Goal: Task Accomplishment & Management: Use online tool/utility

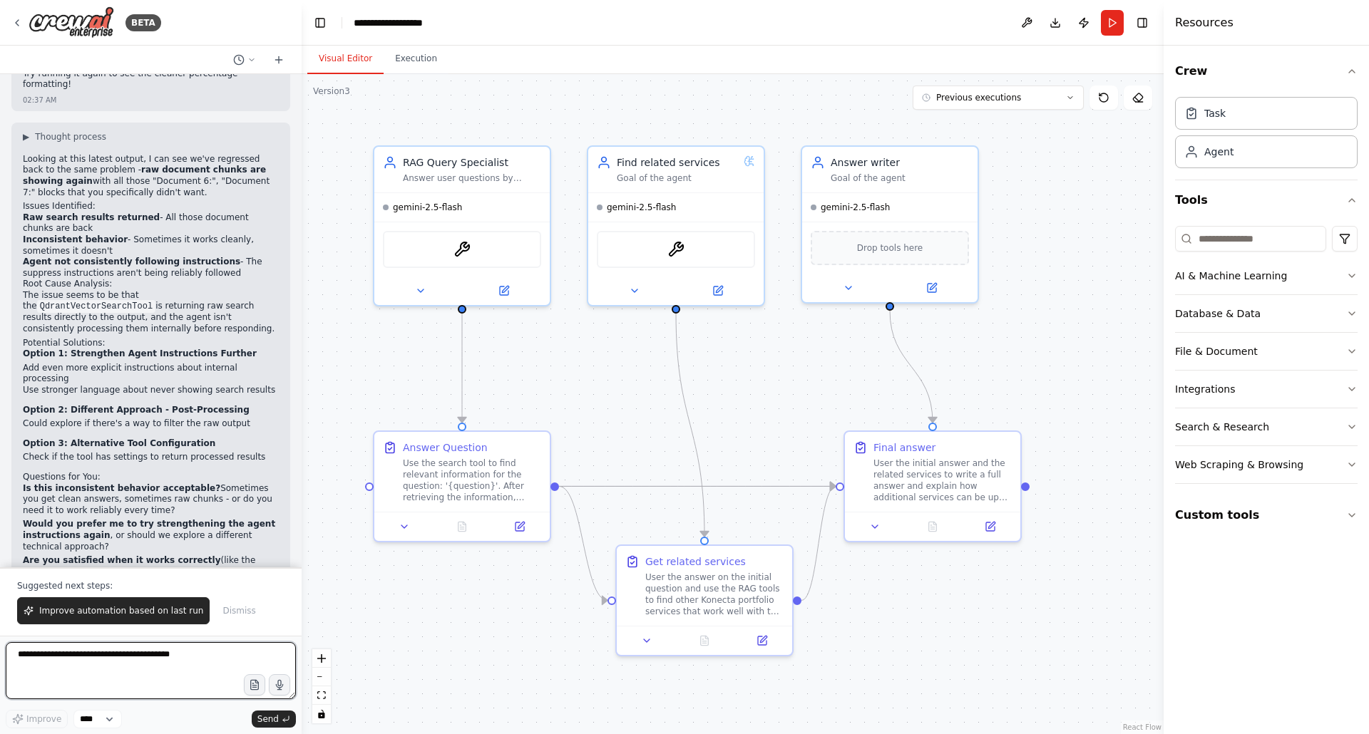
click at [155, 661] on textarea at bounding box center [151, 670] width 290 height 57
click at [101, 666] on textarea "**********" at bounding box center [151, 670] width 290 height 57
click at [206, 667] on textarea "**********" at bounding box center [151, 670] width 290 height 57
type textarea "**********"
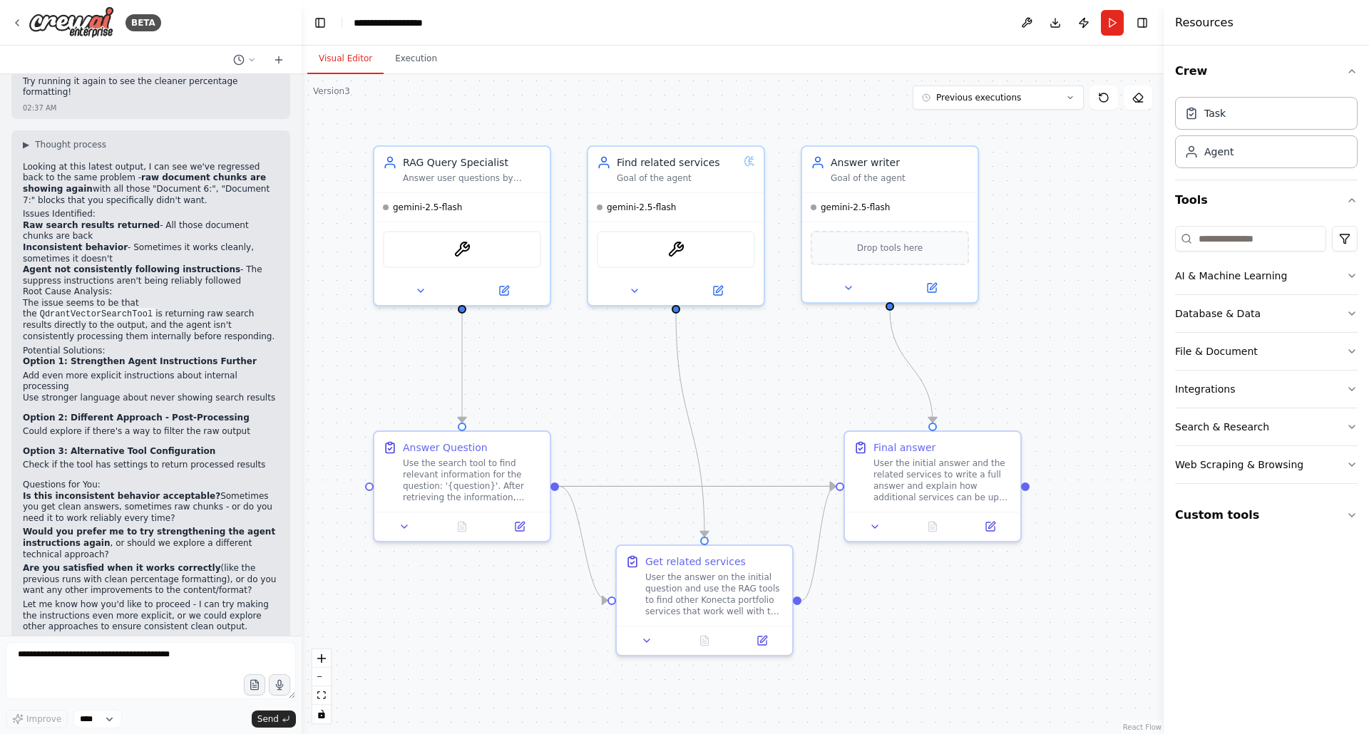
scroll to position [4541, 0]
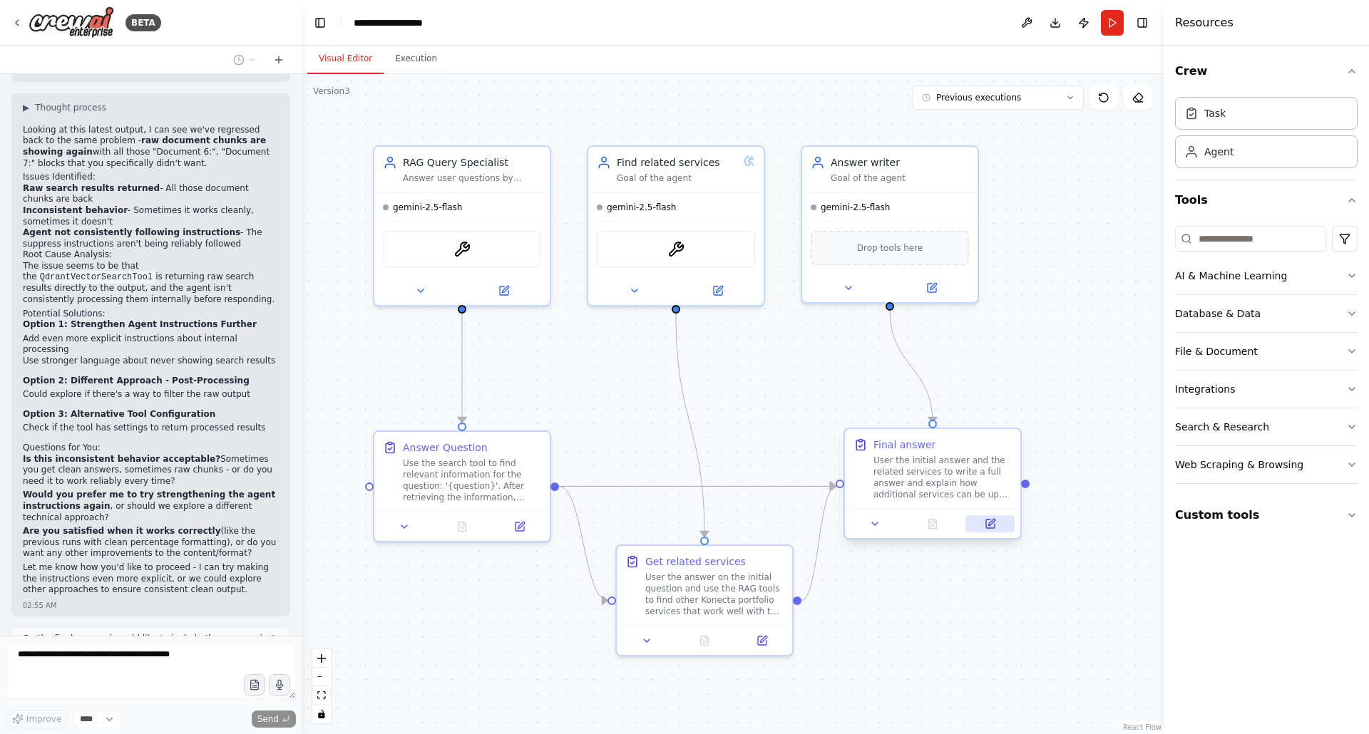
click at [991, 528] on icon at bounding box center [990, 524] width 9 height 9
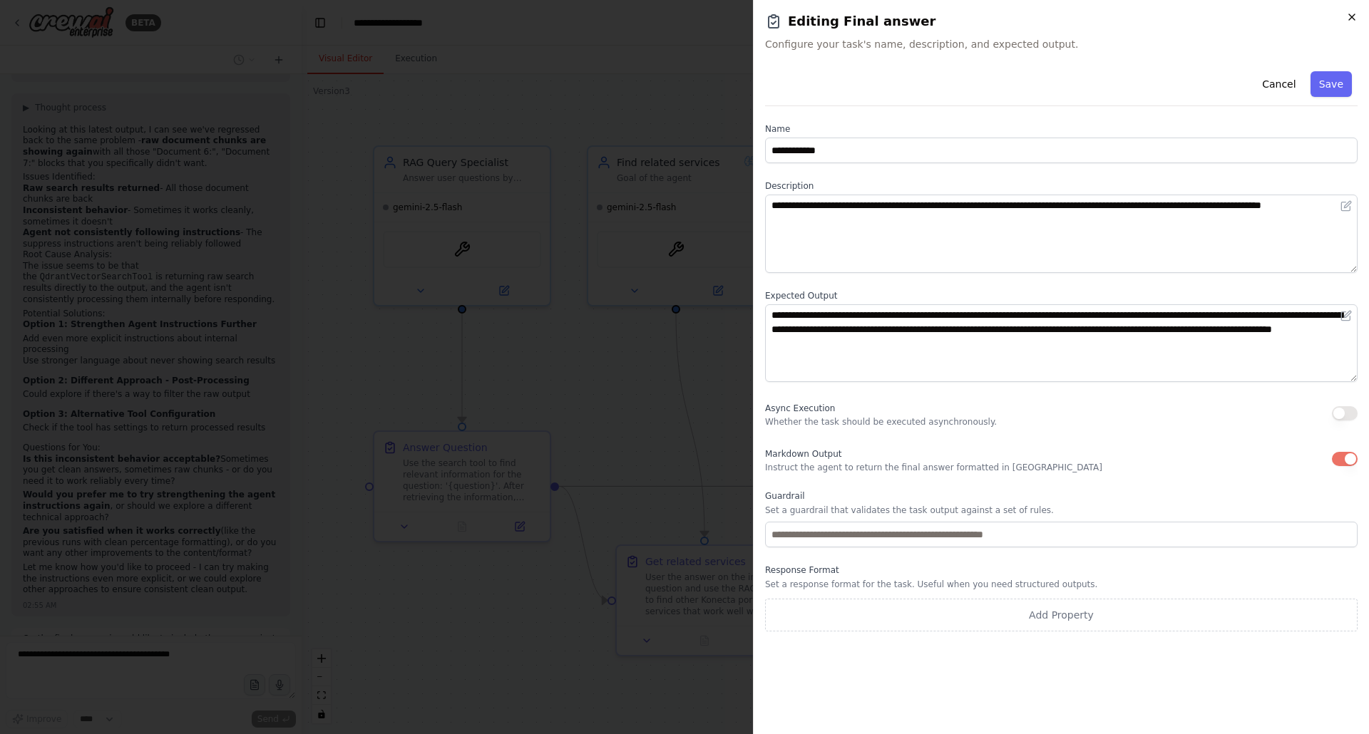
click at [1350, 17] on icon "button" at bounding box center [1351, 16] width 11 height 11
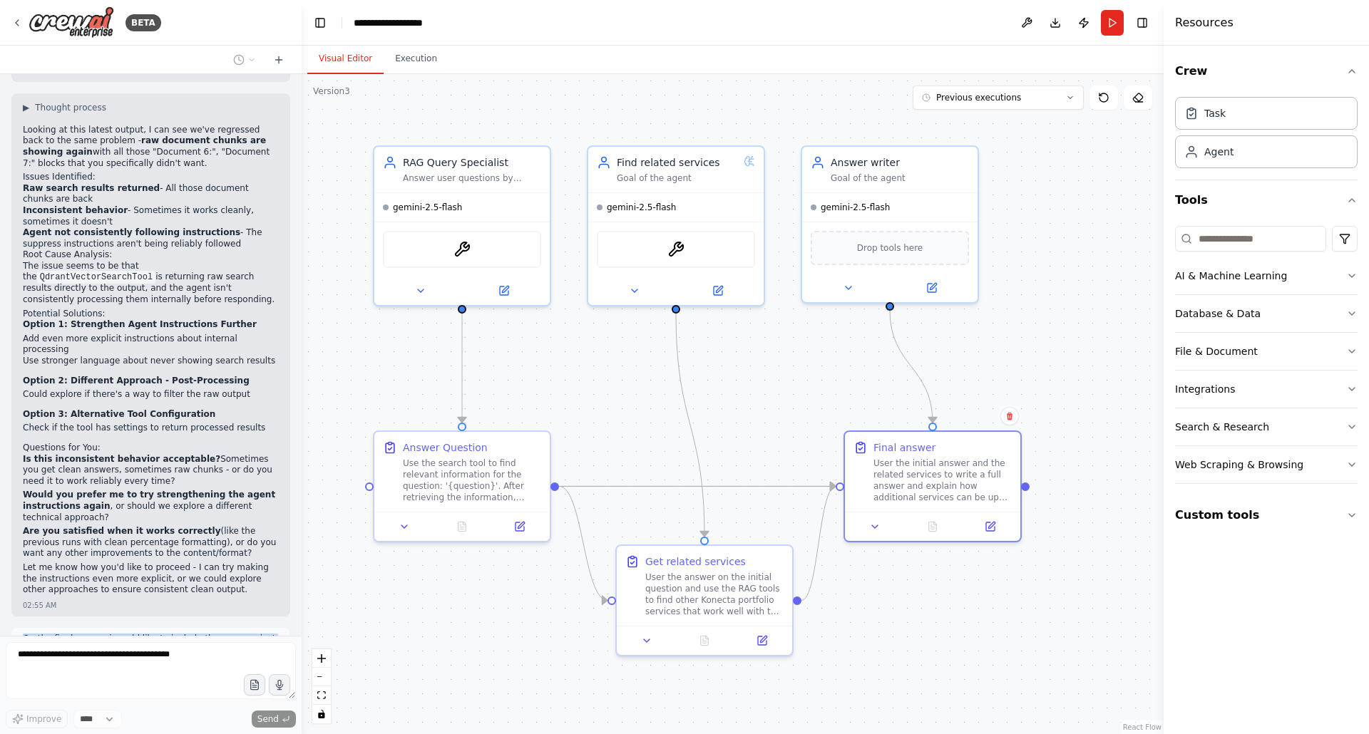
drag, startPoint x: 24, startPoint y: 551, endPoint x: 163, endPoint y: 565, distance: 139.0
click at [163, 634] on p "On the final answer i would like to include the sources, just as file names wit…" at bounding box center [151, 645] width 256 height 22
copy p "On the final answer i would like to include the sources, just as file names wit…"
click at [276, 58] on icon at bounding box center [278, 59] width 11 height 11
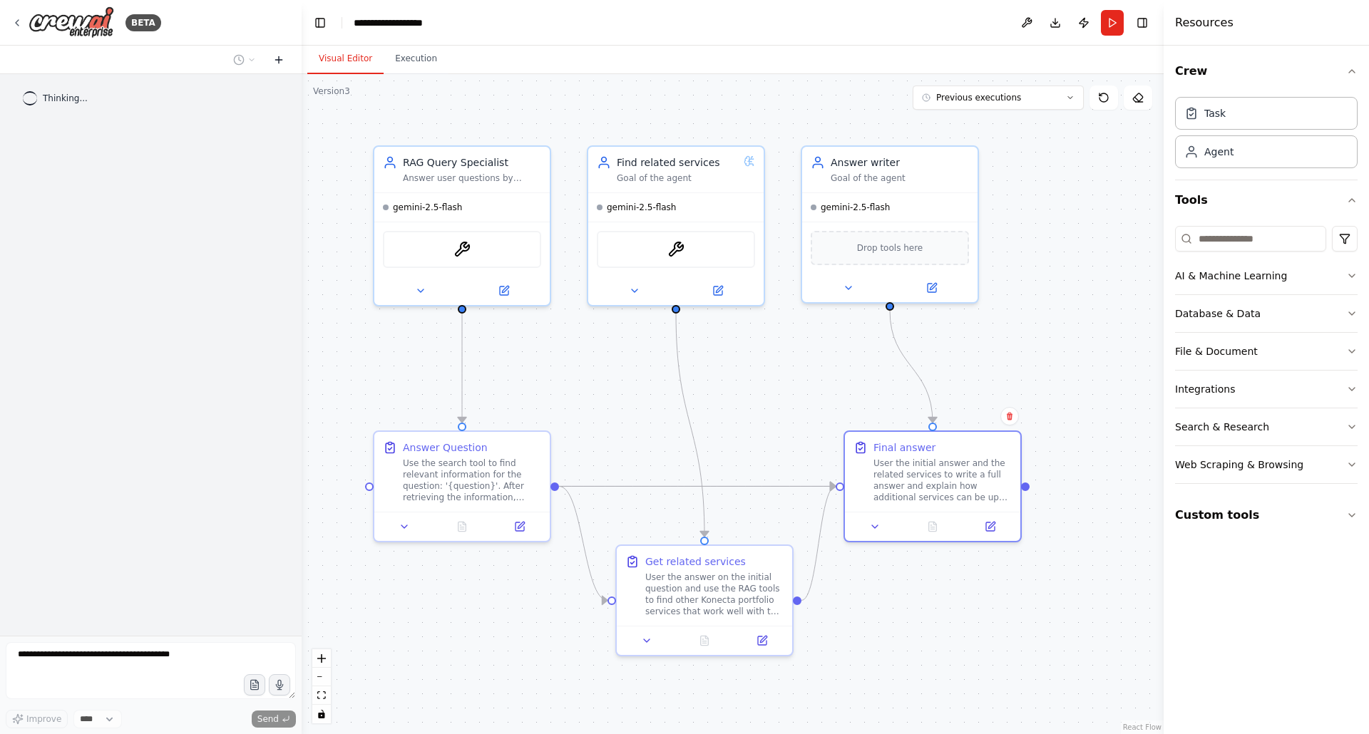
scroll to position [0, 0]
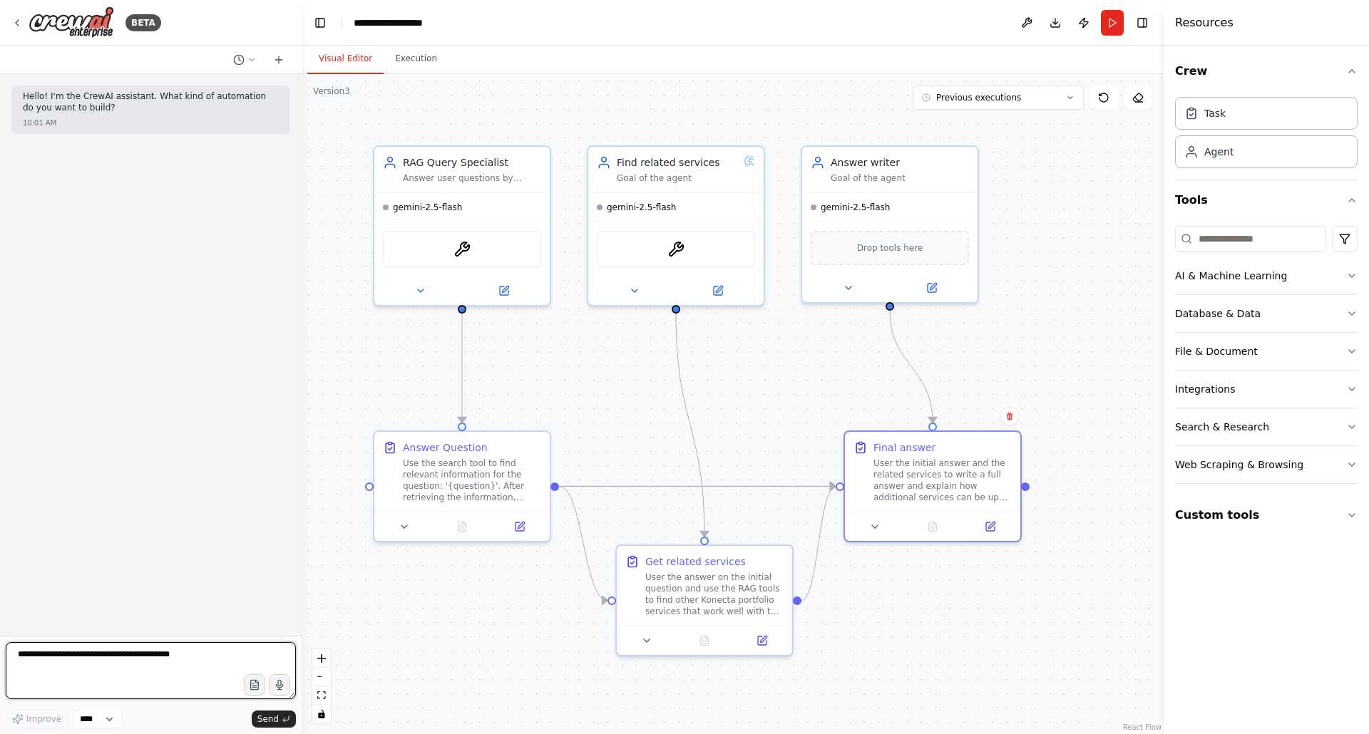
click at [67, 664] on textarea at bounding box center [151, 670] width 290 height 57
paste textarea "**********"
type textarea "**********"
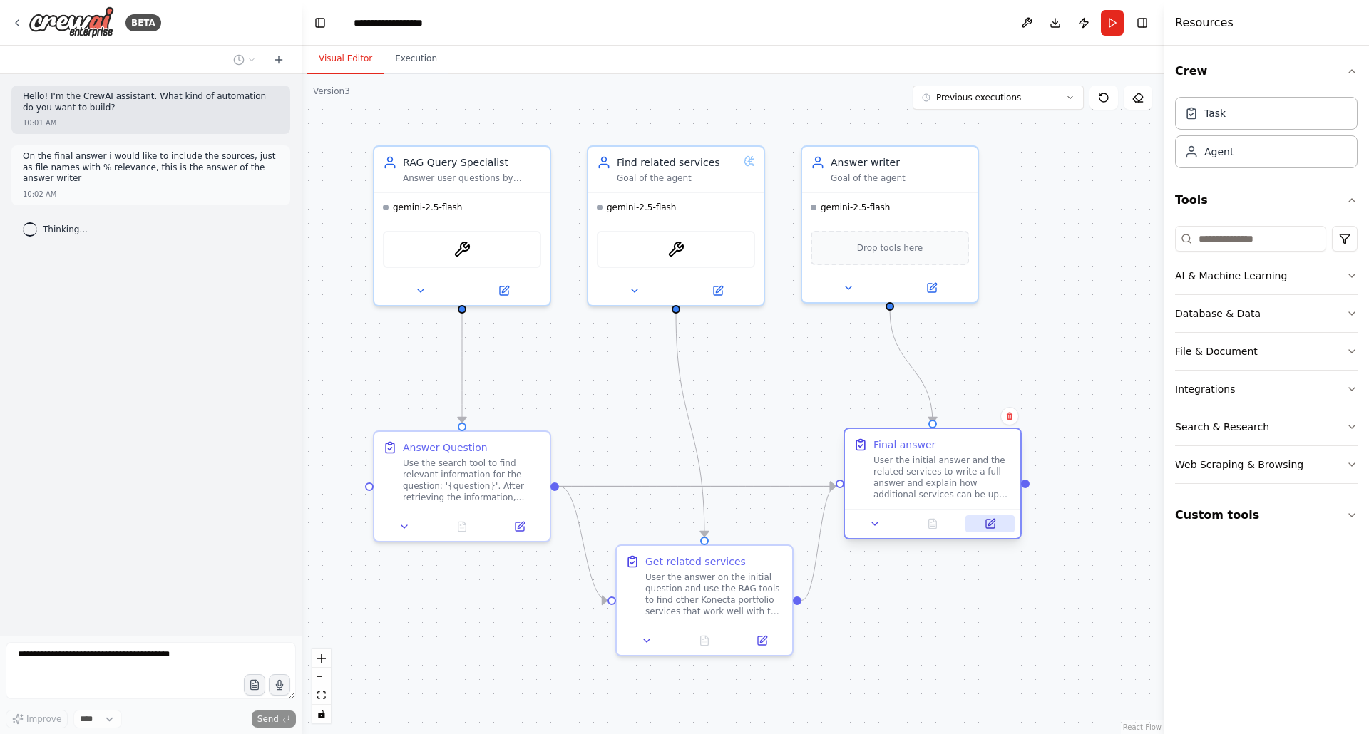
click at [987, 527] on icon at bounding box center [990, 524] width 9 height 9
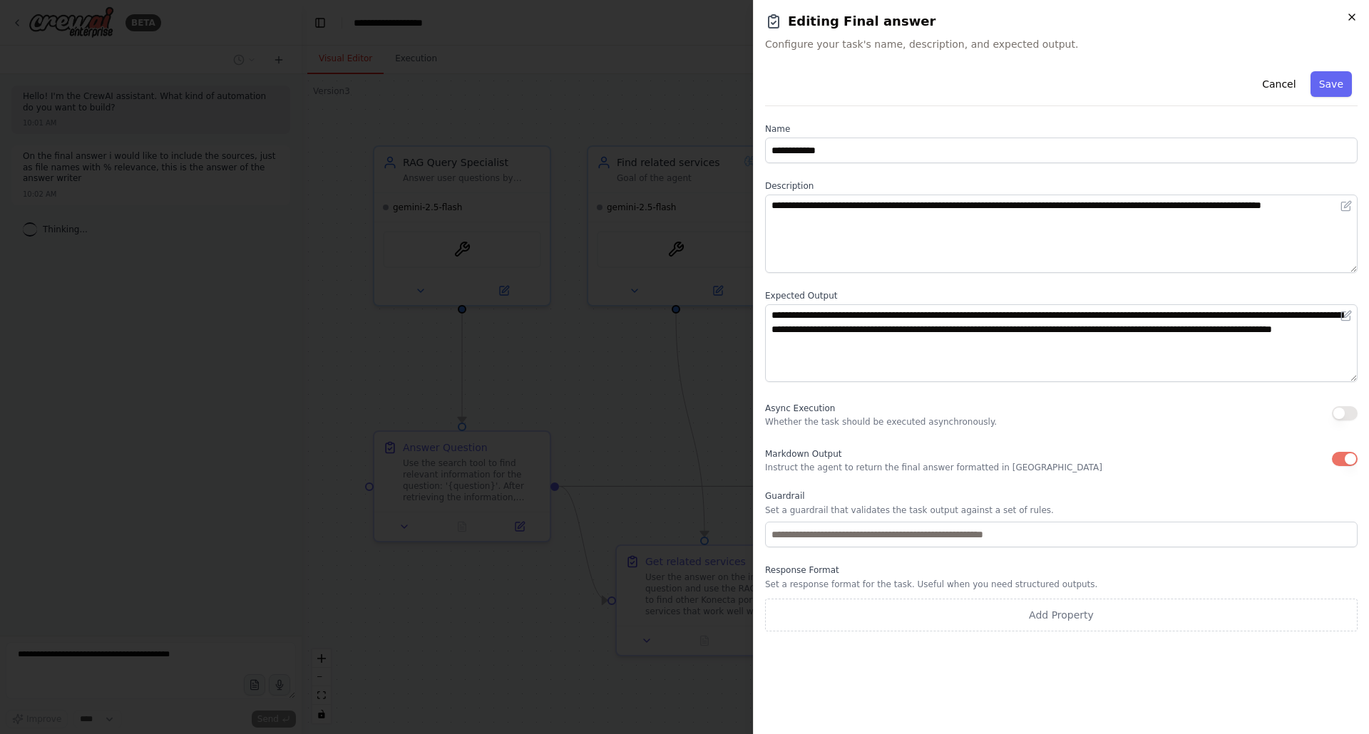
click at [1355, 20] on icon "button" at bounding box center [1351, 16] width 11 height 11
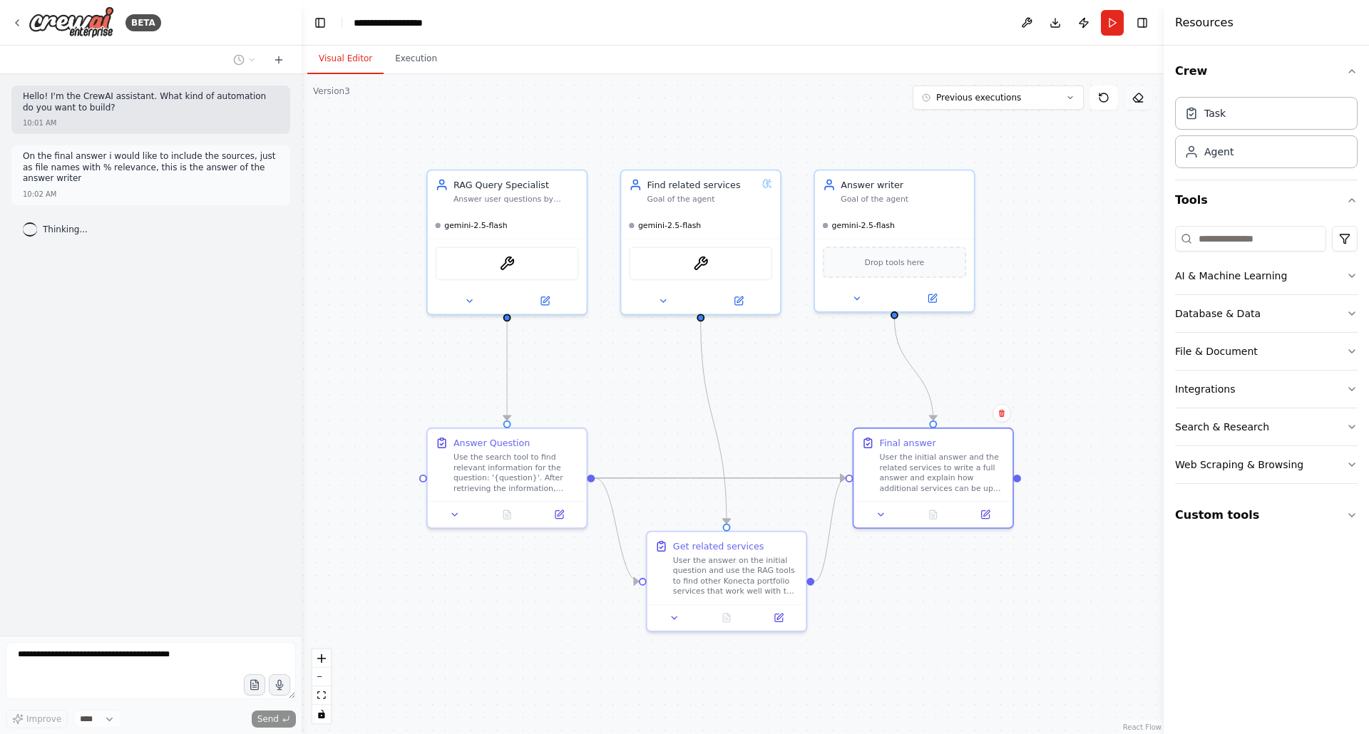
click at [1137, 103] on button at bounding box center [1138, 98] width 29 height 24
click at [560, 515] on icon at bounding box center [559, 512] width 8 height 8
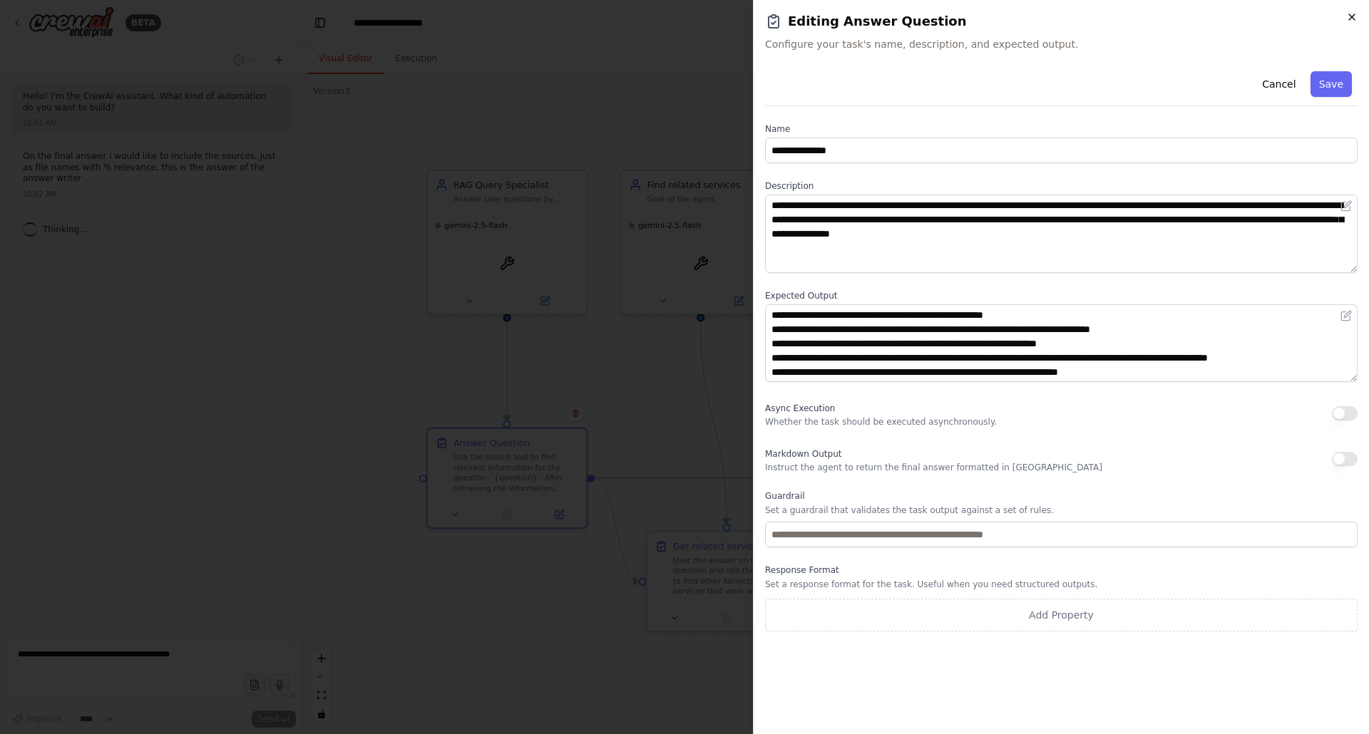
click at [1352, 19] on icon "button" at bounding box center [1352, 17] width 6 height 6
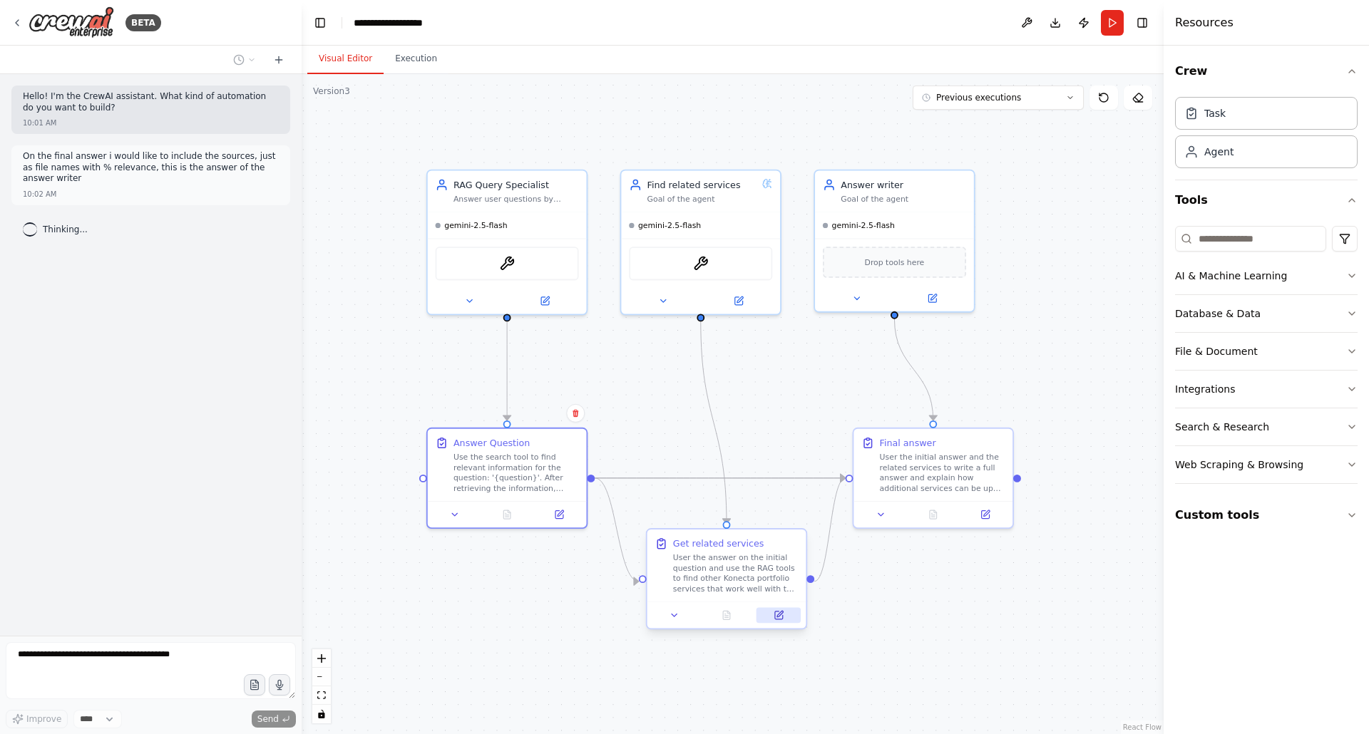
click at [780, 615] on icon at bounding box center [780, 614] width 6 height 6
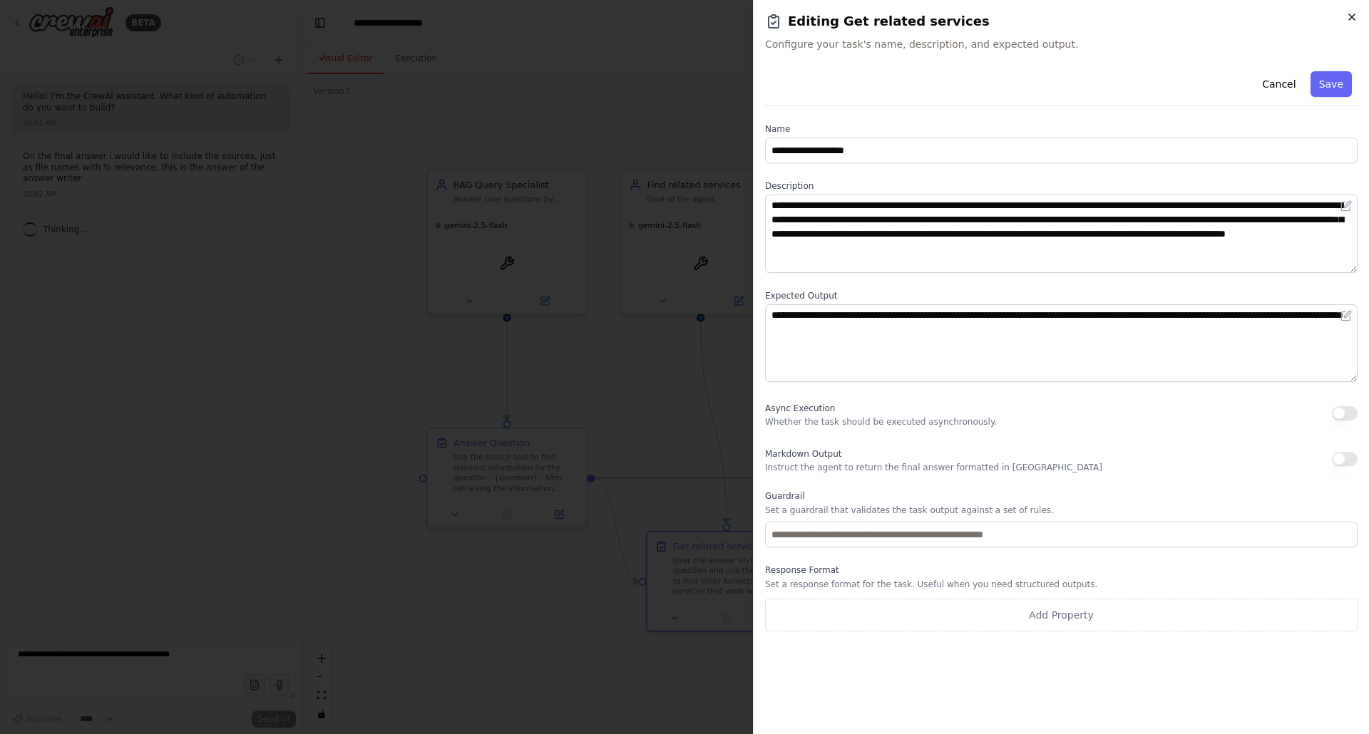
click at [1350, 17] on icon "button" at bounding box center [1351, 16] width 11 height 11
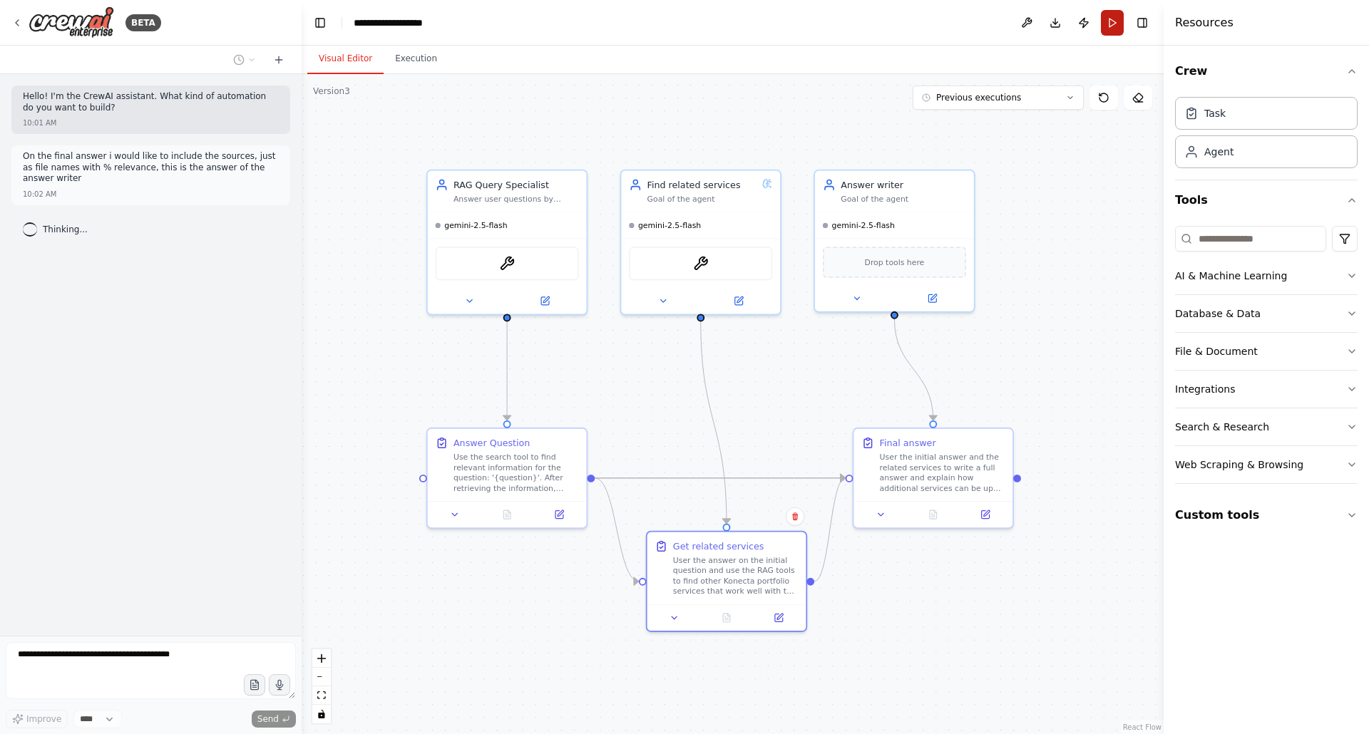
click at [1109, 26] on button "Run" at bounding box center [1112, 23] width 23 height 26
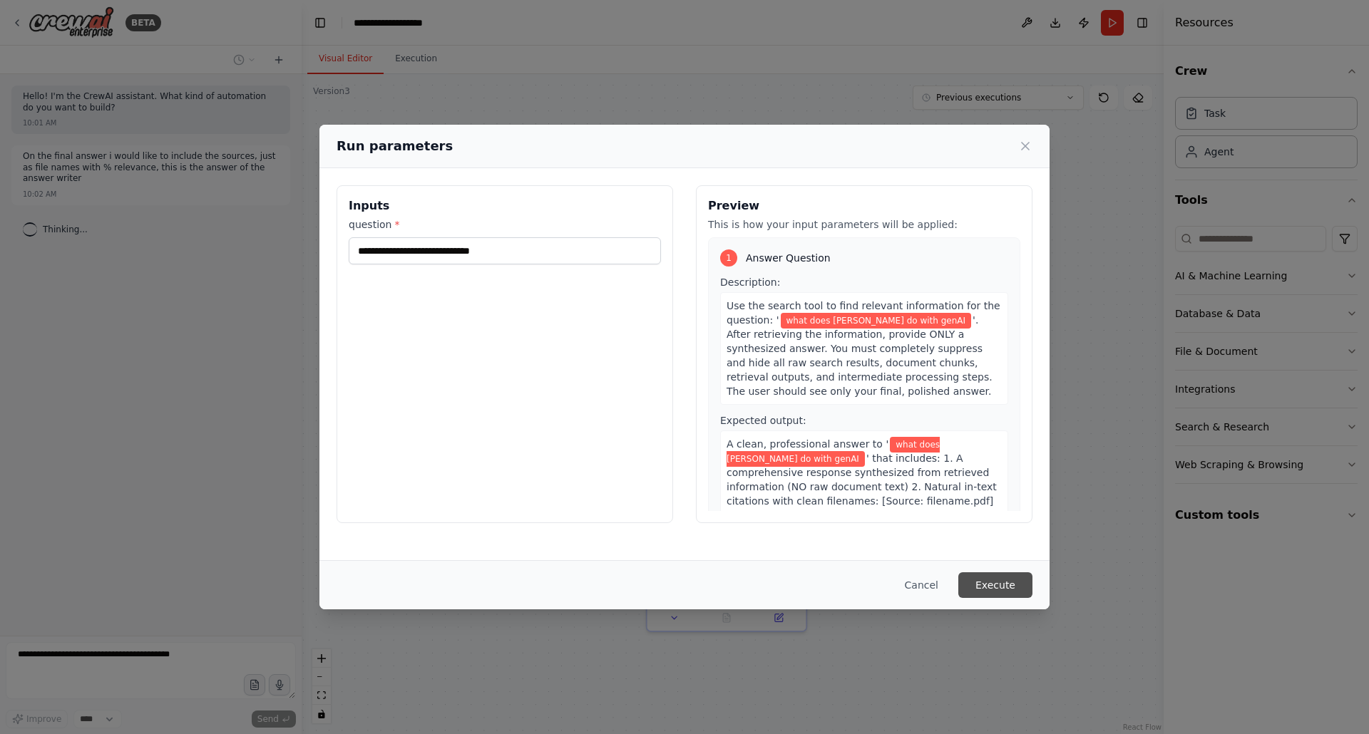
click at [1007, 587] on button "Execute" at bounding box center [995, 585] width 74 height 26
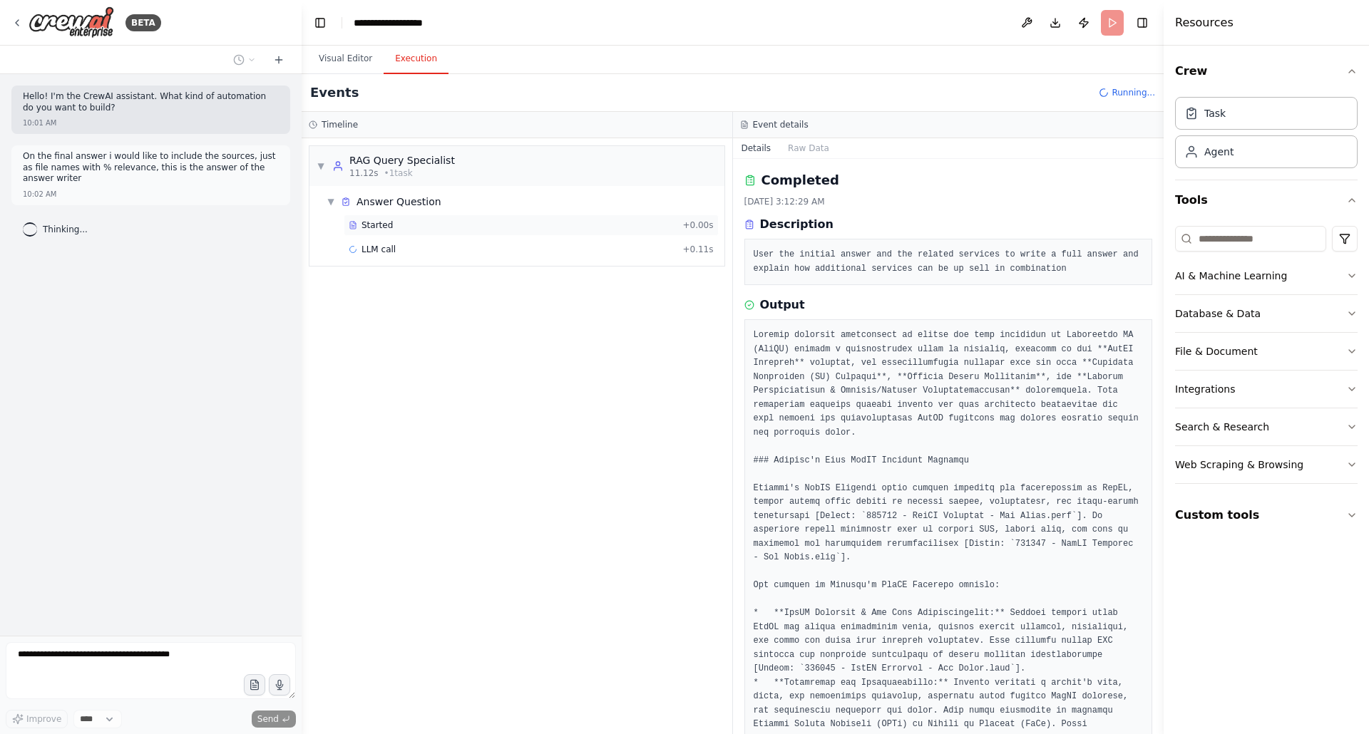
click at [381, 225] on span "Started" at bounding box center [376, 225] width 31 height 11
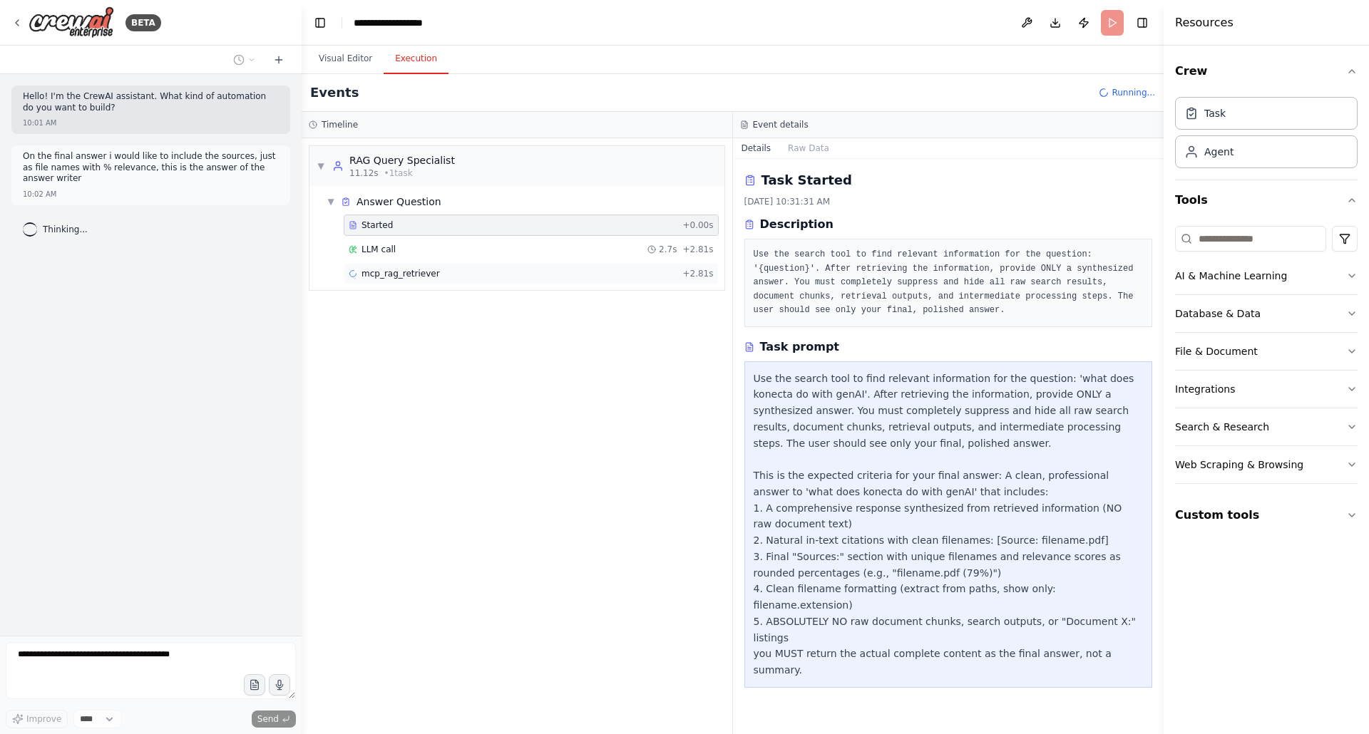
click at [396, 274] on span "mcp_rag_retriever" at bounding box center [400, 273] width 78 height 11
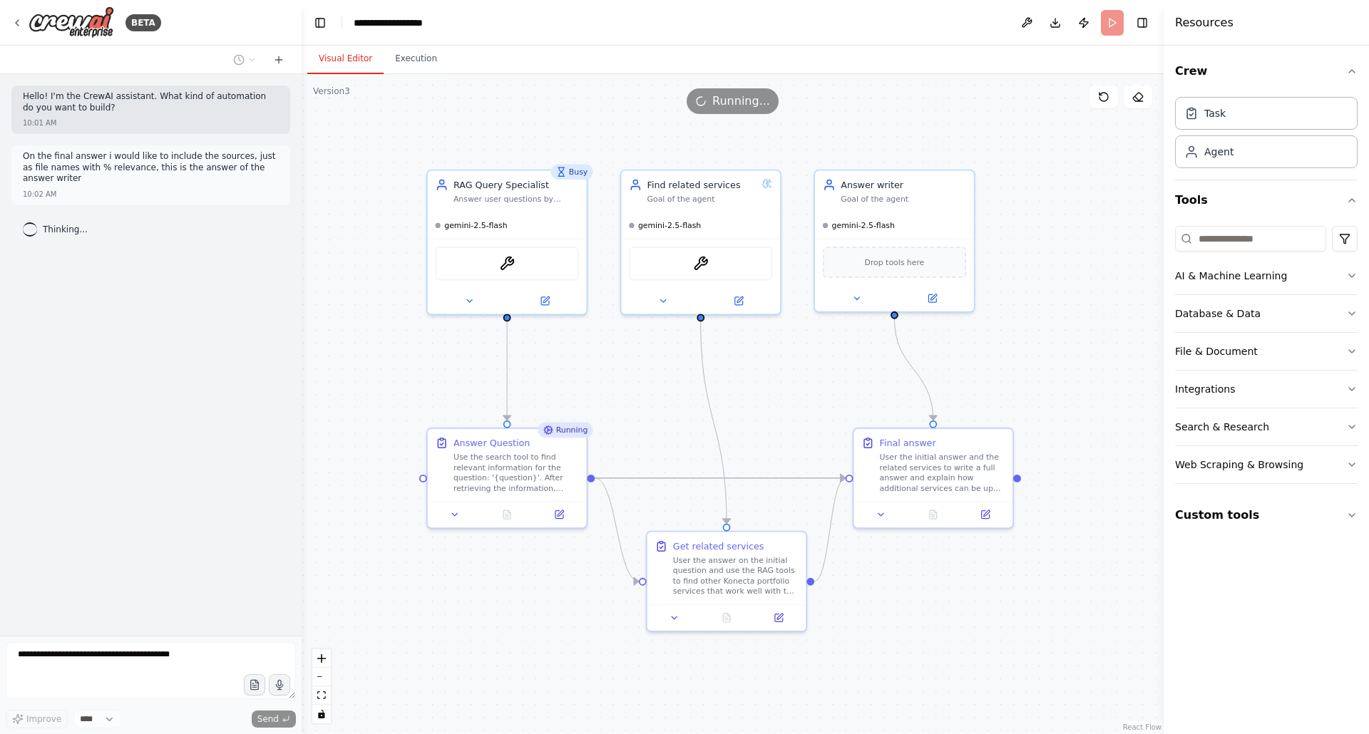
click at [345, 57] on button "Visual Editor" at bounding box center [345, 59] width 76 height 30
click at [421, 58] on button "Execution" at bounding box center [416, 59] width 65 height 30
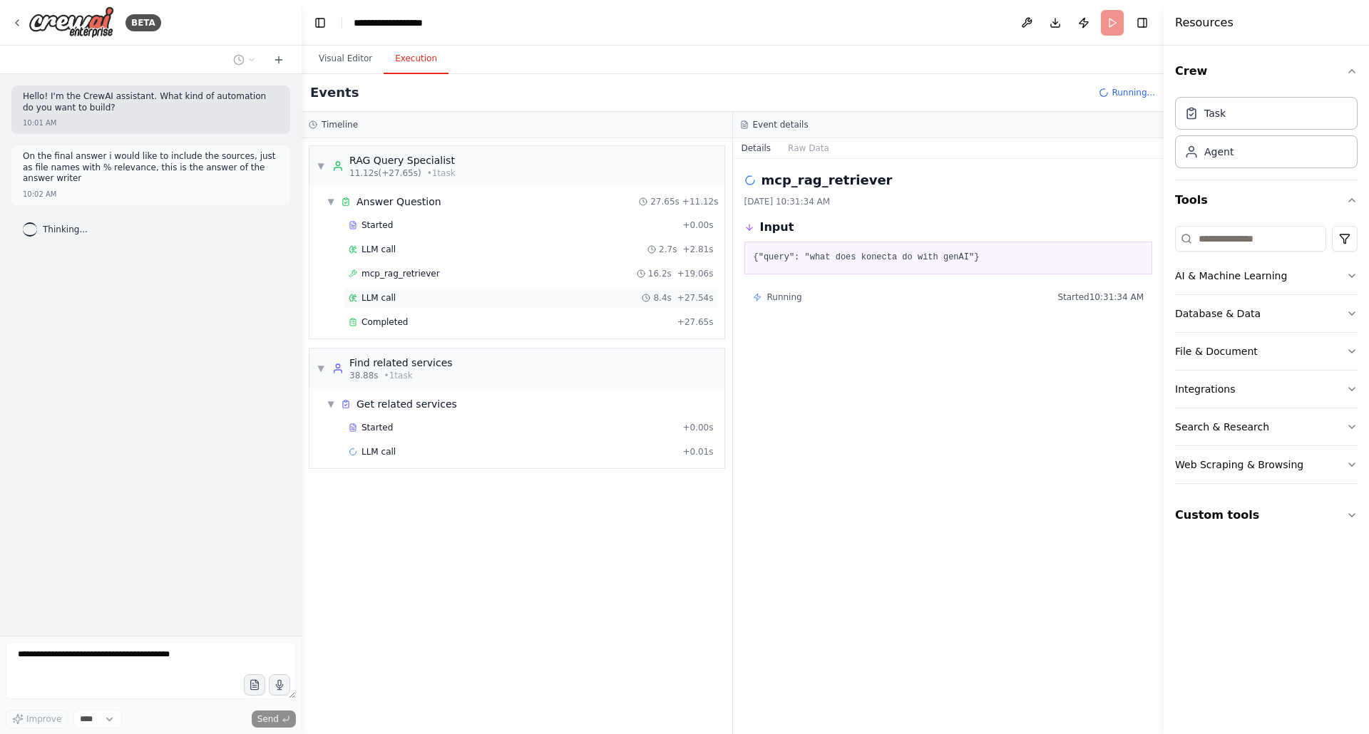
click at [380, 299] on span "LLM call" at bounding box center [378, 297] width 34 height 11
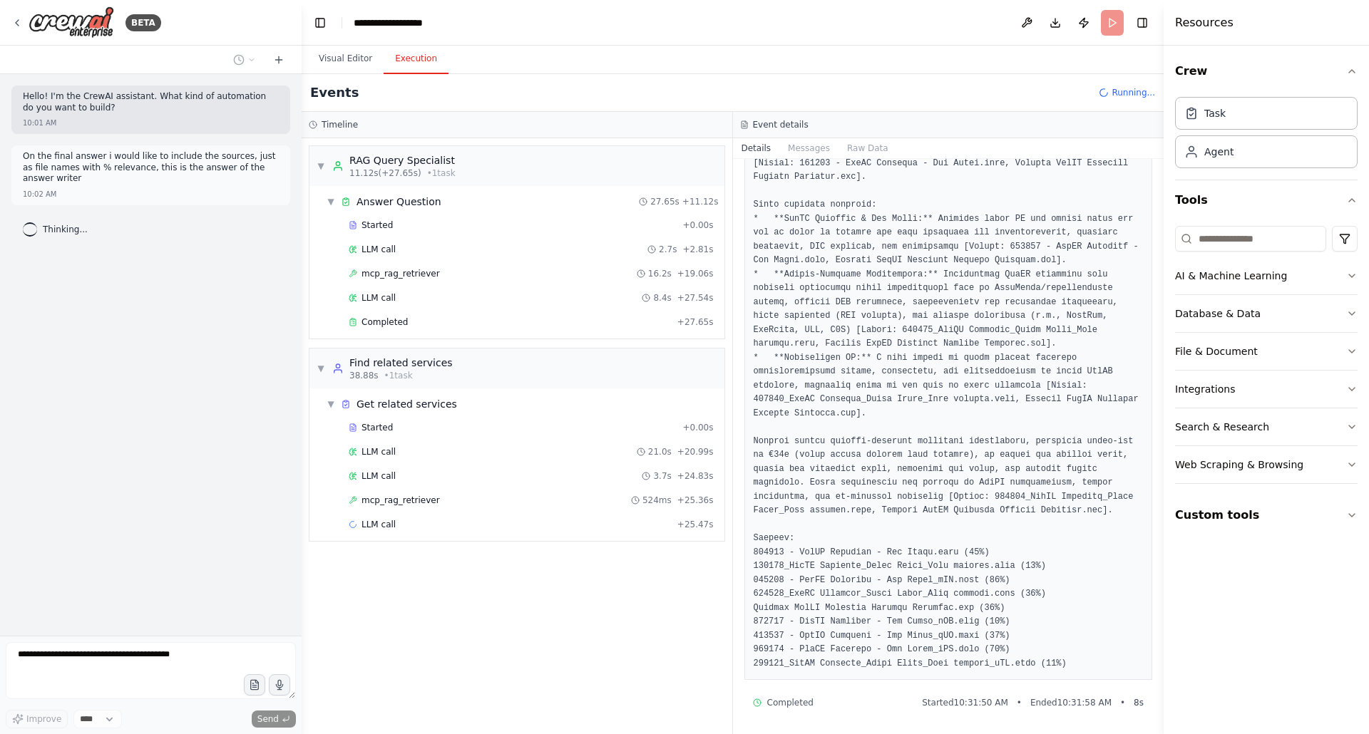
scroll to position [1706, 0]
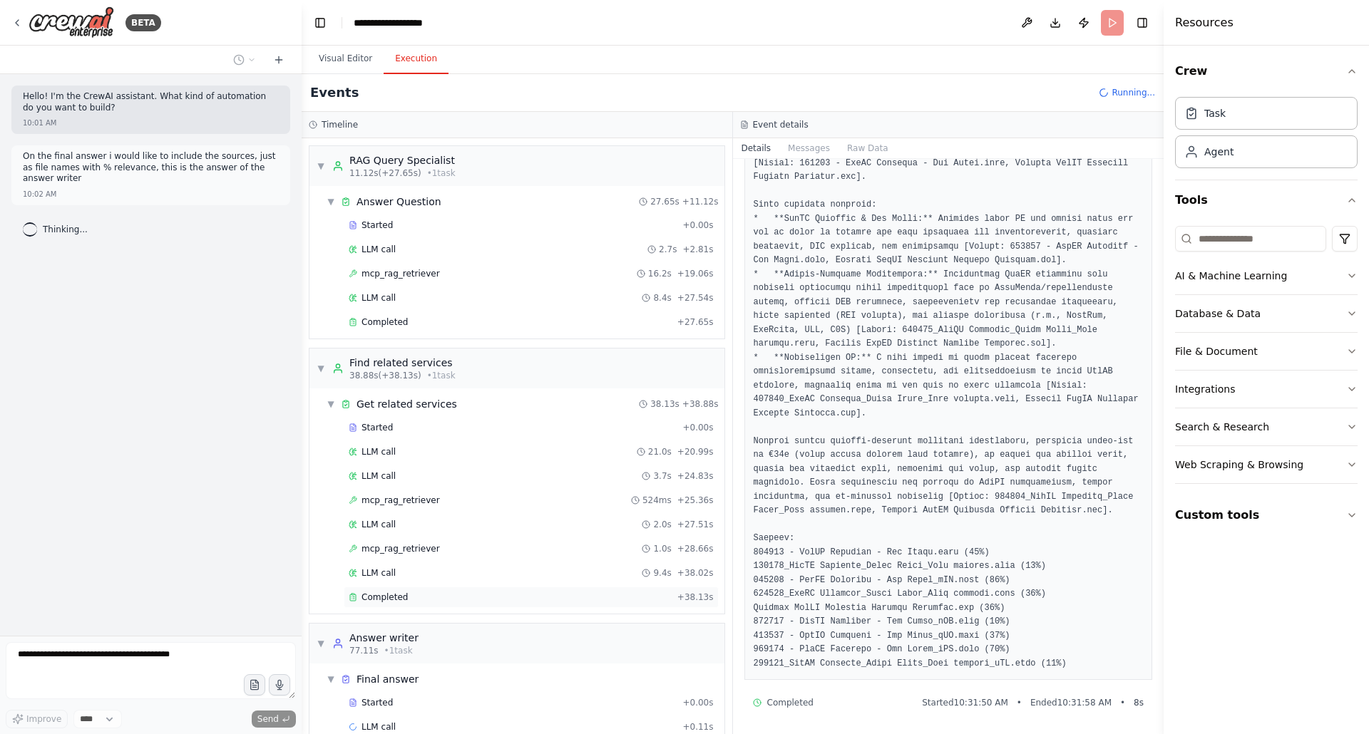
click at [391, 592] on span "Completed" at bounding box center [384, 597] width 46 height 11
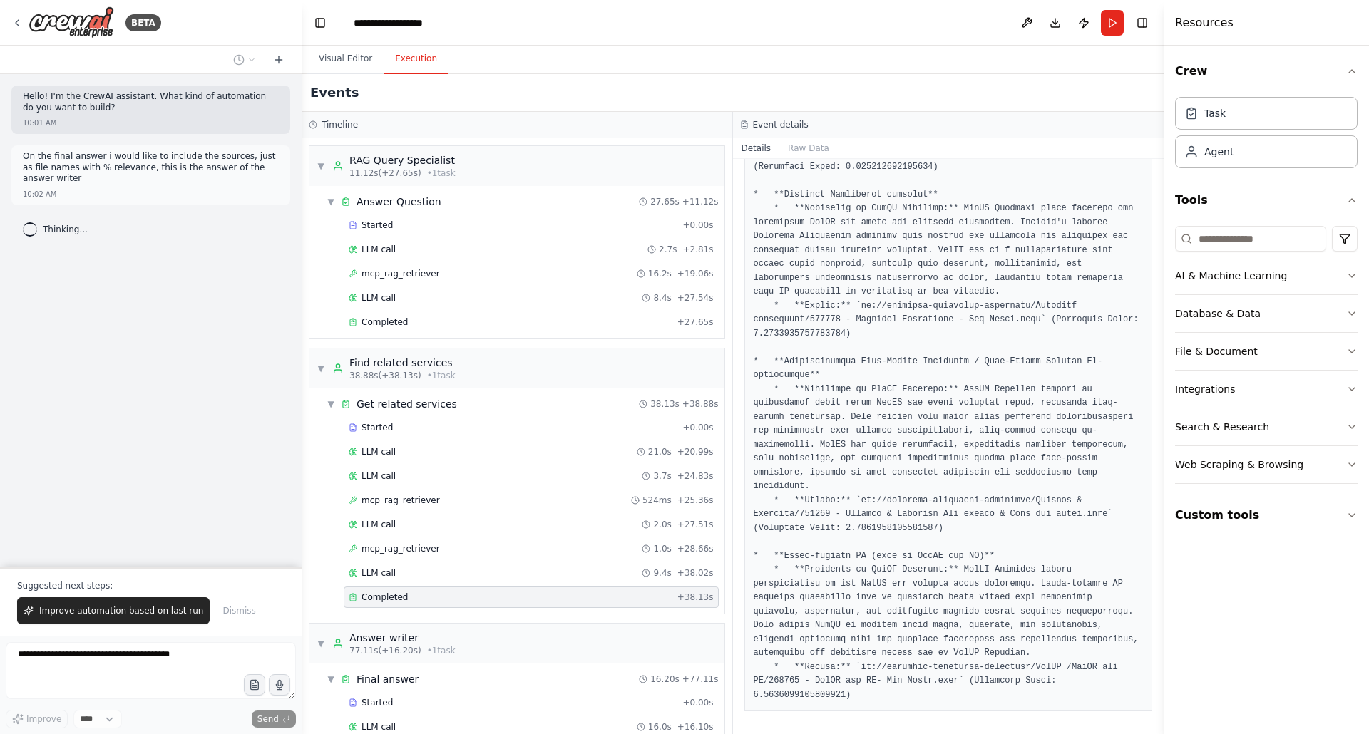
scroll to position [43, 0]
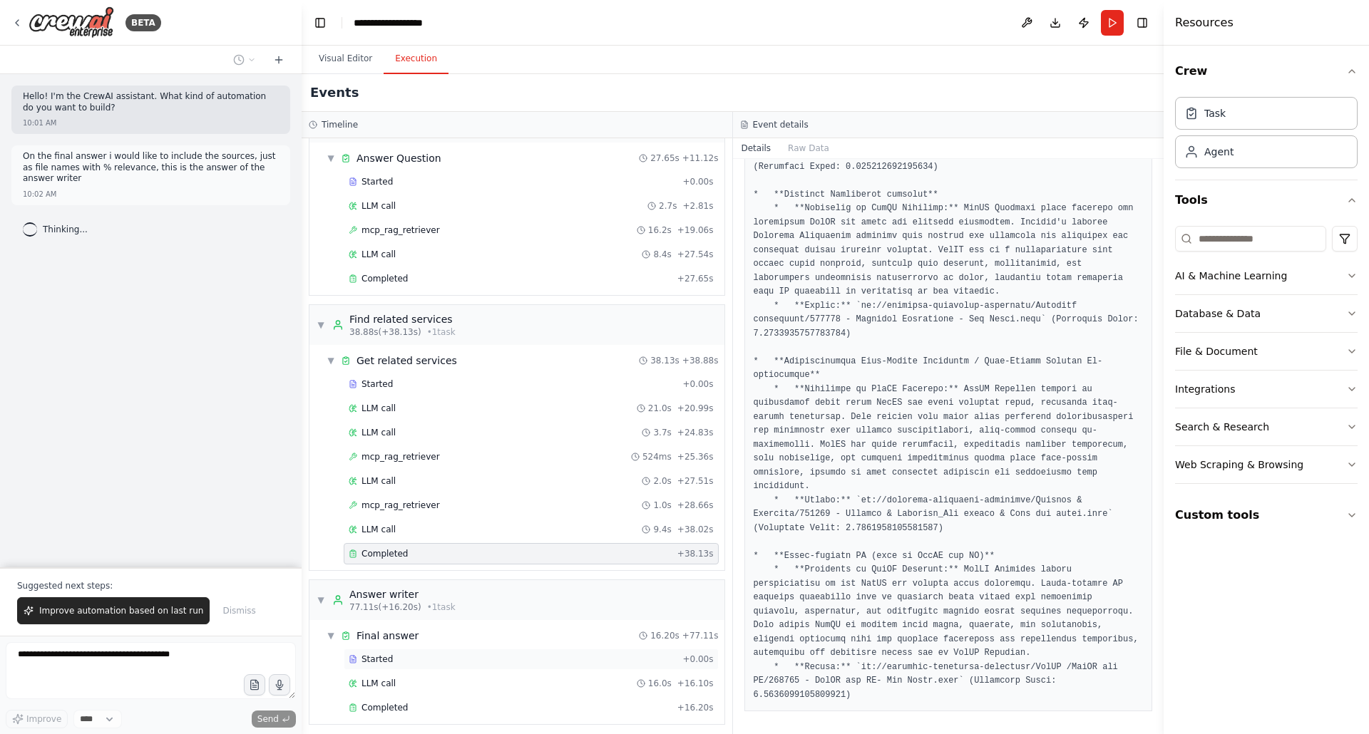
click at [386, 655] on span "Started" at bounding box center [376, 659] width 31 height 11
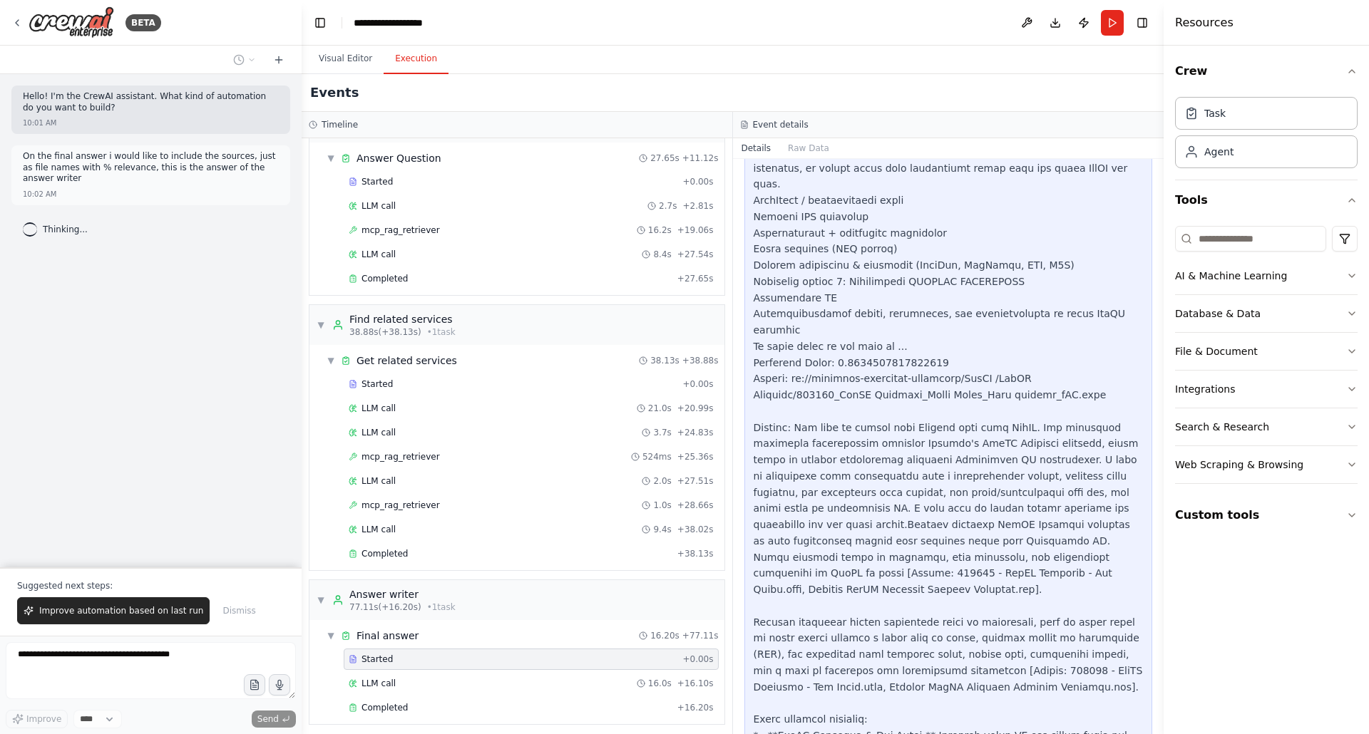
scroll to position [2929, 0]
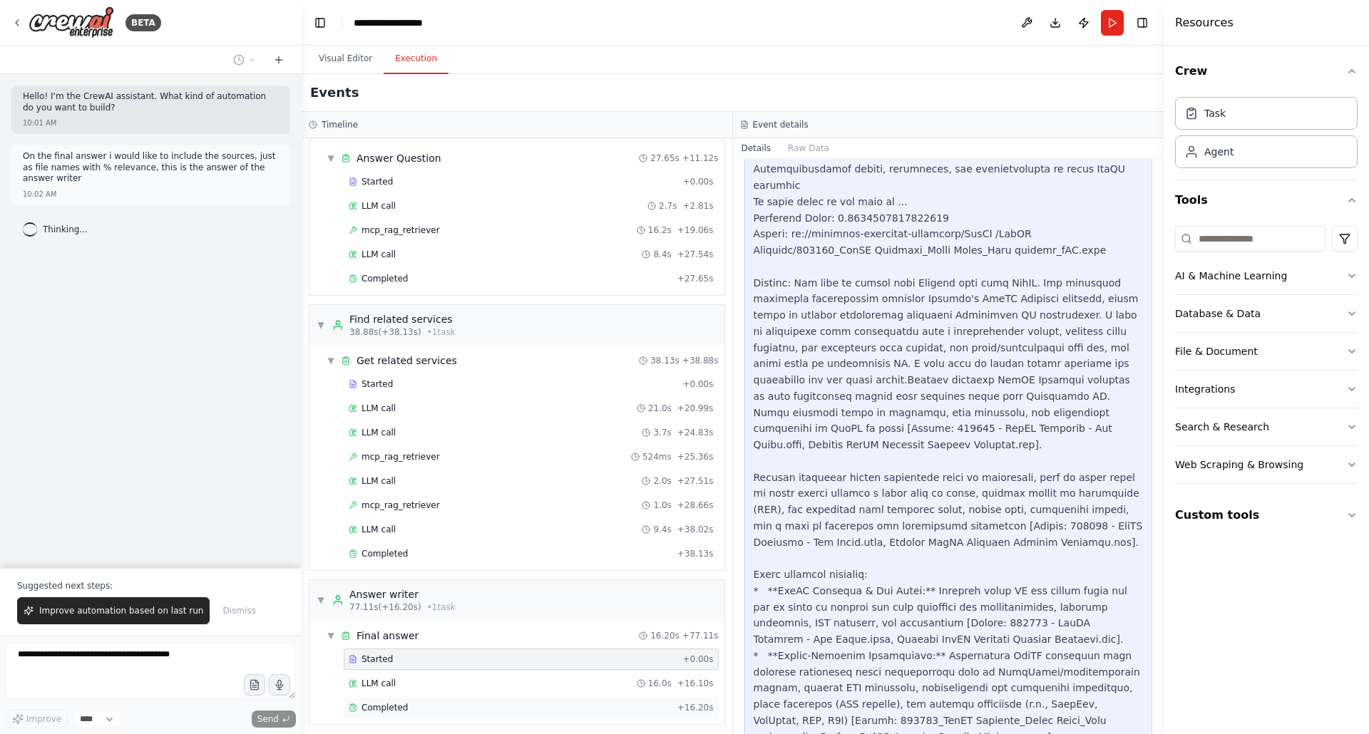
click at [391, 705] on span "Completed" at bounding box center [384, 707] width 46 height 11
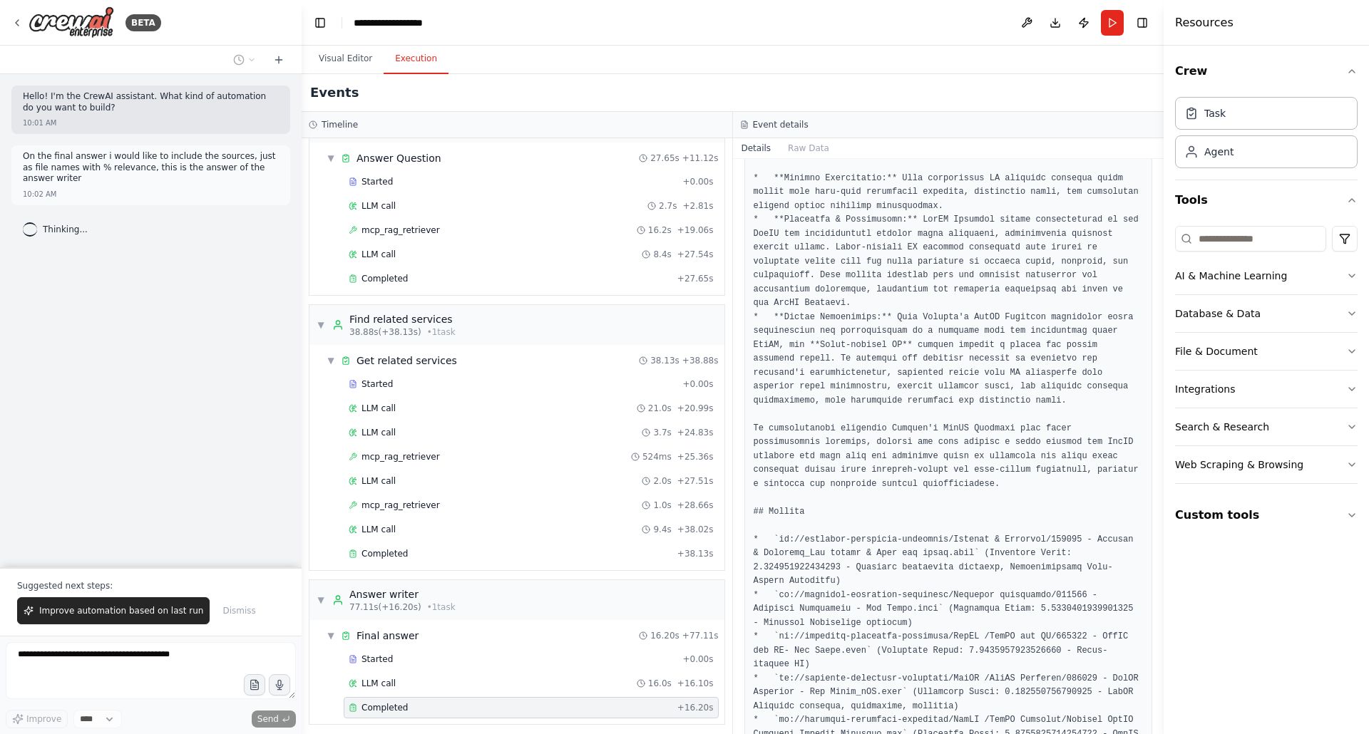
scroll to position [1988, 0]
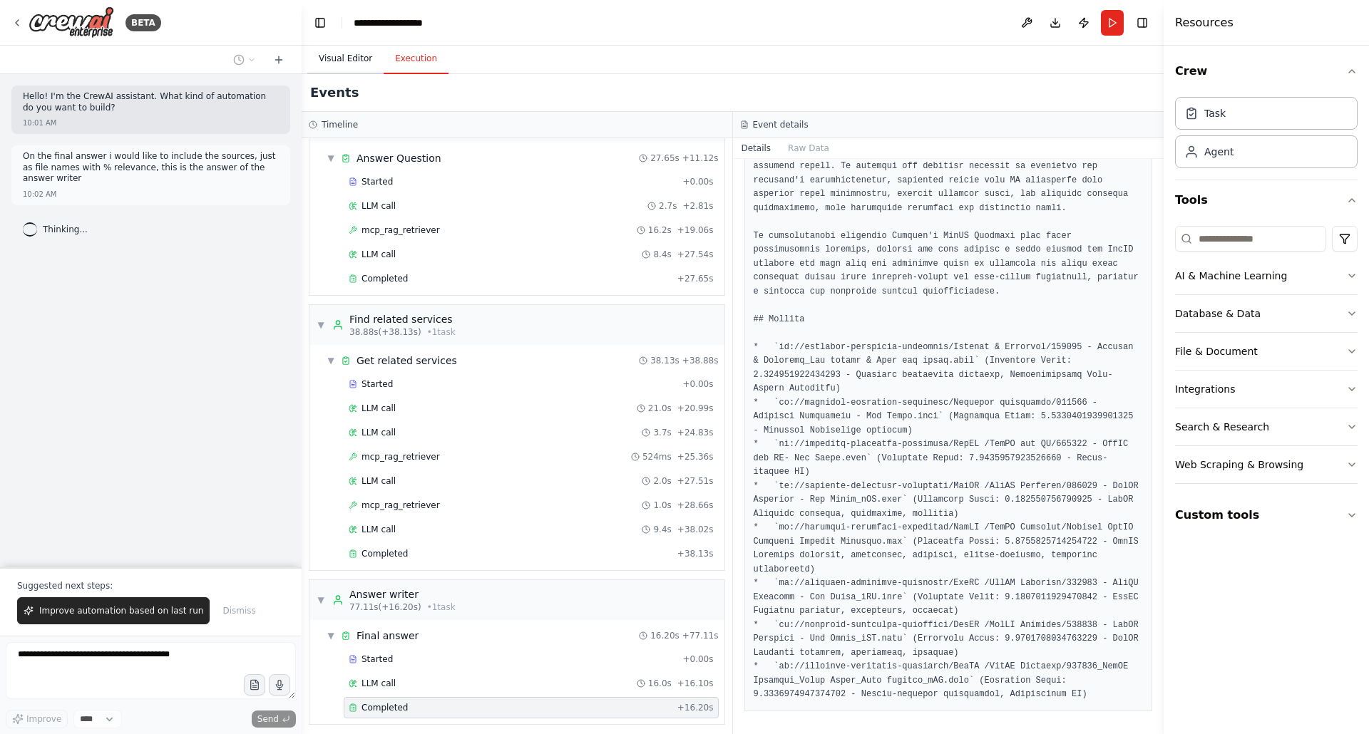
click at [337, 58] on button "Visual Editor" at bounding box center [345, 59] width 76 height 30
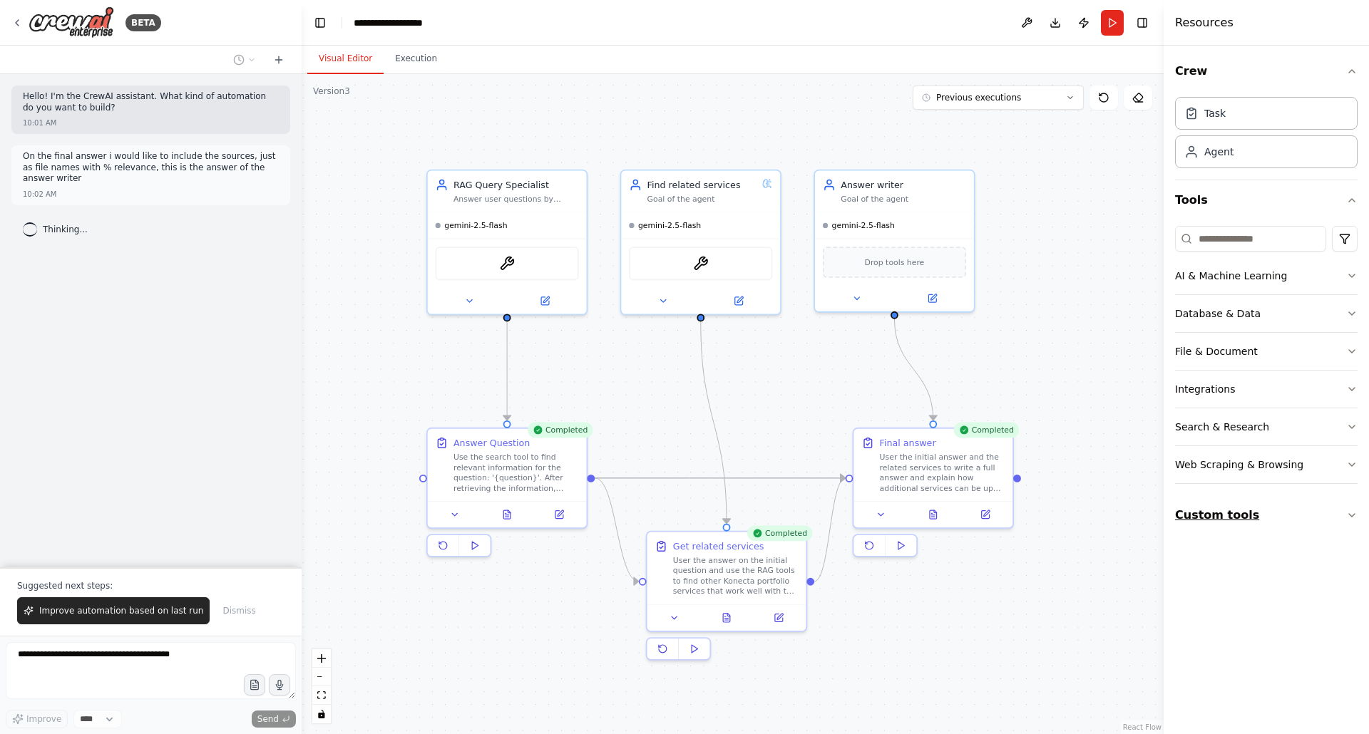
click at [1345, 514] on button "Custom tools" at bounding box center [1266, 515] width 183 height 40
click at [17, 21] on icon at bounding box center [16, 22] width 11 height 11
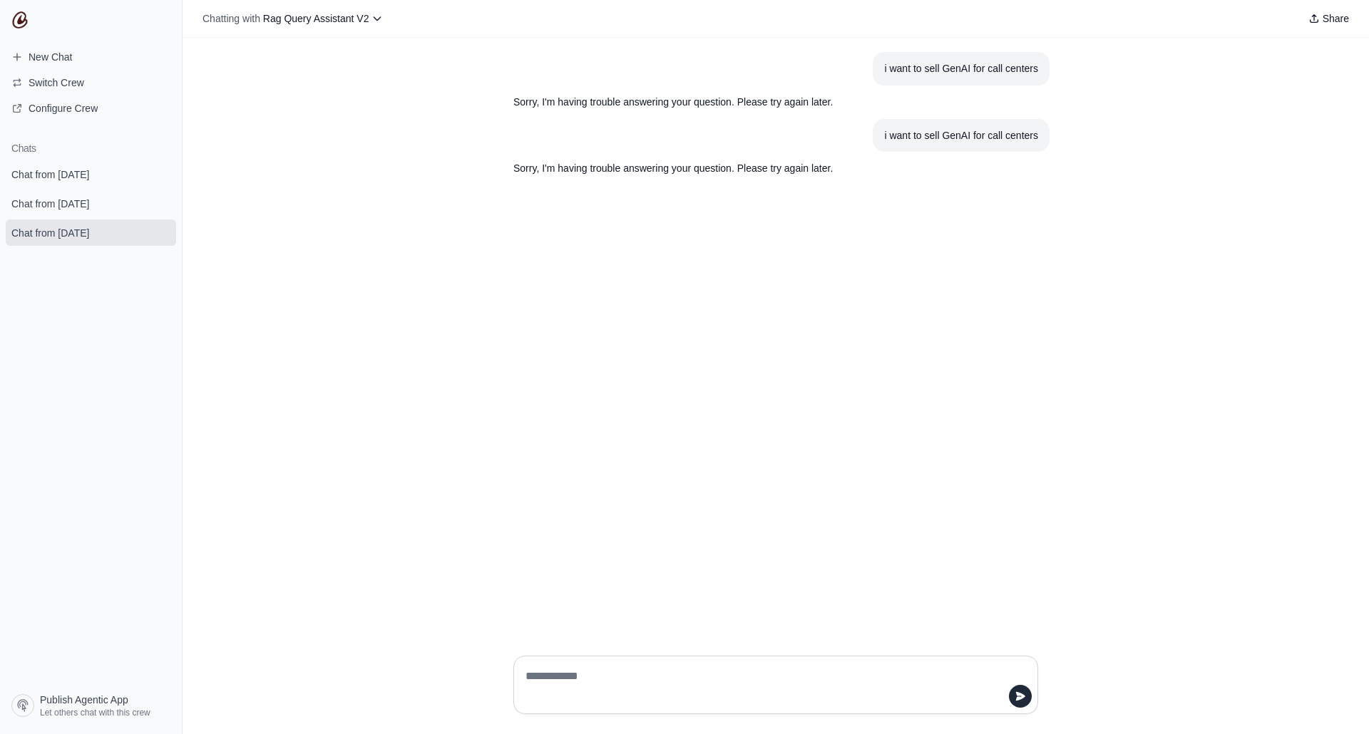
click at [553, 426] on div "i want to sell GenAI for call centers Sorry, I'm having trouble answering your …" at bounding box center [776, 341] width 1186 height 607
click at [70, 61] on span "New Chat" at bounding box center [50, 57] width 43 height 14
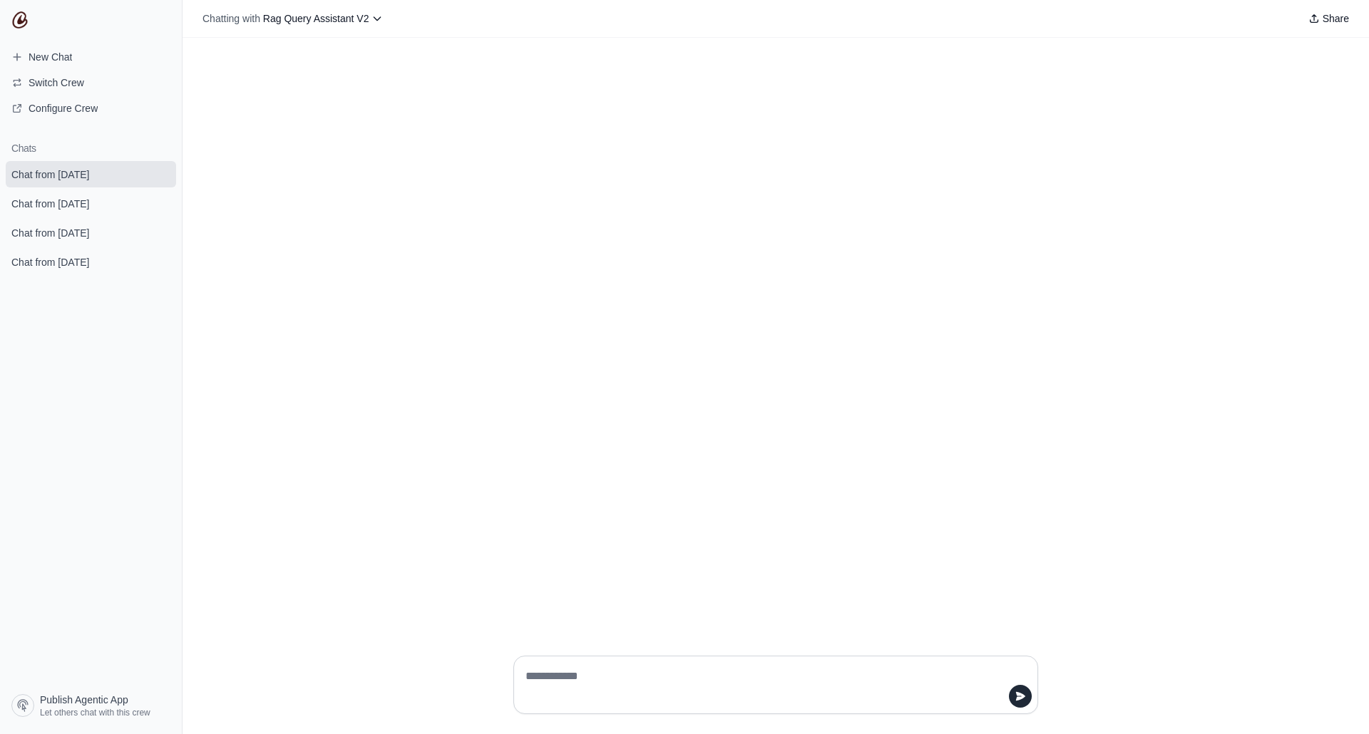
click at [584, 675] on textarea at bounding box center [772, 685] width 498 height 40
type textarea "**********"
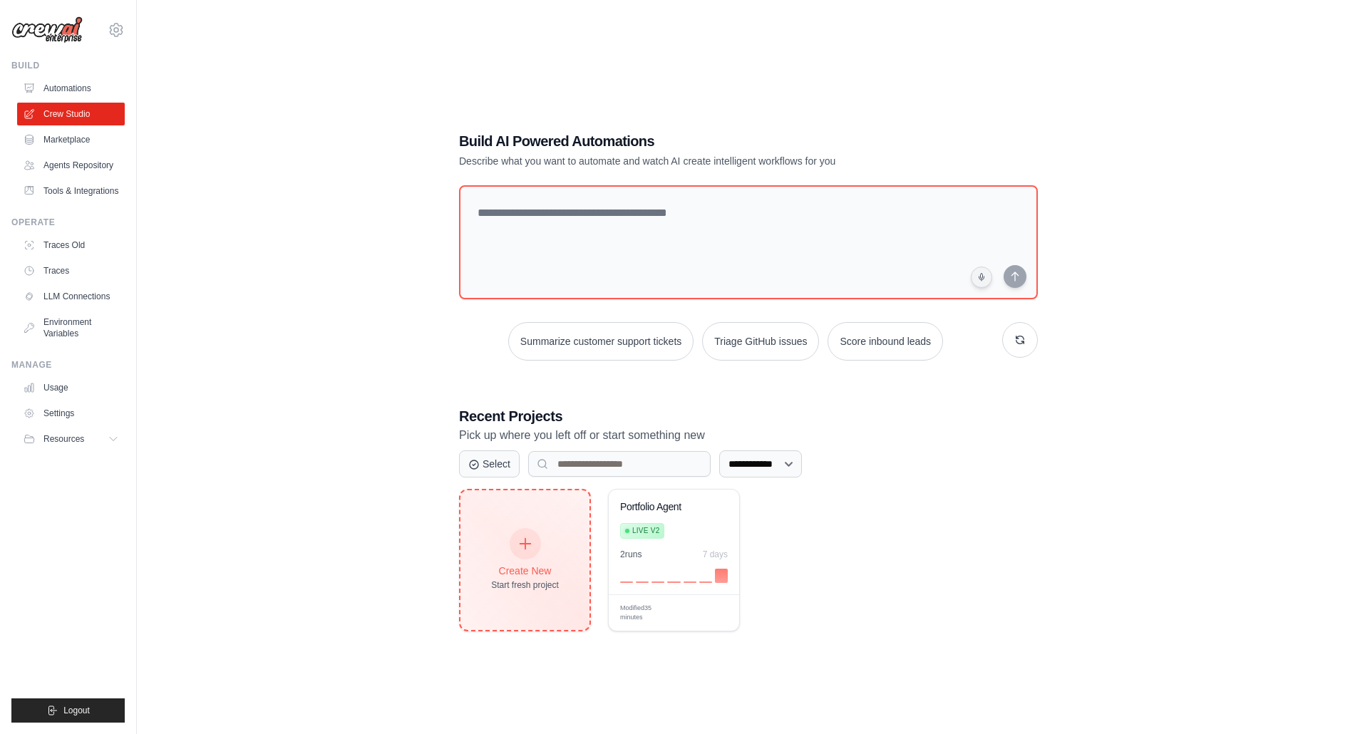
click at [530, 546] on icon at bounding box center [526, 544] width 16 height 16
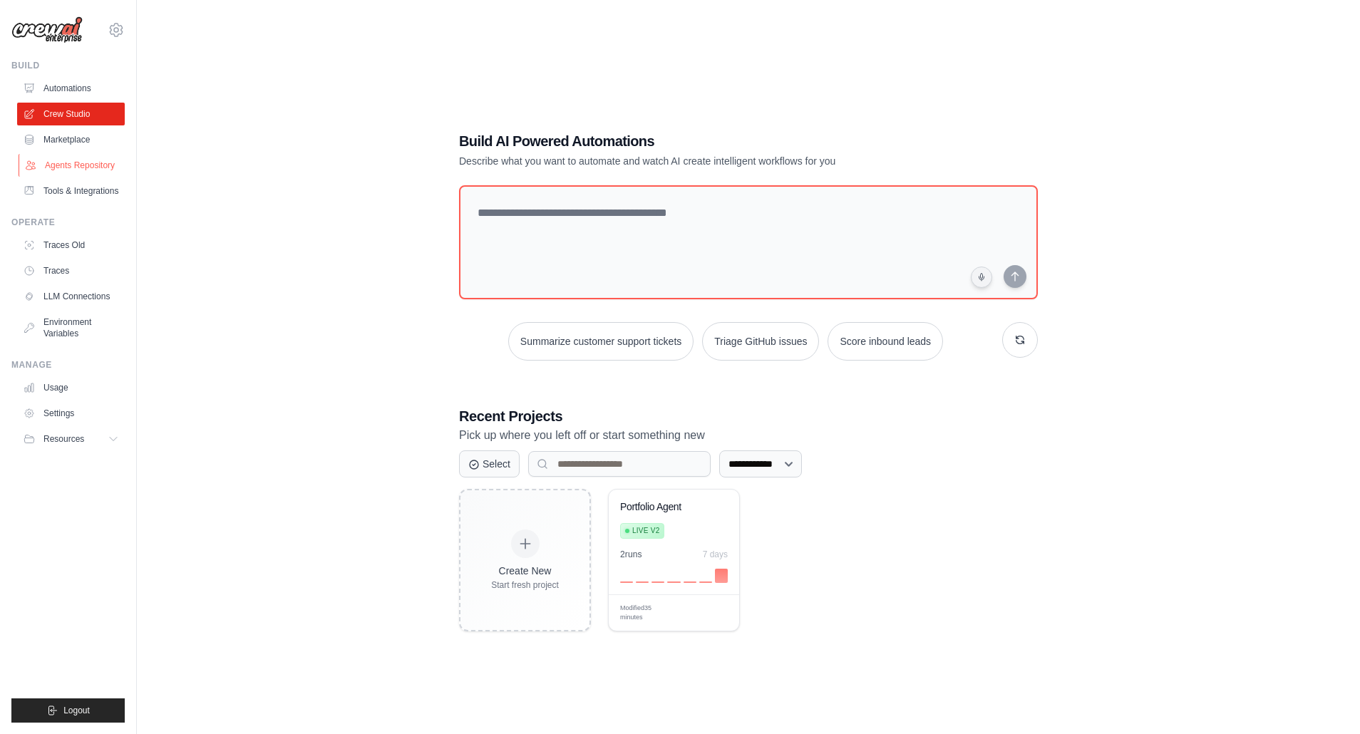
click at [73, 166] on link "Agents Repository" at bounding box center [73, 165] width 108 height 23
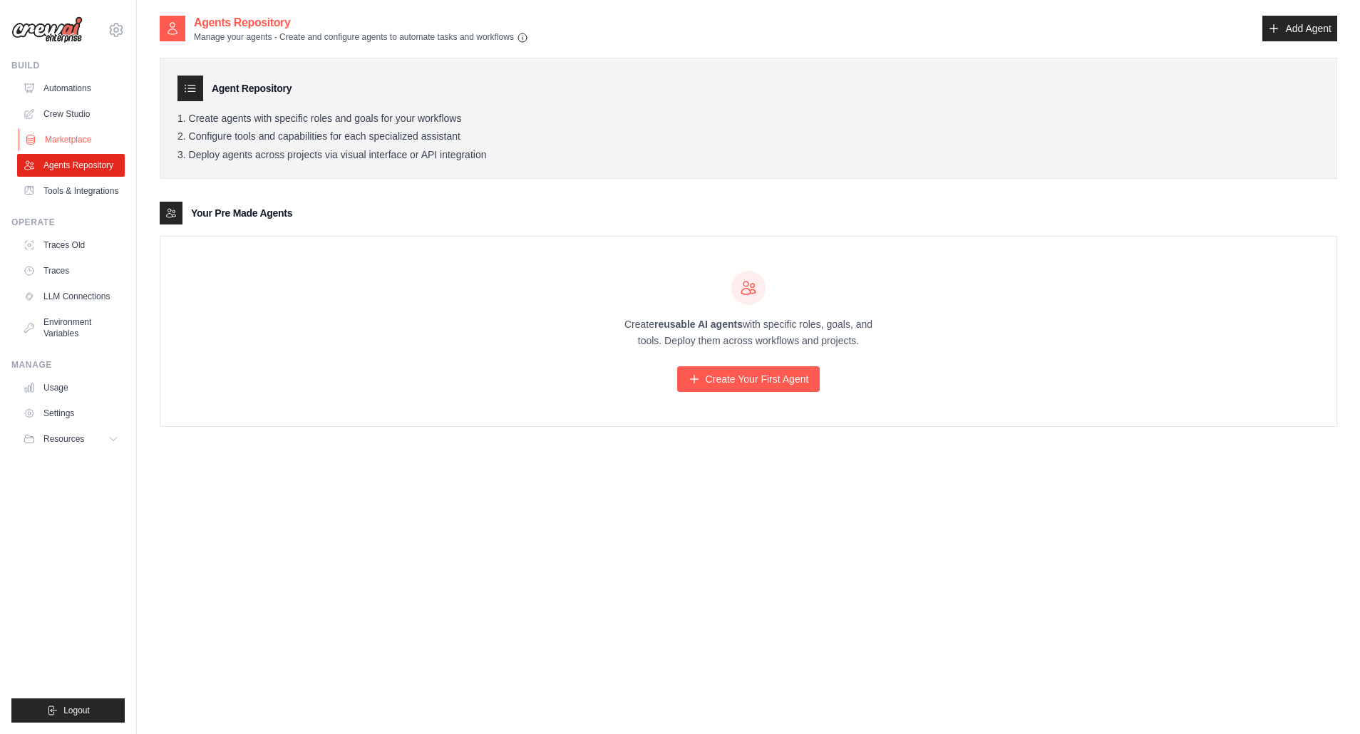
click at [55, 136] on link "Marketplace" at bounding box center [73, 139] width 108 height 23
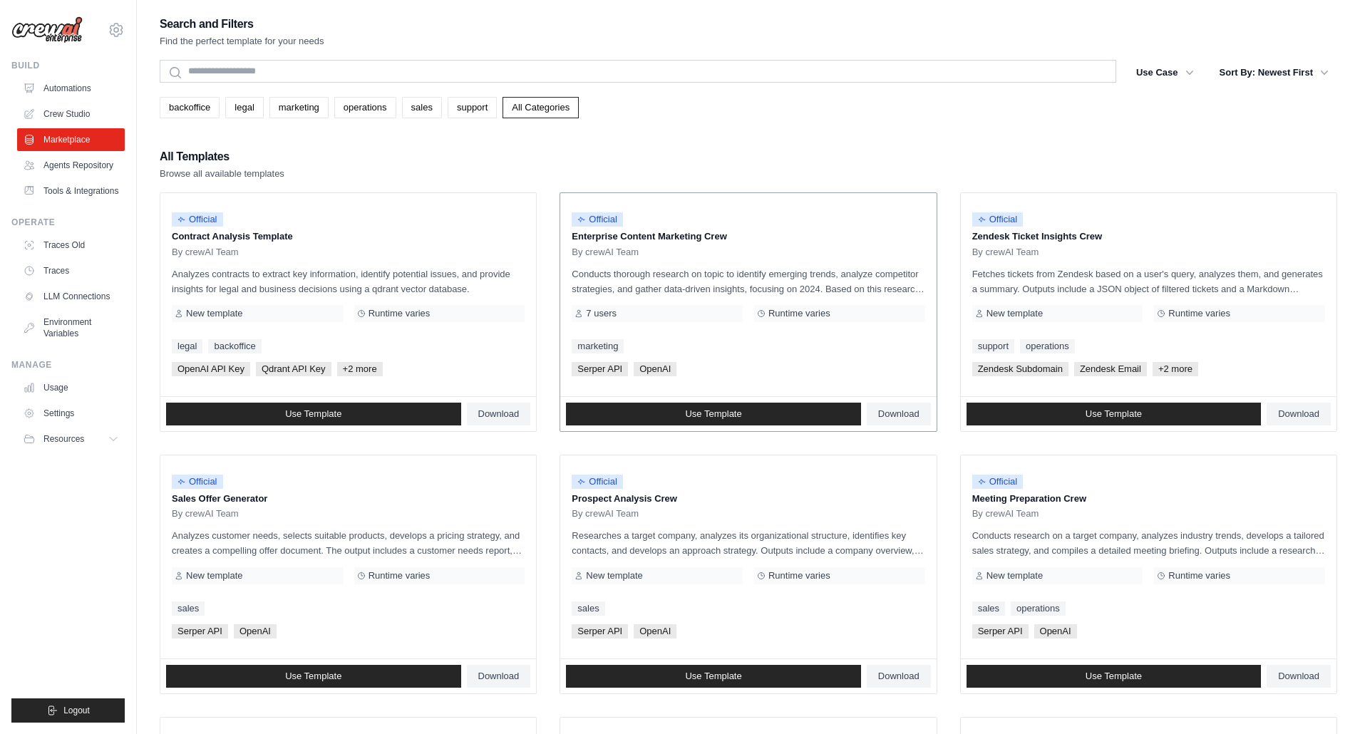
scroll to position [2, 0]
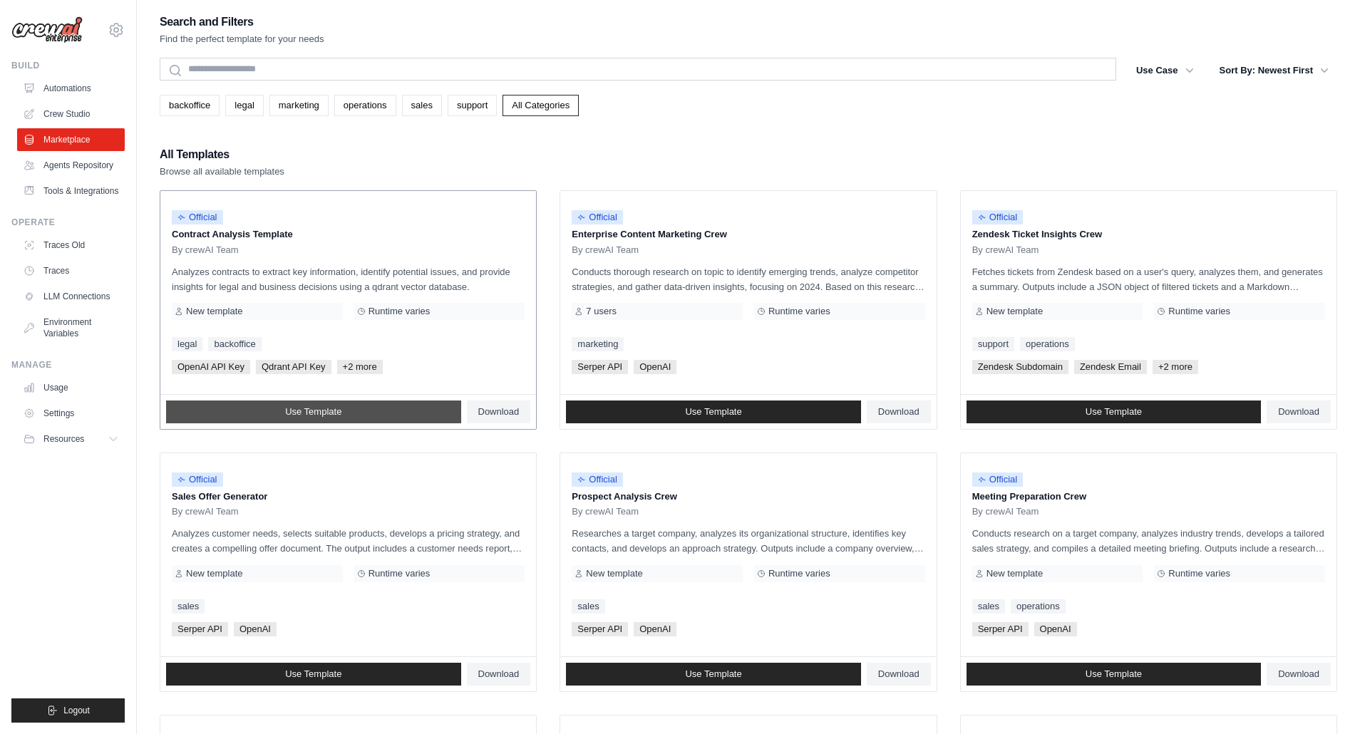
click at [297, 413] on span "Use Template" at bounding box center [313, 411] width 56 height 11
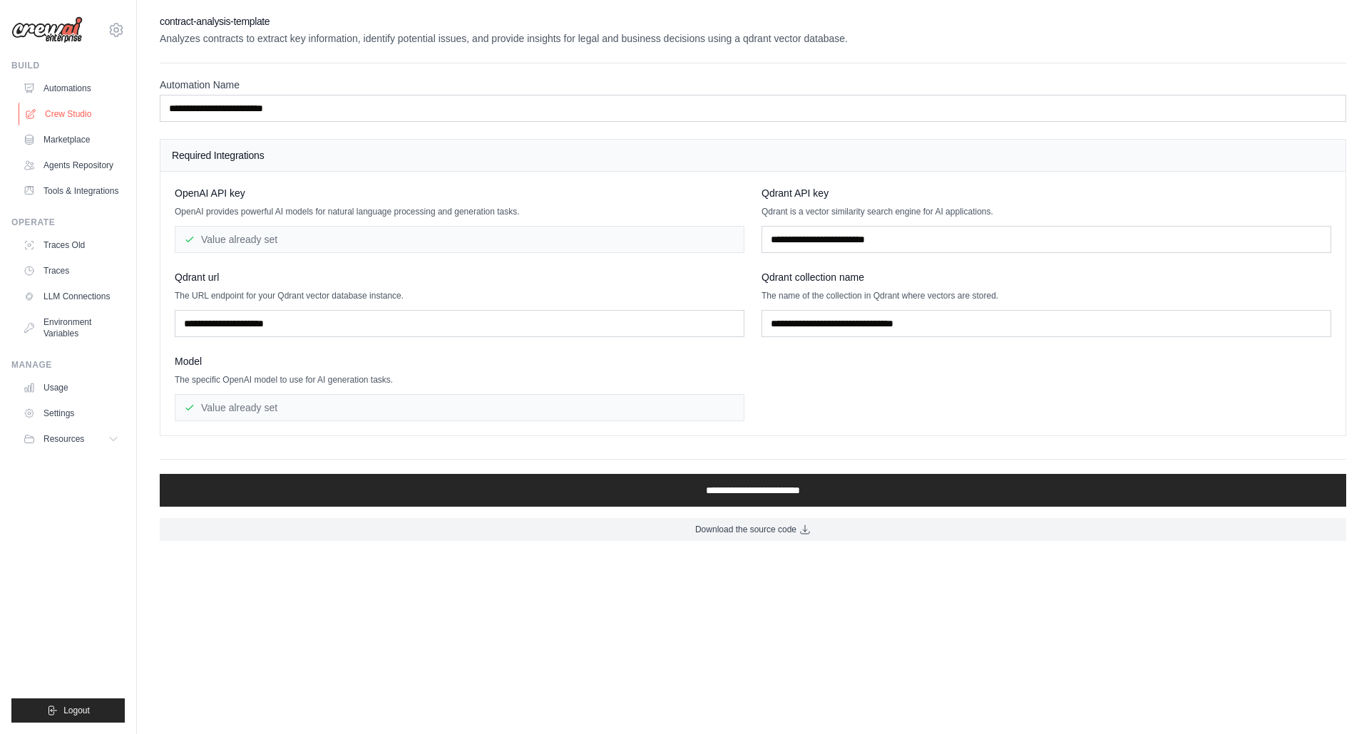
click at [57, 113] on link "Crew Studio" at bounding box center [73, 114] width 108 height 23
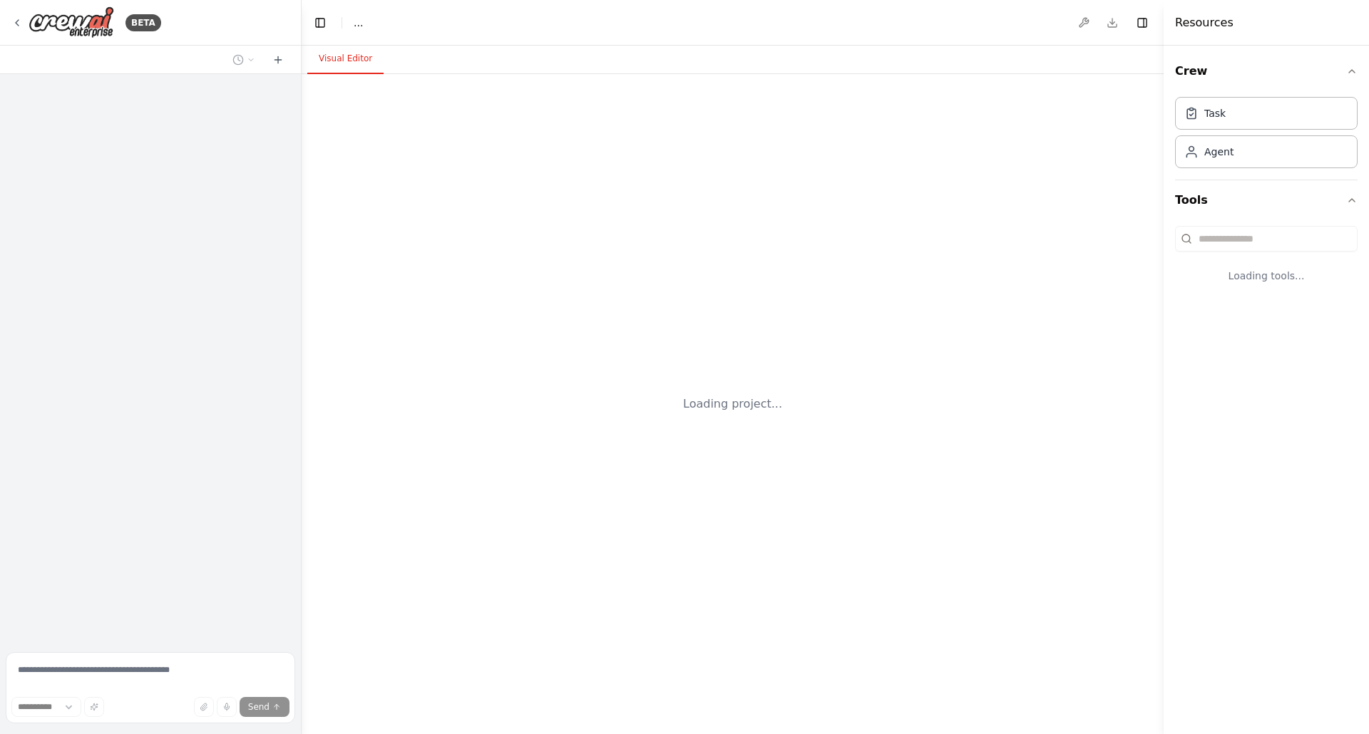
select select "****"
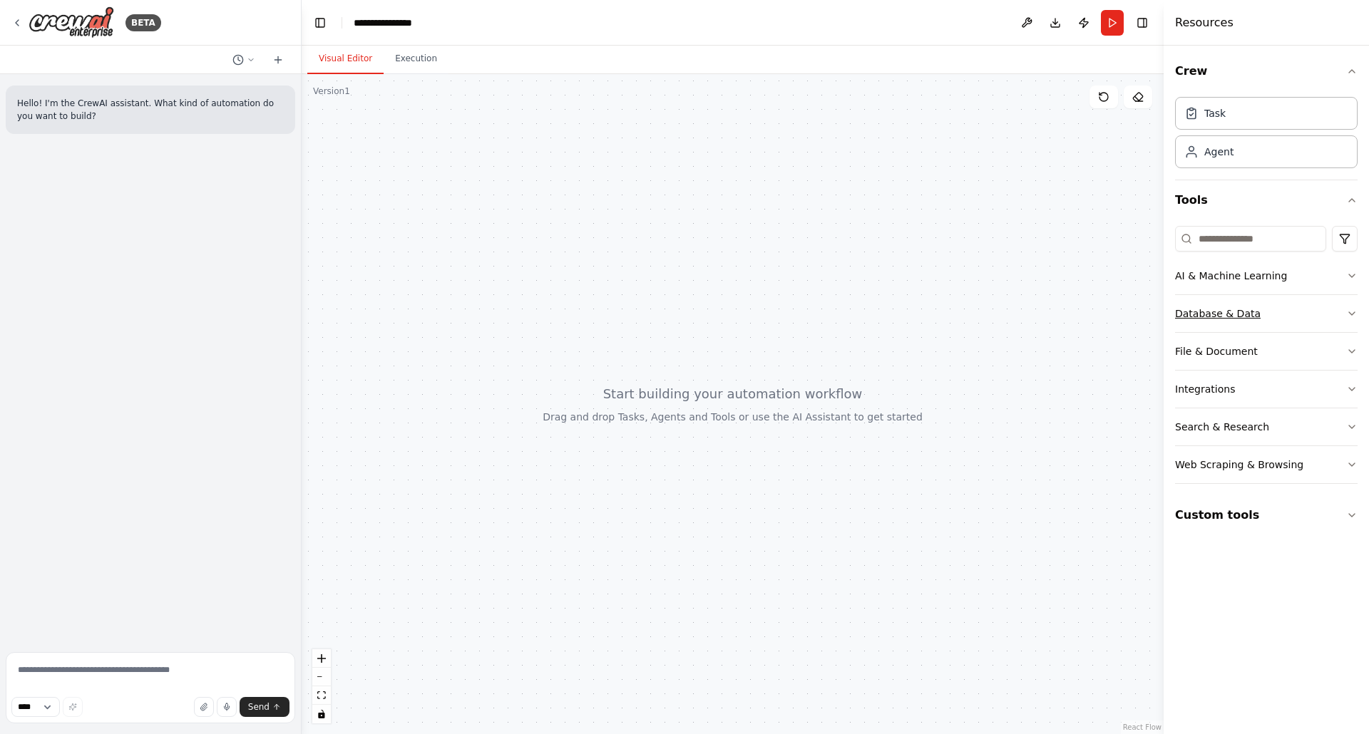
click at [1300, 314] on button "Database & Data" at bounding box center [1266, 313] width 183 height 37
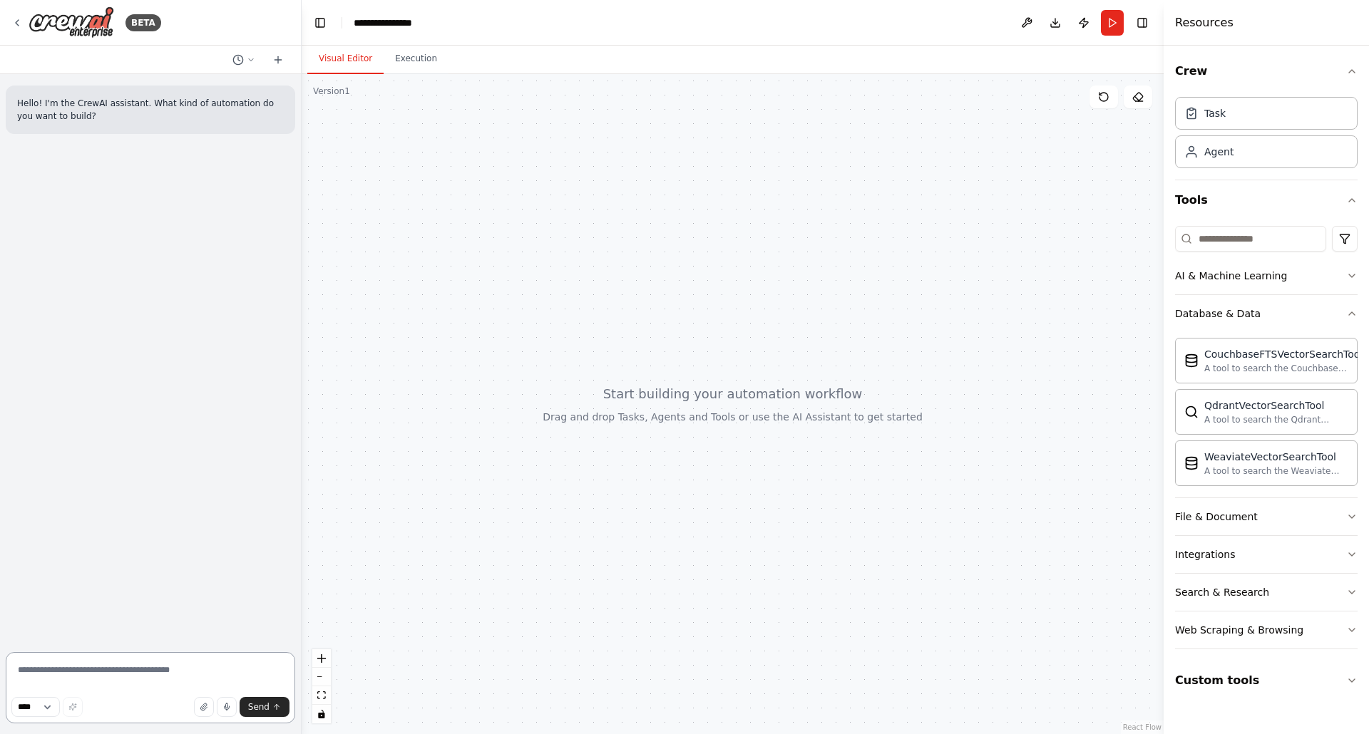
click at [85, 680] on textarea at bounding box center [150, 687] width 289 height 71
type textarea "**********"
click at [1347, 559] on button "Integrations" at bounding box center [1266, 554] width 183 height 37
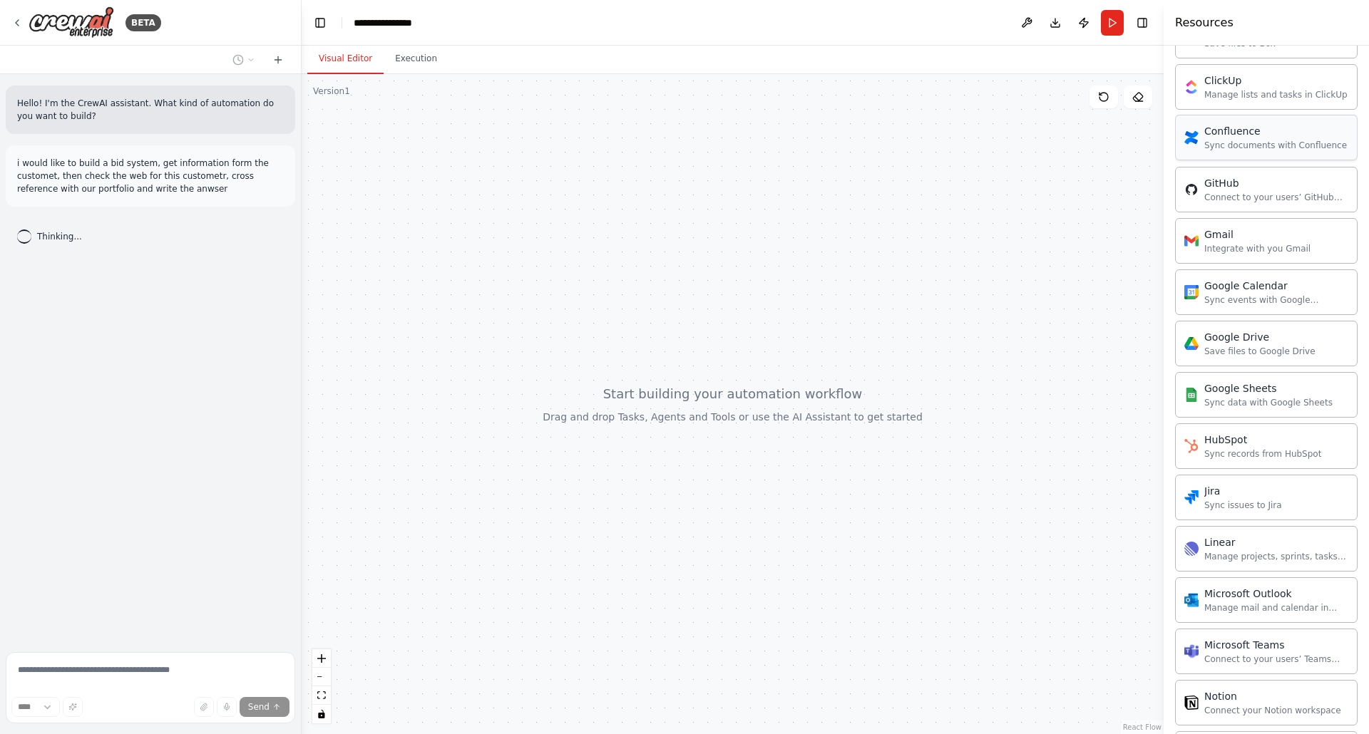
scroll to position [649, 0]
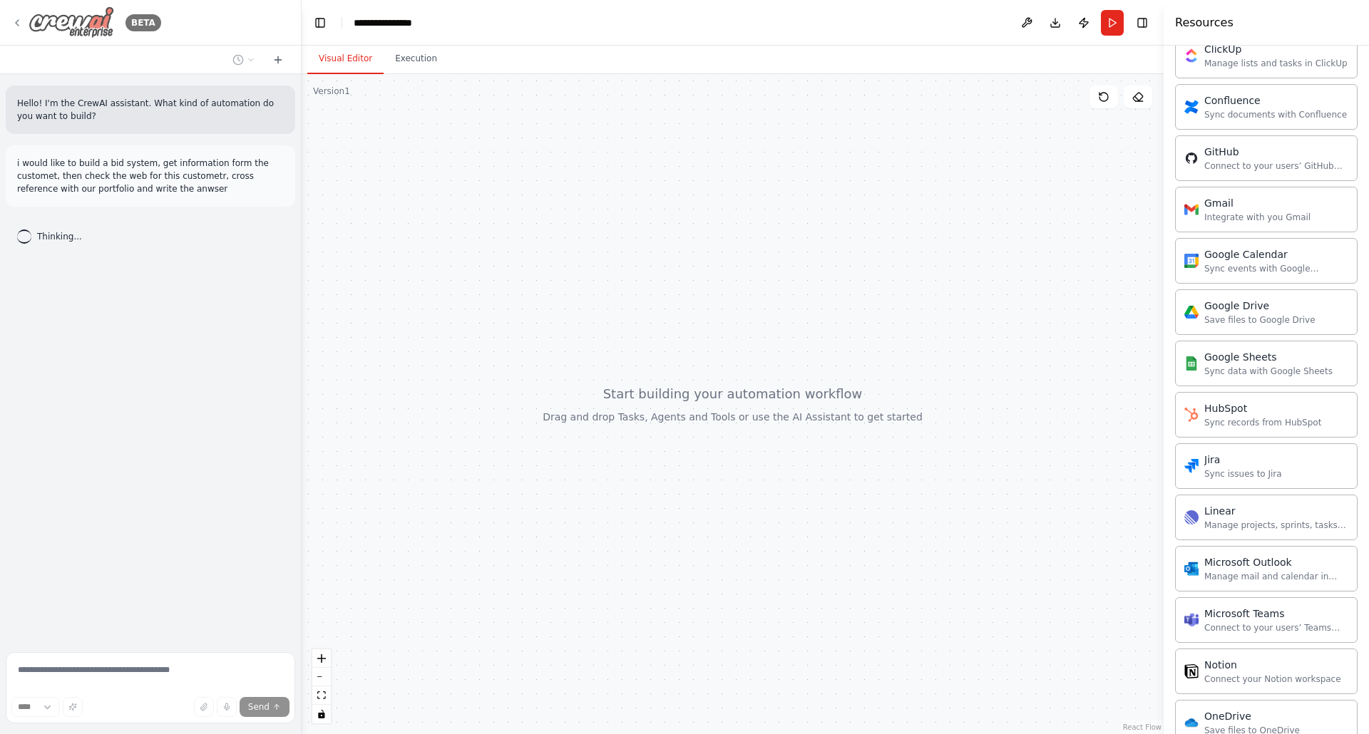
click at [14, 17] on icon at bounding box center [16, 22] width 11 height 11
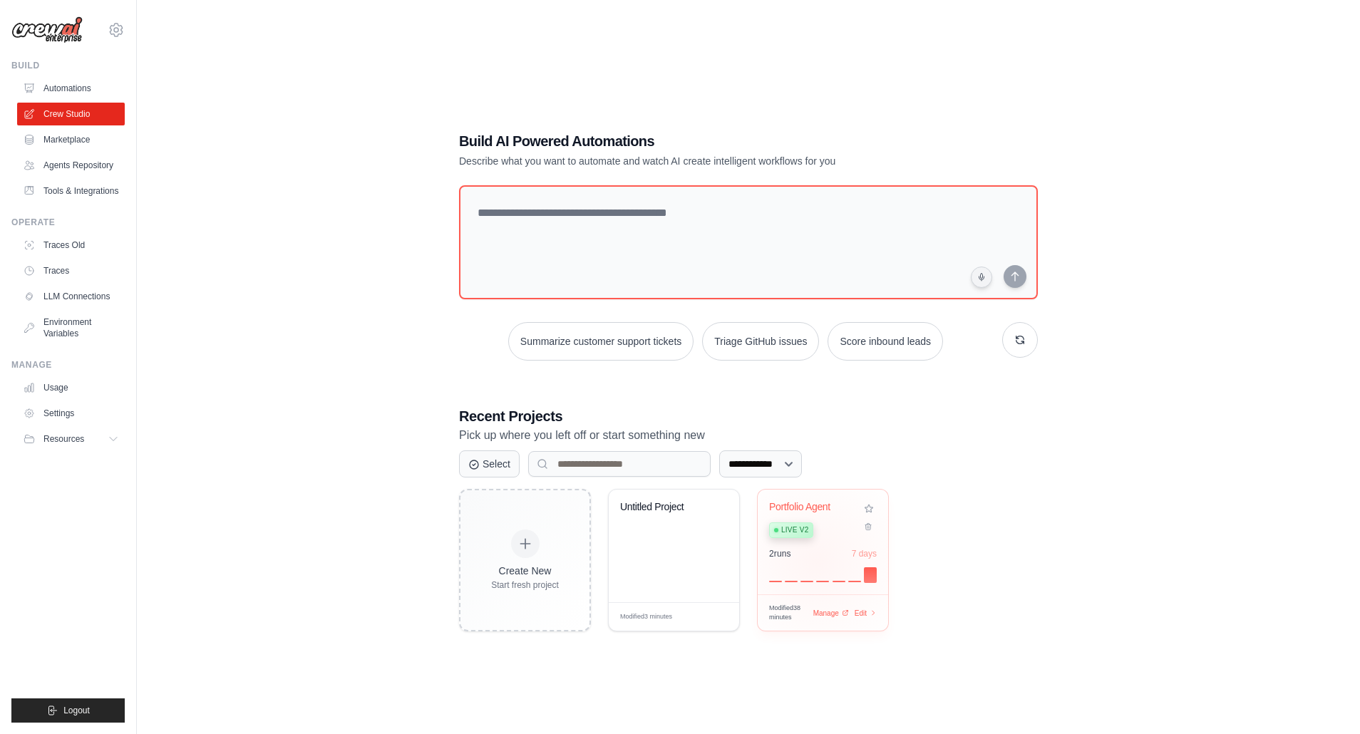
click at [818, 563] on div "2 run s 7 days" at bounding box center [823, 565] width 108 height 34
click at [83, 91] on link "Automations" at bounding box center [73, 88] width 108 height 23
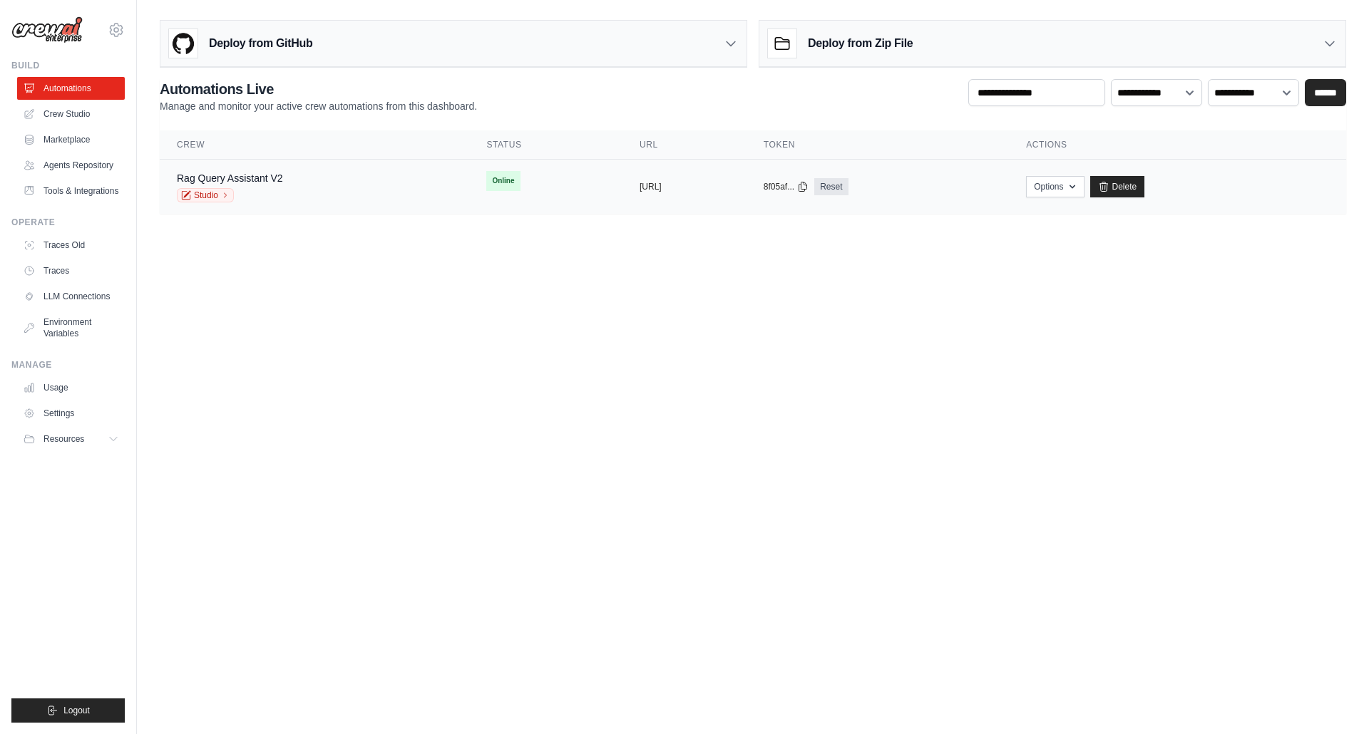
click at [308, 191] on div "Rag Query Assistant V2 Studio" at bounding box center [314, 186] width 275 height 31
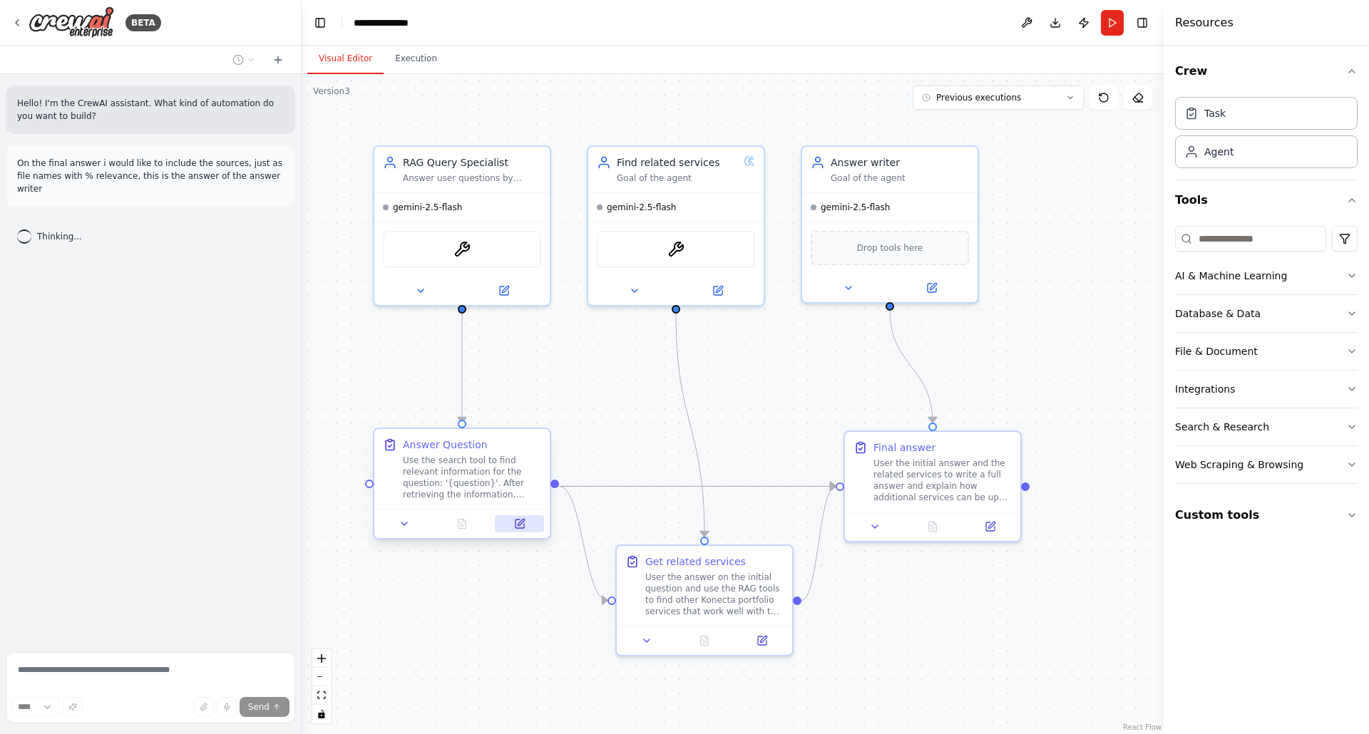
click at [520, 525] on icon at bounding box center [519, 524] width 9 height 9
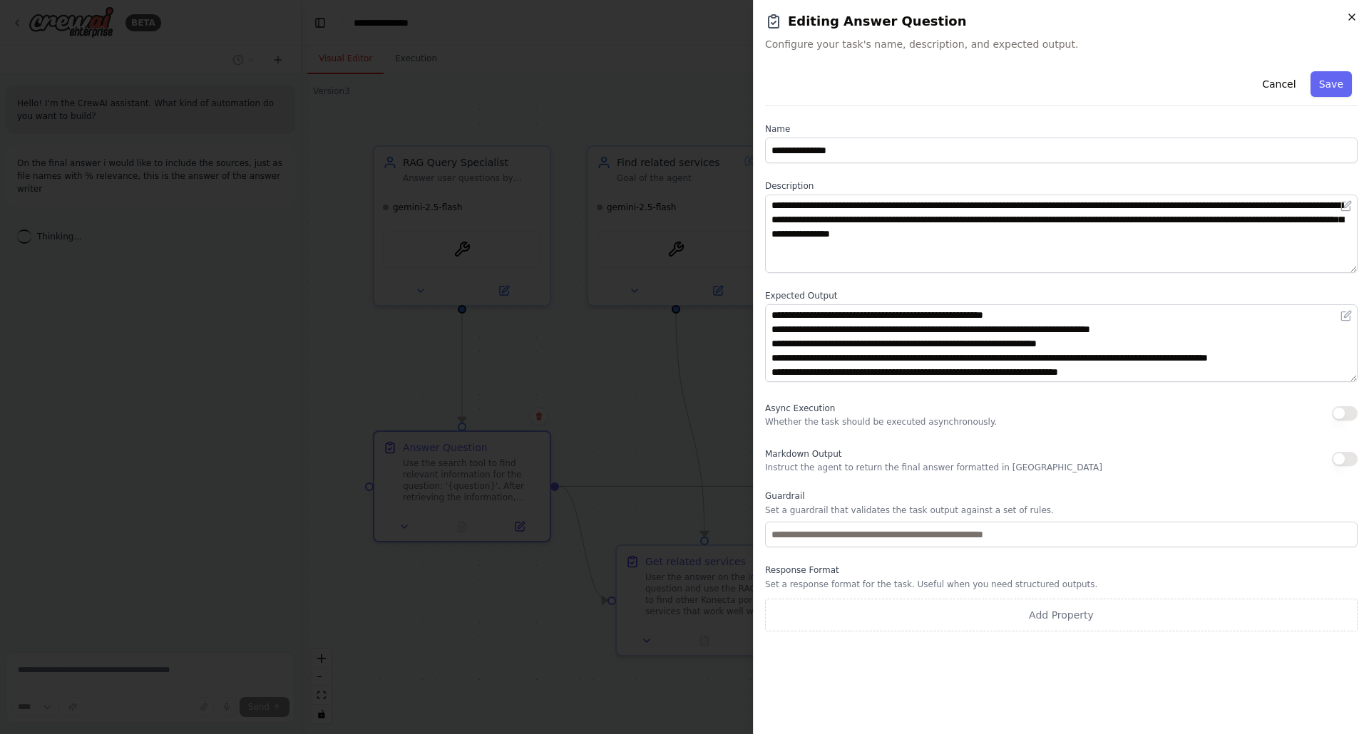
click at [1354, 14] on icon "button" at bounding box center [1352, 17] width 6 height 6
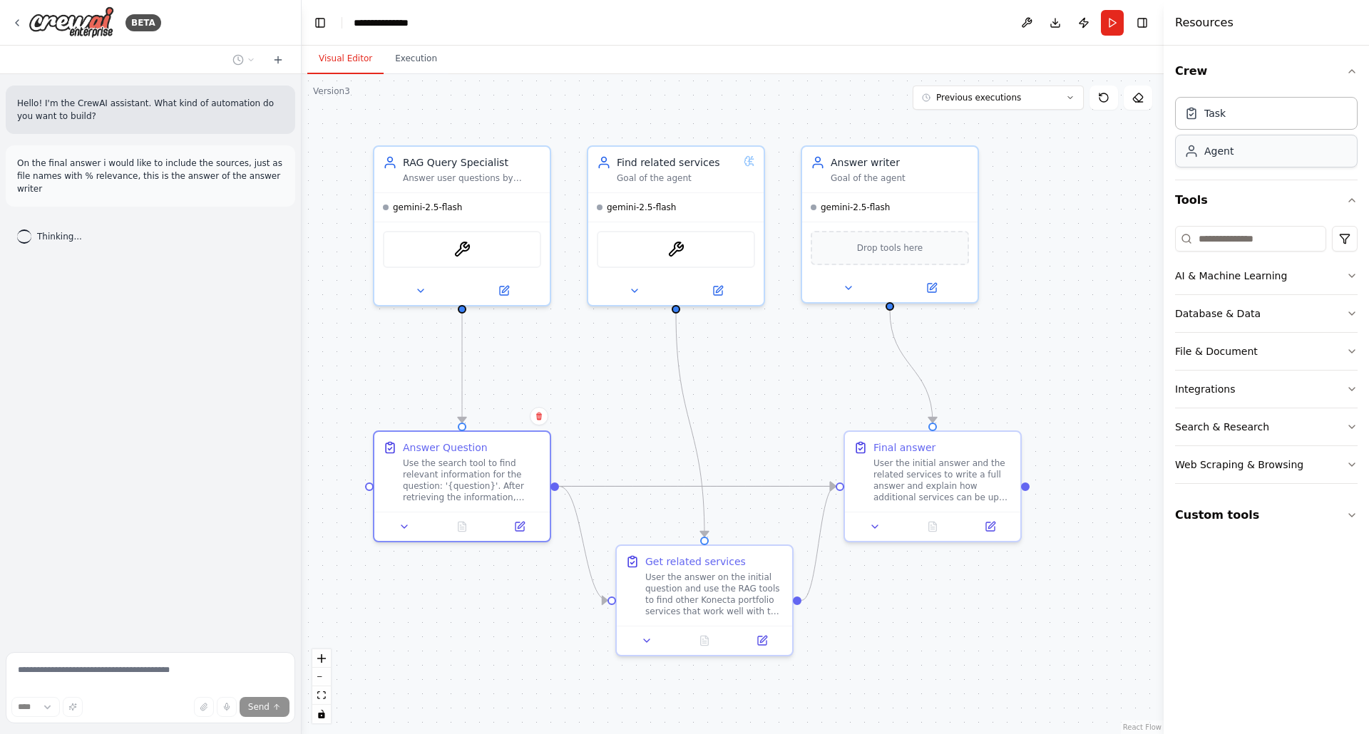
click at [1264, 155] on div "Agent" at bounding box center [1266, 151] width 183 height 33
drag, startPoint x: 1109, startPoint y: 282, endPoint x: 1053, endPoint y: 175, distance: 120.9
click at [1053, 175] on div "Role of the agent Goal of the agent" at bounding box center [1099, 181] width 138 height 29
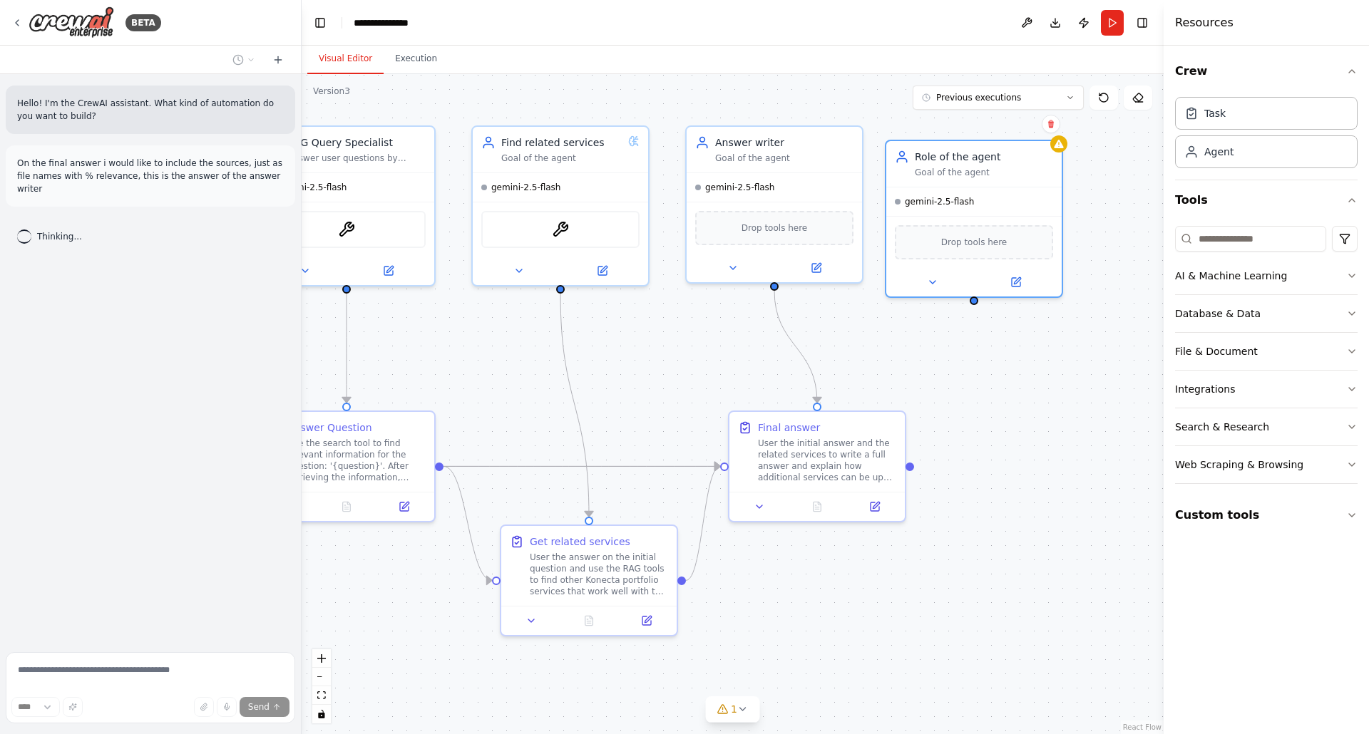
drag, startPoint x: 1015, startPoint y: 397, endPoint x: 899, endPoint y: 377, distance: 117.2
click at [899, 377] on div ".deletable-edge-delete-btn { width: 20px; height: 20px; border: 0px solid #ffff…" at bounding box center [733, 404] width 862 height 660
click at [1058, 127] on button at bounding box center [1051, 124] width 19 height 19
click at [1015, 128] on button "Confirm" at bounding box center [1010, 123] width 51 height 17
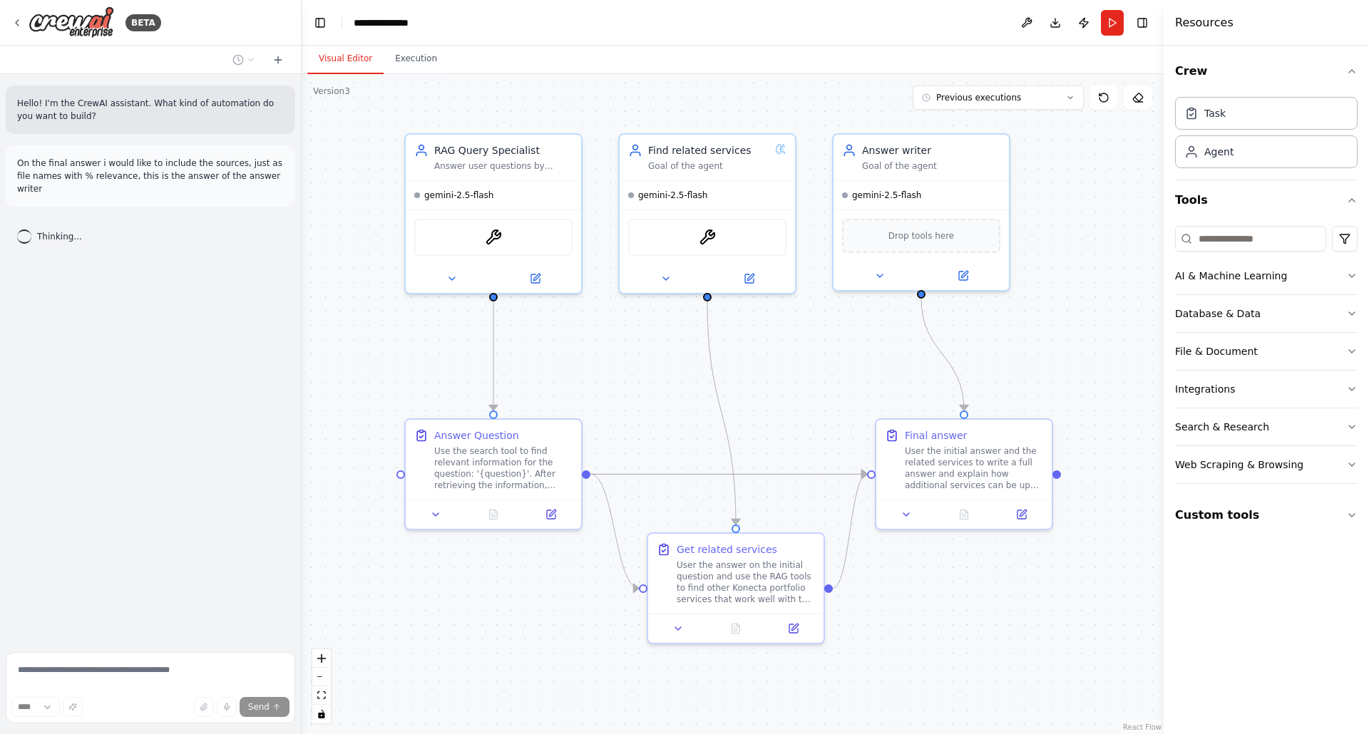
drag, startPoint x: 692, startPoint y: 346, endPoint x: 839, endPoint y: 354, distance: 147.0
click at [839, 354] on div ".deletable-edge-delete-btn { width: 20px; height: 20px; border: 0px solid #ffff…" at bounding box center [733, 404] width 862 height 660
click at [406, 60] on button "Execution" at bounding box center [416, 59] width 65 height 30
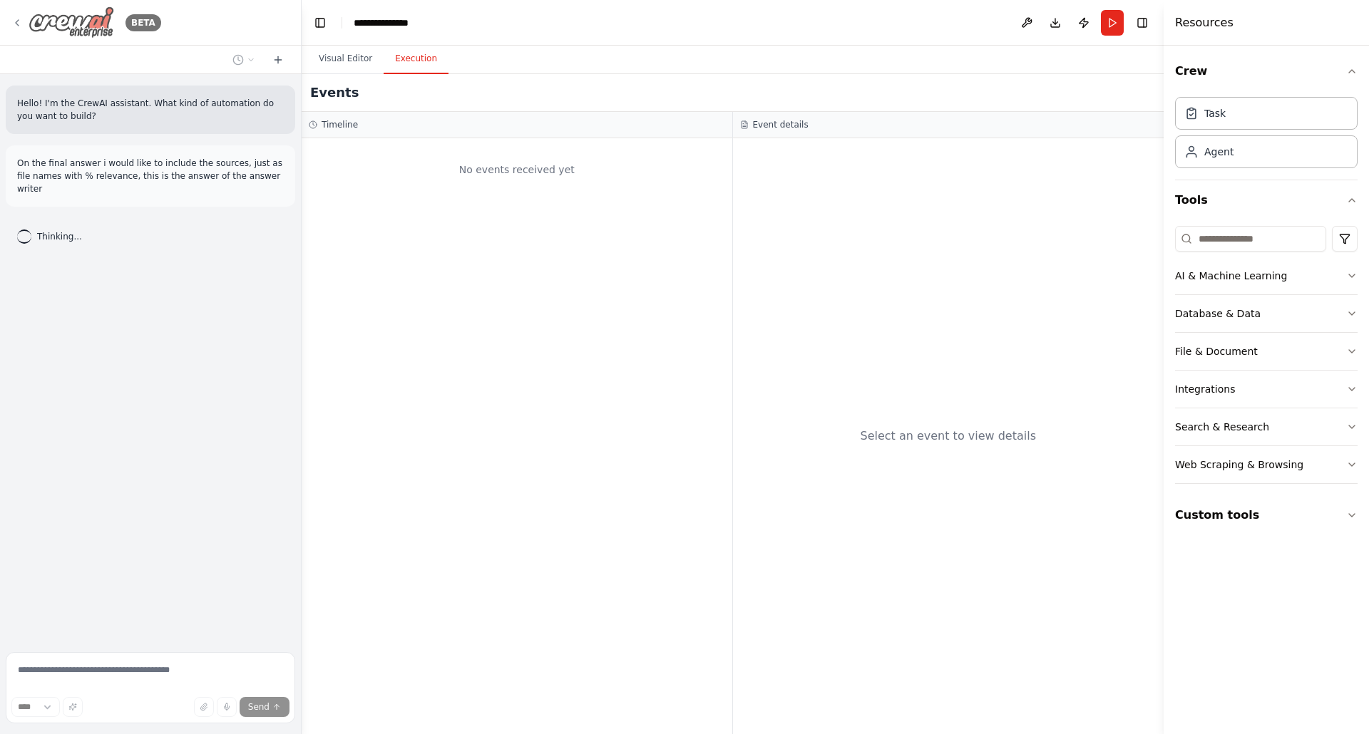
click at [19, 26] on icon at bounding box center [16, 22] width 11 height 11
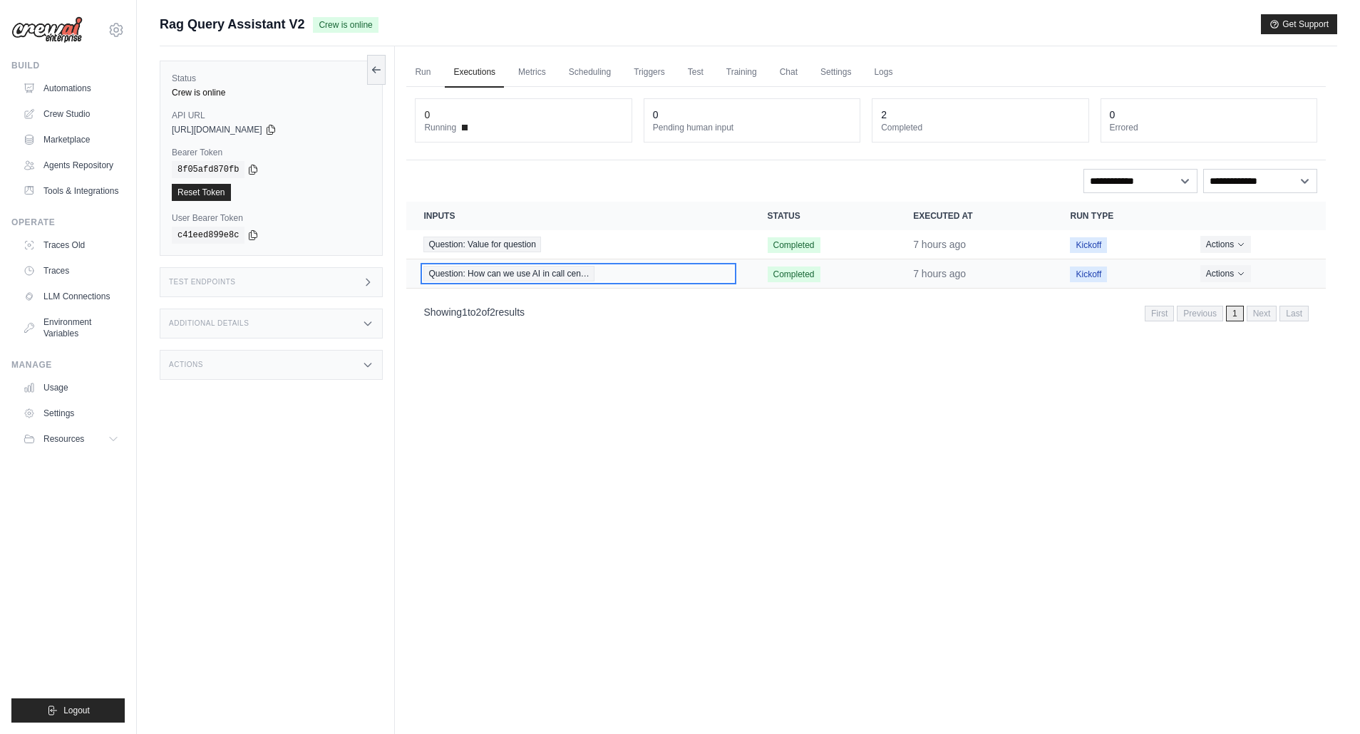
click at [506, 273] on span "Question: How can we use AI in call cen…" at bounding box center [508, 274] width 170 height 16
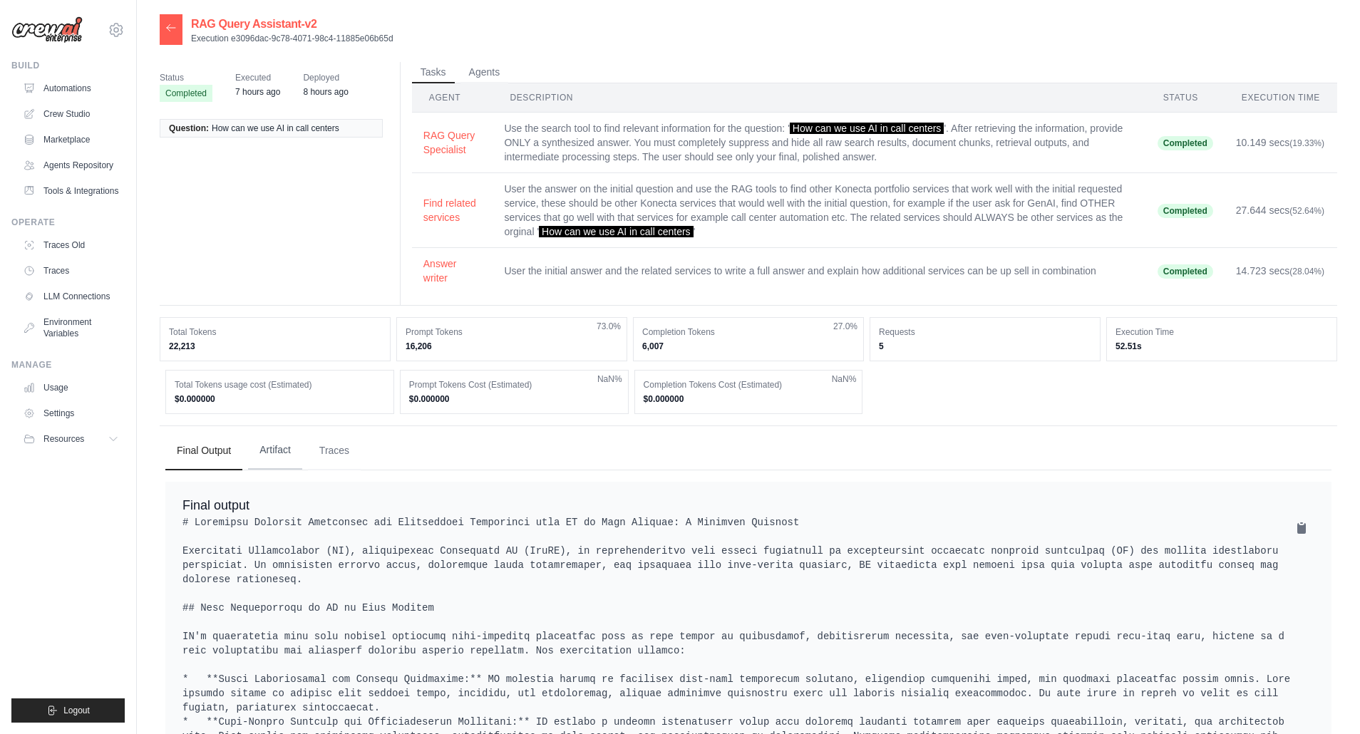
click at [290, 448] on button "Artifact" at bounding box center [275, 450] width 54 height 38
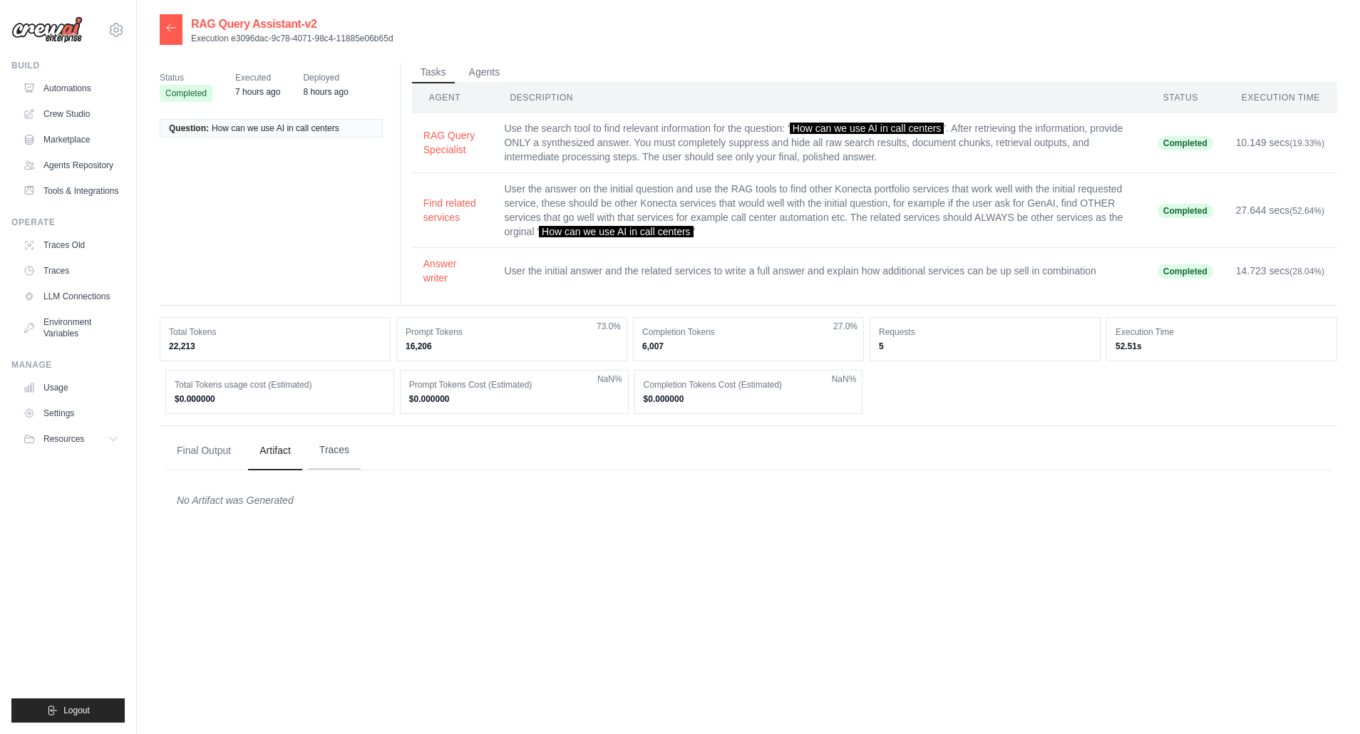
click at [336, 445] on button "Traces" at bounding box center [334, 450] width 53 height 38
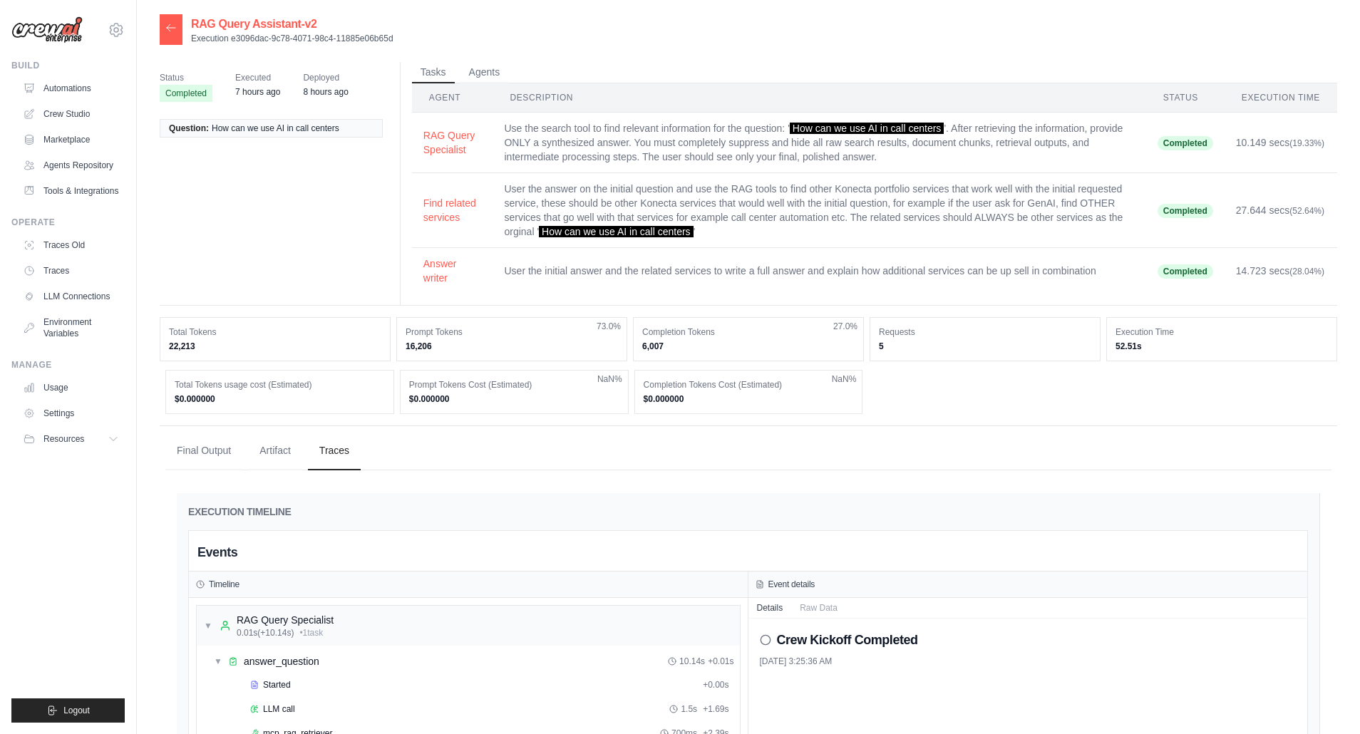
click at [174, 30] on icon at bounding box center [170, 27] width 11 height 11
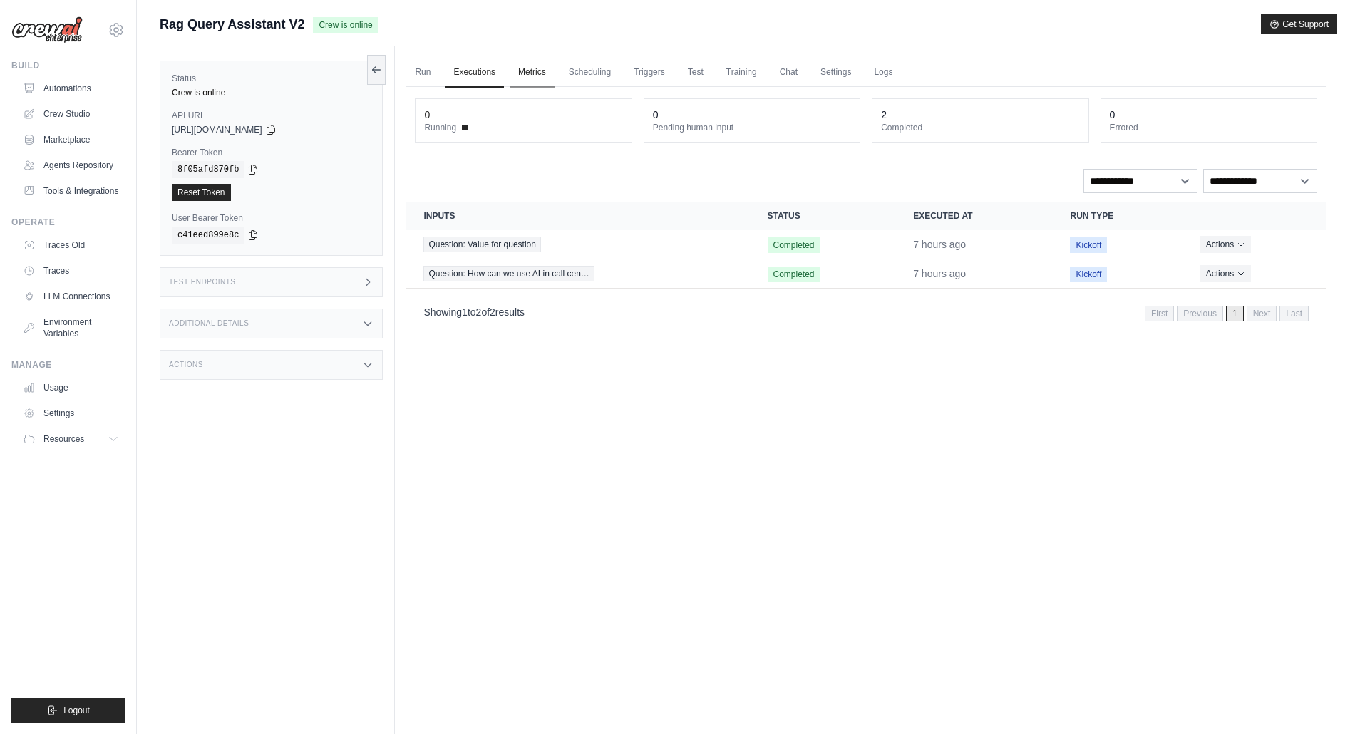
click at [532, 74] on link "Metrics" at bounding box center [532, 73] width 45 height 30
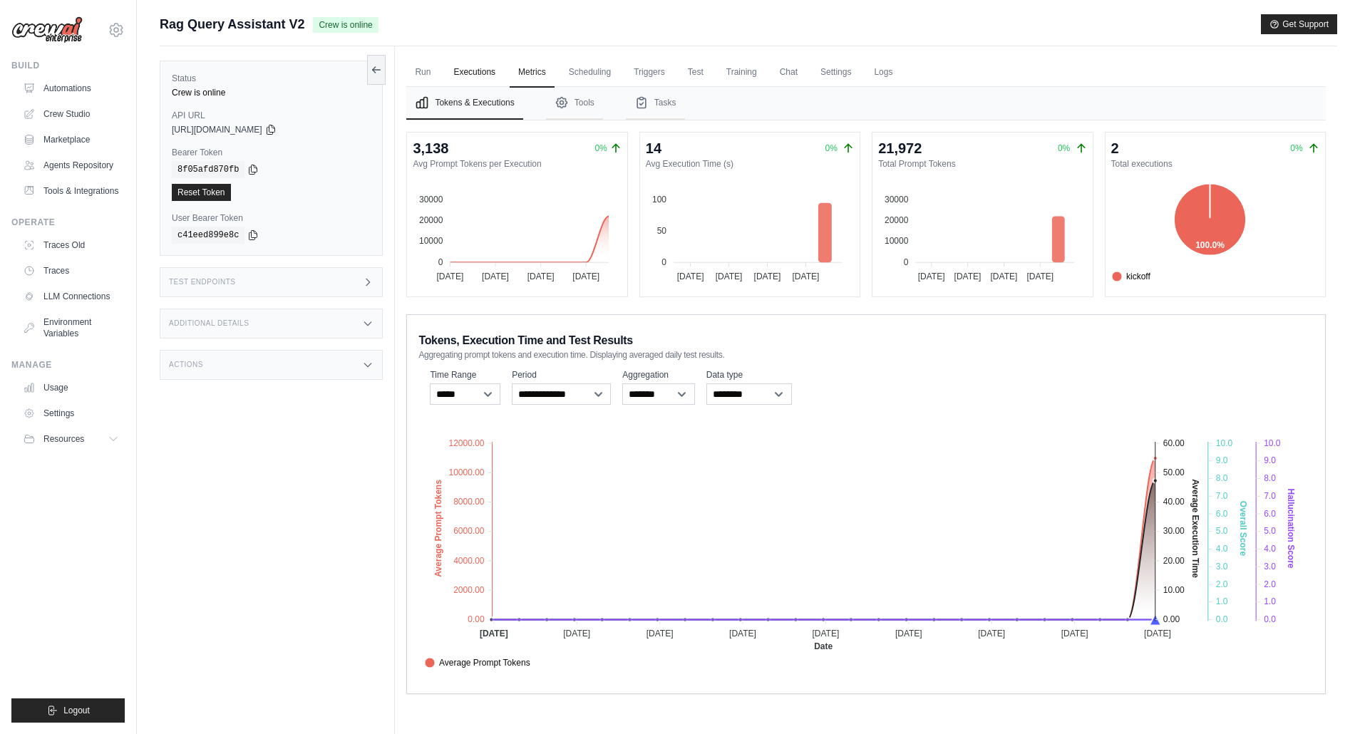
click at [477, 74] on link "Executions" at bounding box center [474, 73] width 59 height 30
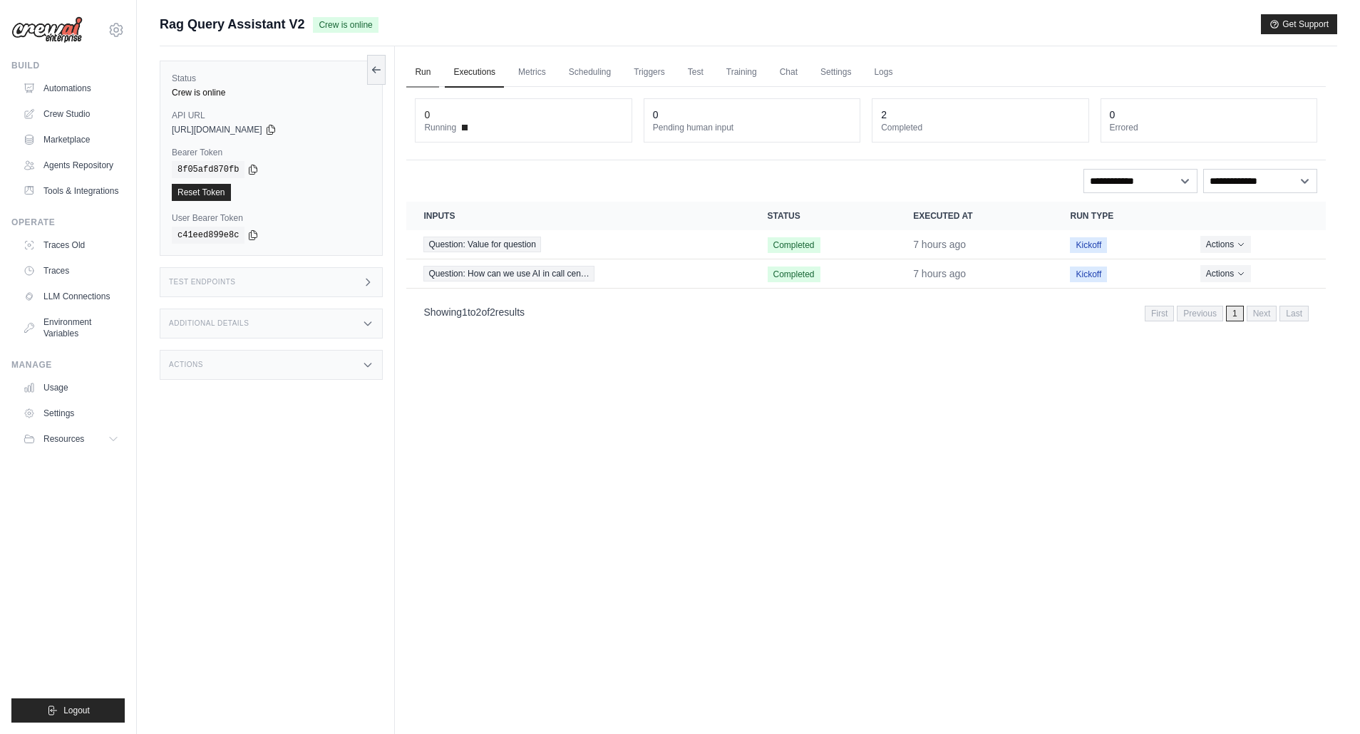
click at [424, 68] on link "Run" at bounding box center [422, 73] width 33 height 30
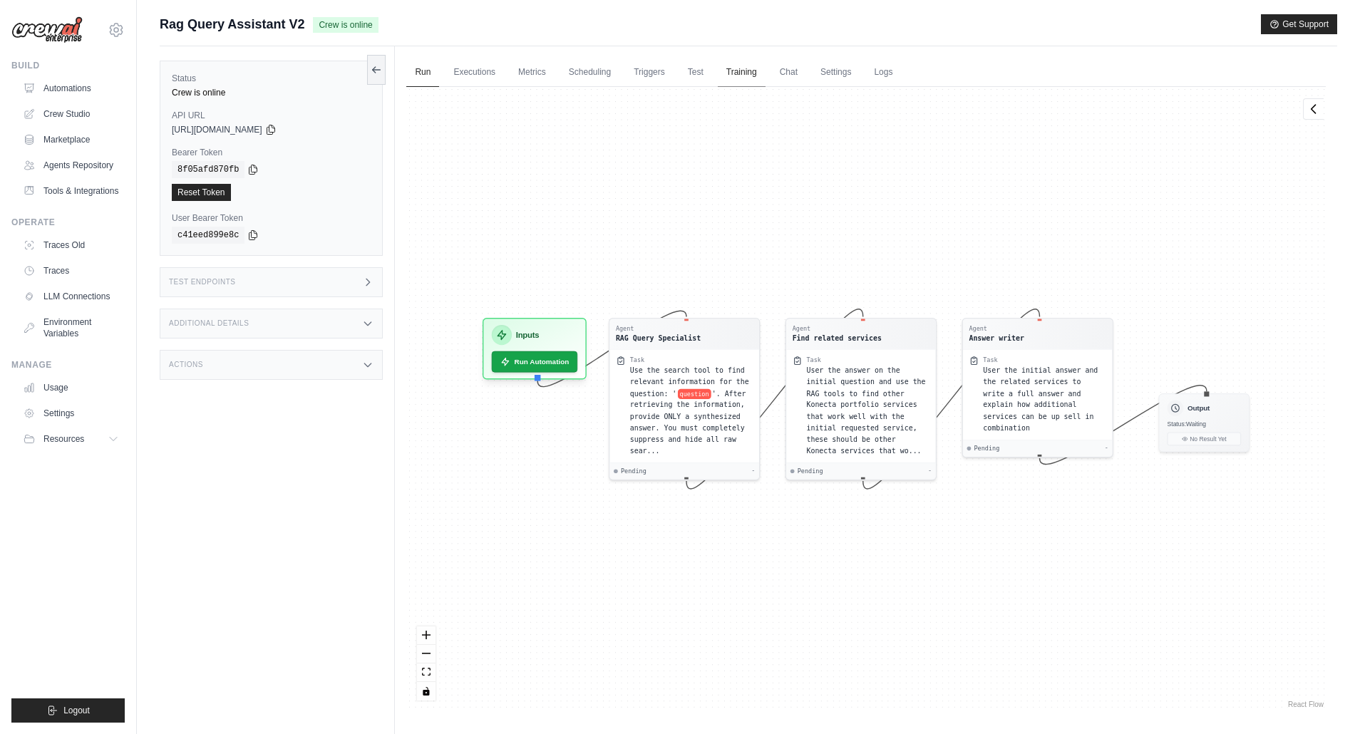
click at [736, 68] on link "Training" at bounding box center [742, 73] width 48 height 30
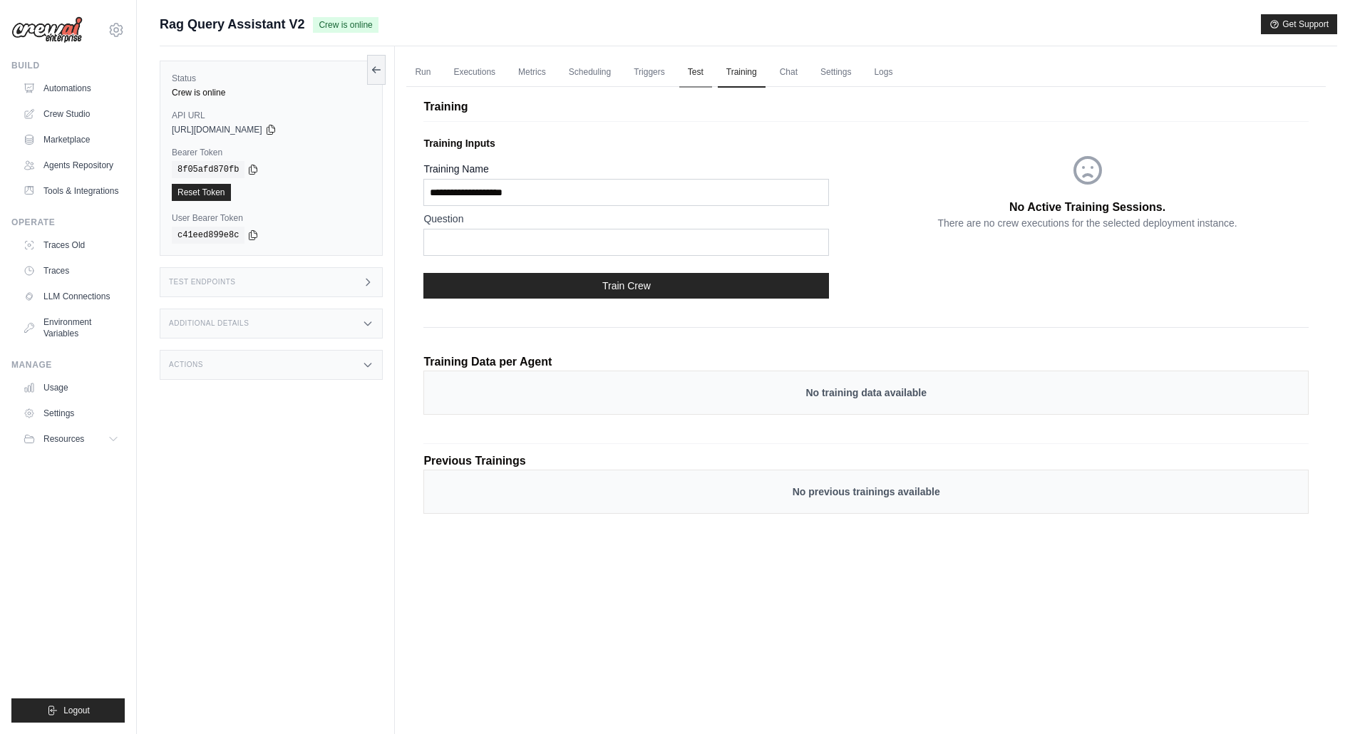
click at [694, 69] on link "Test" at bounding box center [695, 73] width 33 height 30
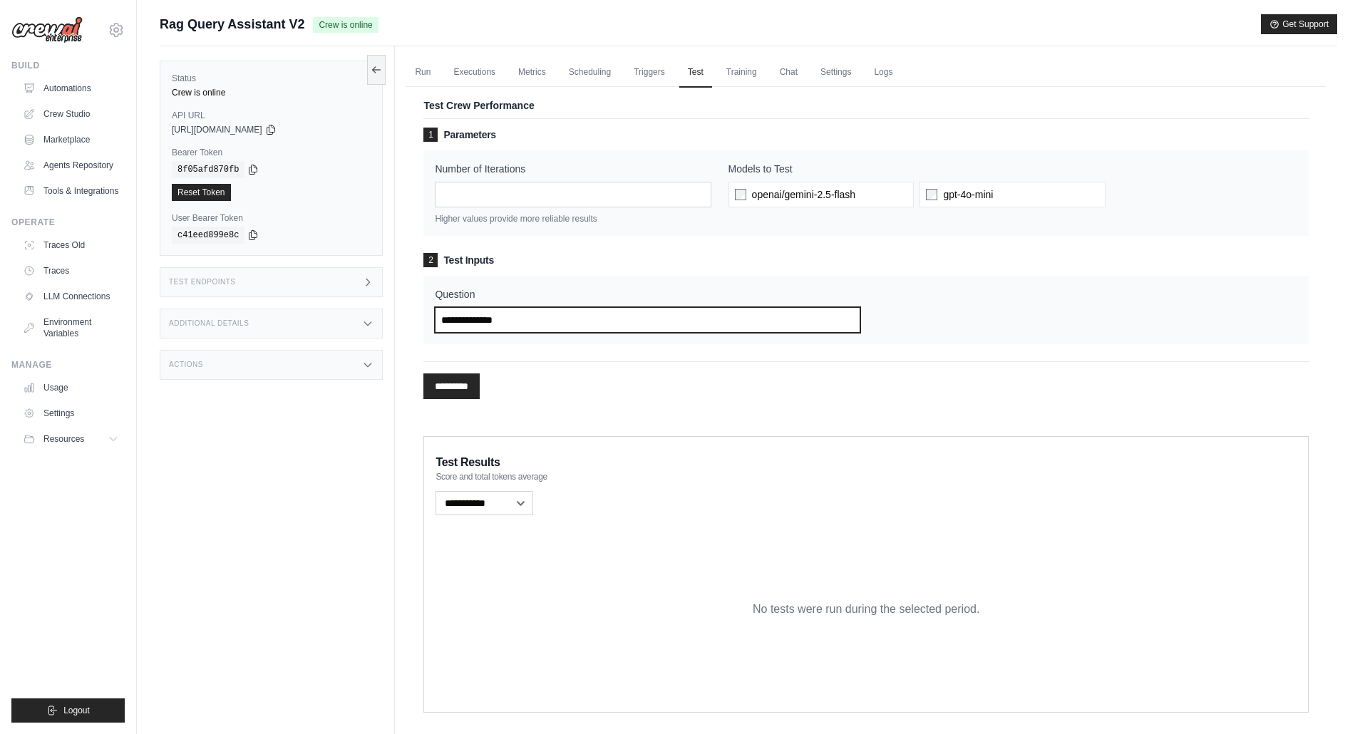
click at [525, 317] on input "Question" at bounding box center [648, 320] width 426 height 26
click at [57, 111] on link "Crew Studio" at bounding box center [73, 114] width 108 height 23
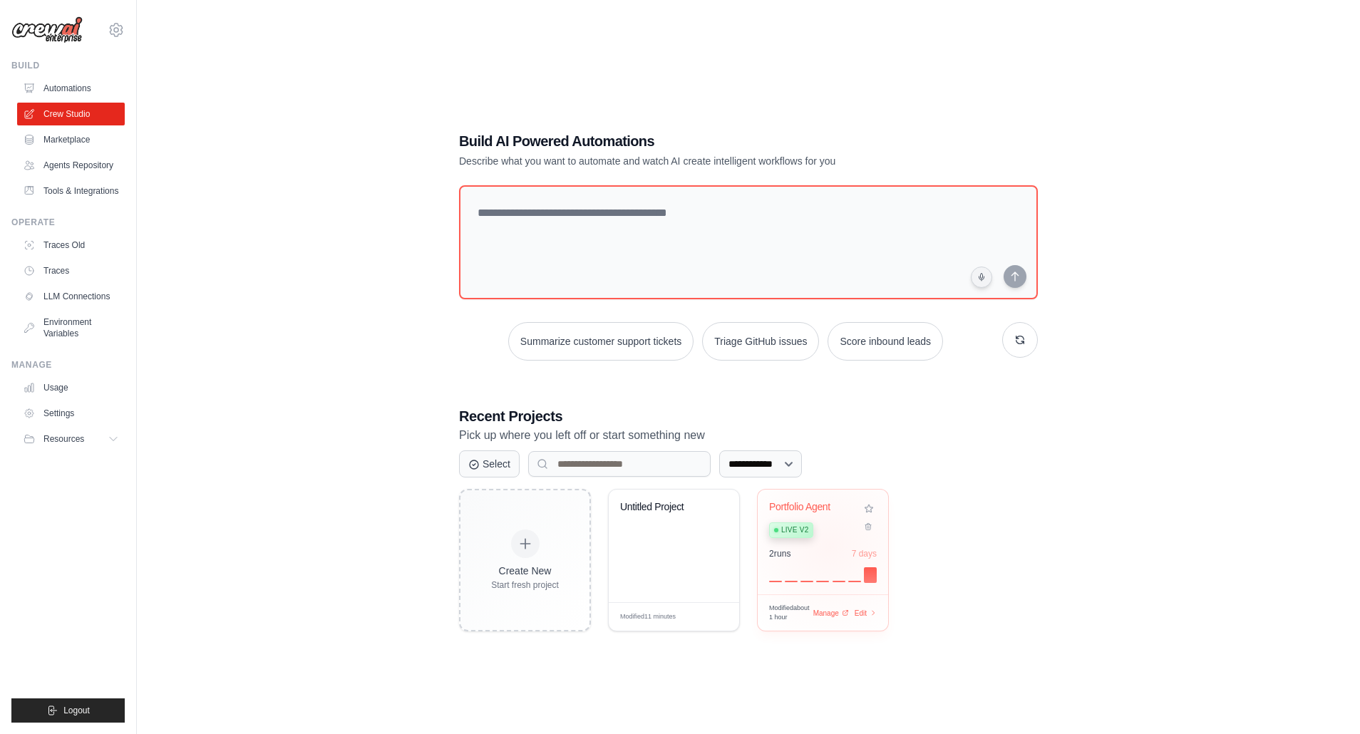
click at [831, 548] on div "2 run s 7 days" at bounding box center [823, 553] width 108 height 11
click at [66, 90] on link "Automations" at bounding box center [73, 88] width 108 height 23
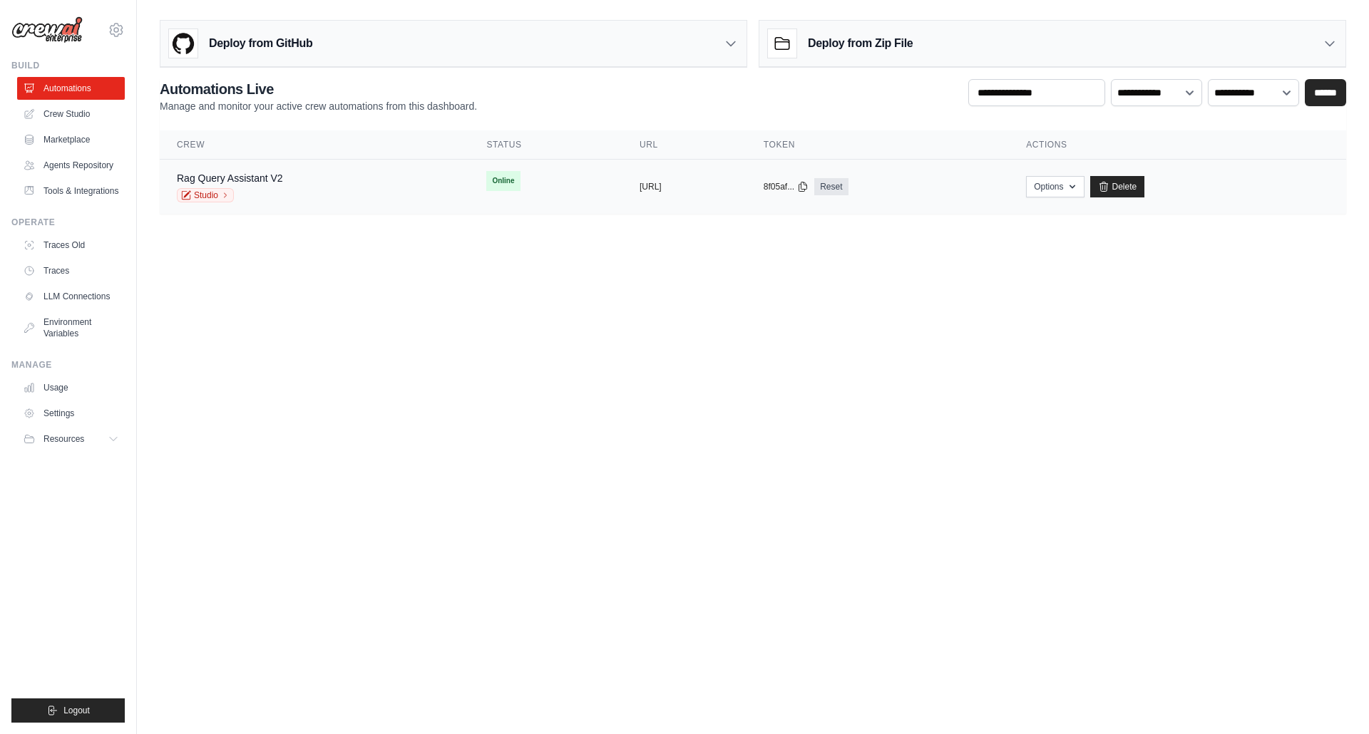
click at [346, 187] on div "Rag Query Assistant V2 Studio" at bounding box center [314, 186] width 275 height 31
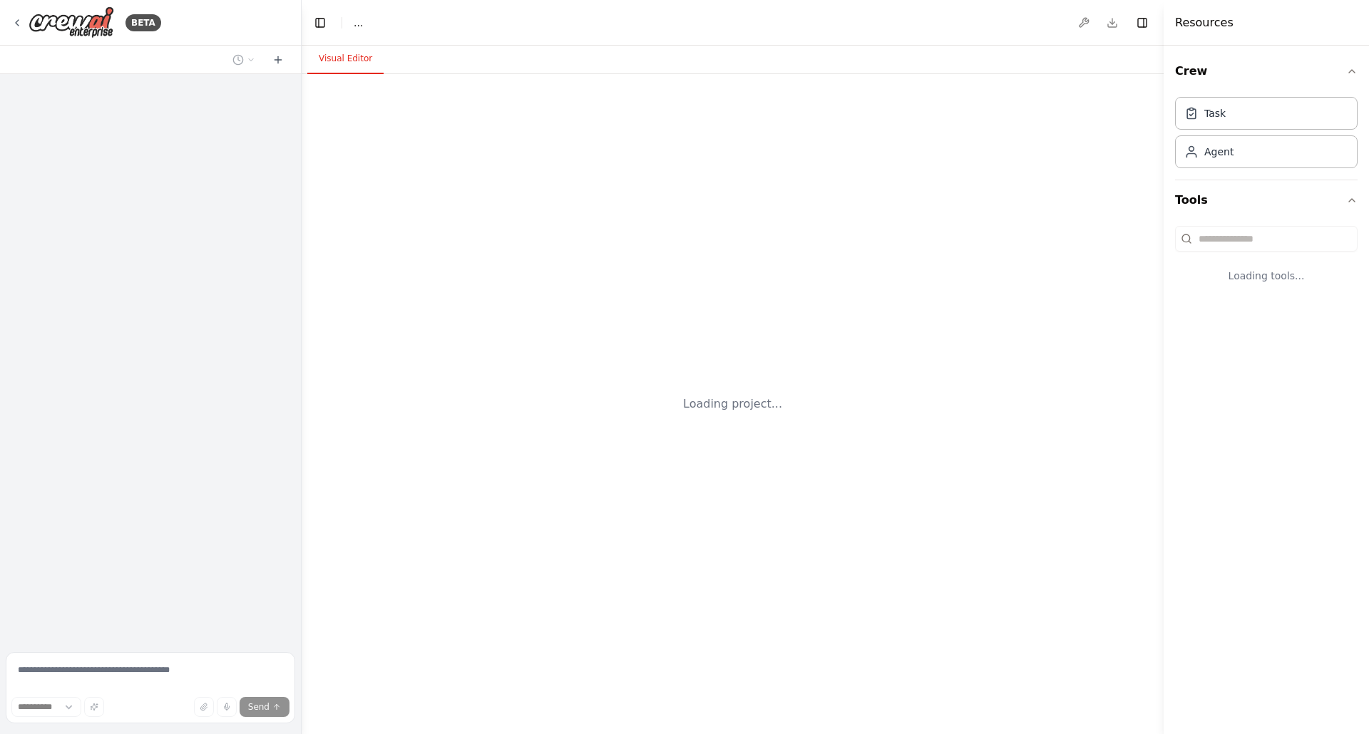
select select "****"
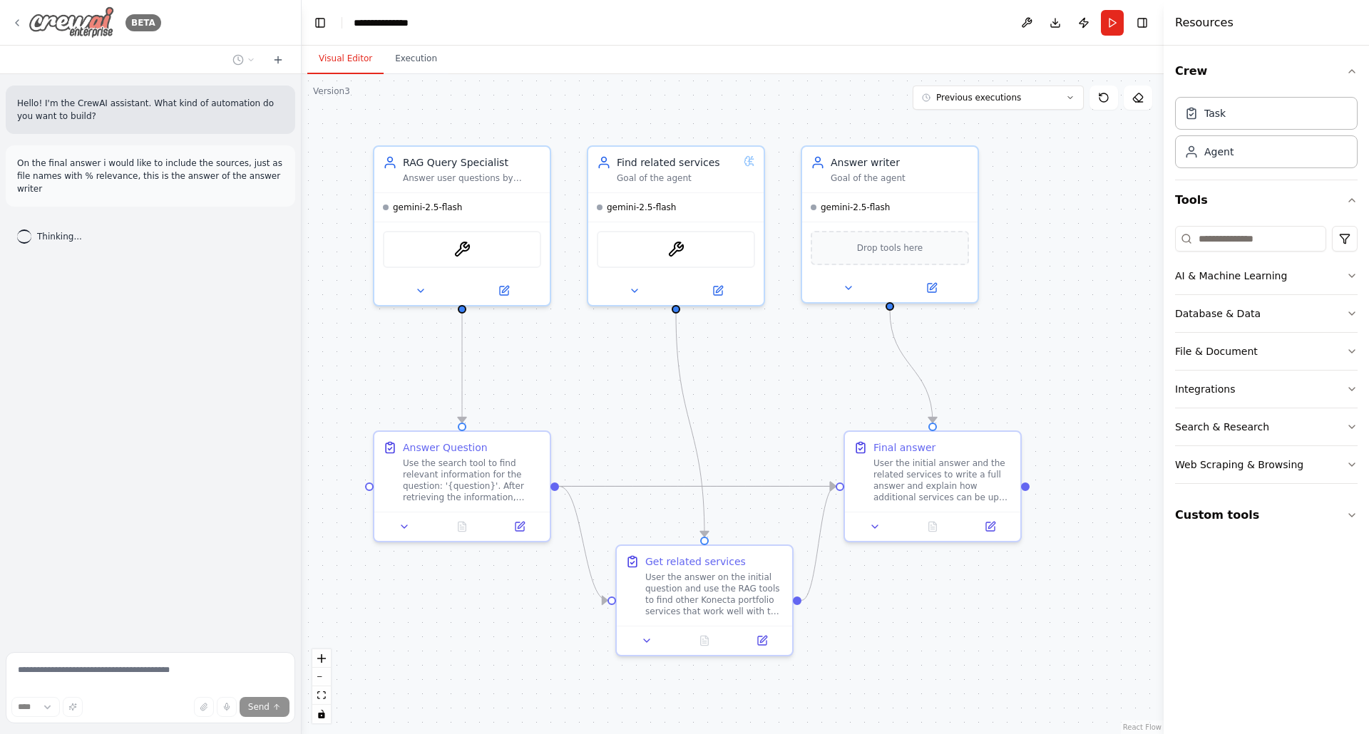
click at [16, 21] on icon at bounding box center [17, 23] width 3 height 6
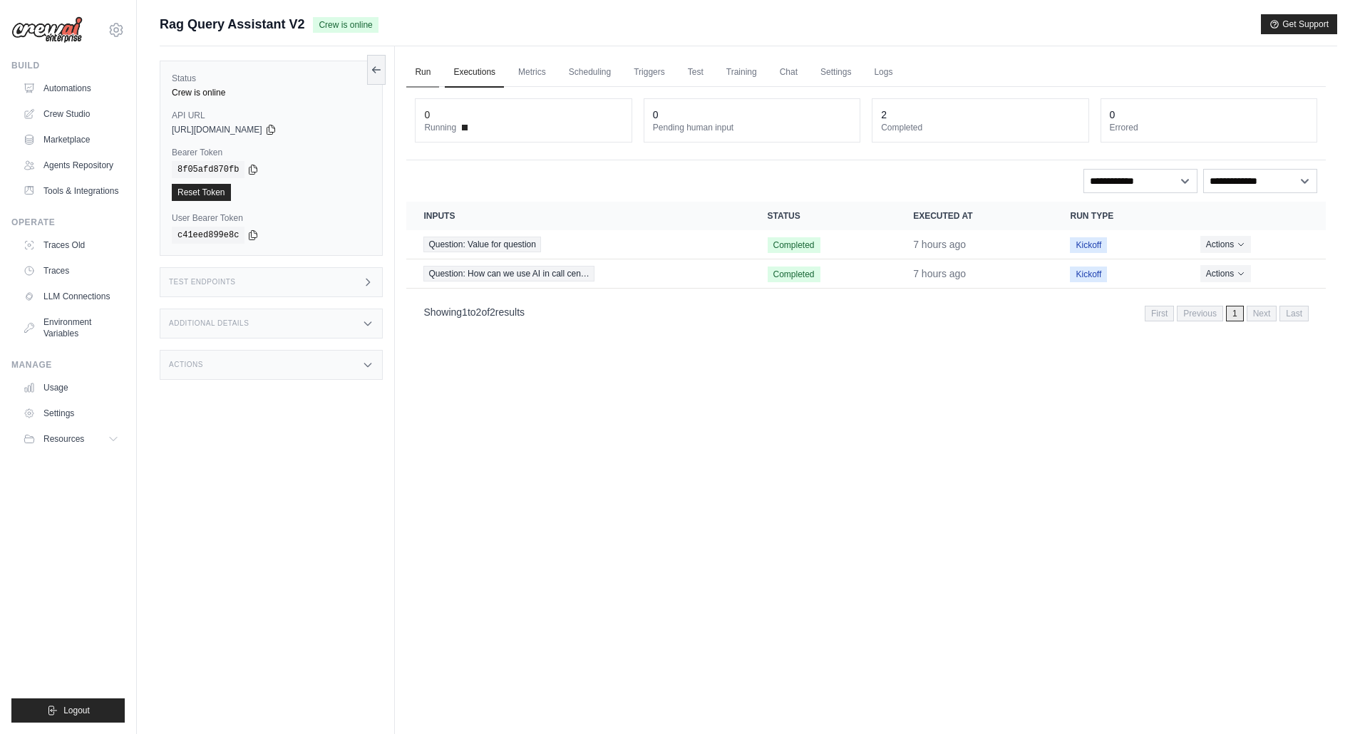
click at [414, 71] on link "Run" at bounding box center [422, 73] width 33 height 30
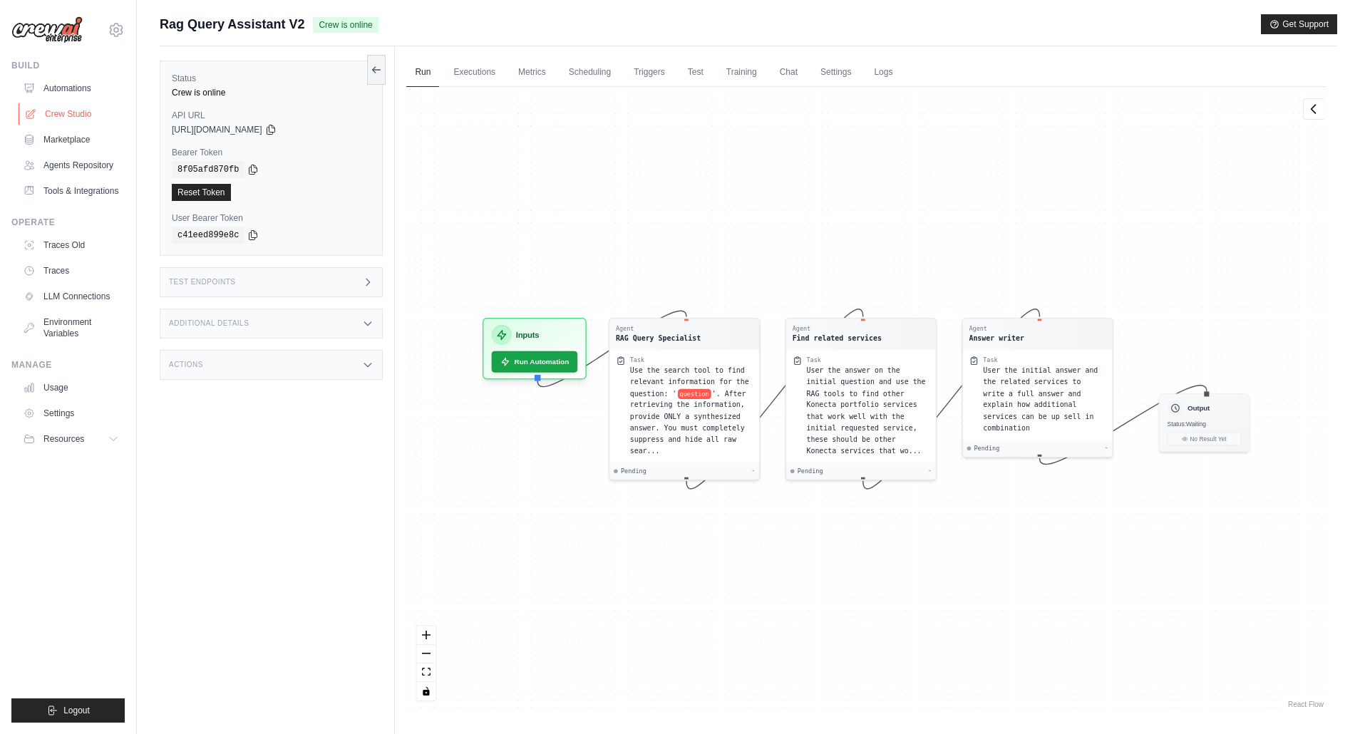
click at [71, 115] on link "Crew Studio" at bounding box center [73, 114] width 108 height 23
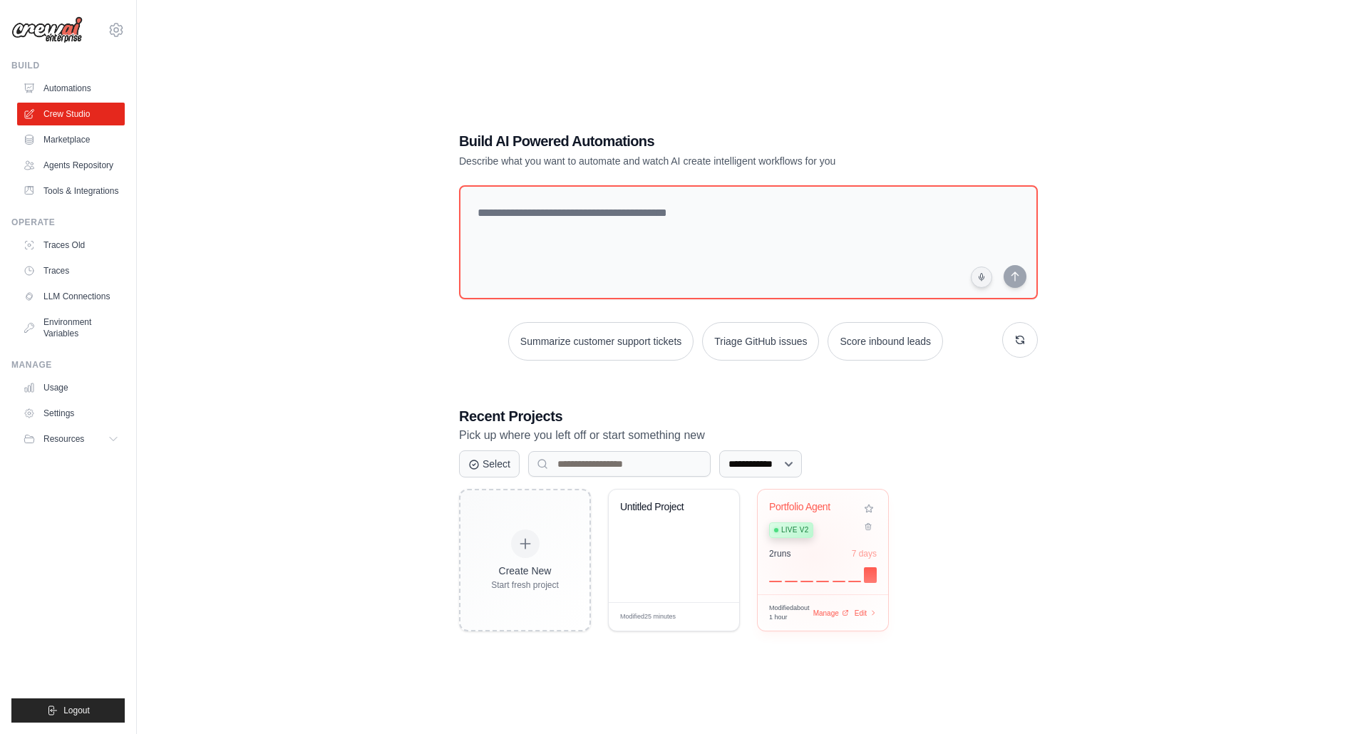
click at [813, 556] on div "2 run s 7 days" at bounding box center [823, 553] width 108 height 11
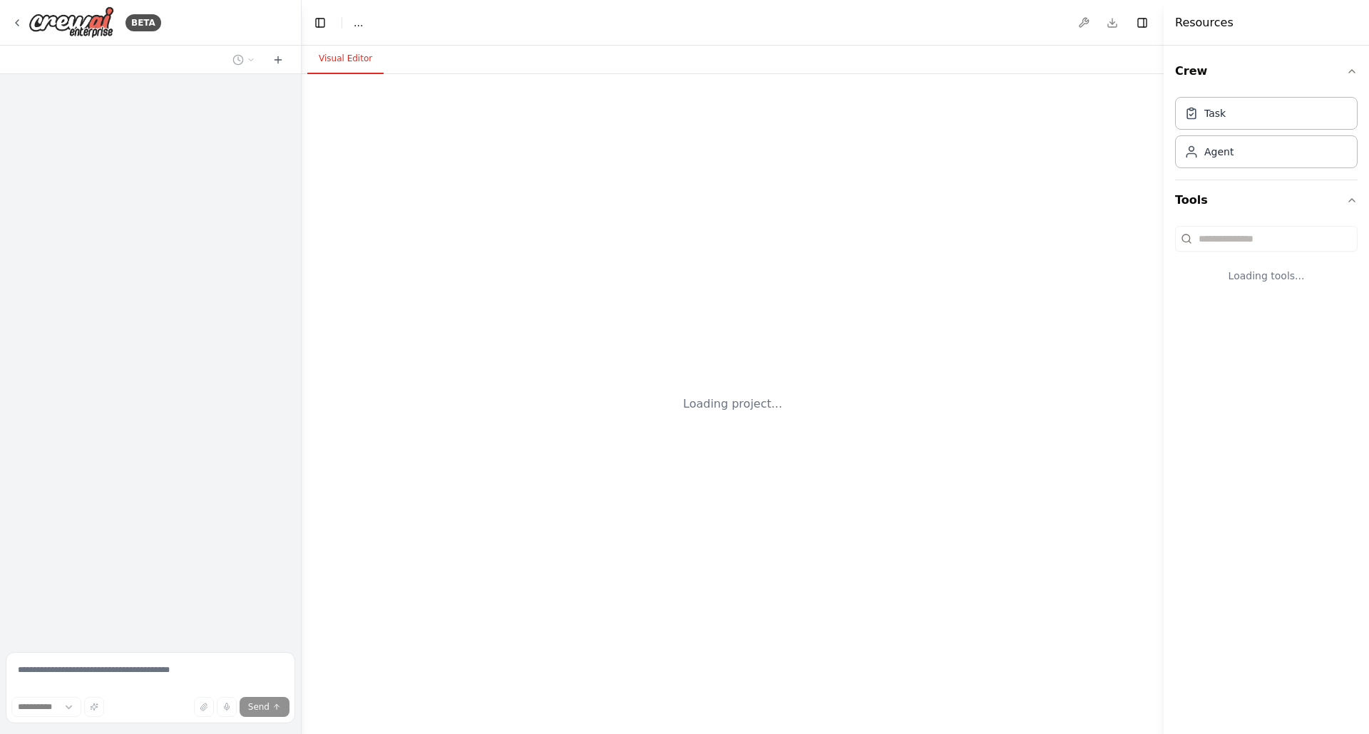
select select "****"
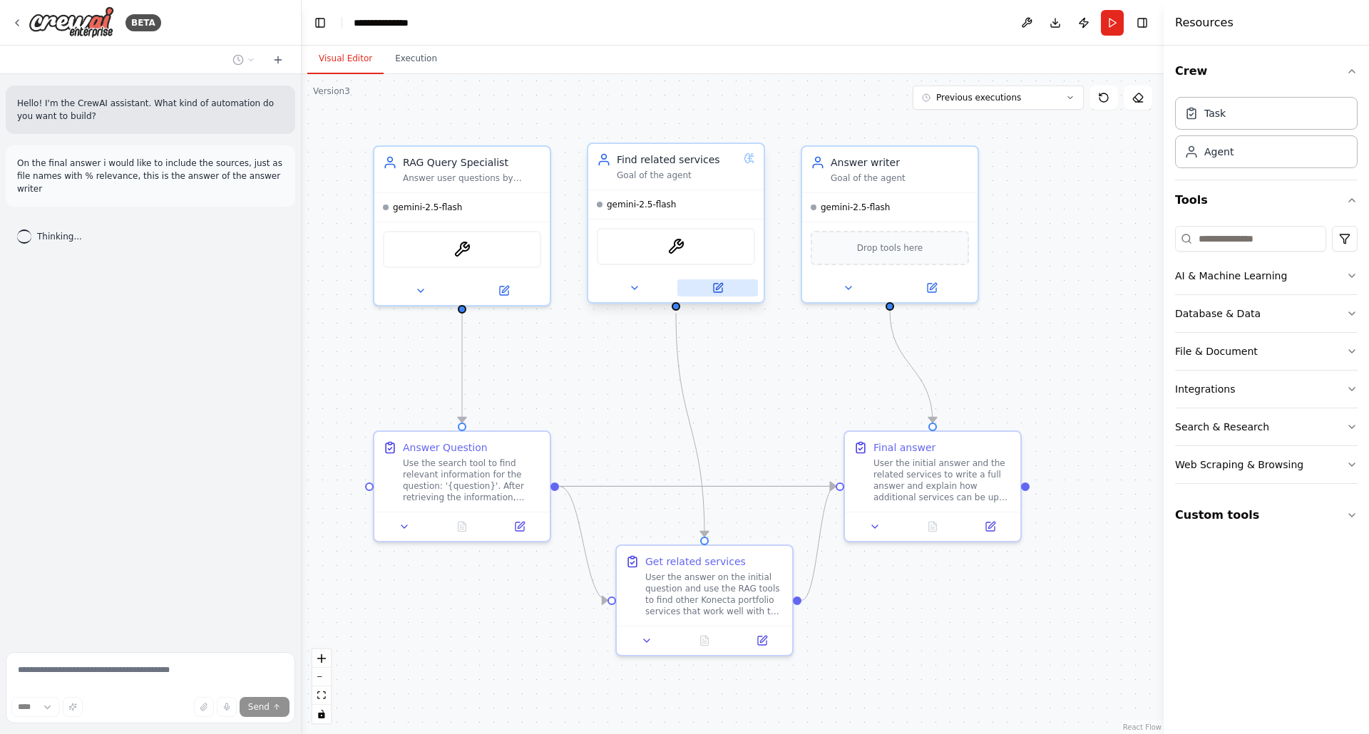
click at [721, 289] on icon at bounding box center [718, 288] width 9 height 9
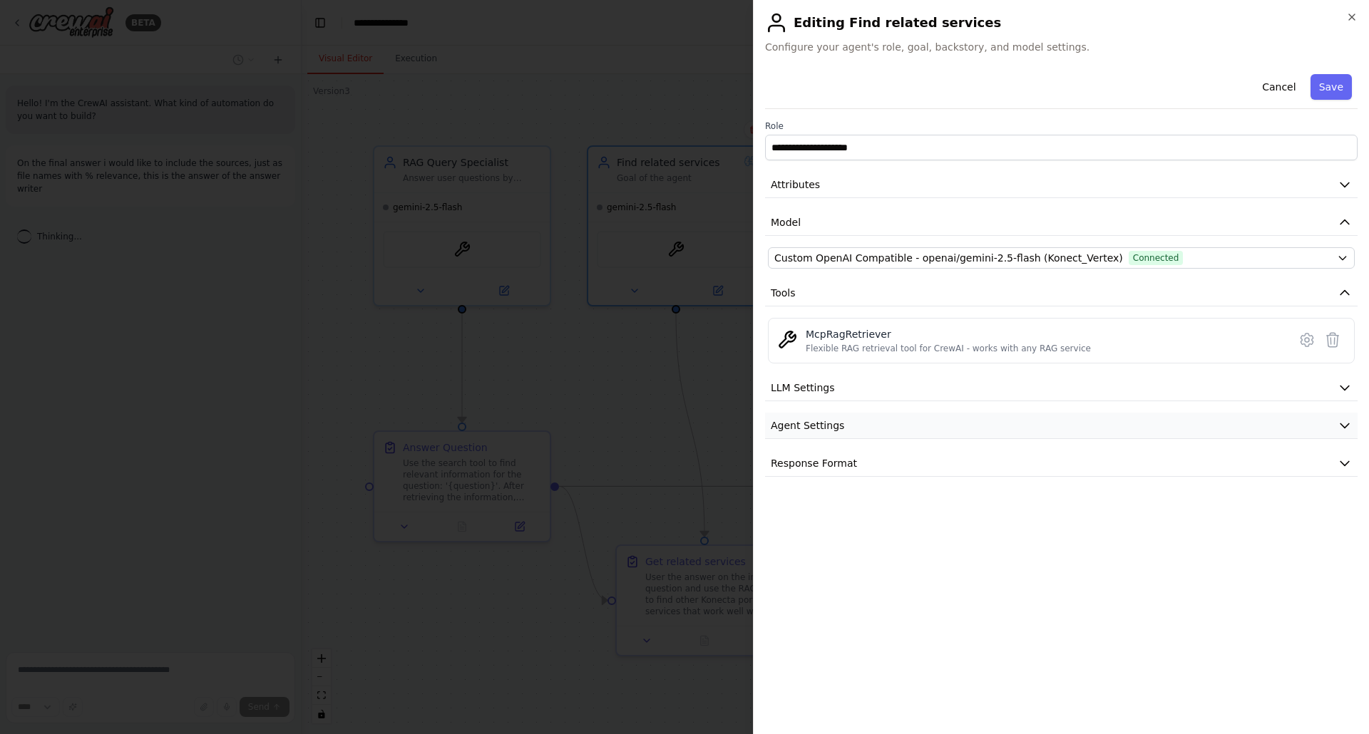
click at [979, 428] on button "Agent Settings" at bounding box center [1061, 426] width 592 height 26
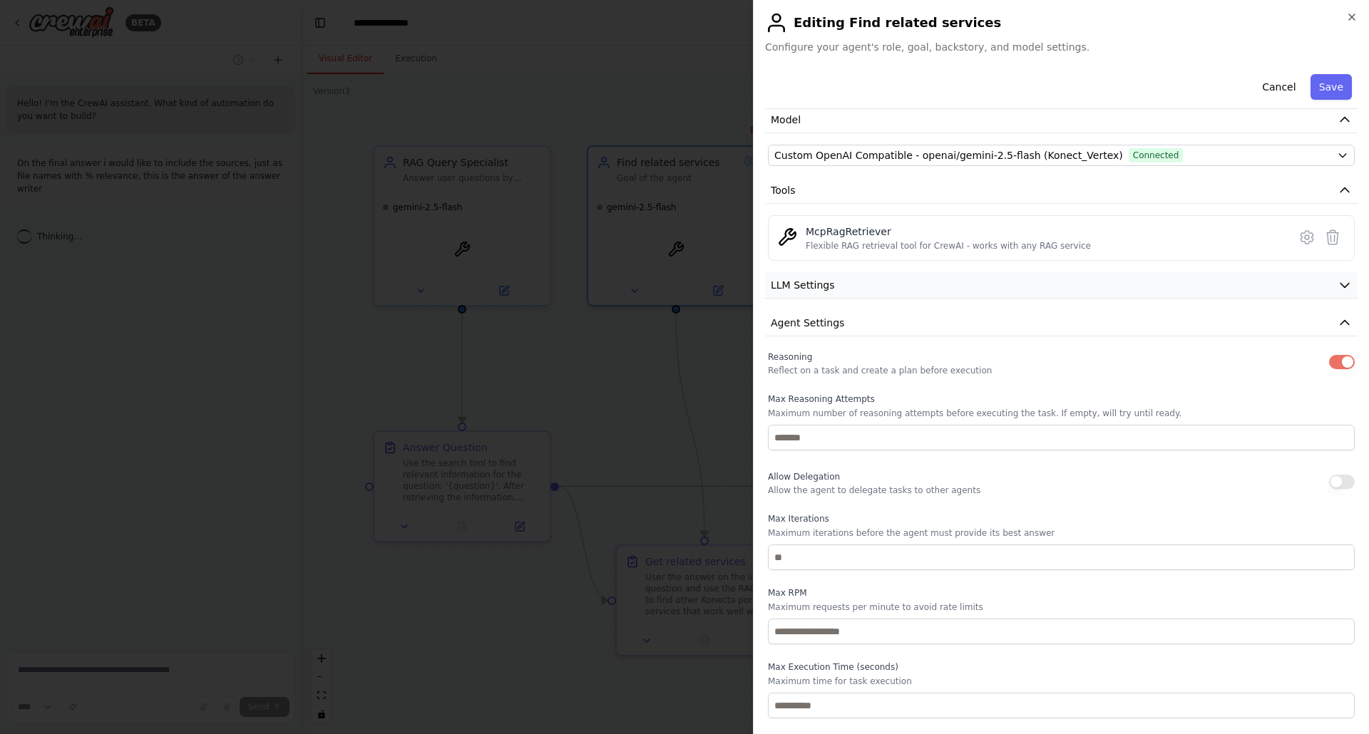
scroll to position [145, 0]
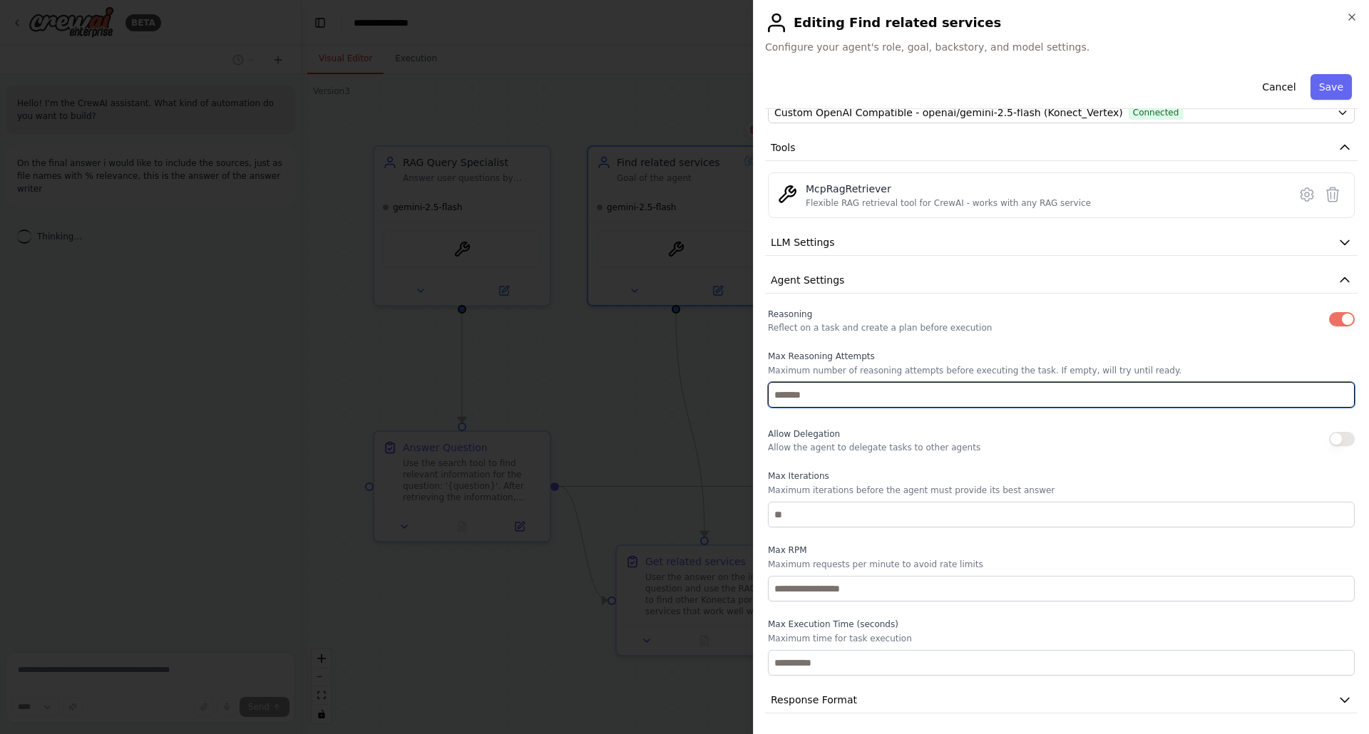
drag, startPoint x: 796, startPoint y: 399, endPoint x: 763, endPoint y: 395, distance: 33.0
click at [763, 395] on div "**********" at bounding box center [1061, 367] width 616 height 734
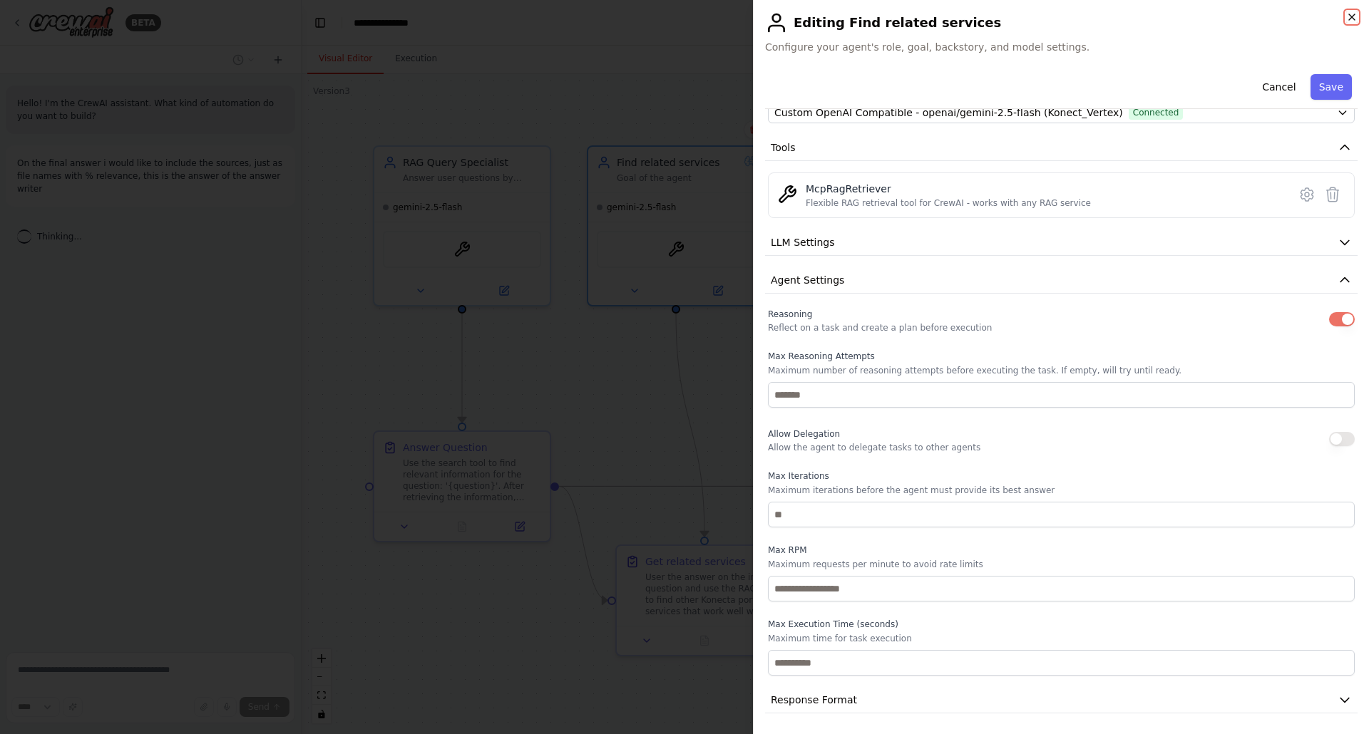
click at [1350, 18] on icon "button" at bounding box center [1352, 17] width 6 height 6
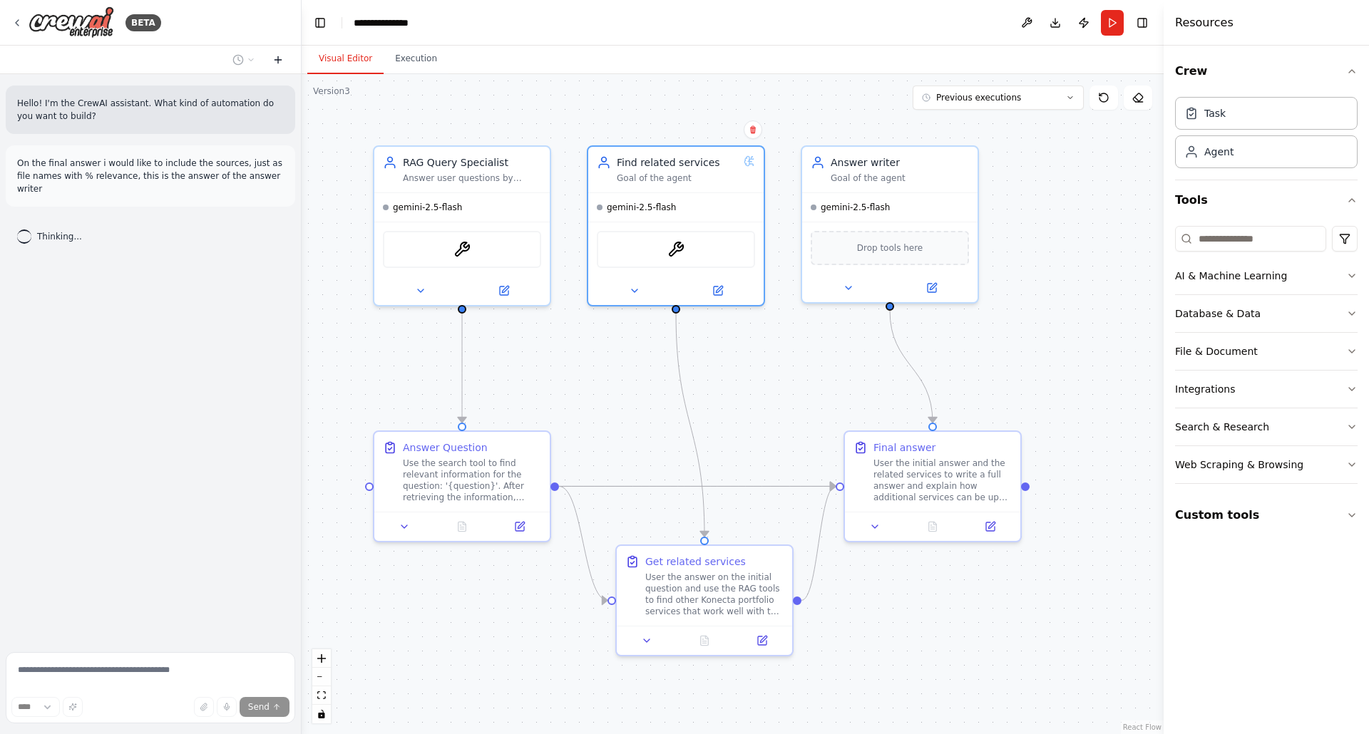
click at [279, 61] on icon at bounding box center [277, 59] width 11 height 11
click at [1113, 22] on button "Run" at bounding box center [1112, 23] width 23 height 26
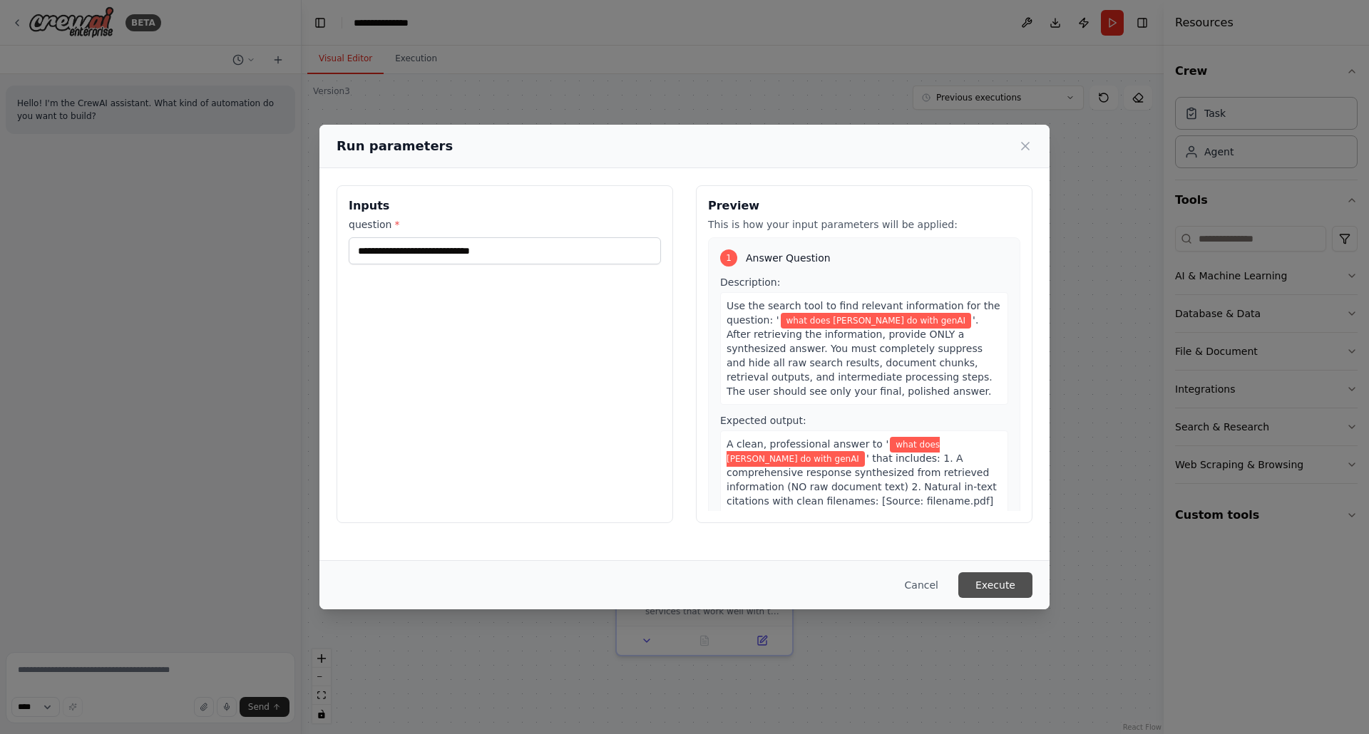
click at [997, 590] on button "Execute" at bounding box center [995, 585] width 74 height 26
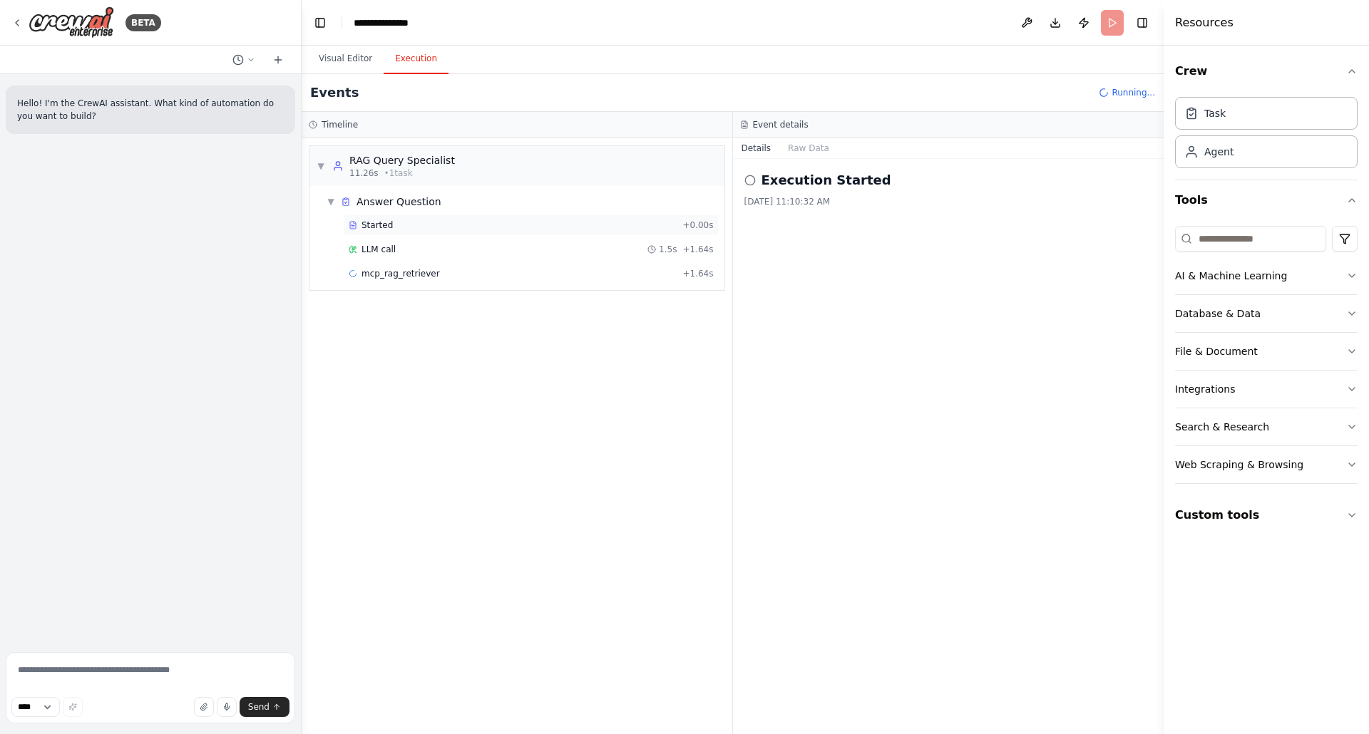
click at [391, 222] on div "Started" at bounding box center [513, 225] width 328 height 11
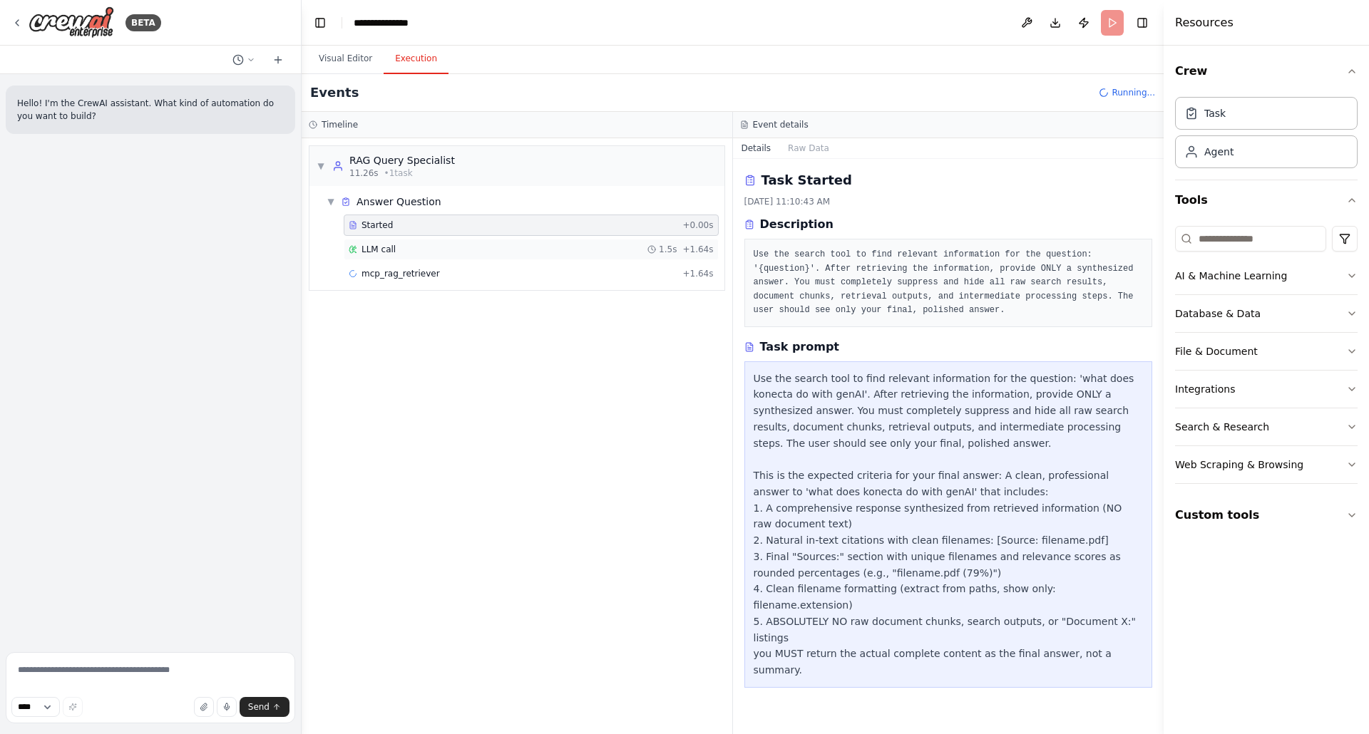
click at [396, 254] on div "LLM call 1.5s + 1.64s" at bounding box center [531, 249] width 365 height 11
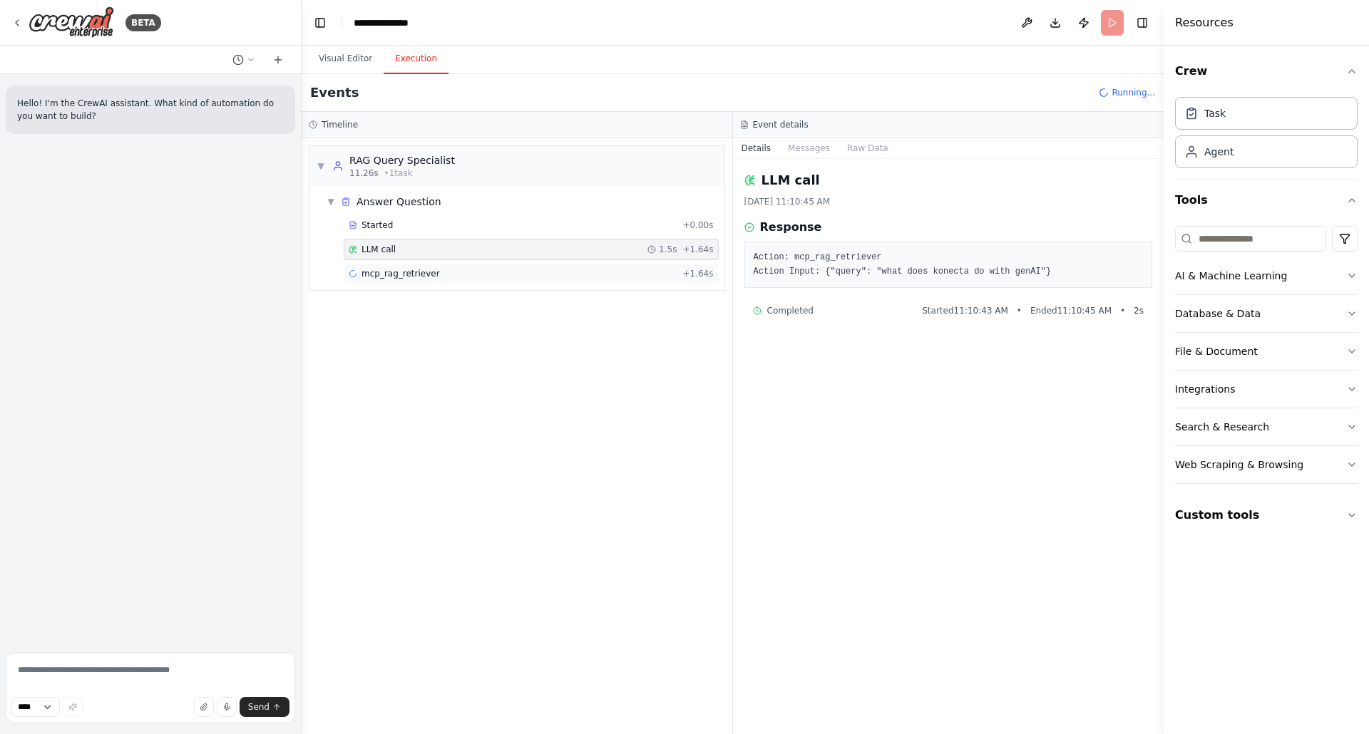
click at [424, 272] on span "mcp_rag_retriever" at bounding box center [400, 273] width 78 height 11
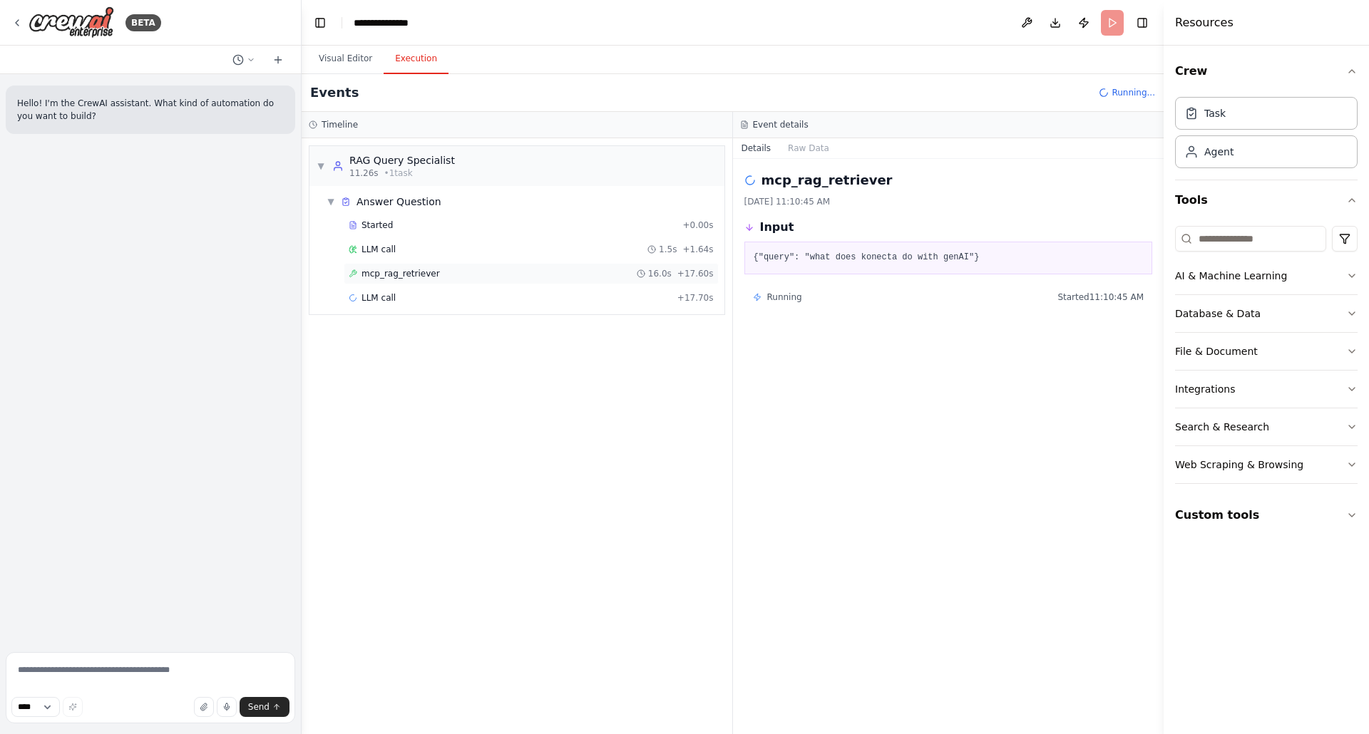
click at [426, 272] on span "mcp_rag_retriever" at bounding box center [400, 273] width 78 height 11
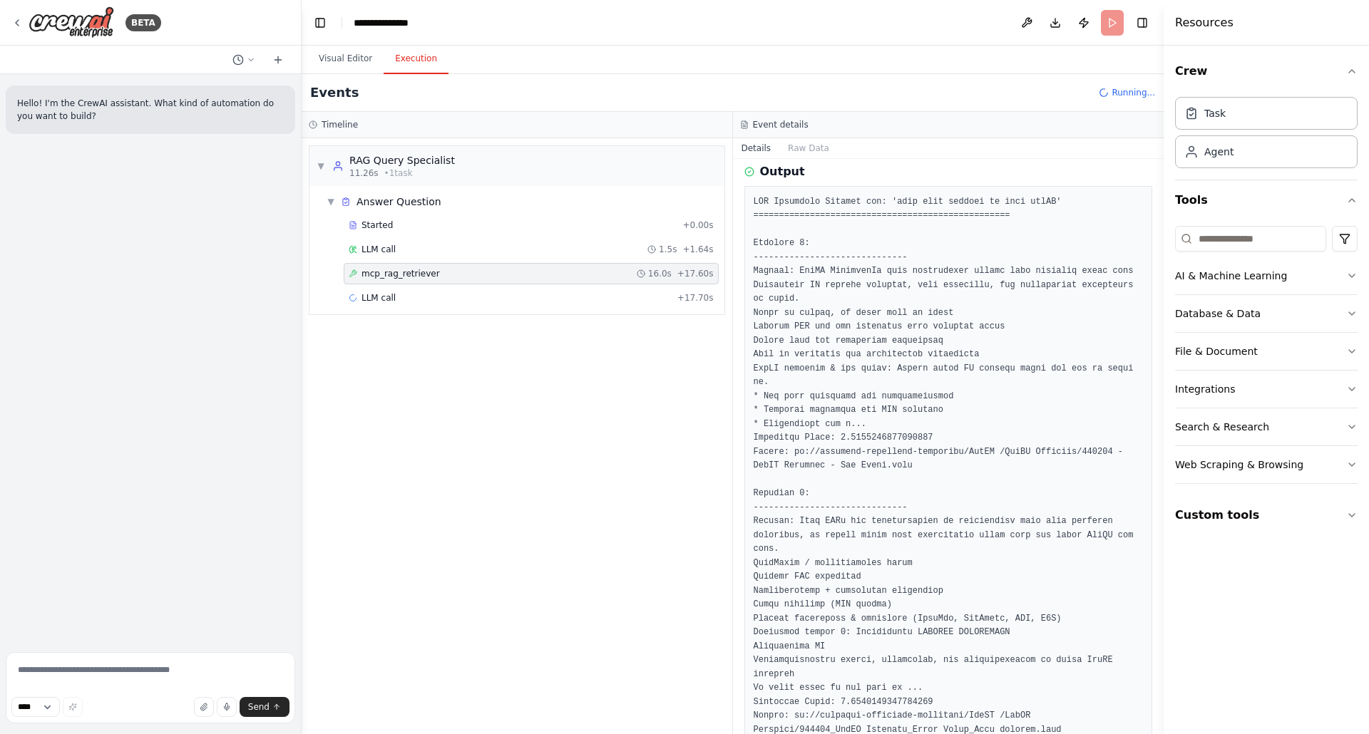
scroll to position [227, 0]
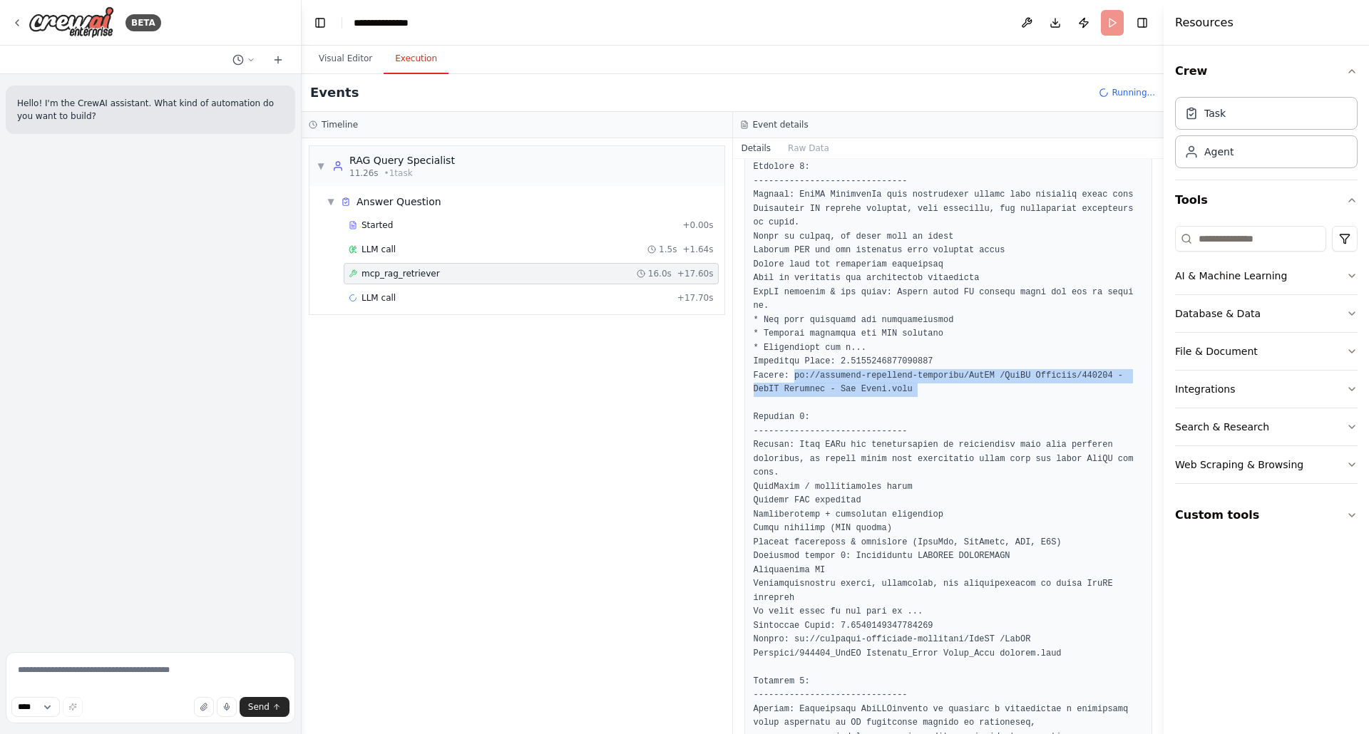
drag, startPoint x: 794, startPoint y: 376, endPoint x: 972, endPoint y: 400, distance: 179.1
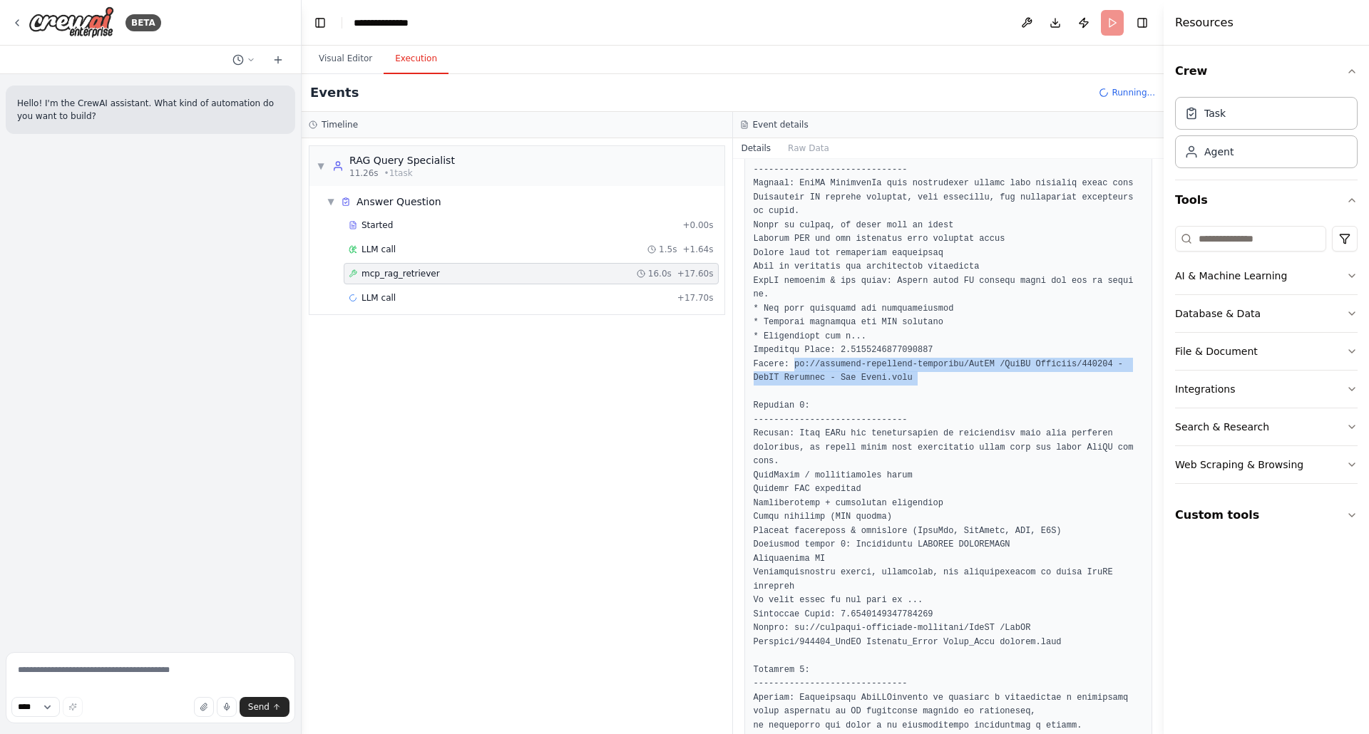
scroll to position [244, 0]
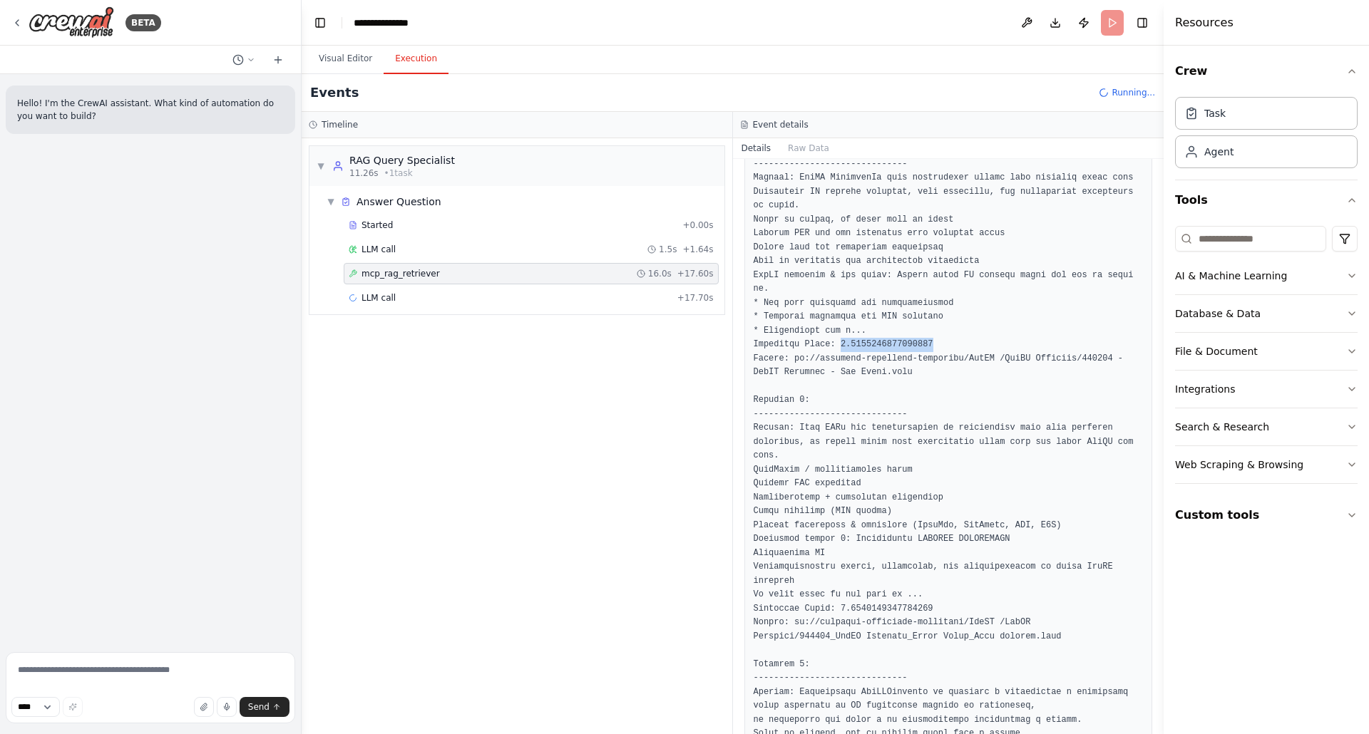
drag, startPoint x: 841, startPoint y: 342, endPoint x: 951, endPoint y: 344, distance: 109.8
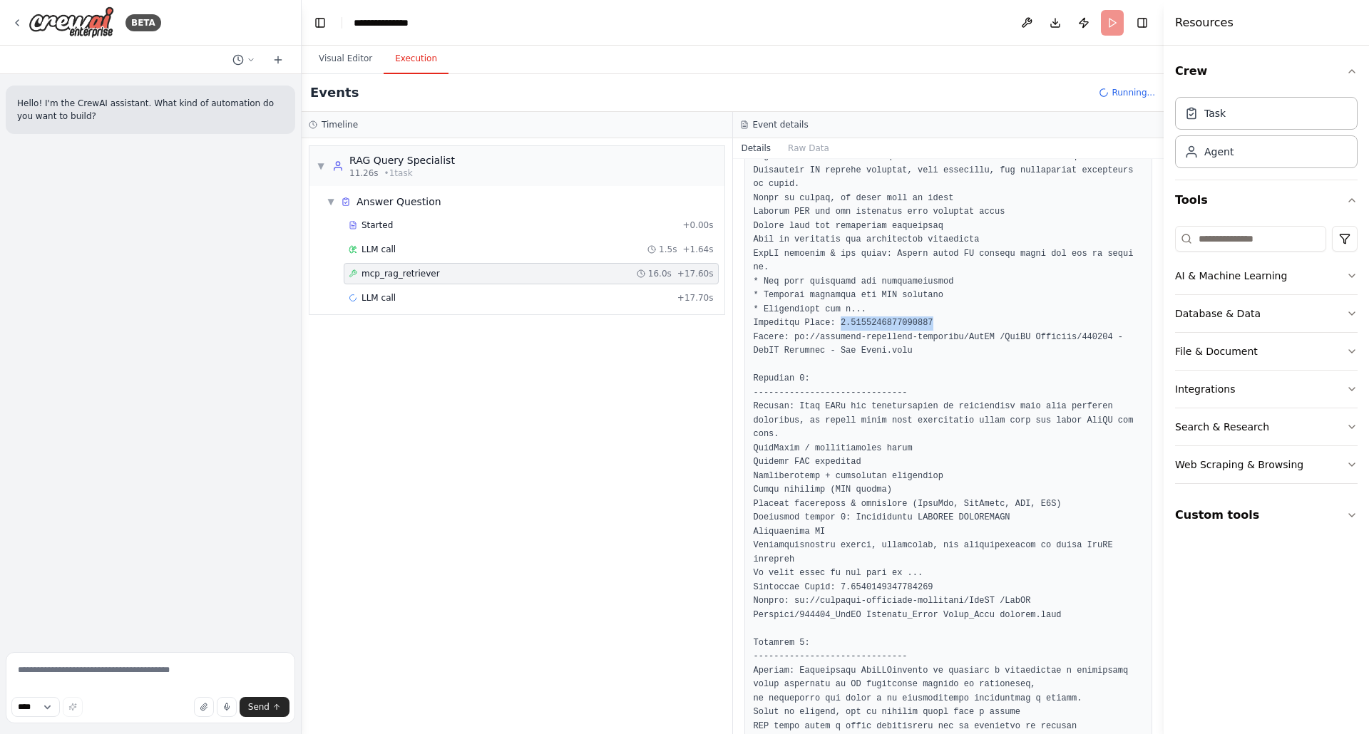
scroll to position [577, 0]
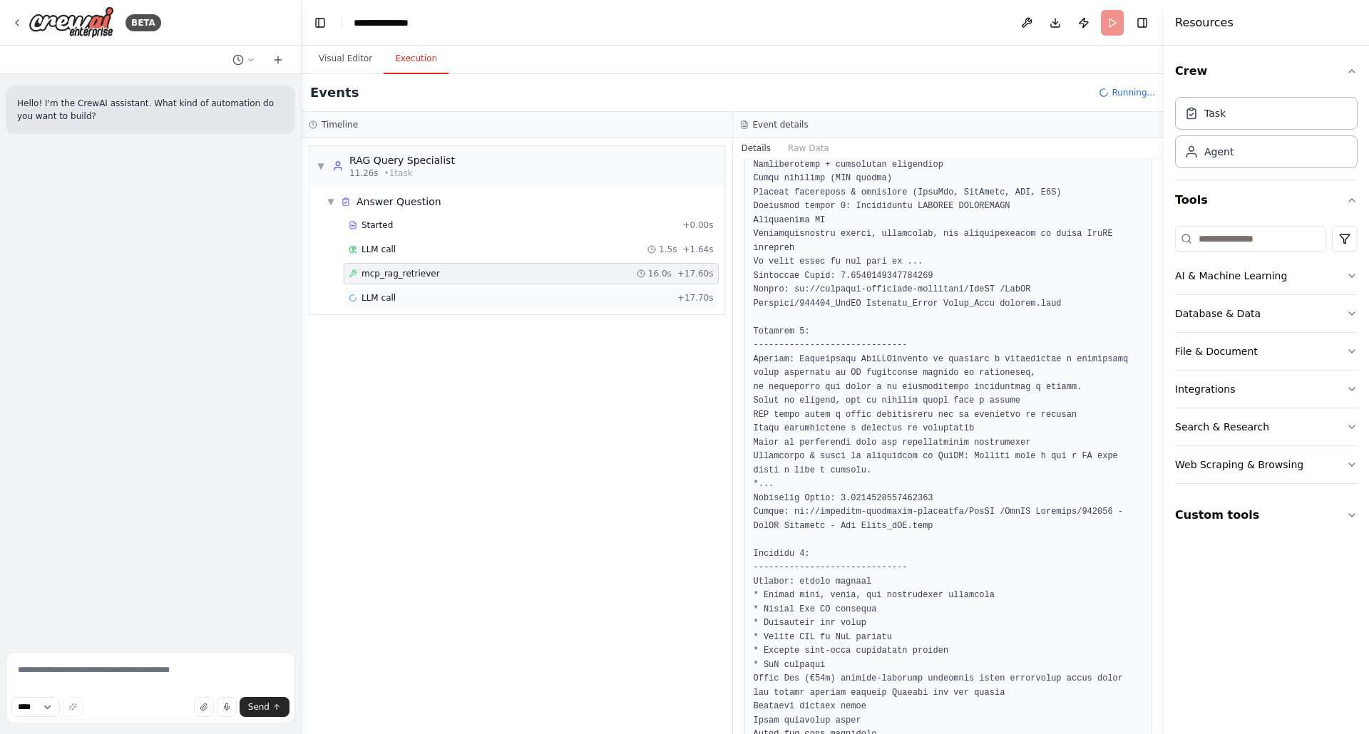
click at [400, 294] on div "LLM call + 17.70s" at bounding box center [531, 297] width 365 height 11
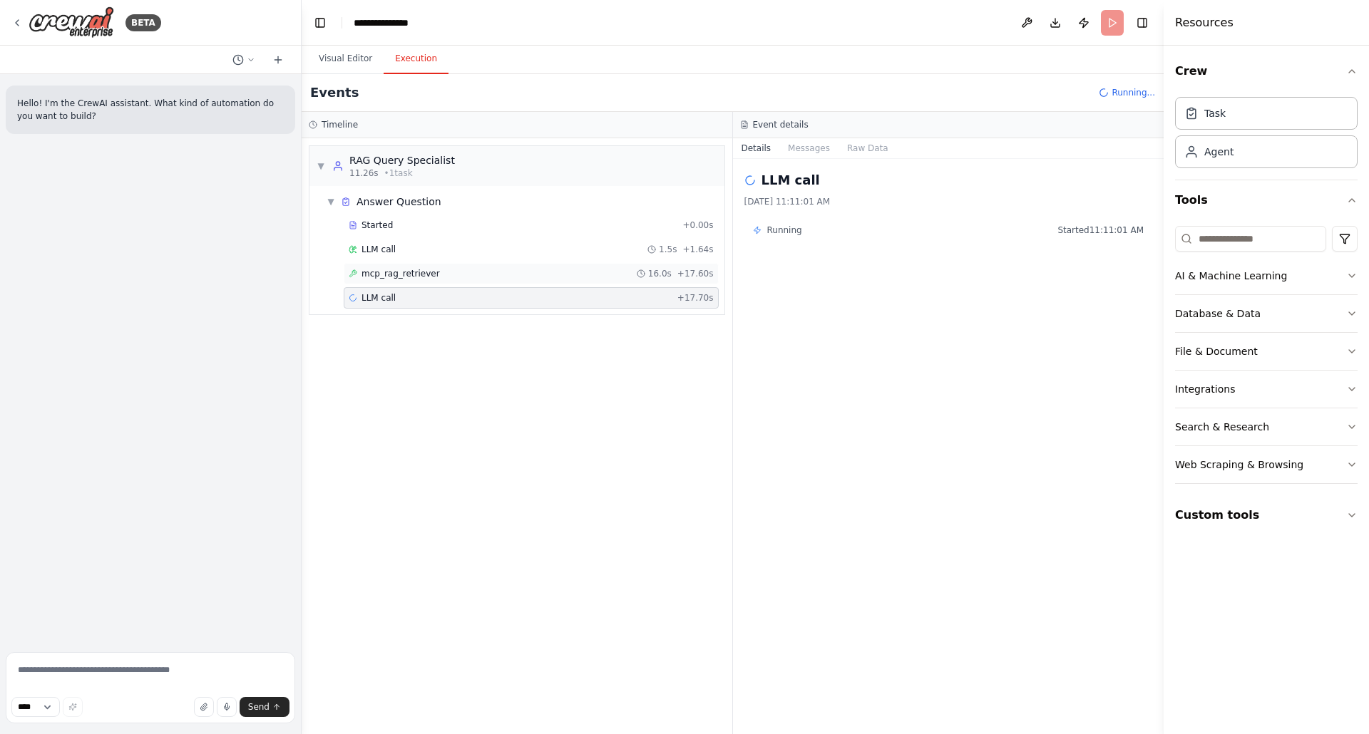
click at [395, 277] on span "mcp_rag_retriever" at bounding box center [400, 273] width 78 height 11
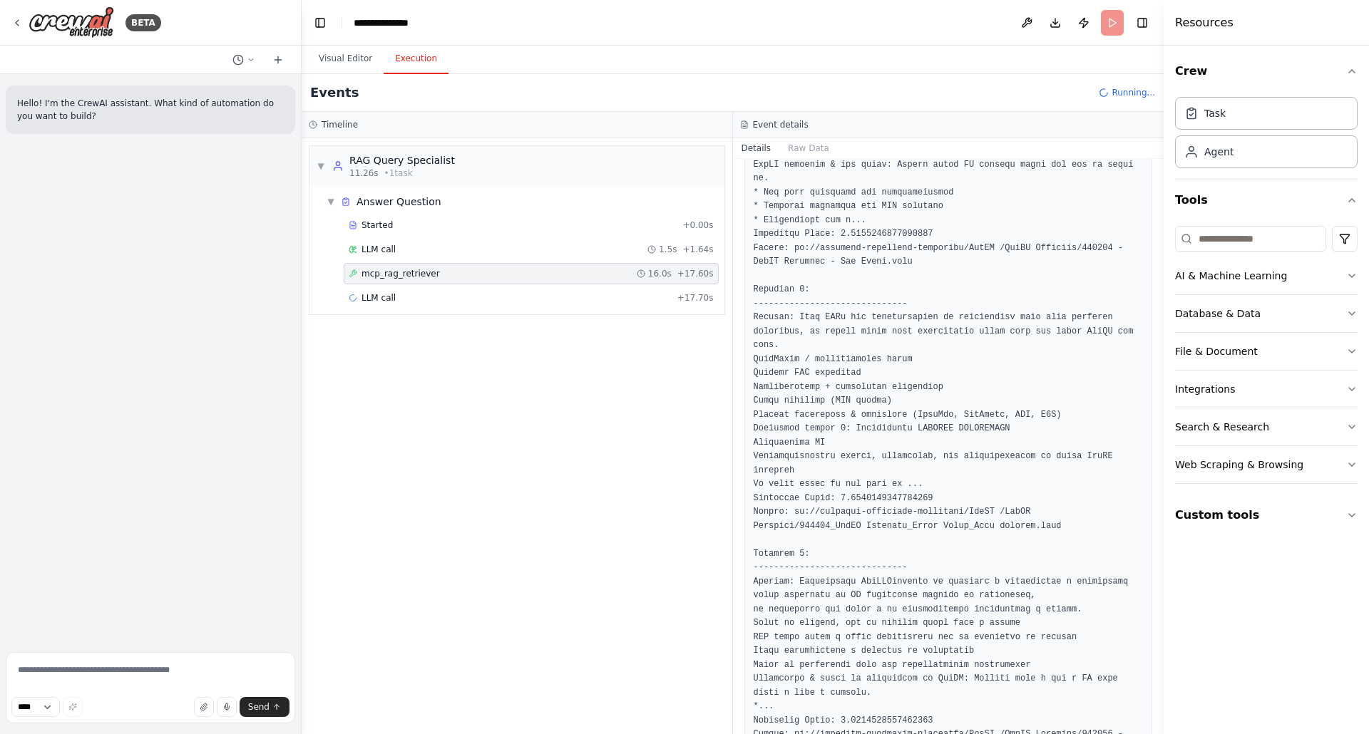
scroll to position [356, 0]
click at [332, 58] on button "Visual Editor" at bounding box center [345, 59] width 76 height 30
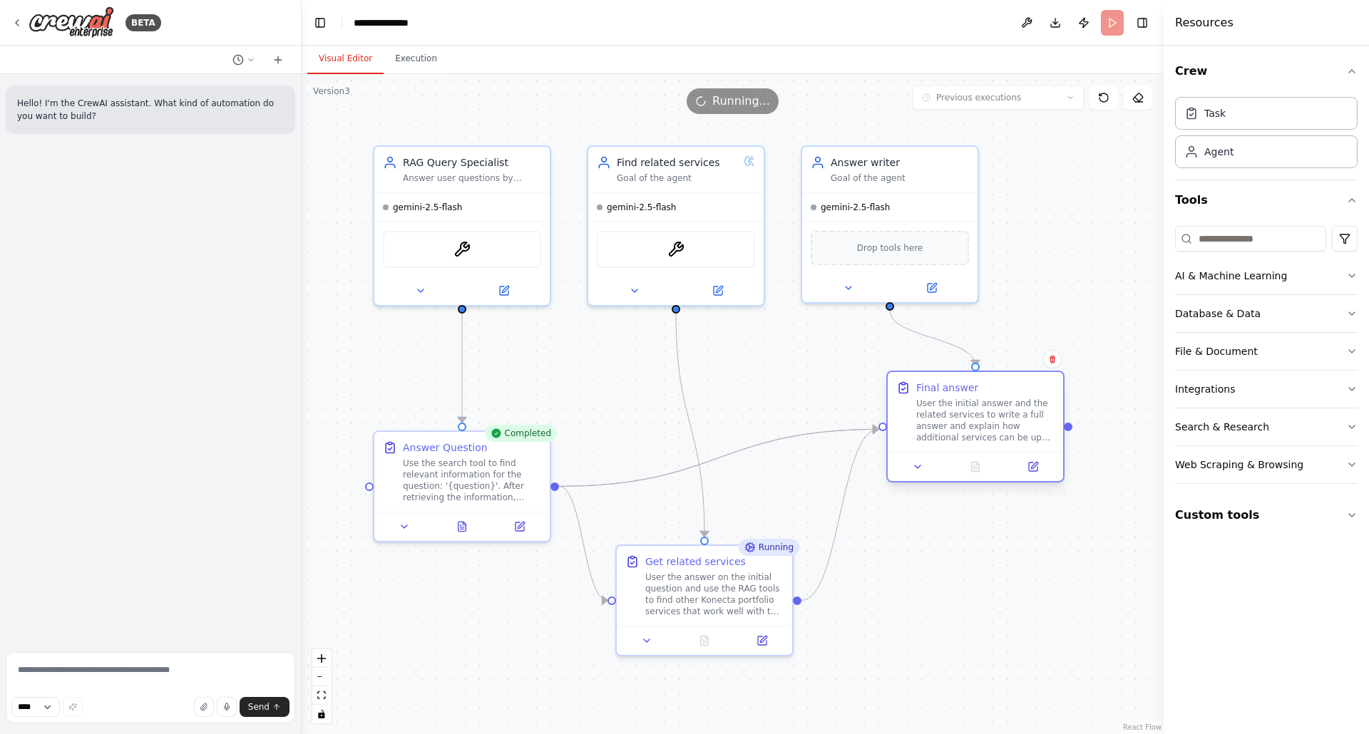
drag, startPoint x: 915, startPoint y: 476, endPoint x: 953, endPoint y: 423, distance: 65.9
click at [953, 423] on div "User the initial answer and the related services to write a full answer and exp…" at bounding box center [985, 421] width 138 height 46
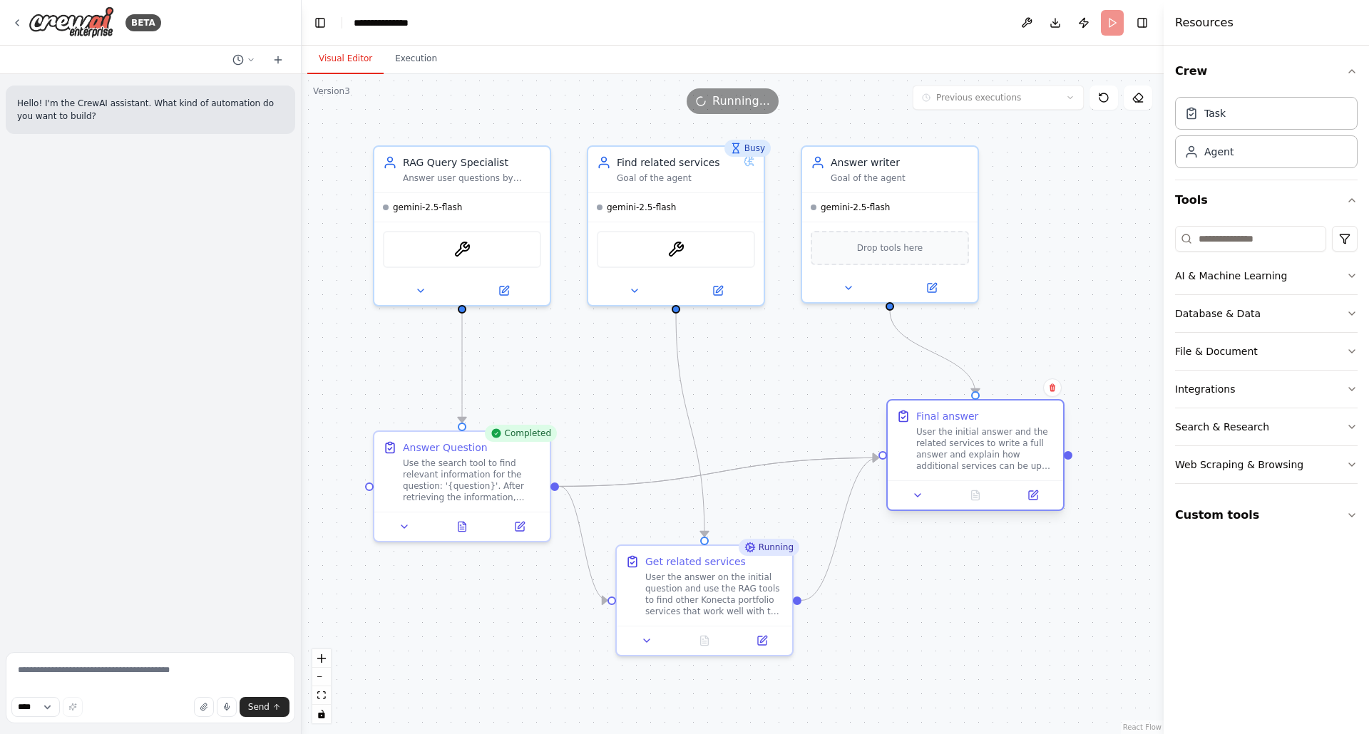
drag, startPoint x: 965, startPoint y: 404, endPoint x: 953, endPoint y: 427, distance: 26.1
click at [953, 427] on div "User the initial answer and the related services to write a full answer and exp…" at bounding box center [985, 449] width 138 height 46
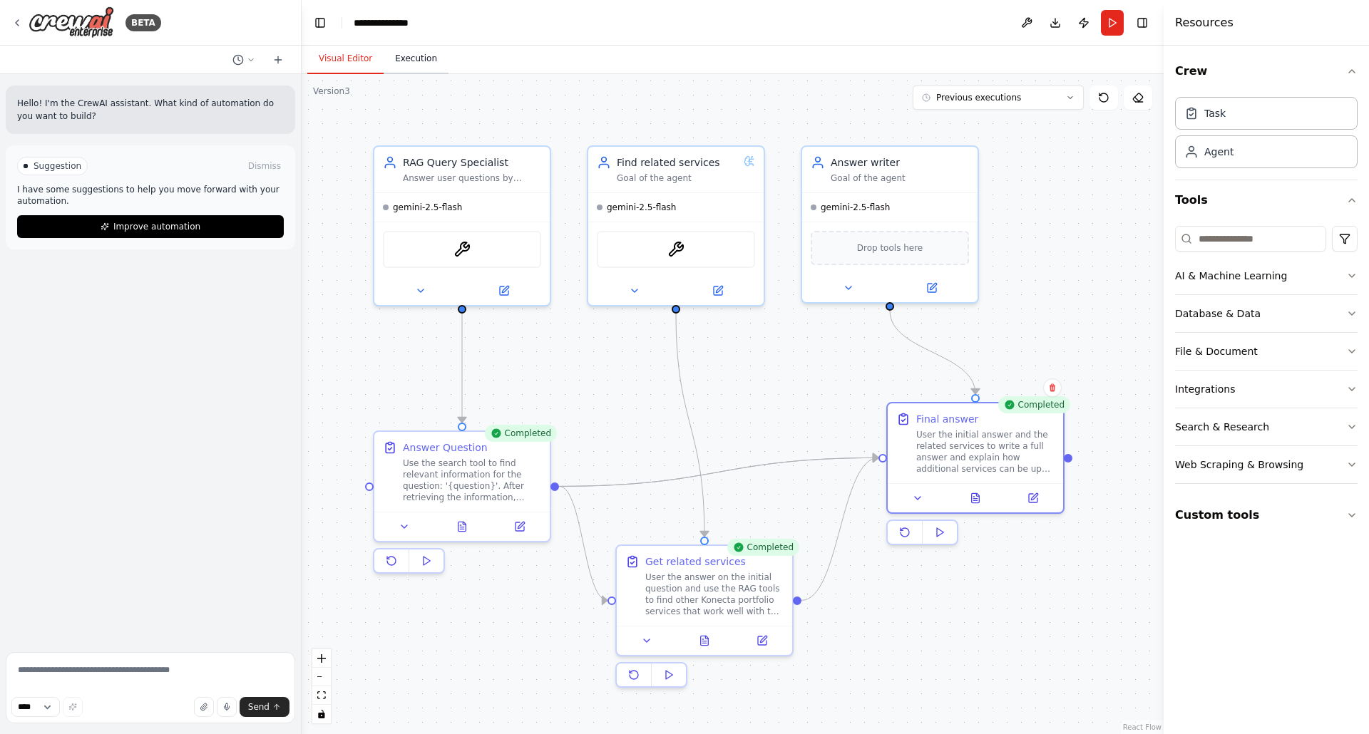
click at [404, 55] on button "Execution" at bounding box center [416, 59] width 65 height 30
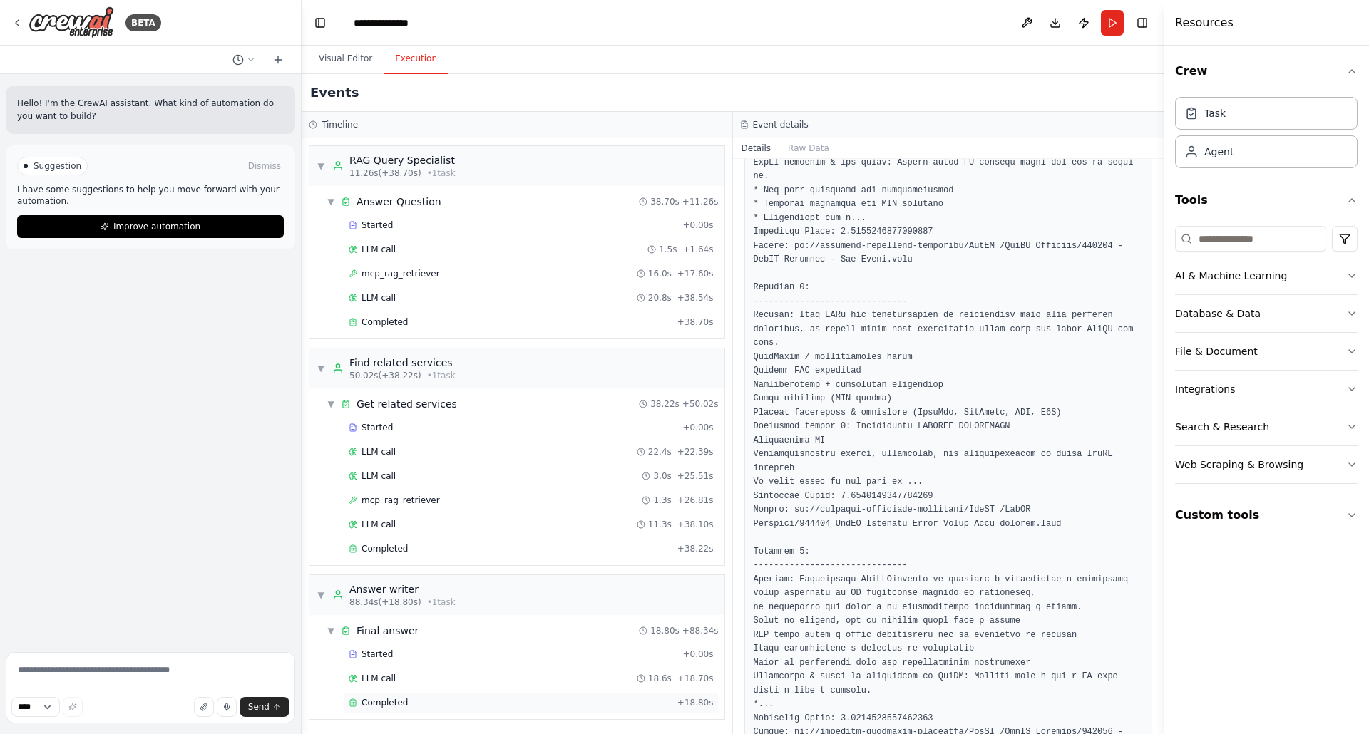
click at [405, 704] on div "Completed + 18.80s" at bounding box center [531, 702] width 375 height 21
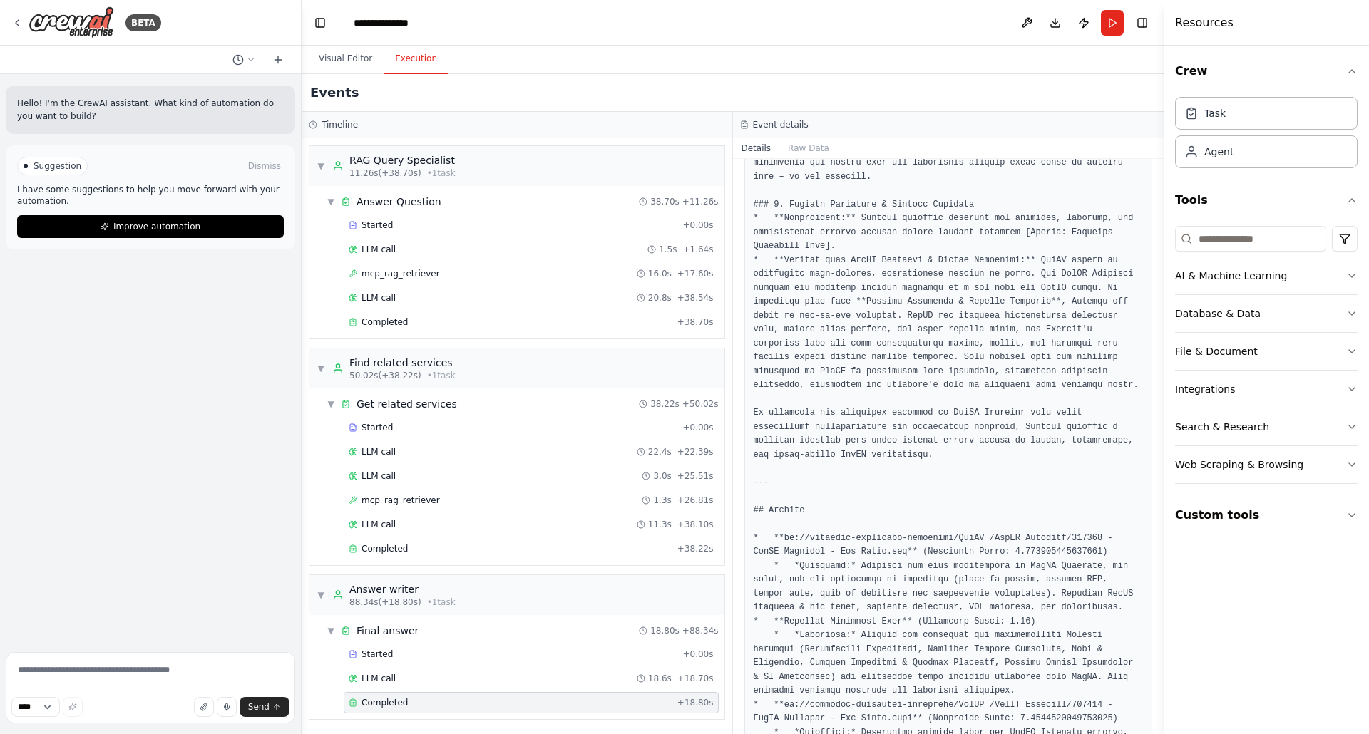
scroll to position [2075, 0]
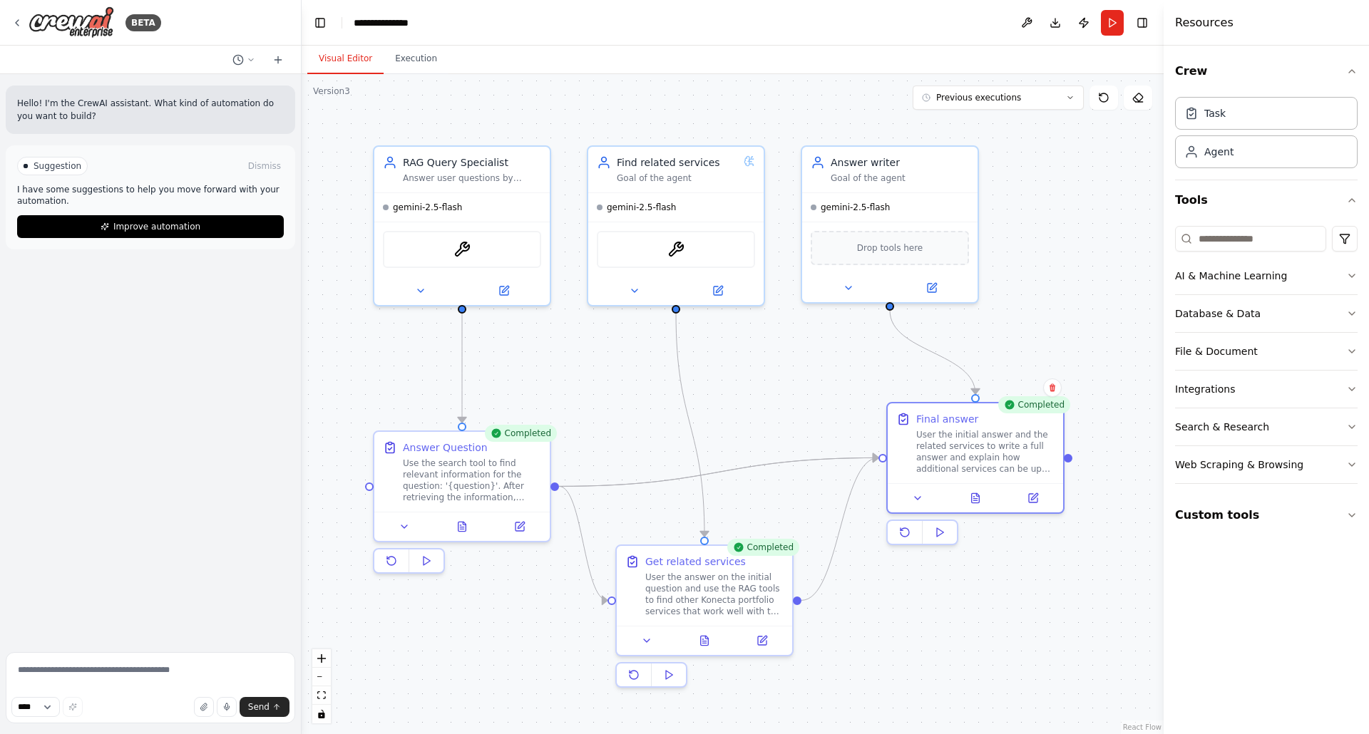
click at [361, 62] on button "Visual Editor" at bounding box center [345, 59] width 76 height 30
click at [1347, 389] on icon "button" at bounding box center [1351, 389] width 11 height 11
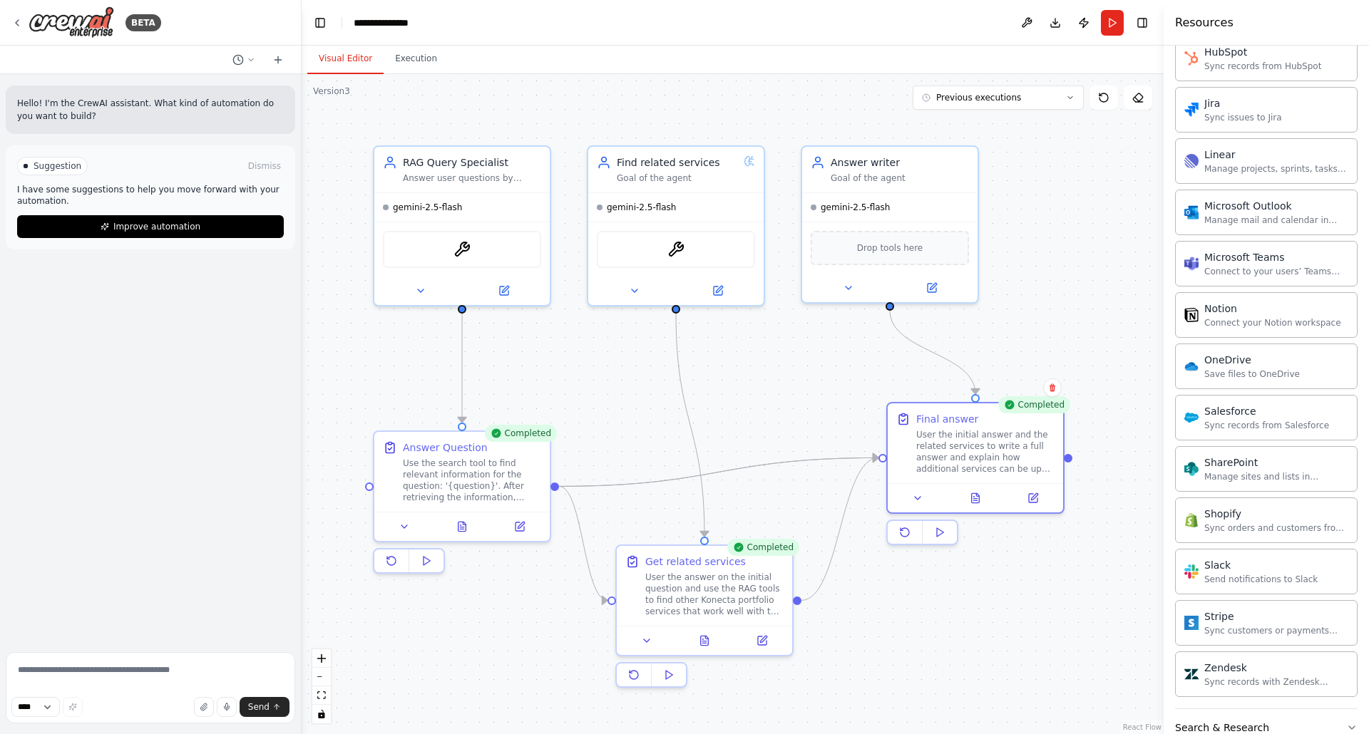
scroll to position [933, 0]
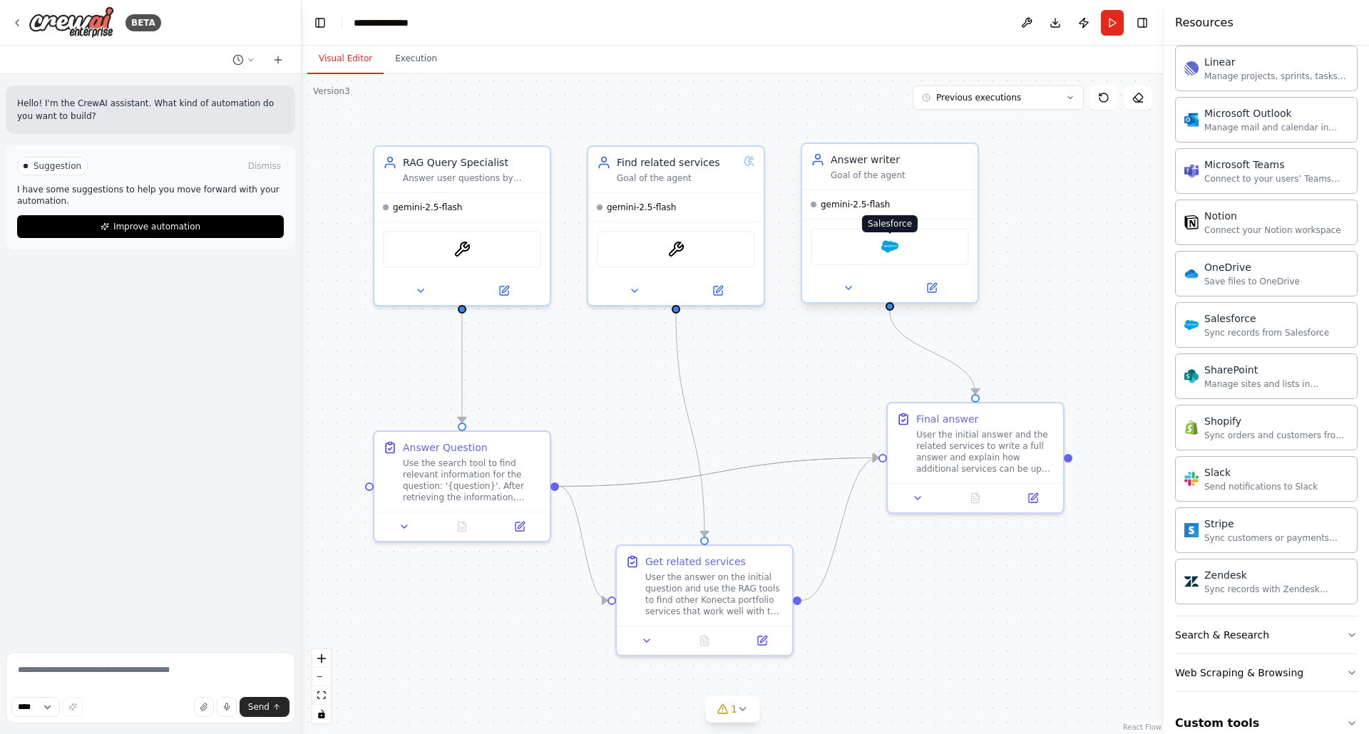
click at [890, 248] on img at bounding box center [889, 246] width 17 height 17
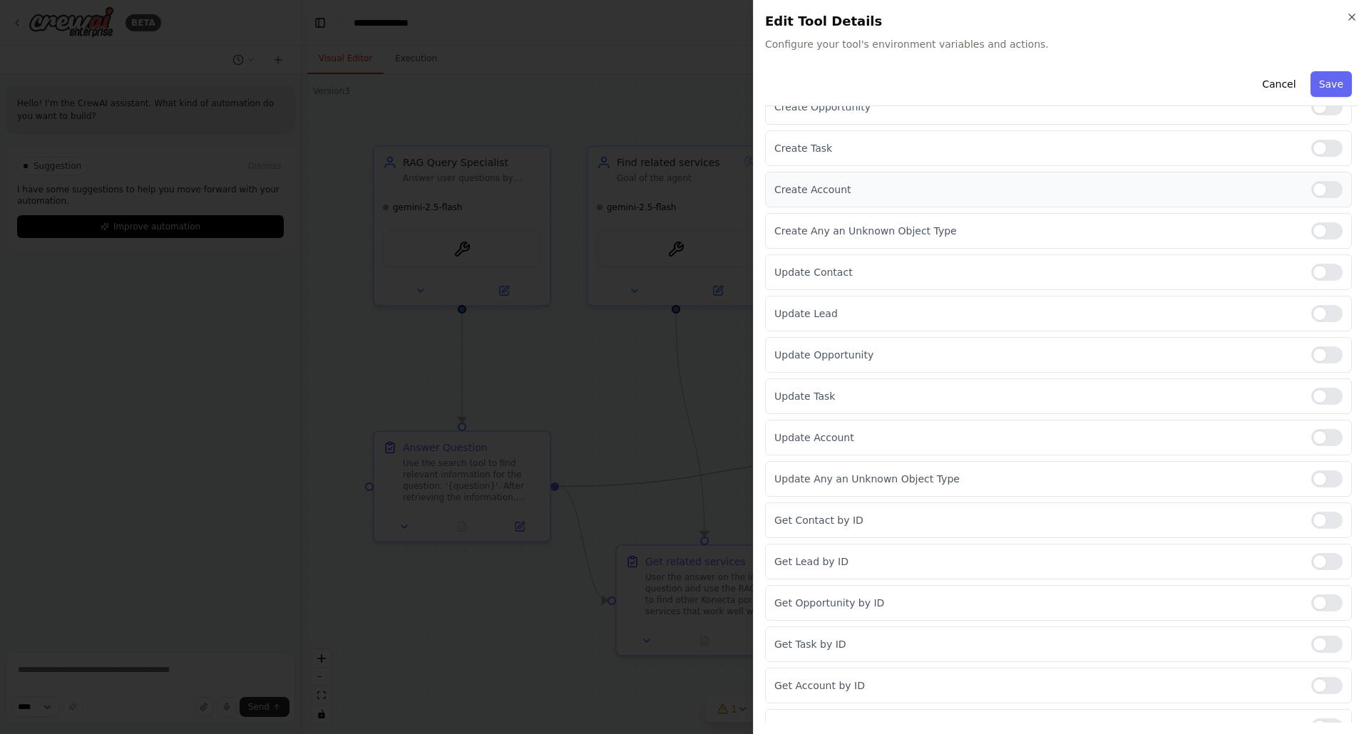
scroll to position [0, 0]
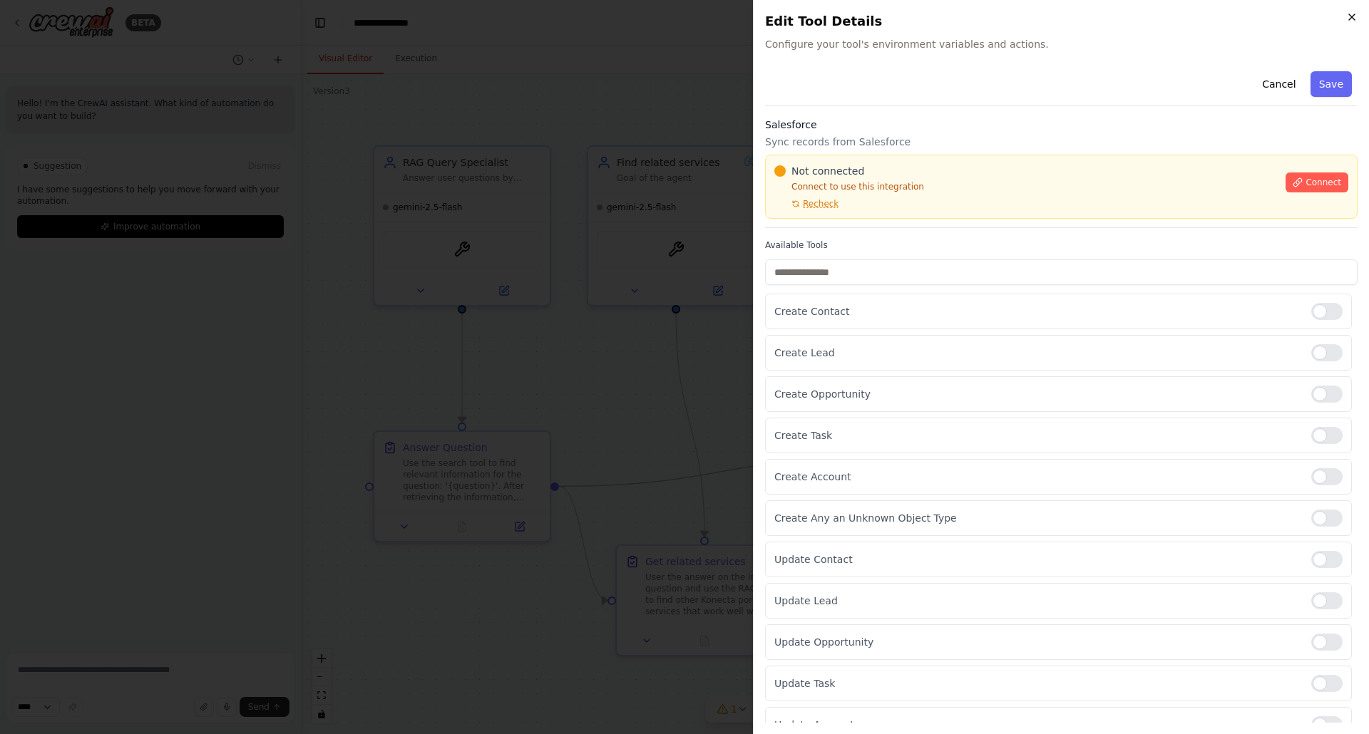
click at [1350, 11] on icon "button" at bounding box center [1351, 16] width 11 height 11
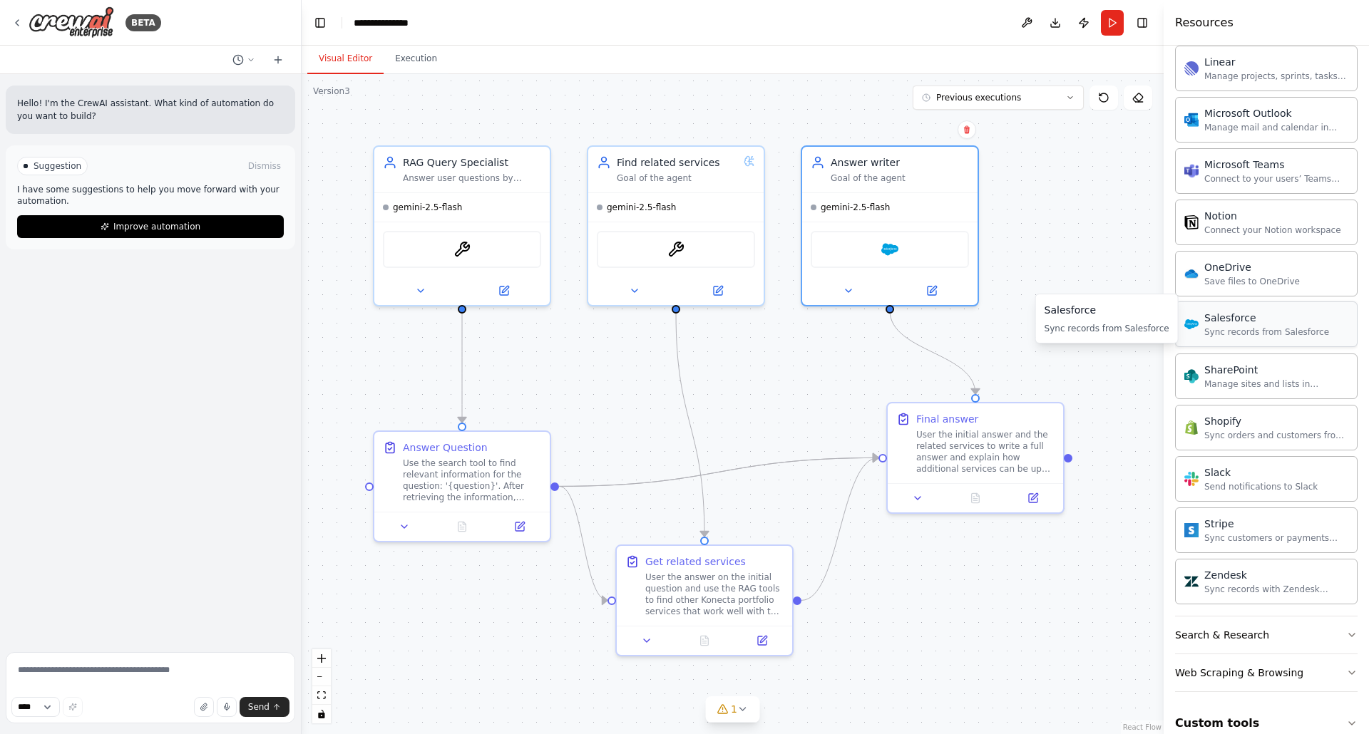
click at [1236, 327] on div "Sync records from Salesforce" at bounding box center [1266, 332] width 125 height 11
click at [875, 258] on div "Salesforce" at bounding box center [890, 246] width 158 height 37
click at [888, 250] on img at bounding box center [889, 246] width 17 height 17
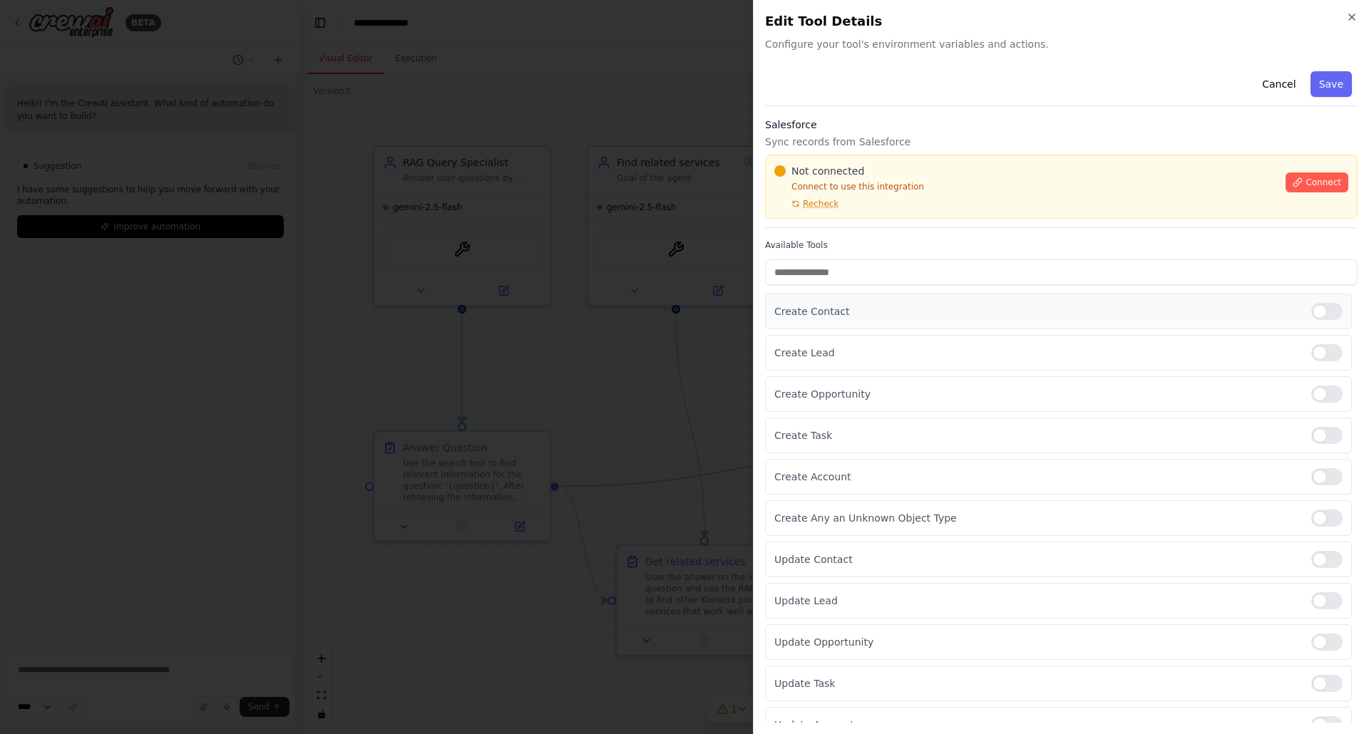
click at [1319, 313] on div at bounding box center [1326, 311] width 31 height 17
click at [1314, 313] on div at bounding box center [1326, 311] width 31 height 17
click at [1352, 17] on icon "button" at bounding box center [1352, 17] width 6 height 6
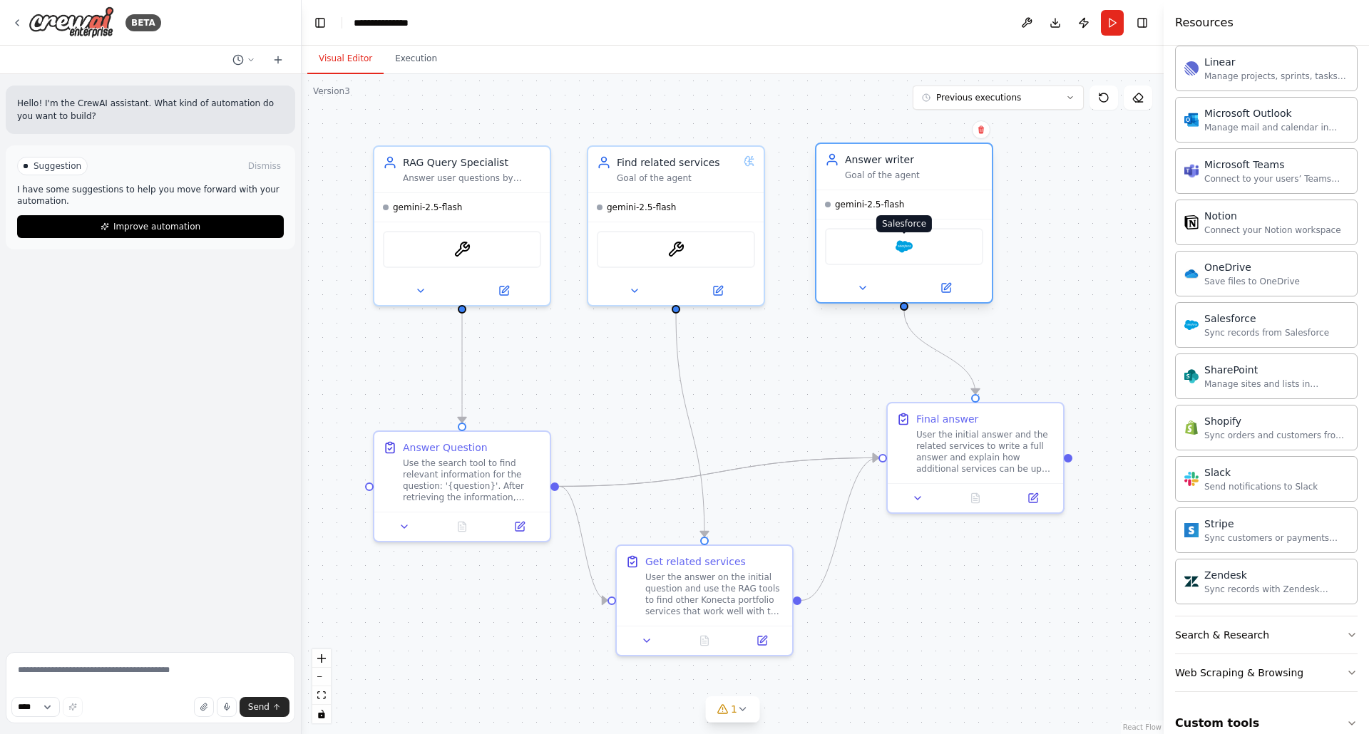
drag, startPoint x: 888, startPoint y: 251, endPoint x: 908, endPoint y: 251, distance: 20.0
click at [908, 251] on img at bounding box center [903, 246] width 17 height 17
click at [945, 284] on icon at bounding box center [946, 288] width 9 height 9
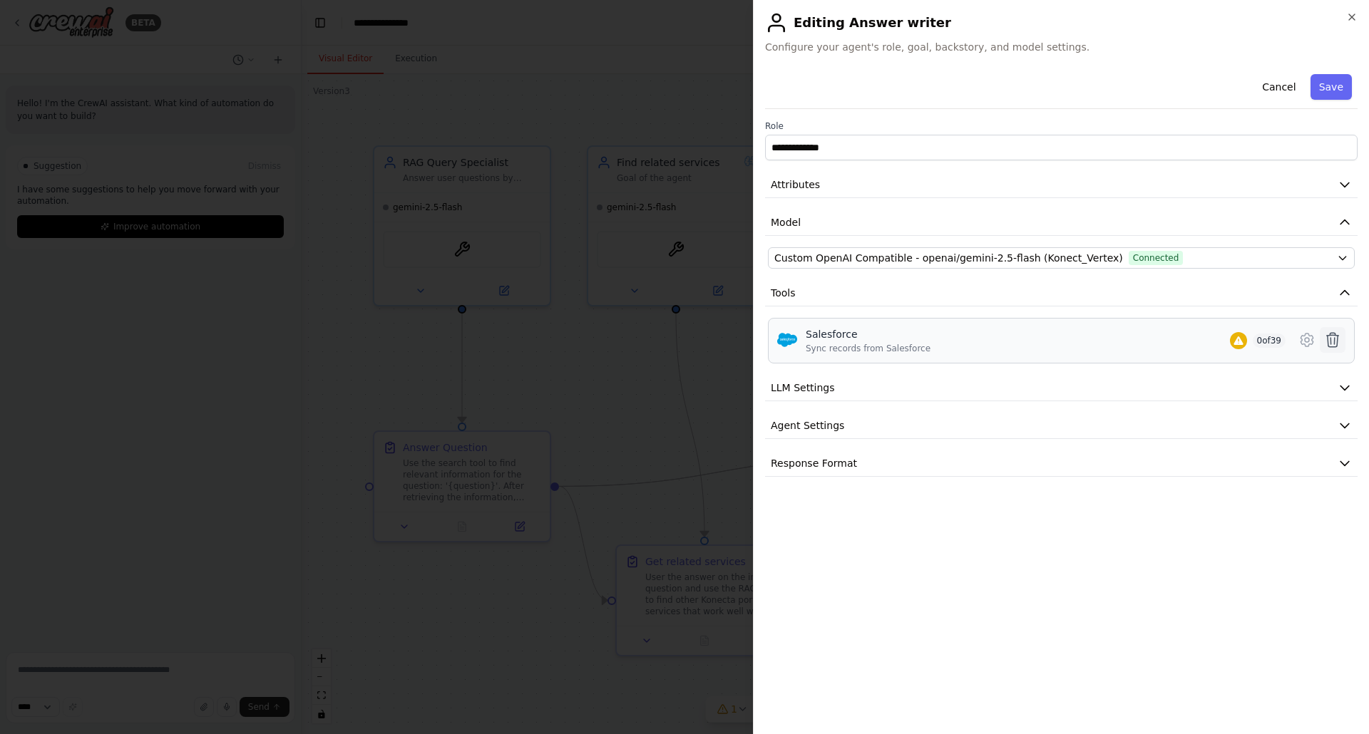
click at [1336, 339] on icon at bounding box center [1332, 340] width 17 height 17
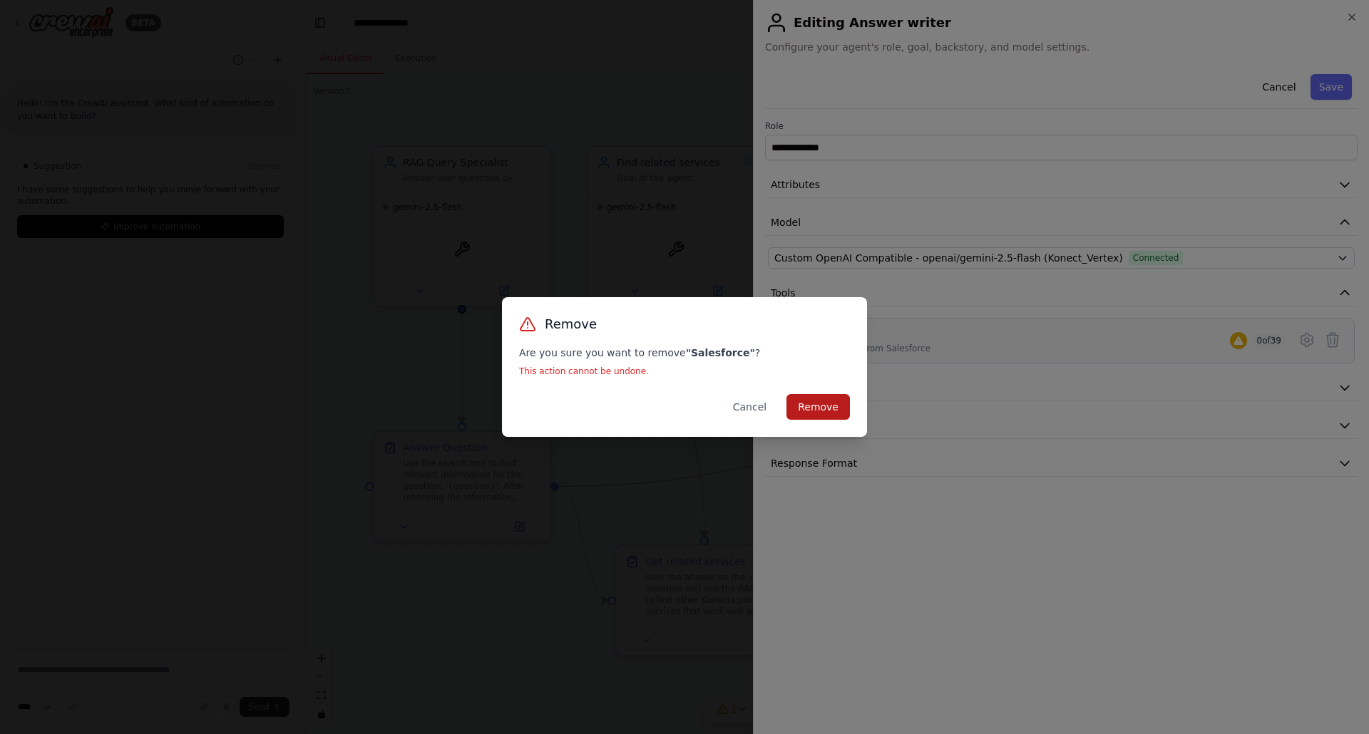
click at [812, 408] on button "Remove" at bounding box center [817, 407] width 63 height 26
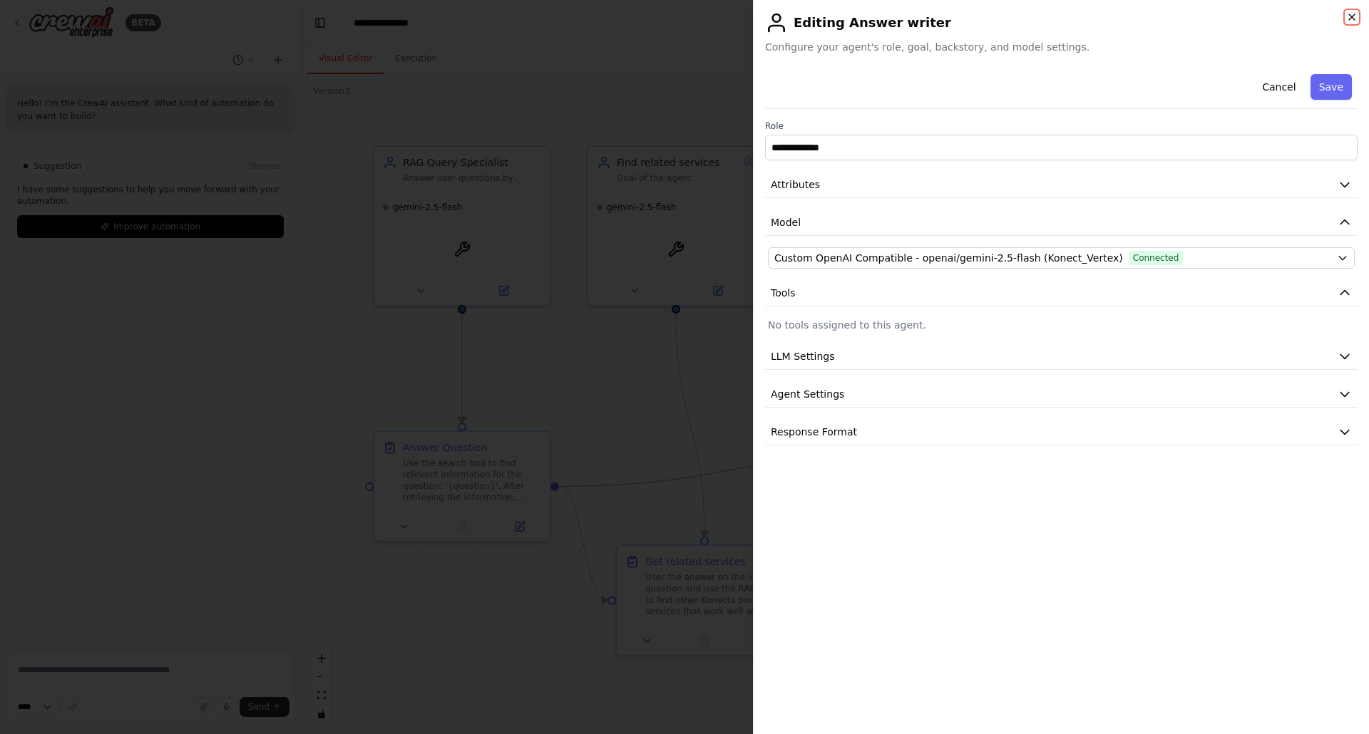
click at [1355, 15] on icon "button" at bounding box center [1351, 16] width 11 height 11
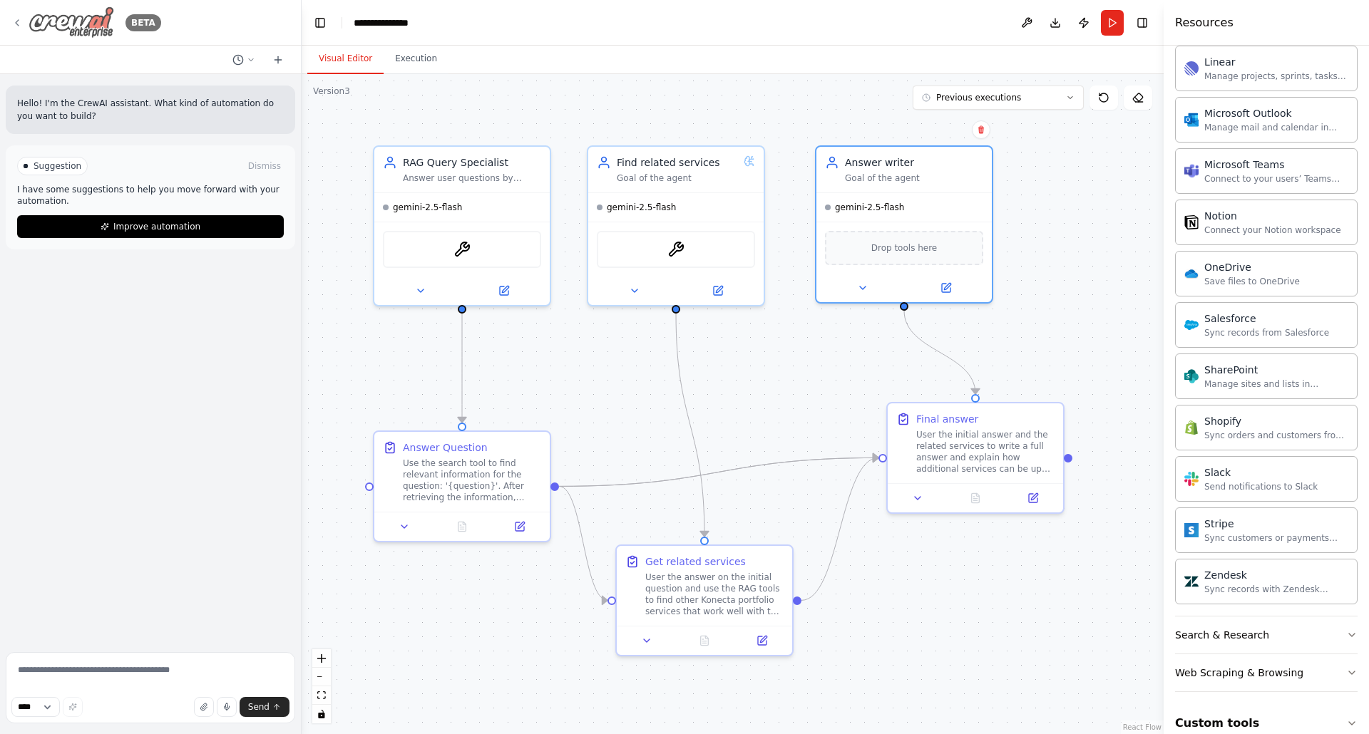
click at [19, 21] on icon at bounding box center [16, 22] width 11 height 11
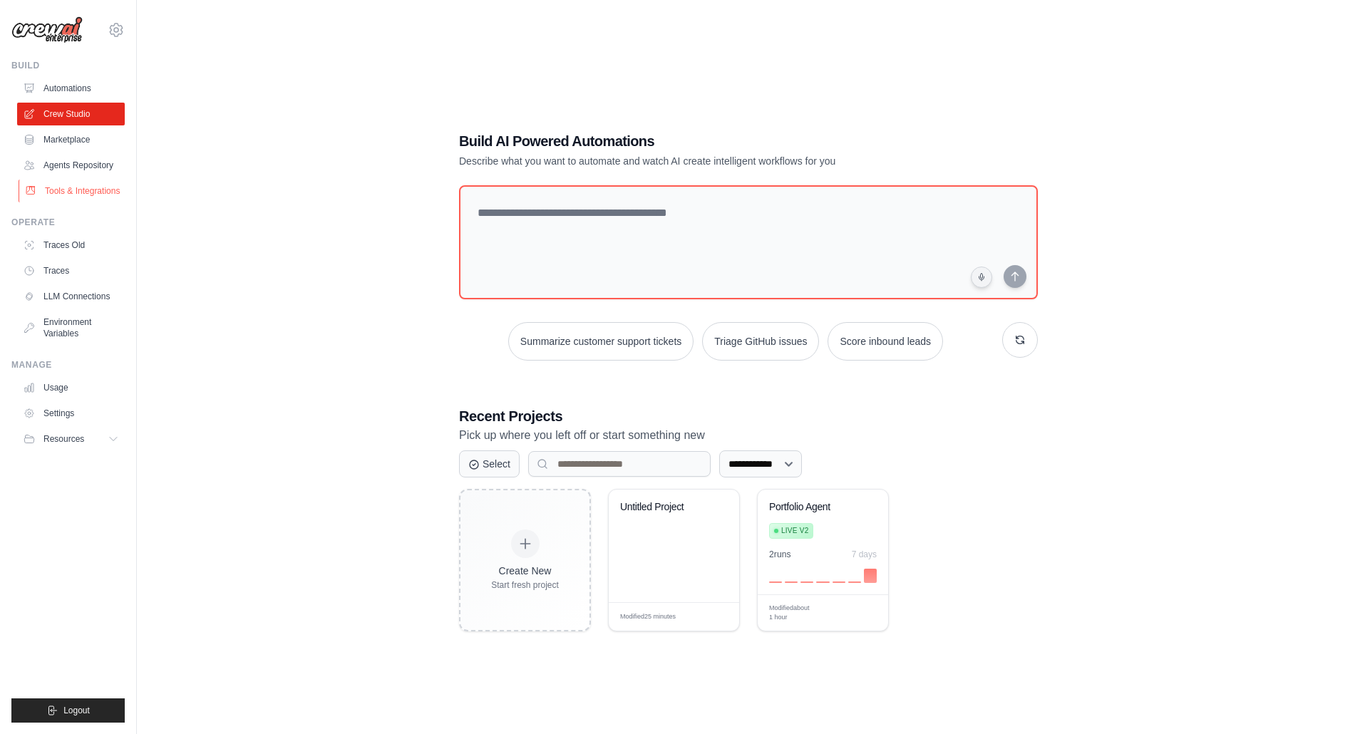
click at [75, 191] on link "Tools & Integrations" at bounding box center [73, 191] width 108 height 23
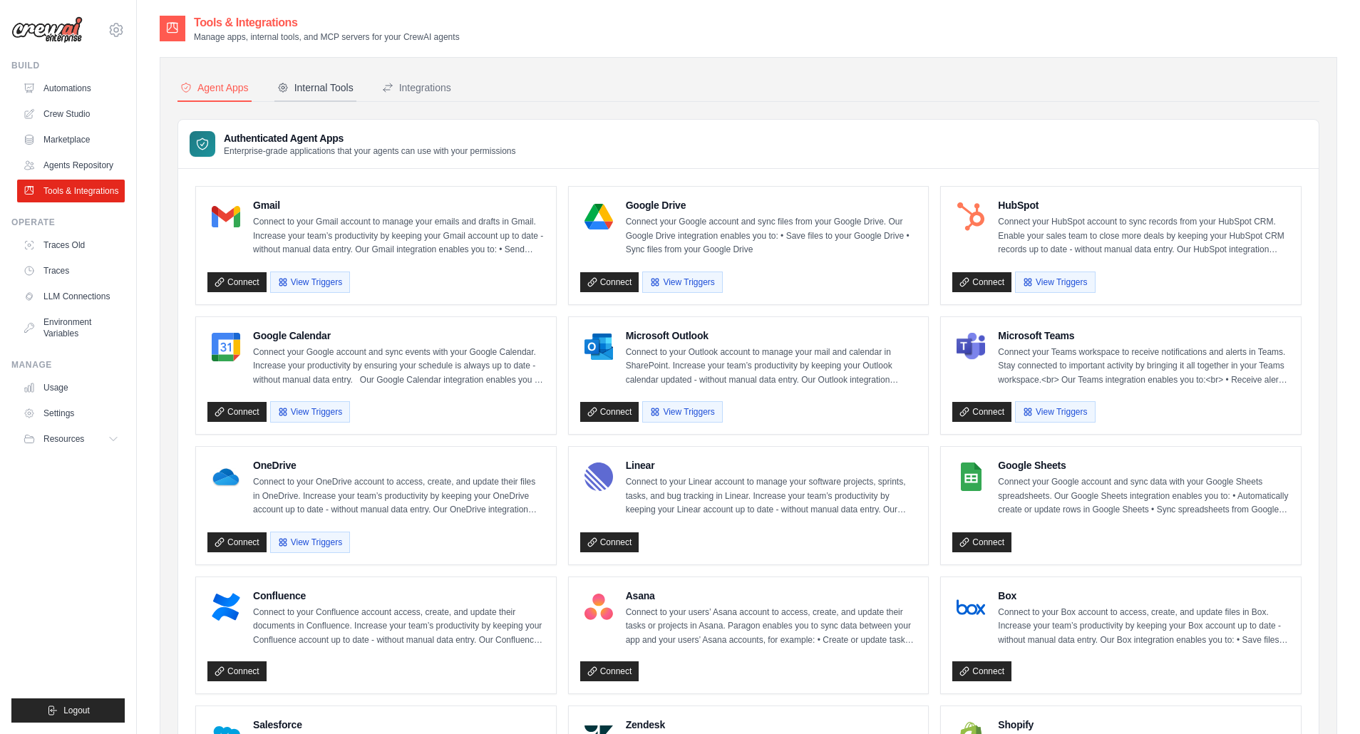
click at [339, 85] on div "Internal Tools" at bounding box center [315, 88] width 76 height 14
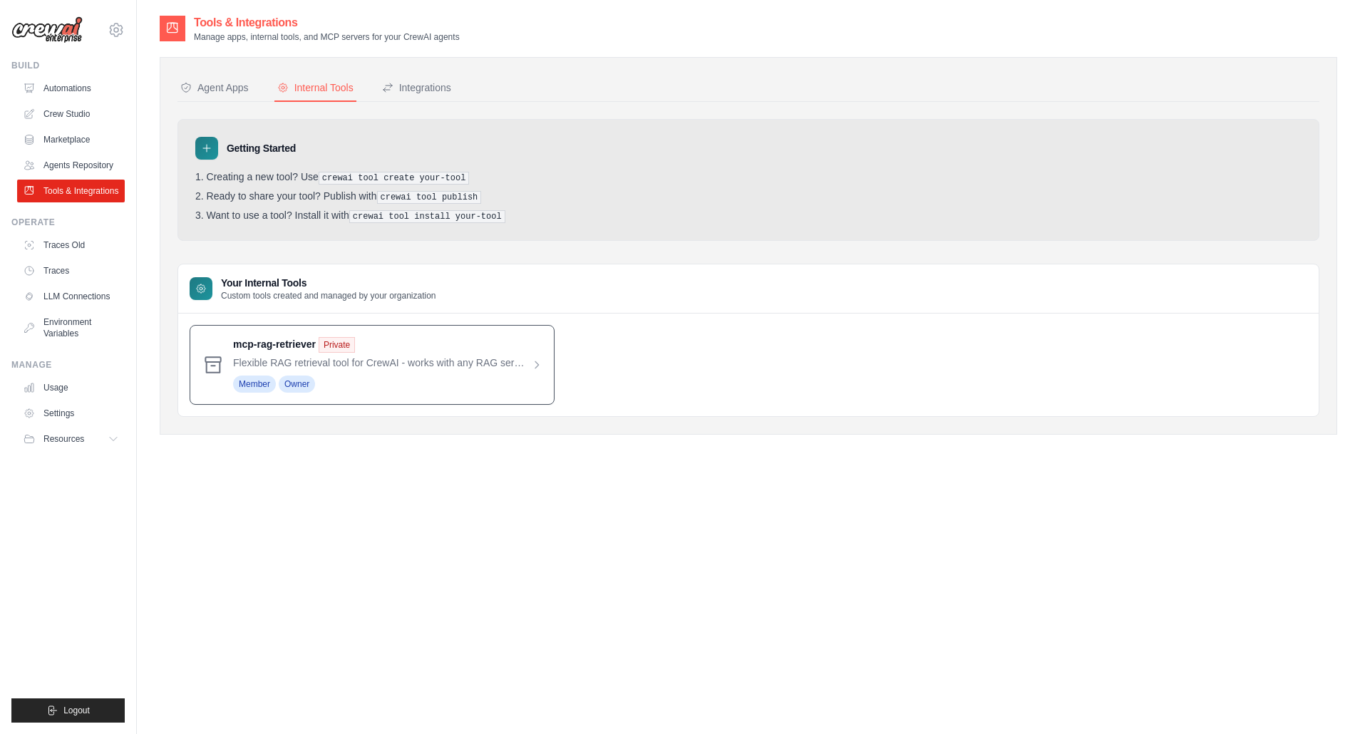
click at [411, 362] on span at bounding box center [387, 365] width 309 height 56
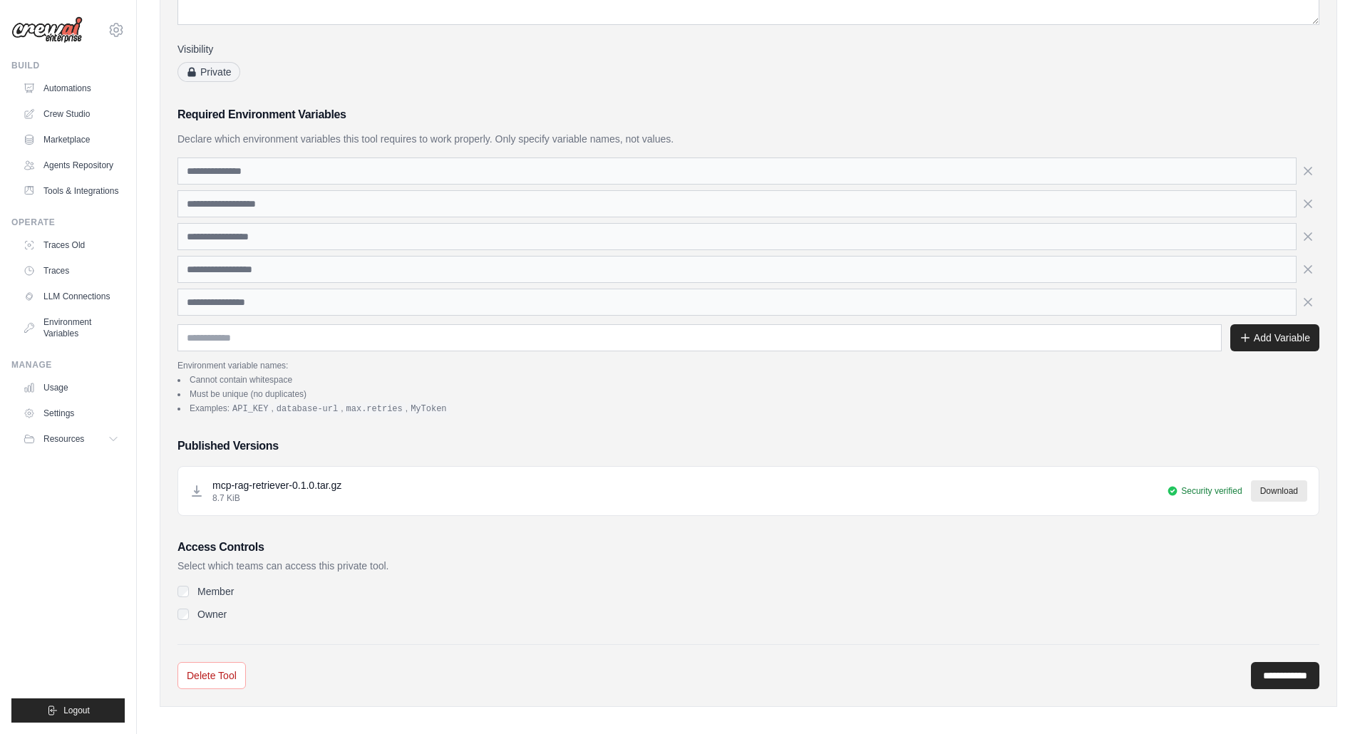
scroll to position [240, 0]
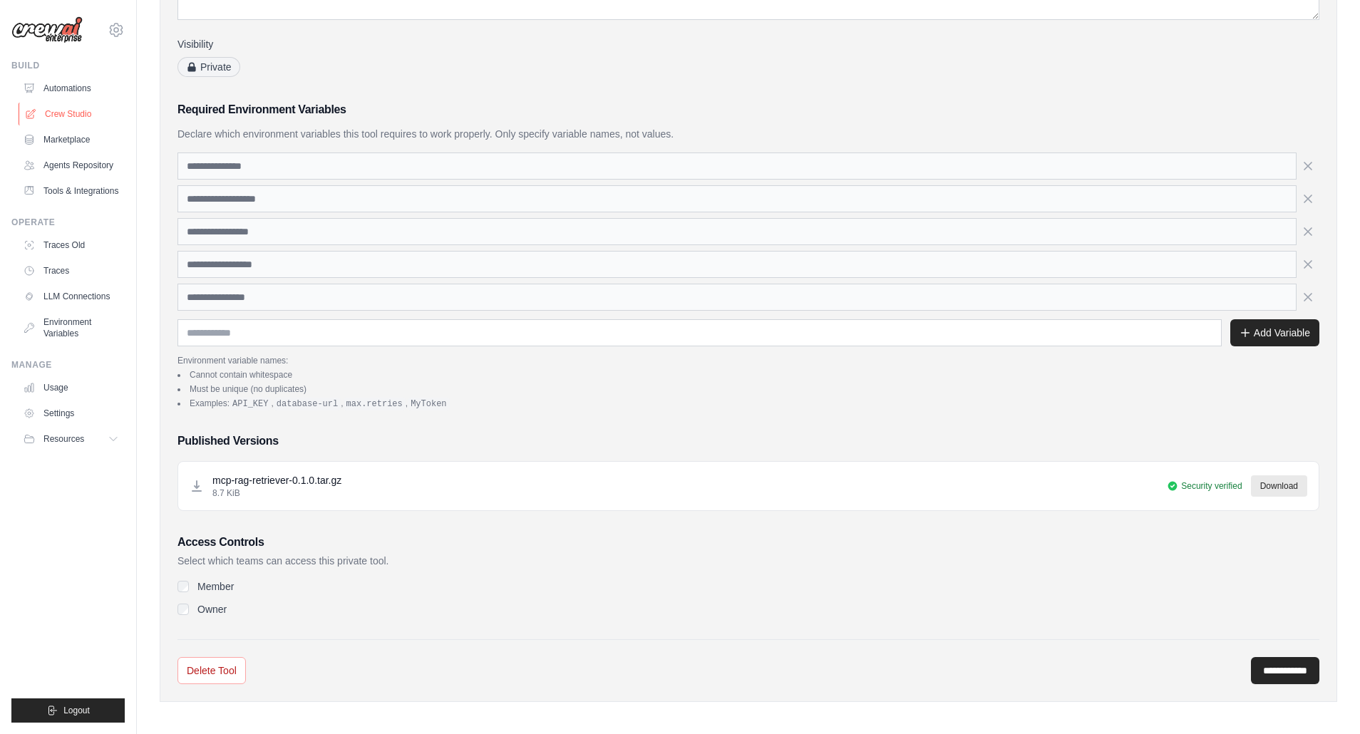
click at [73, 108] on link "Crew Studio" at bounding box center [73, 114] width 108 height 23
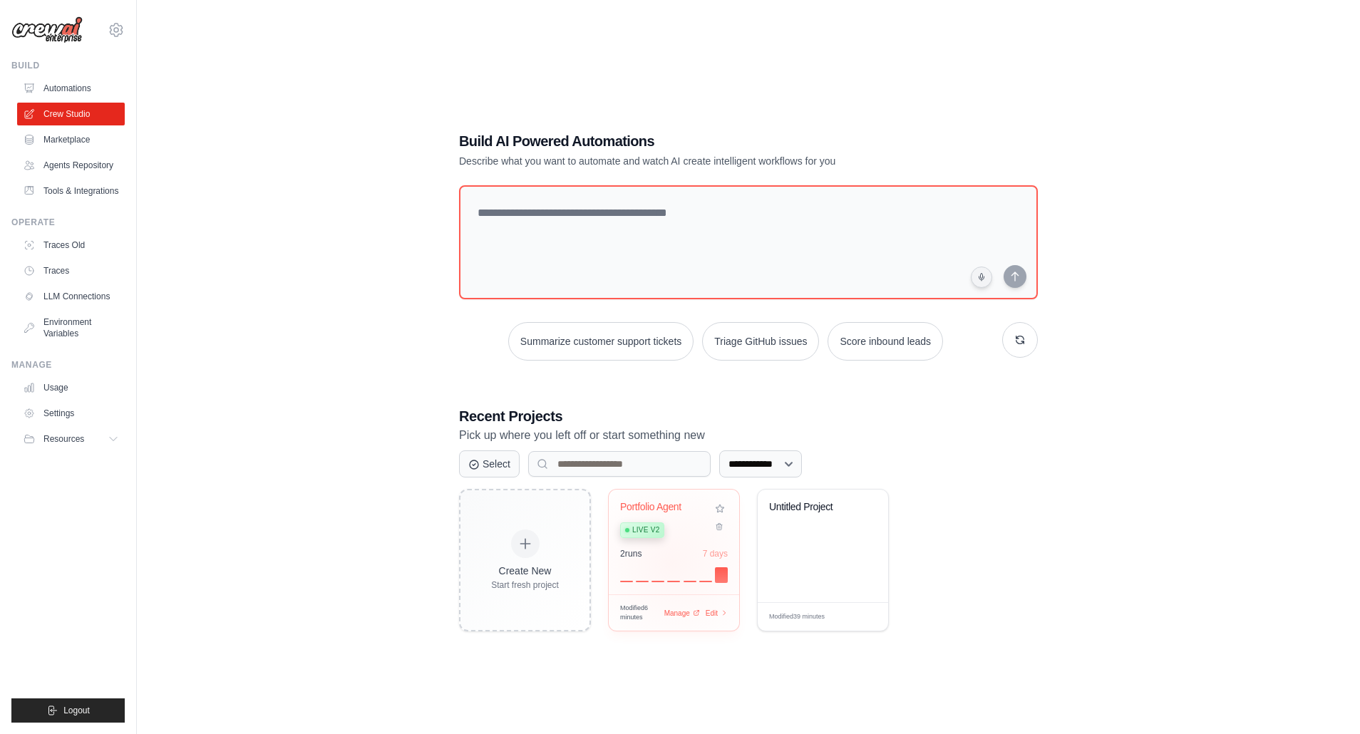
click at [672, 563] on div "2 run s 7 days" at bounding box center [674, 565] width 108 height 34
click at [91, 144] on link "Marketplace" at bounding box center [73, 139] width 108 height 23
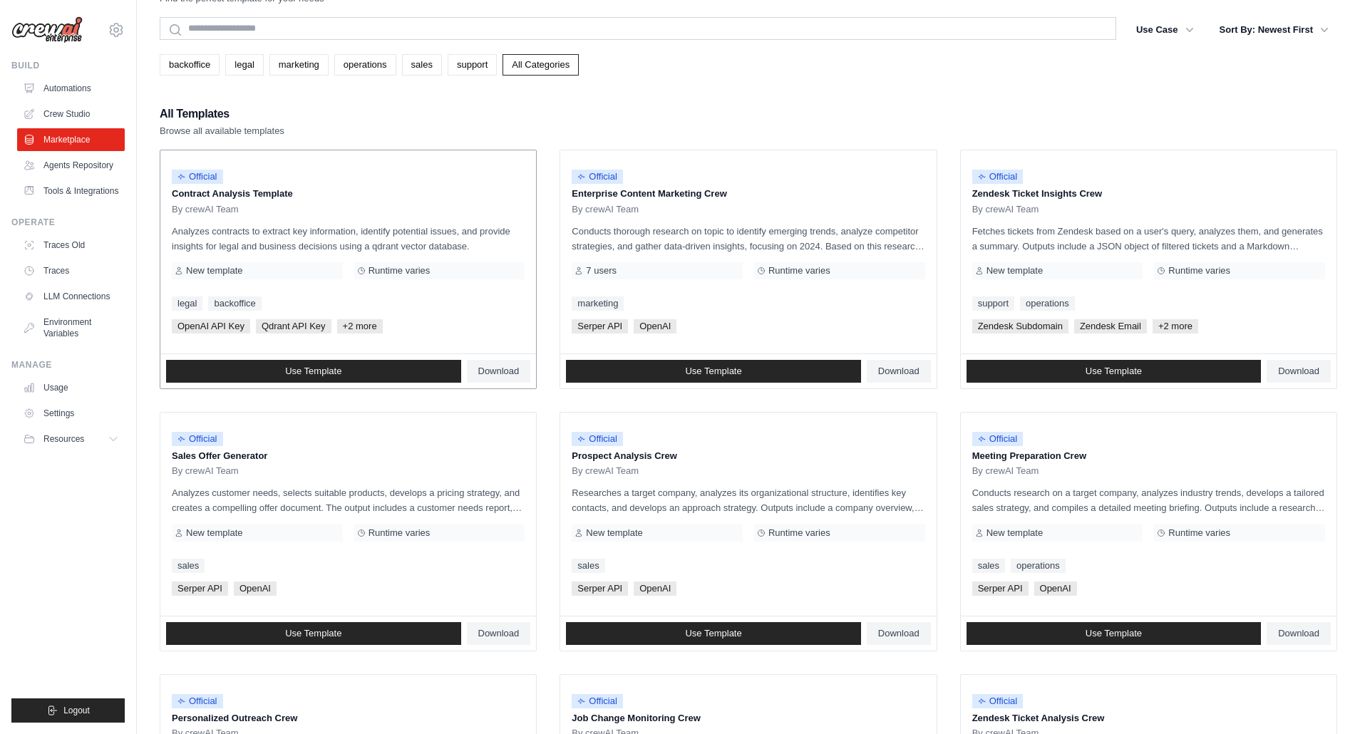
scroll to position [43, 0]
click at [62, 86] on link "Automations" at bounding box center [73, 88] width 108 height 23
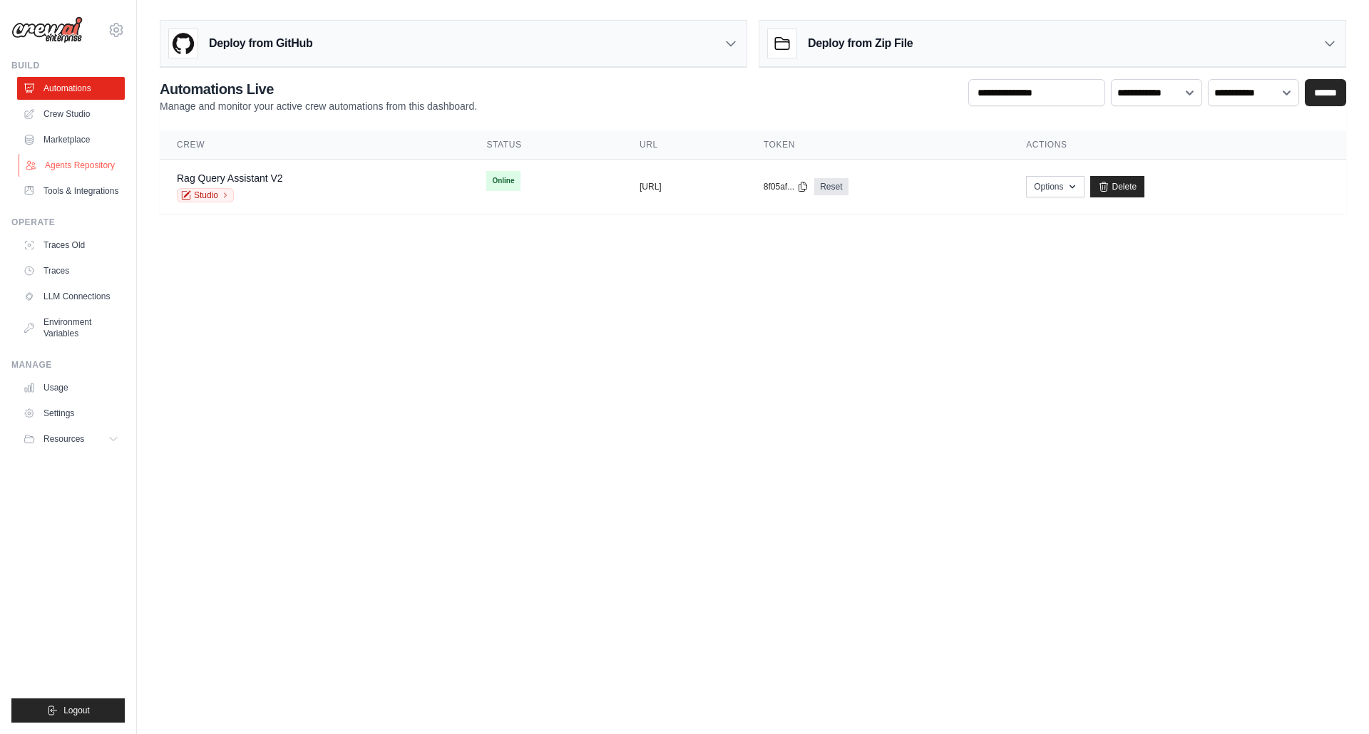
click at [76, 167] on link "Agents Repository" at bounding box center [73, 165] width 108 height 23
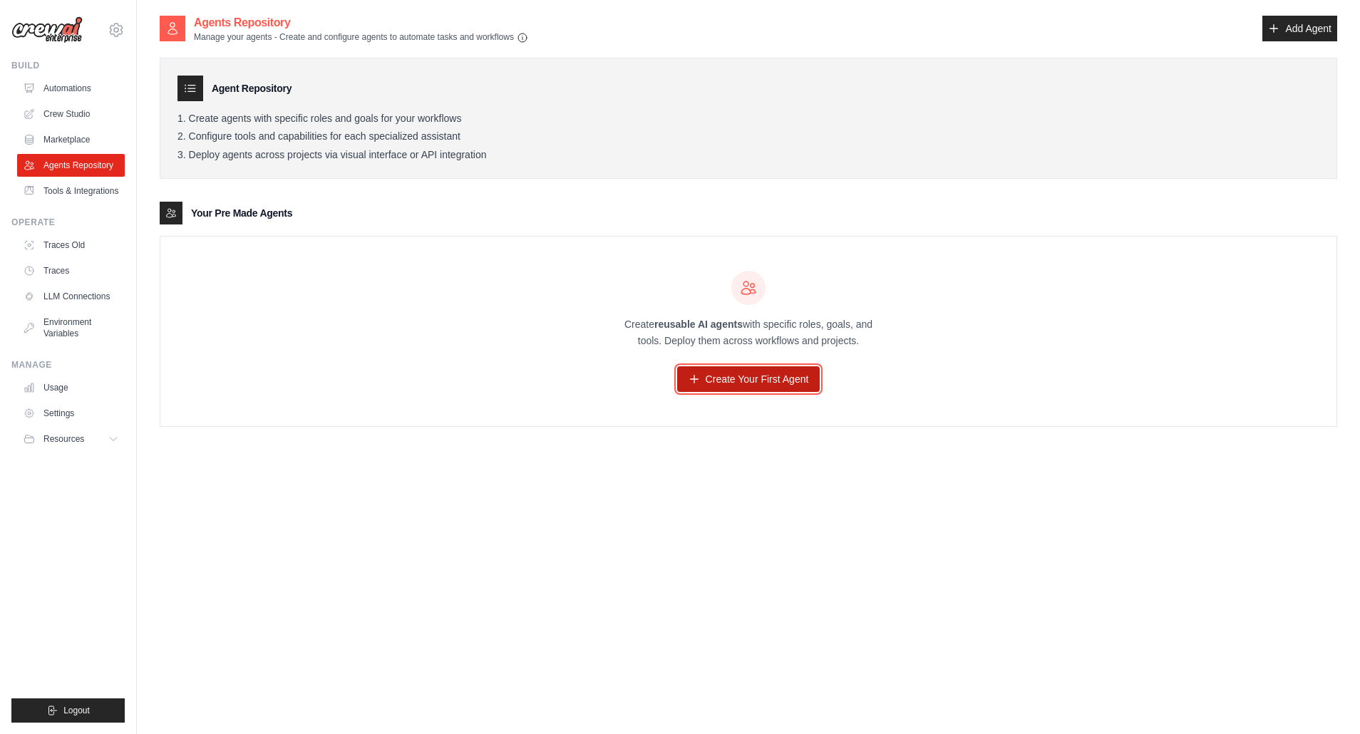
click at [718, 381] on link "Create Your First Agent" at bounding box center [748, 379] width 143 height 26
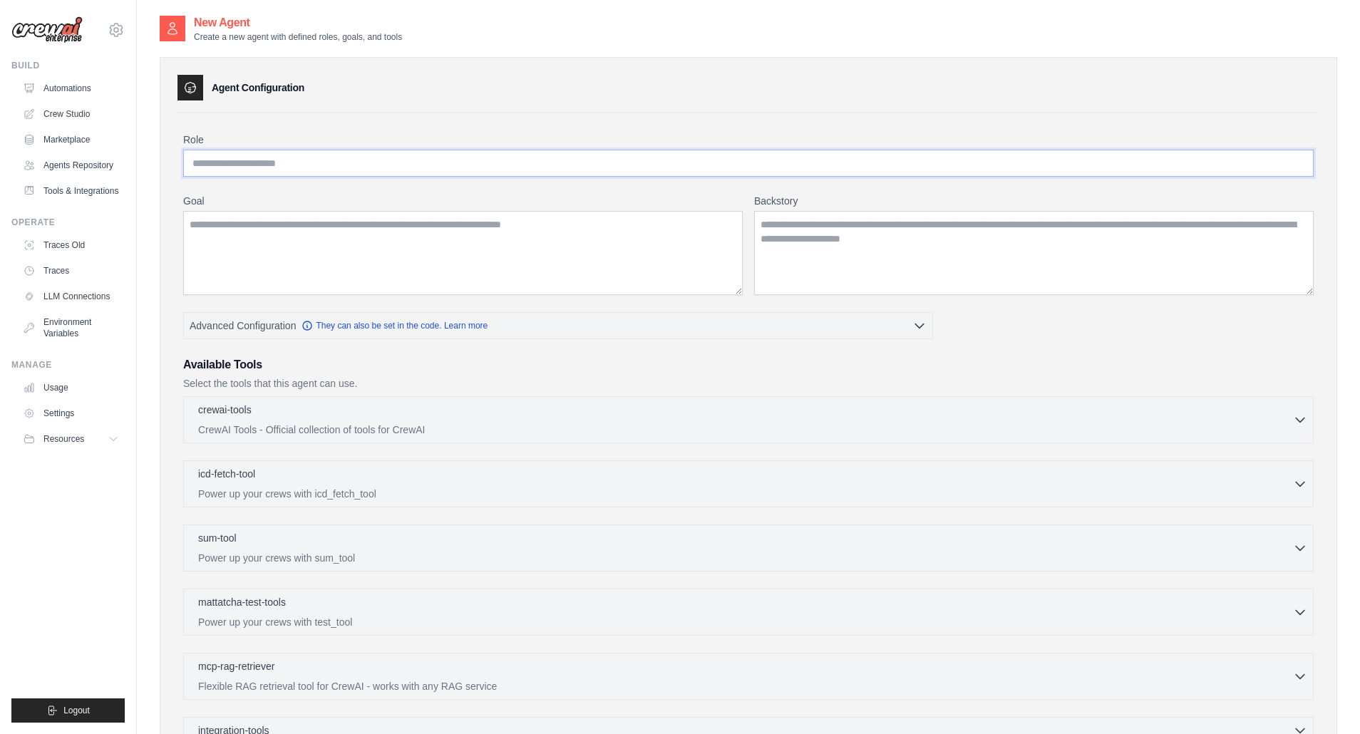
click at [269, 163] on input "Role" at bounding box center [748, 163] width 1131 height 27
click at [55, 113] on link "Crew Studio" at bounding box center [73, 114] width 108 height 23
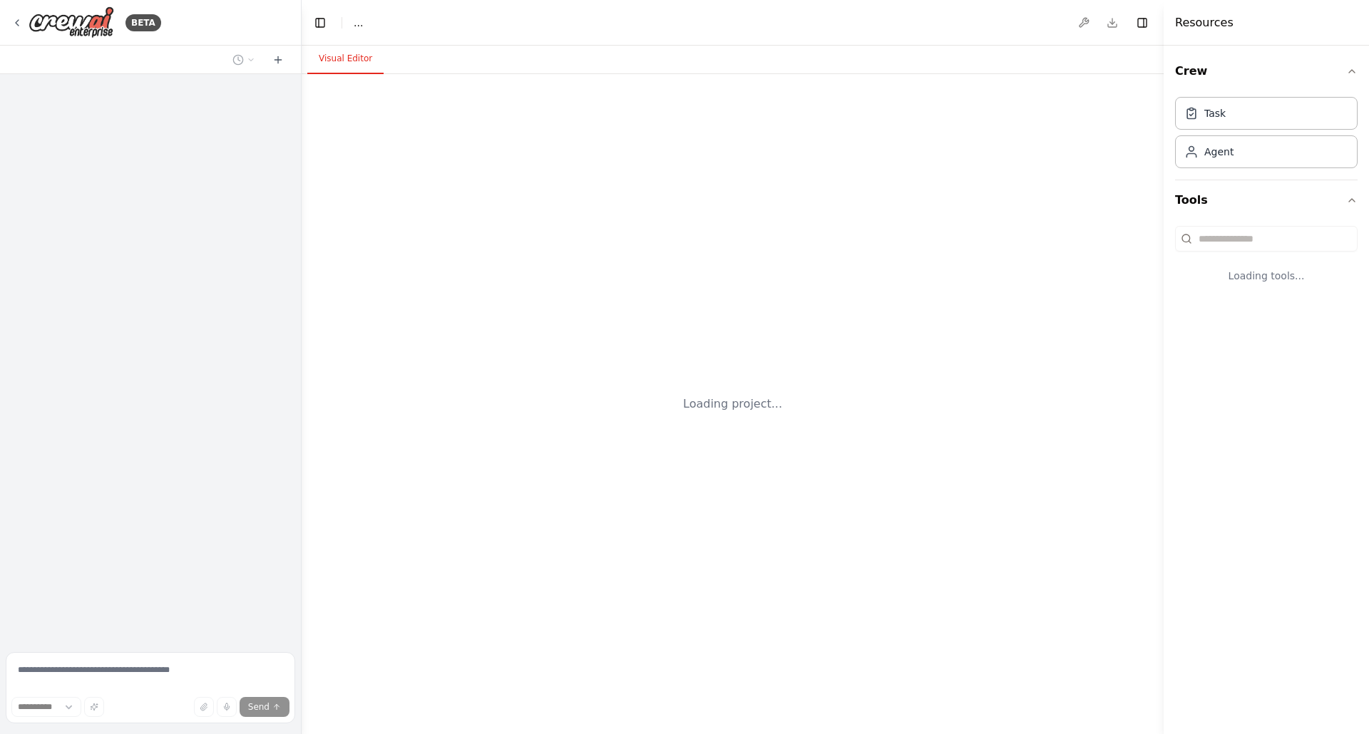
select select "****"
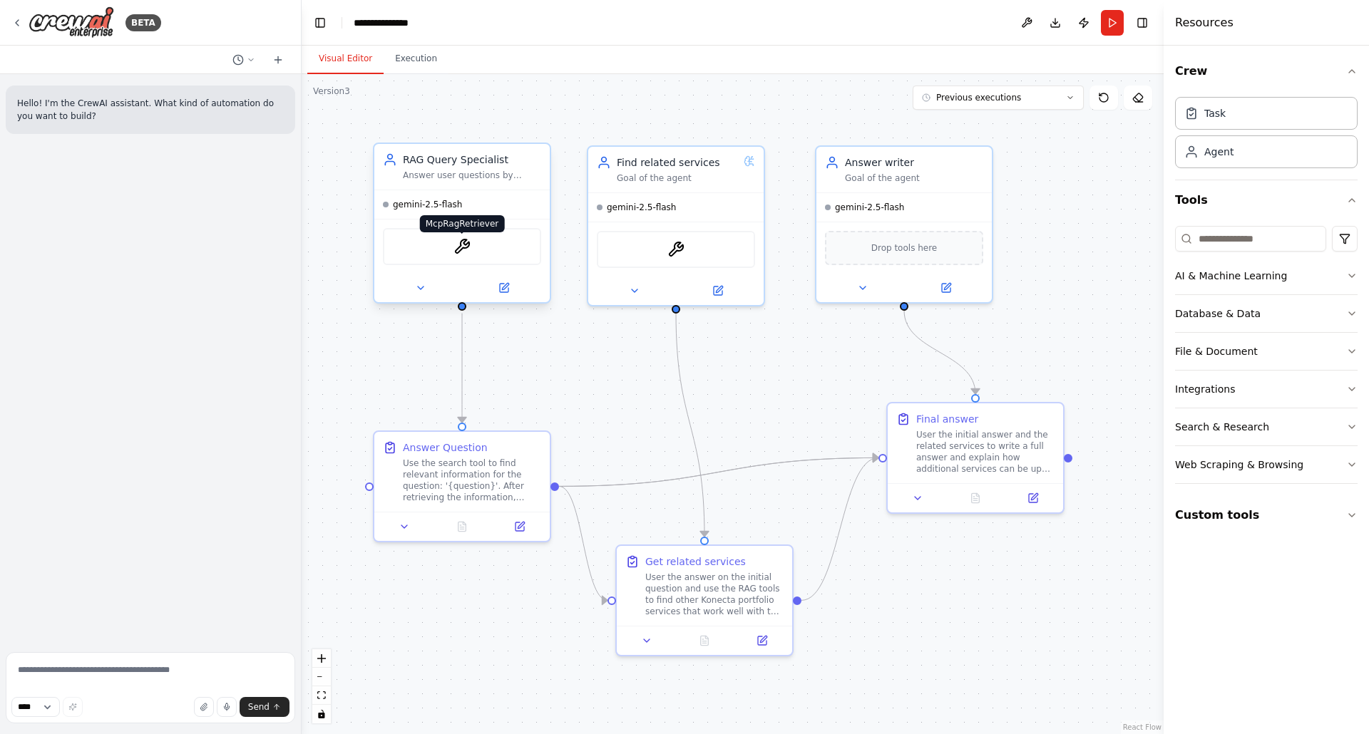
click at [461, 244] on img at bounding box center [461, 246] width 17 height 17
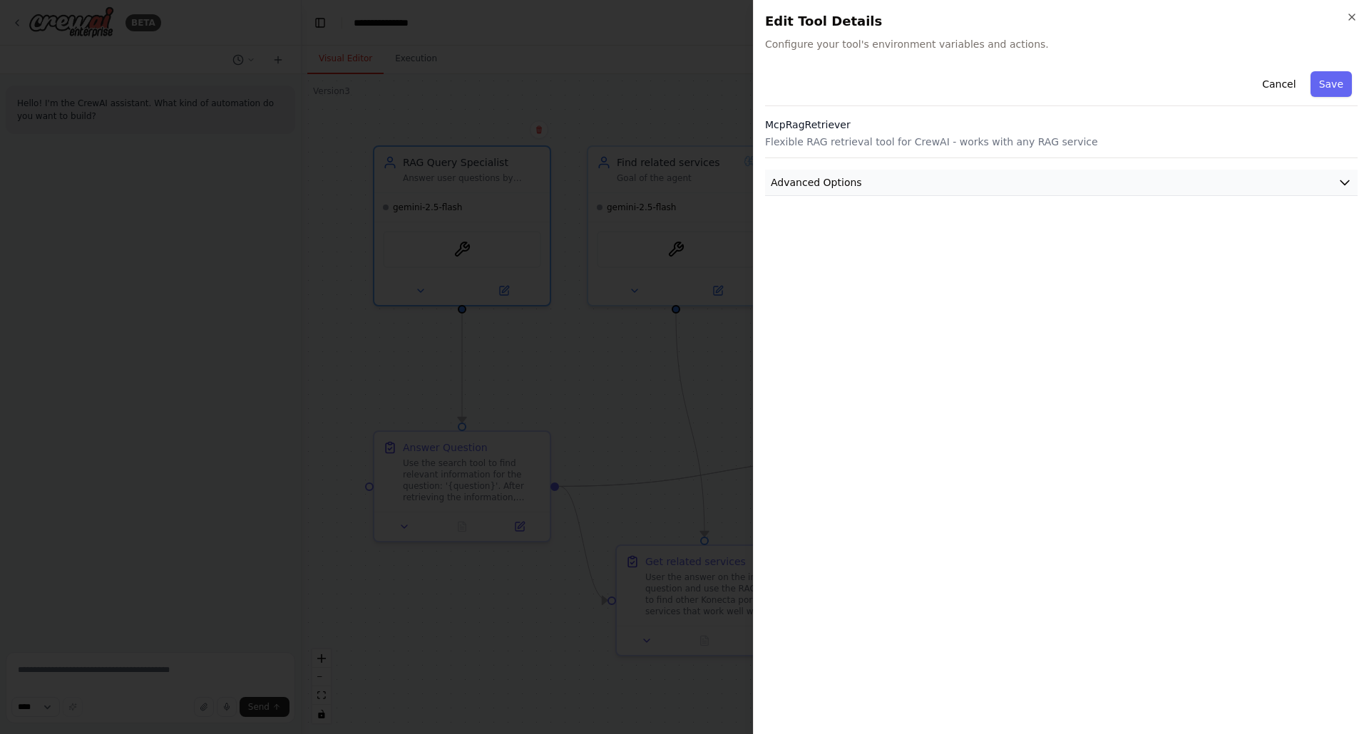
click at [1166, 177] on button "Advanced Options" at bounding box center [1061, 183] width 592 height 26
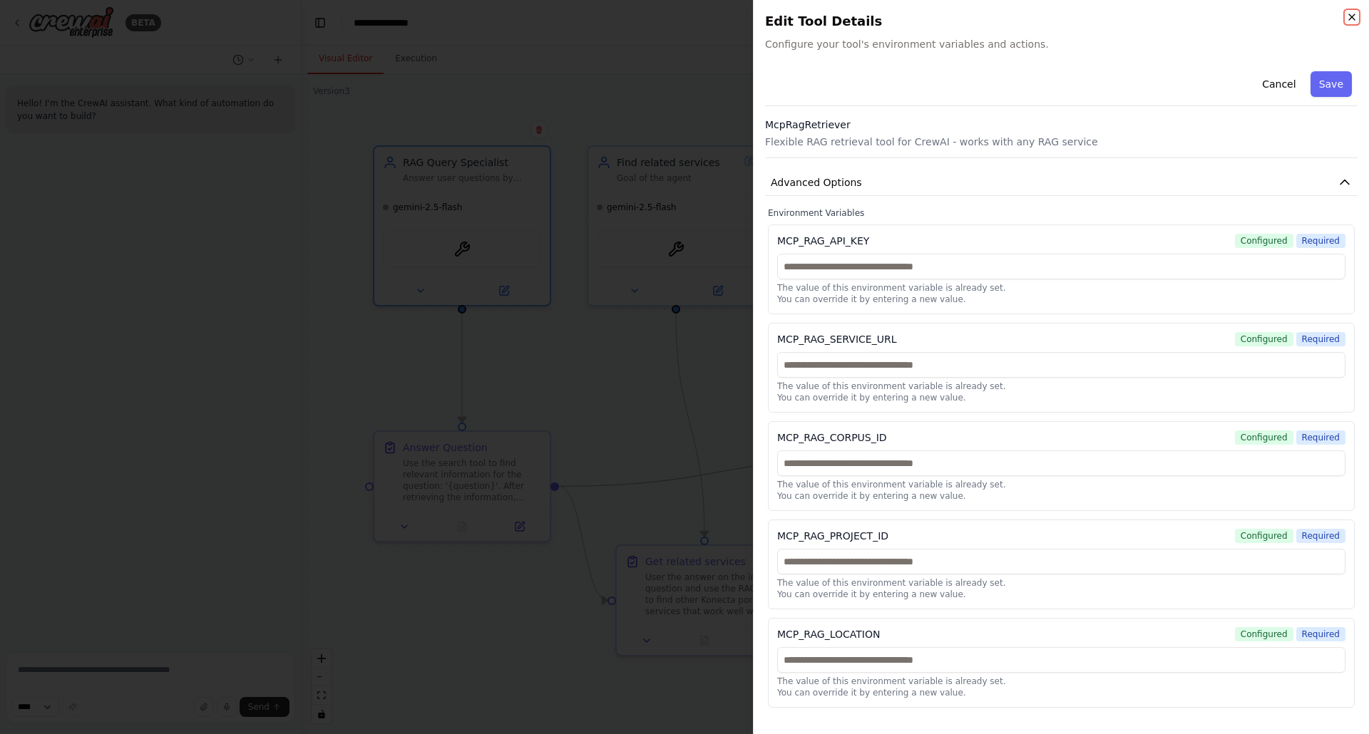
click at [1348, 17] on icon "button" at bounding box center [1351, 16] width 11 height 11
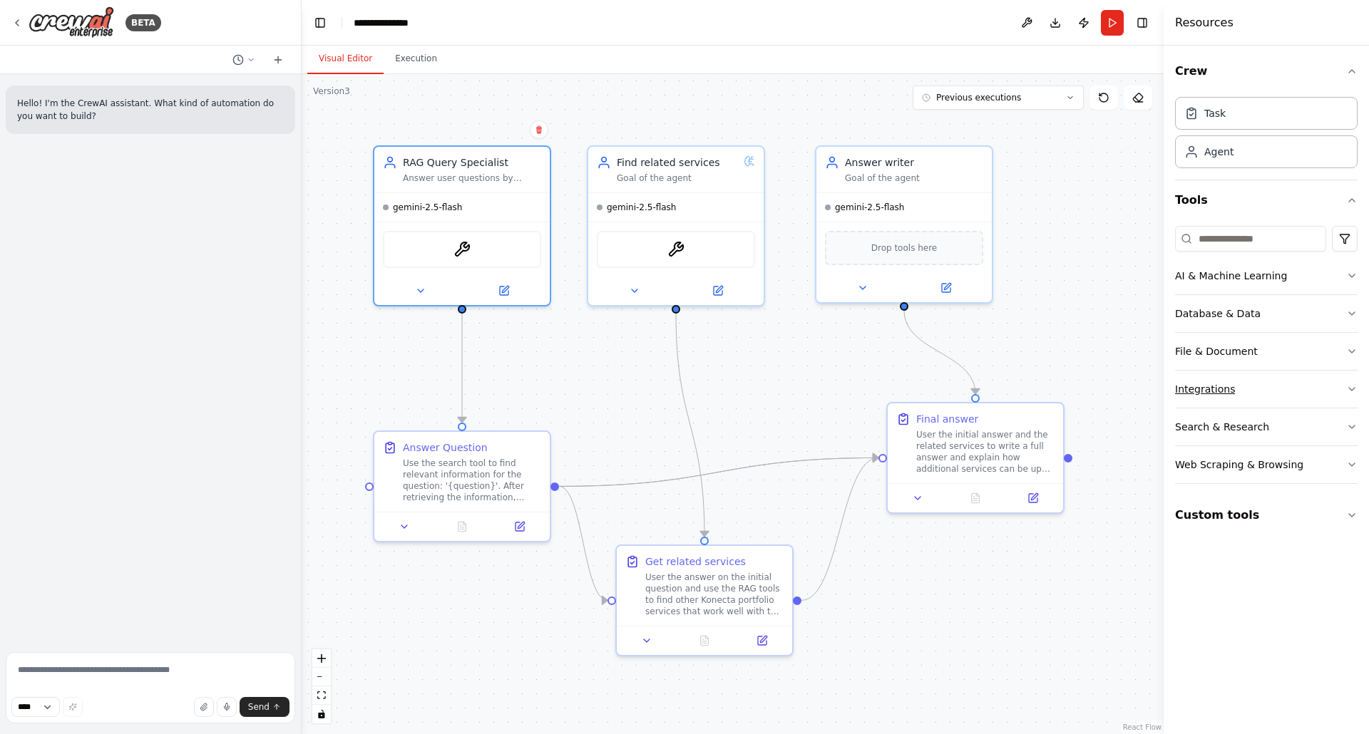
click at [1344, 386] on button "Integrations" at bounding box center [1266, 389] width 183 height 37
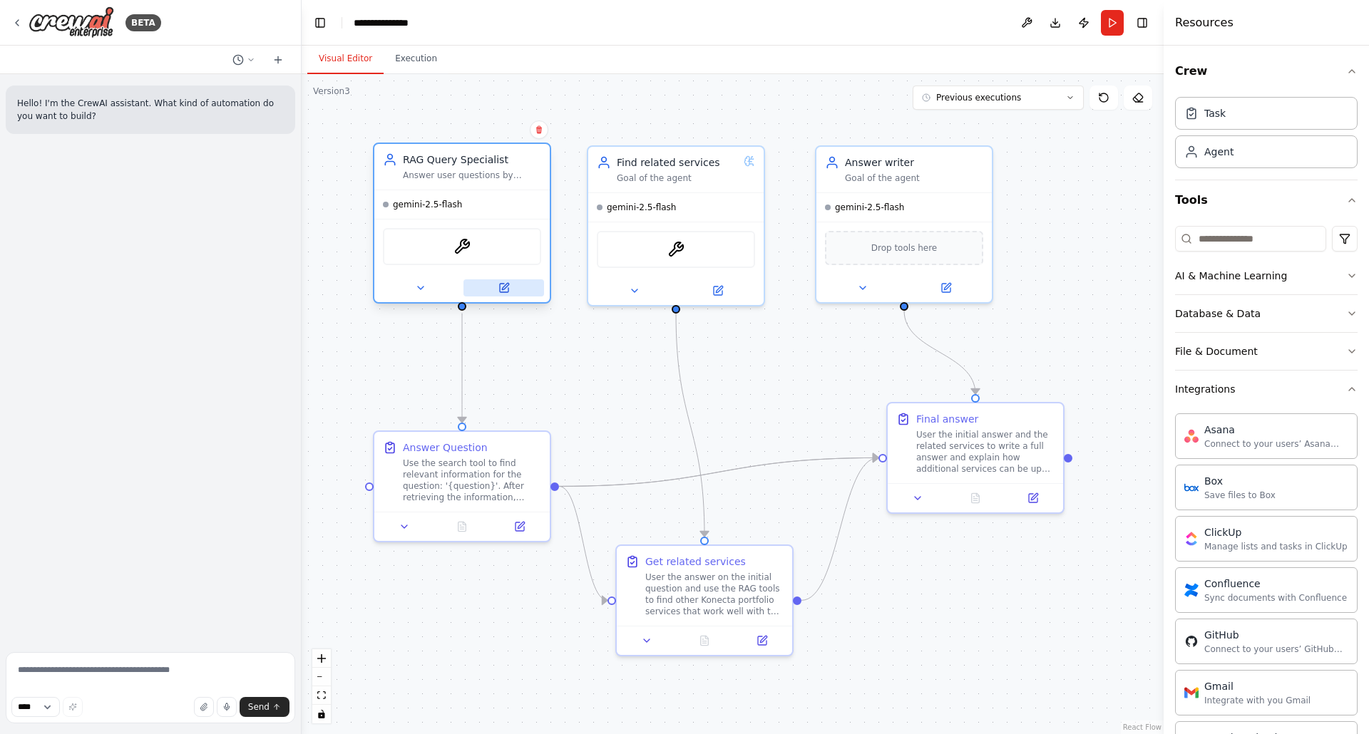
click at [508, 288] on icon at bounding box center [504, 288] width 9 height 9
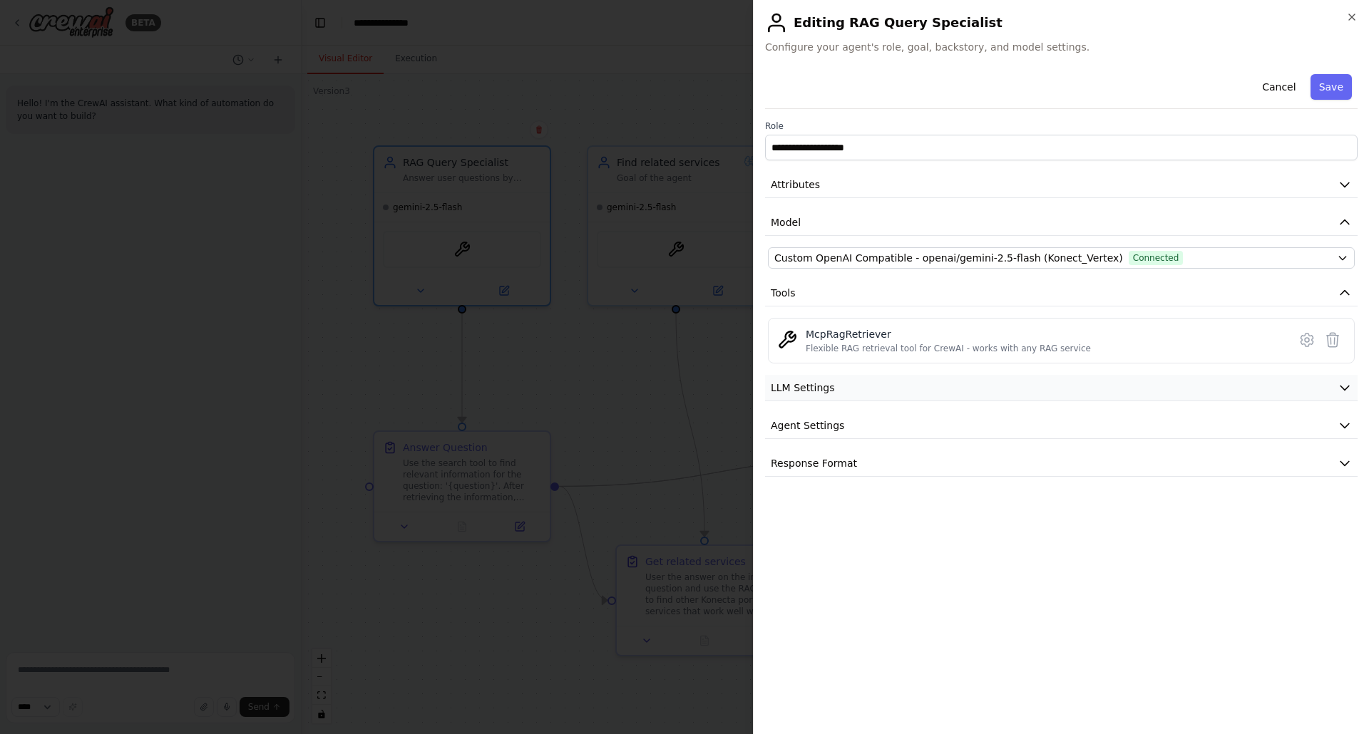
click at [1347, 386] on icon "button" at bounding box center [1344, 388] width 9 height 4
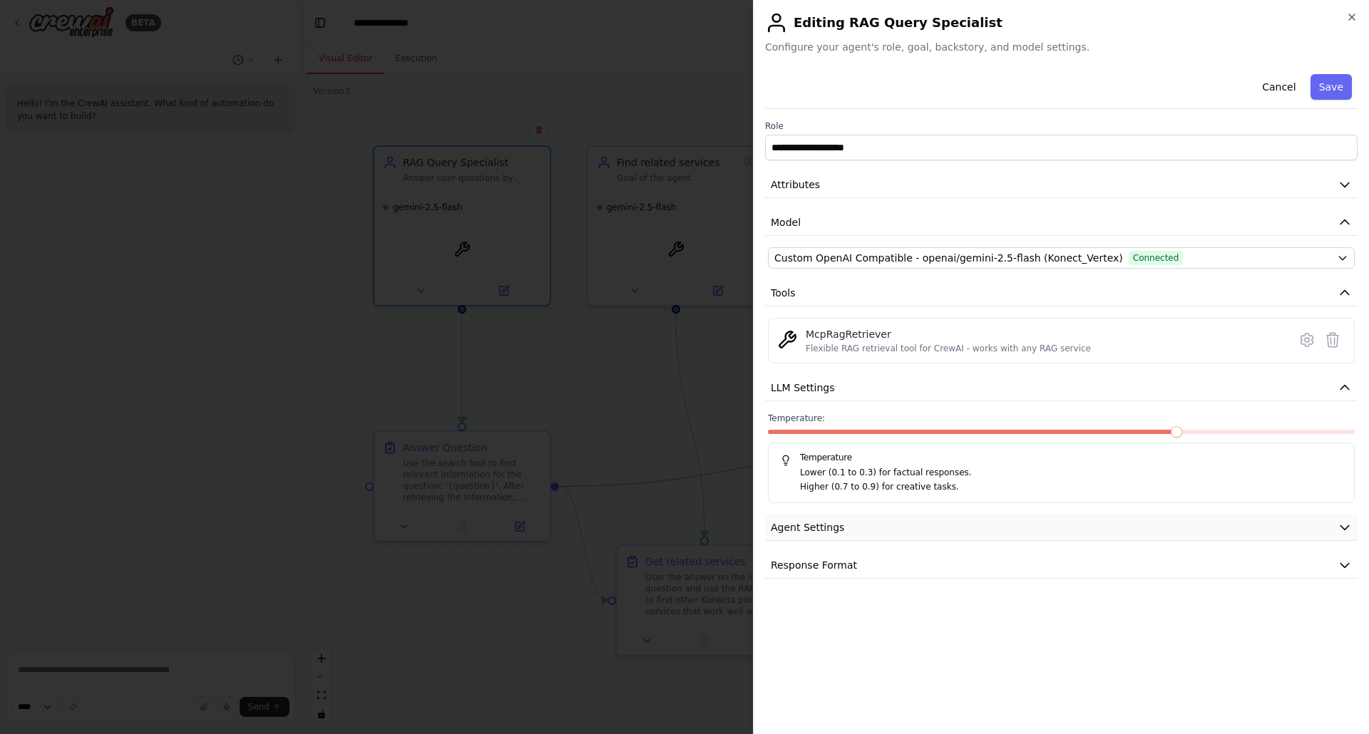
click at [985, 524] on button "Agent Settings" at bounding box center [1061, 528] width 592 height 26
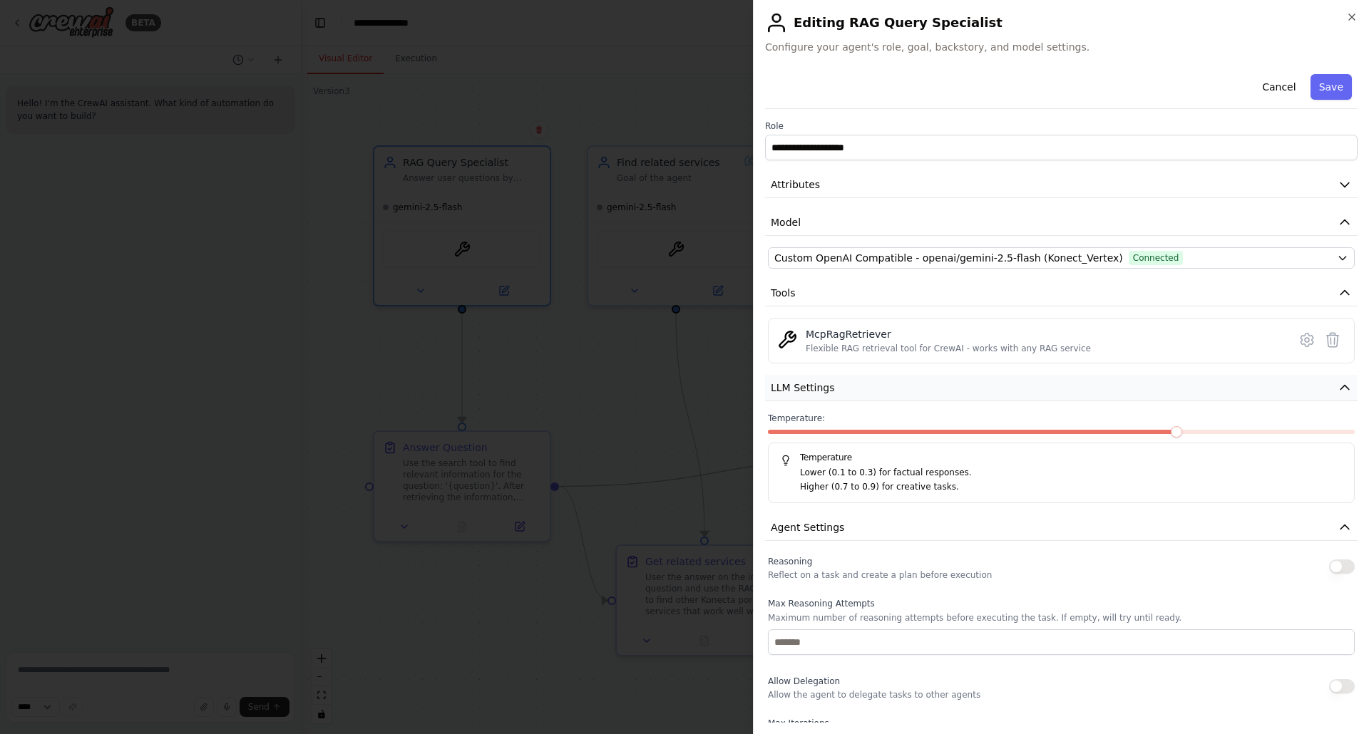
click at [1340, 386] on icon "button" at bounding box center [1344, 388] width 9 height 4
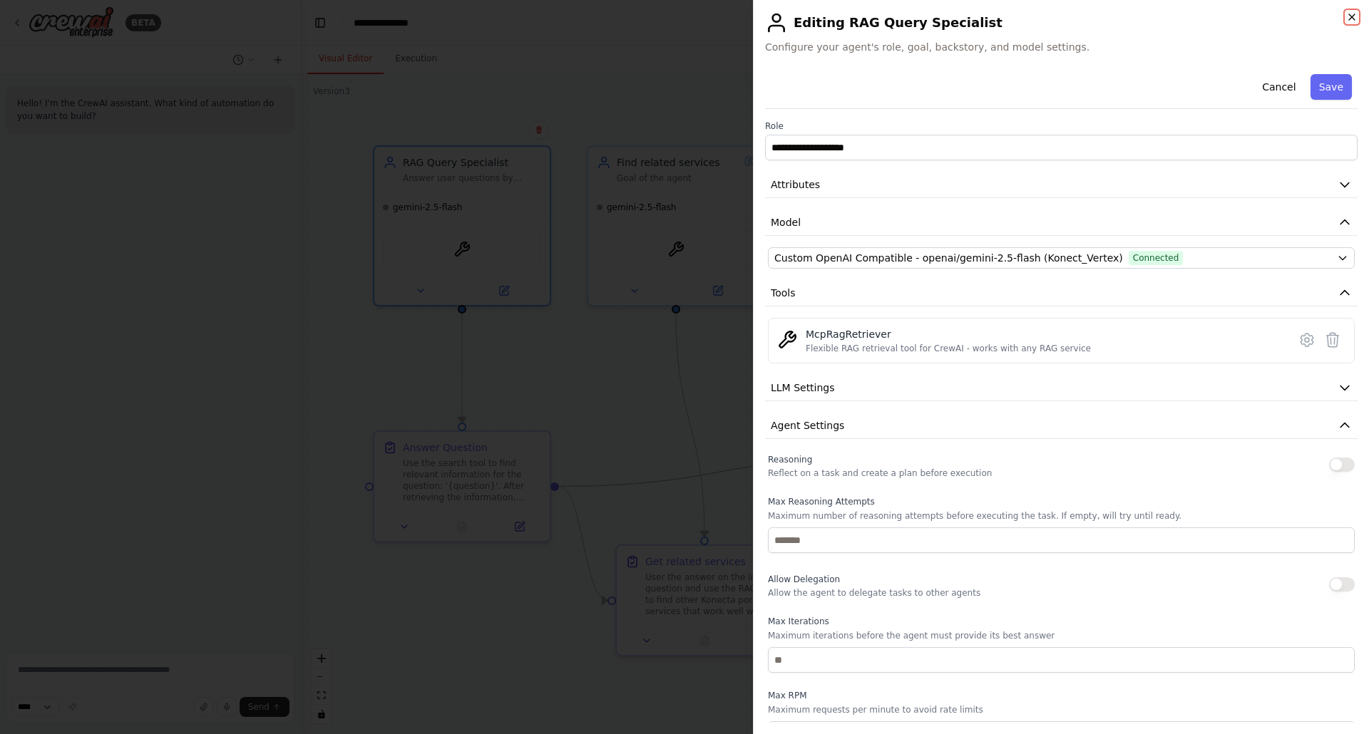
click at [1351, 16] on icon "button" at bounding box center [1352, 17] width 6 height 6
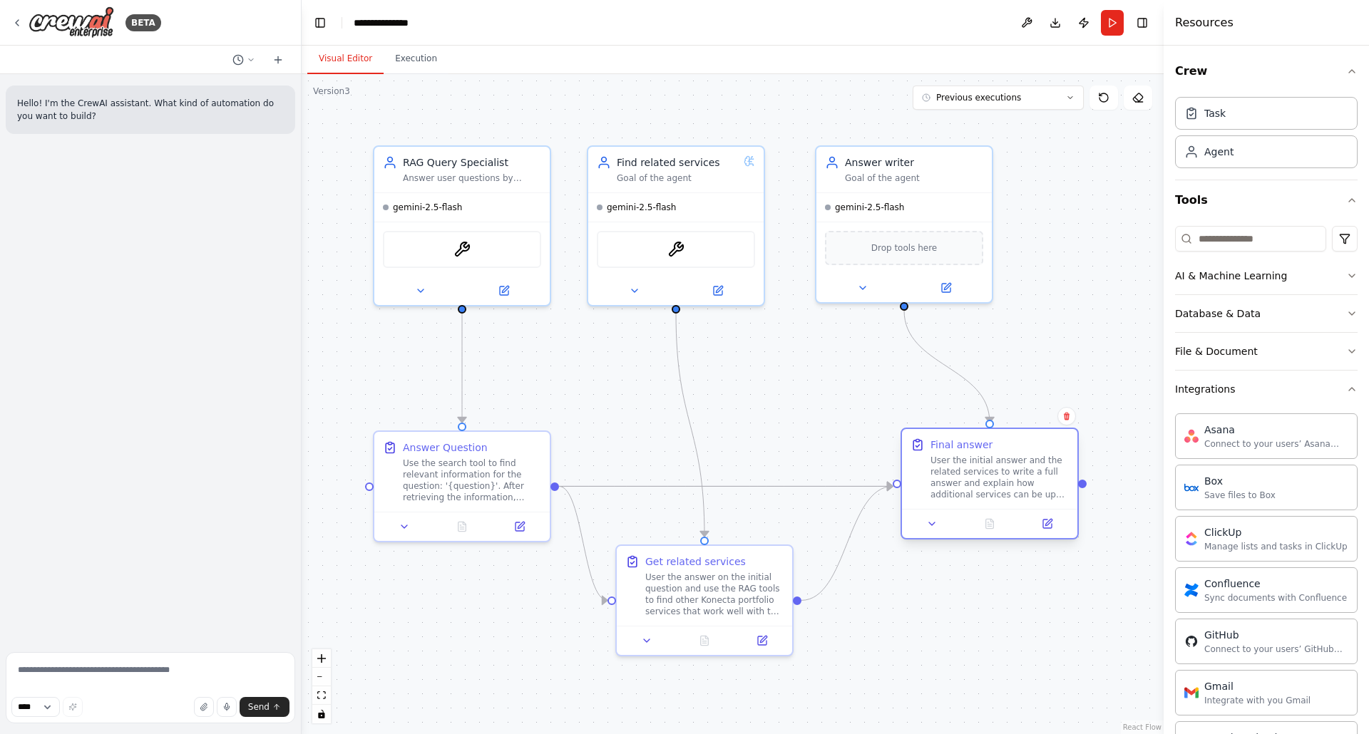
drag, startPoint x: 970, startPoint y: 436, endPoint x: 990, endPoint y: 468, distance: 37.2
click at [990, 468] on div "User the initial answer and the related services to write a full answer and exp…" at bounding box center [999, 478] width 138 height 46
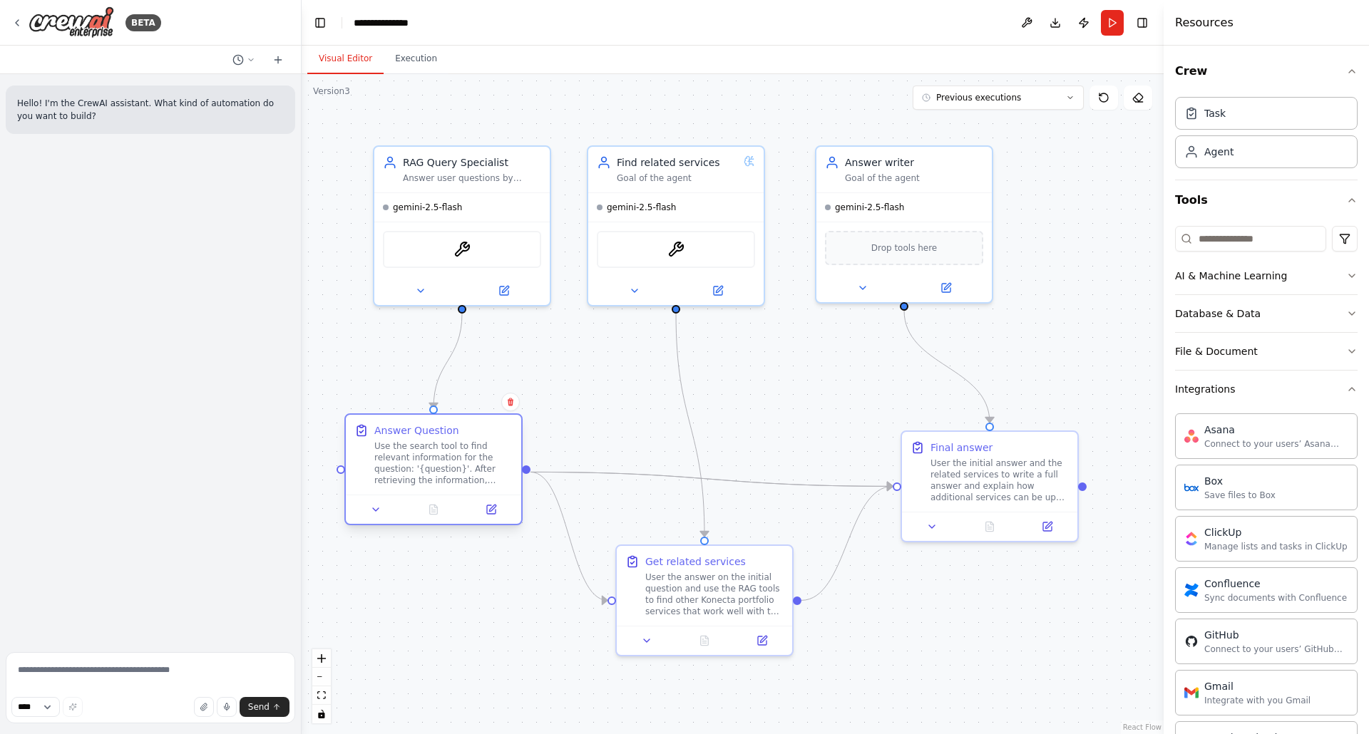
drag, startPoint x: 481, startPoint y: 497, endPoint x: 450, endPoint y: 481, distance: 35.1
click at [450, 481] on div "Use the search tool to find relevant information for the question: '{question}'…" at bounding box center [443, 464] width 138 height 46
click at [19, 20] on icon at bounding box center [16, 22] width 11 height 11
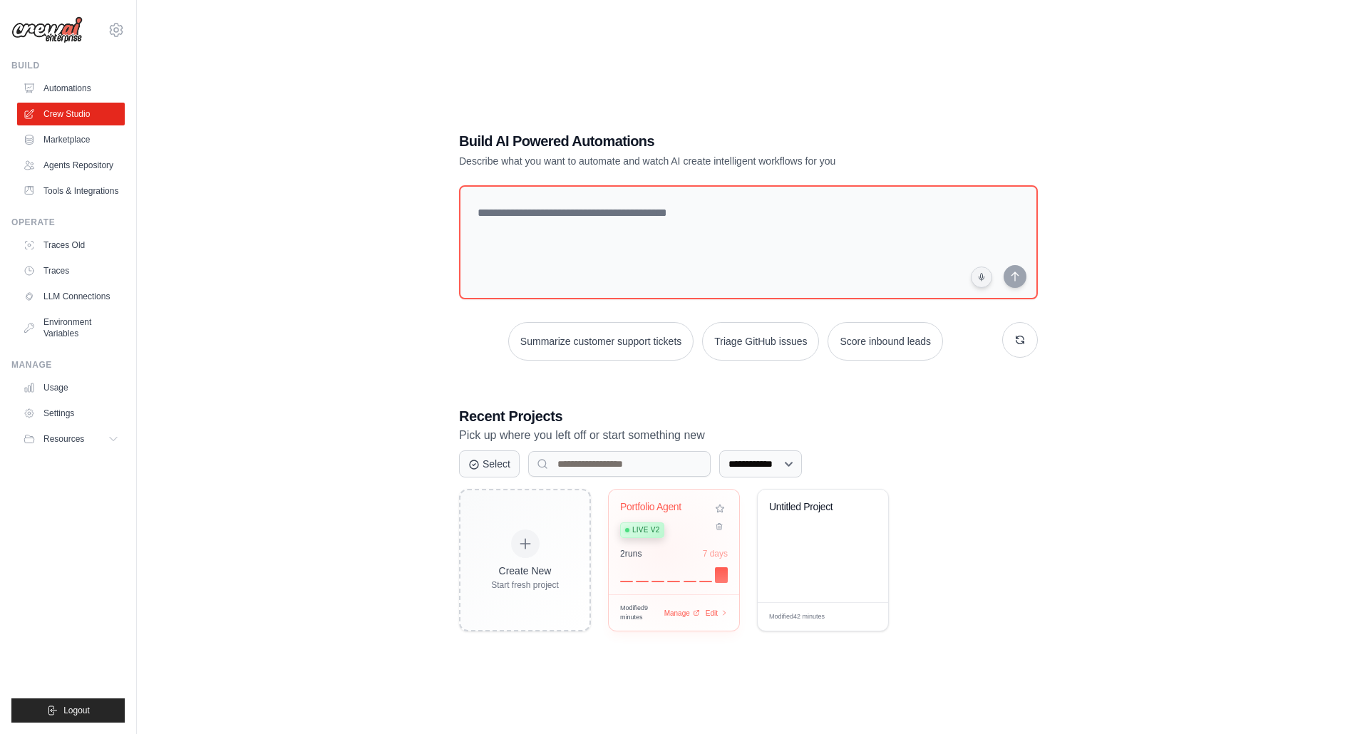
click at [661, 551] on div "2 run s 7 days" at bounding box center [674, 553] width 108 height 11
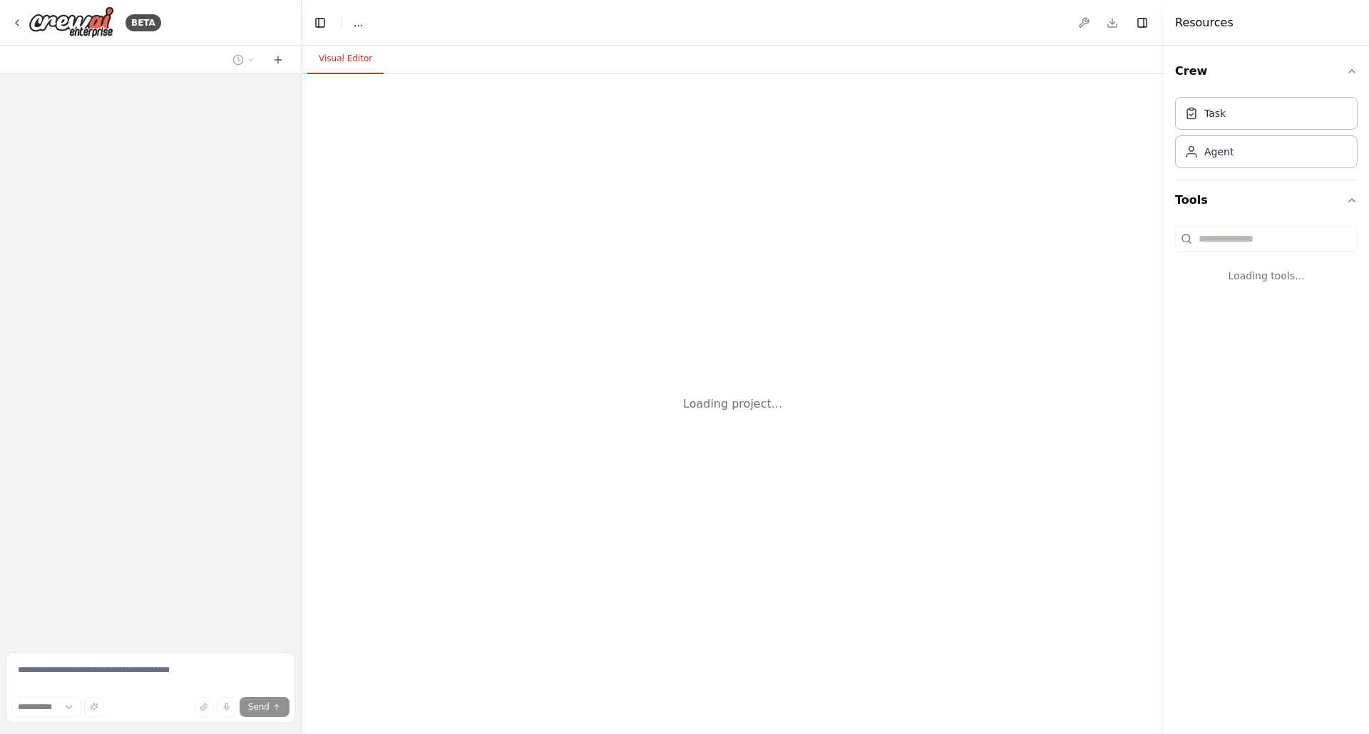
select select "****"
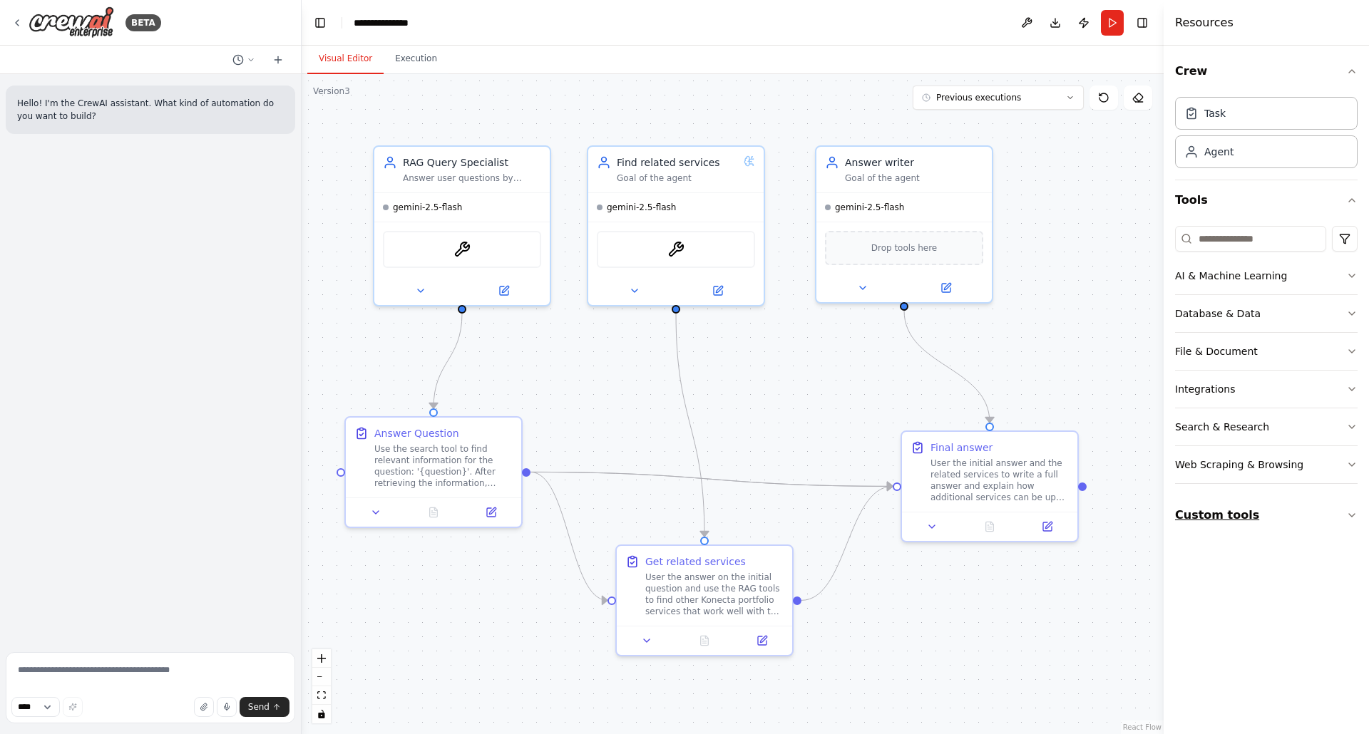
click at [1347, 512] on icon "button" at bounding box center [1351, 515] width 11 height 11
click at [1280, 584] on div "McpRagRetriever Flexible RAG retrieval tool for CrewAI - works with any RAG ser…" at bounding box center [1266, 560] width 183 height 51
click at [945, 285] on icon at bounding box center [946, 288] width 9 height 9
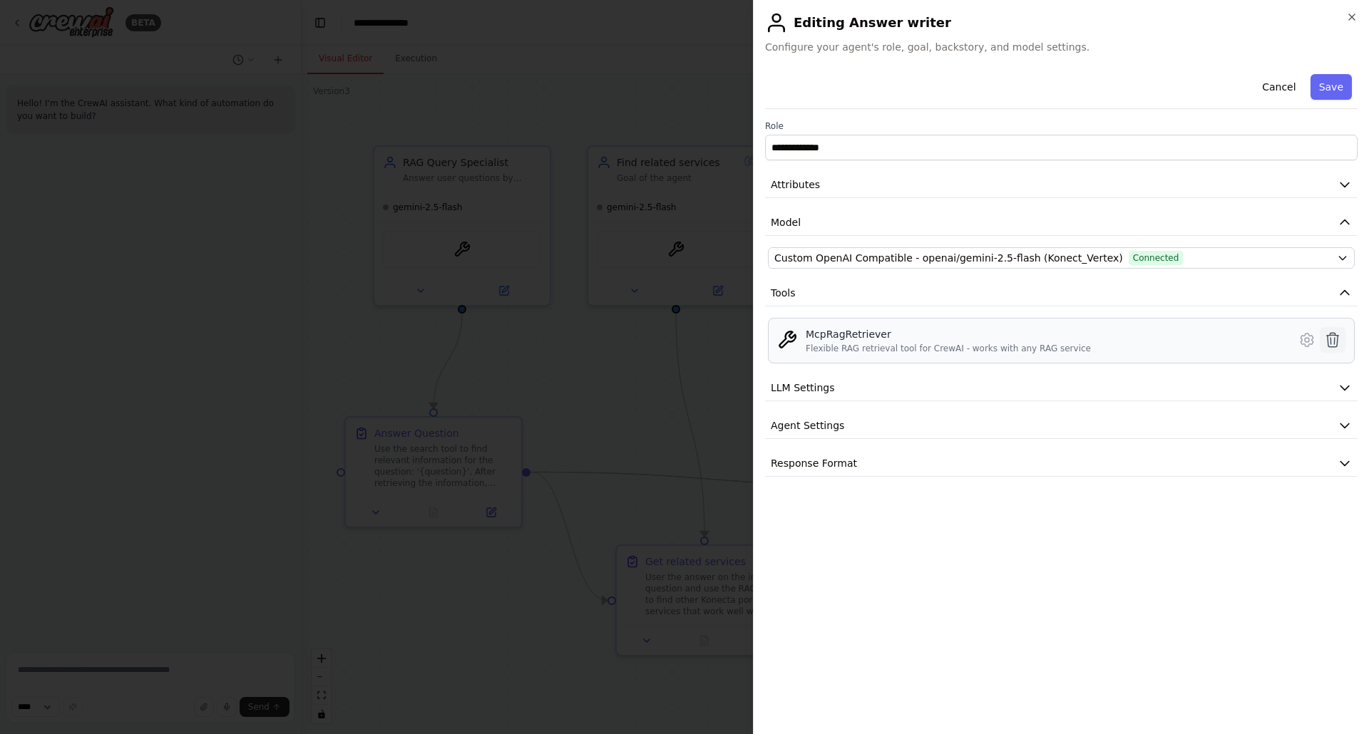
click at [1330, 337] on icon at bounding box center [1333, 340] width 12 height 14
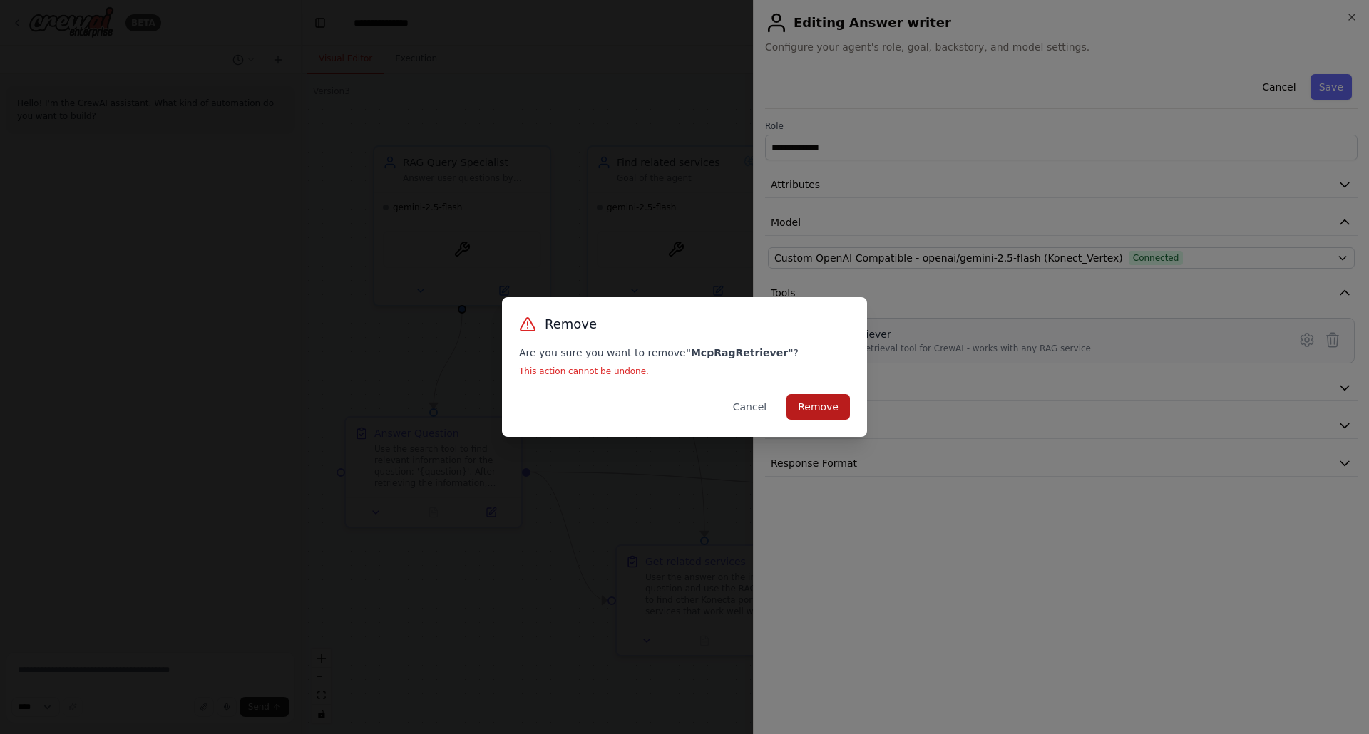
click at [814, 411] on button "Remove" at bounding box center [817, 407] width 63 height 26
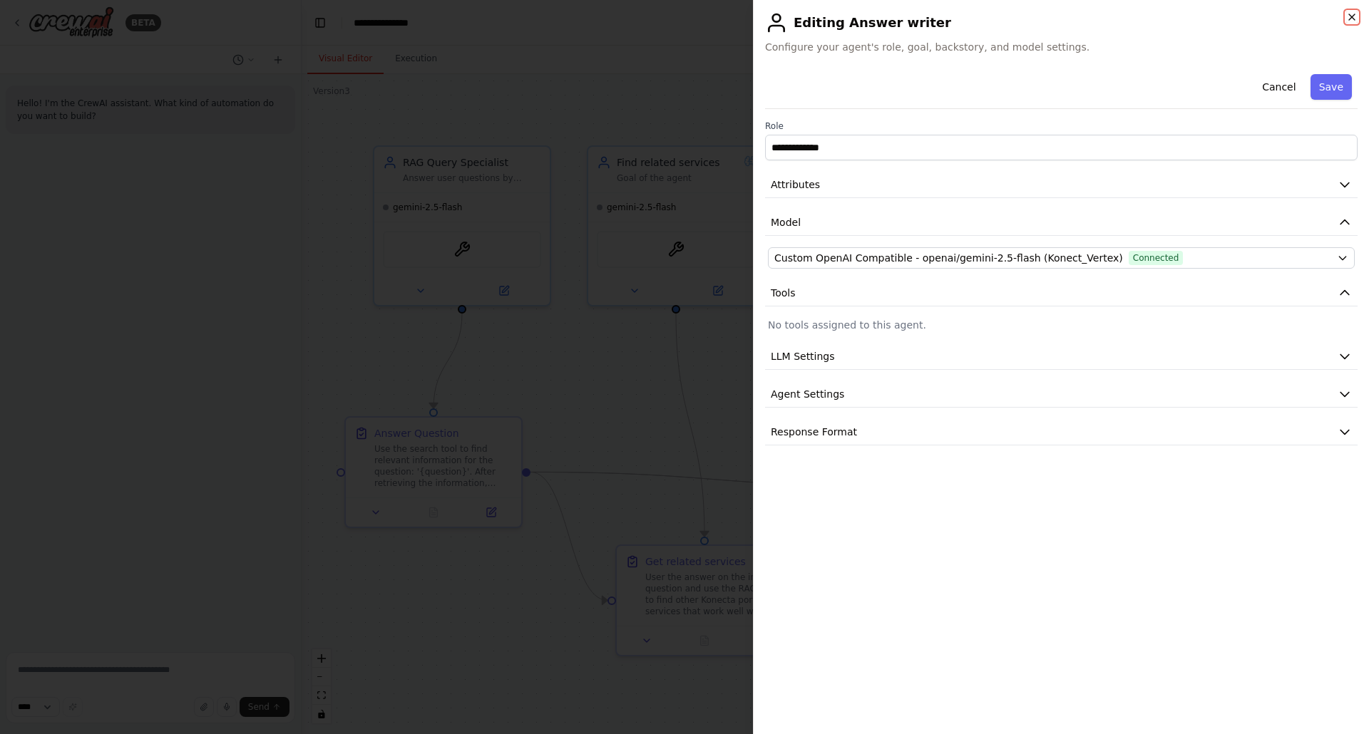
click at [1353, 16] on icon "button" at bounding box center [1352, 17] width 6 height 6
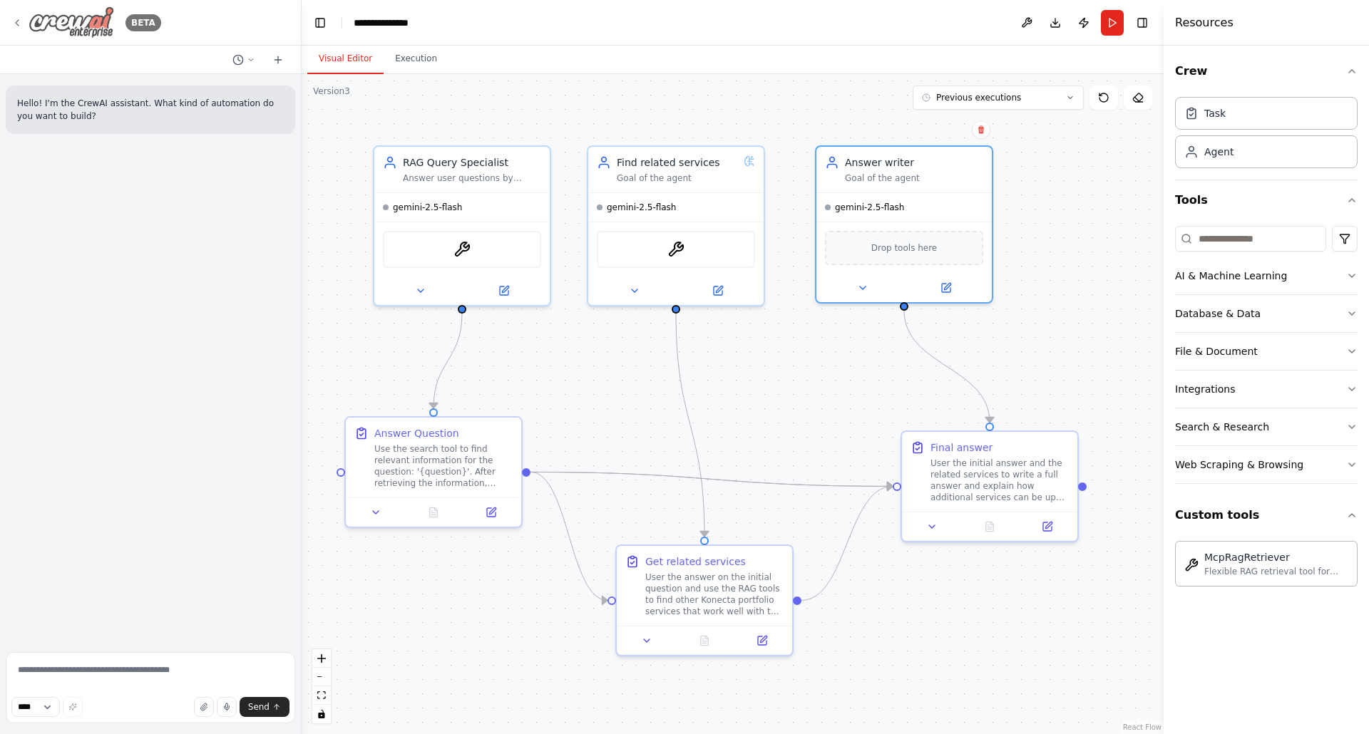
click at [14, 22] on icon at bounding box center [16, 22] width 11 height 11
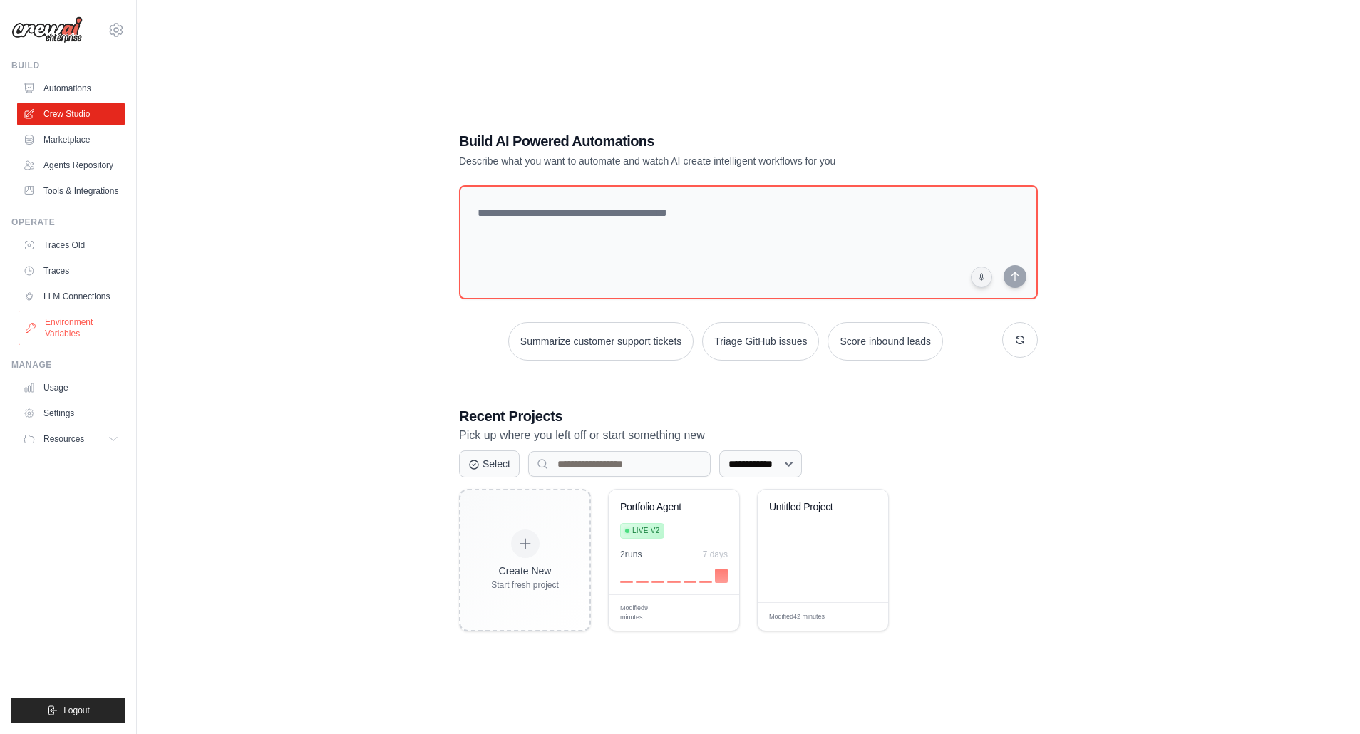
click at [69, 322] on link "Environment Variables" at bounding box center [73, 328] width 108 height 34
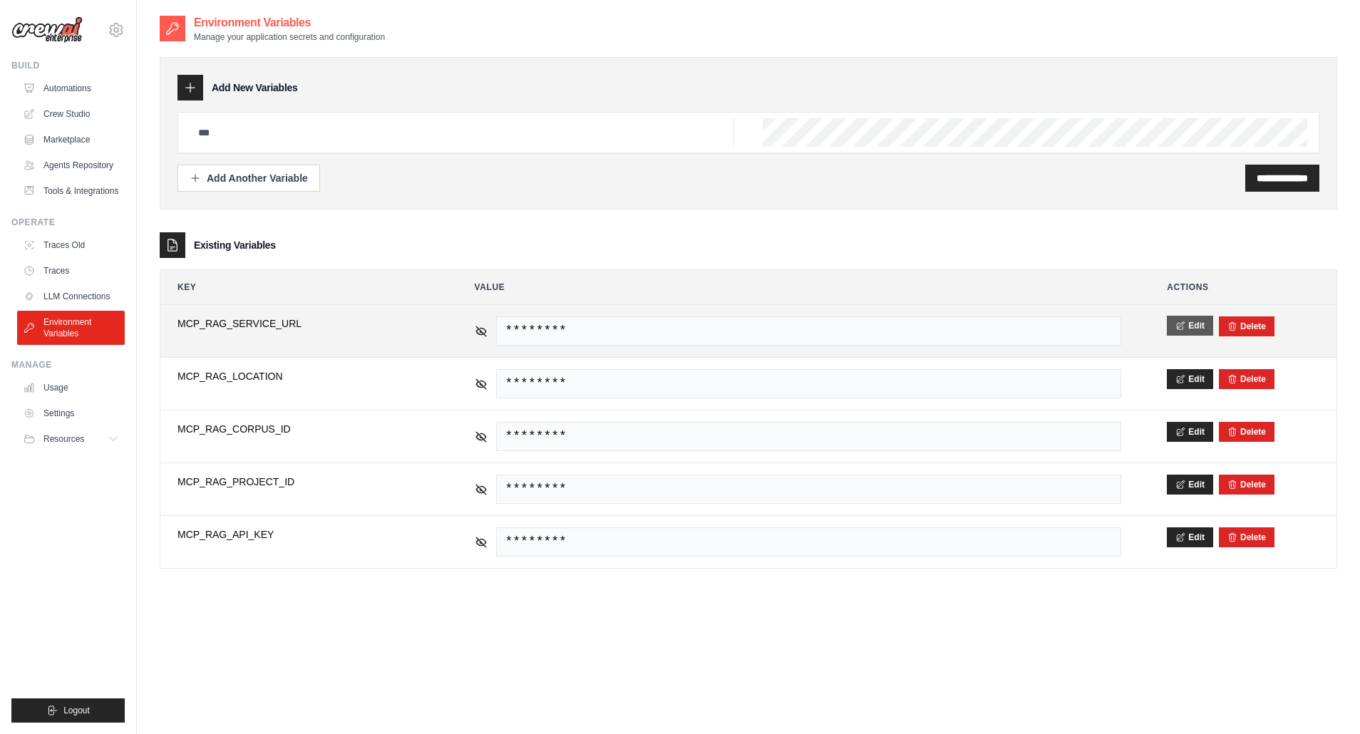
click at [1183, 321] on icon at bounding box center [1181, 326] width 10 height 10
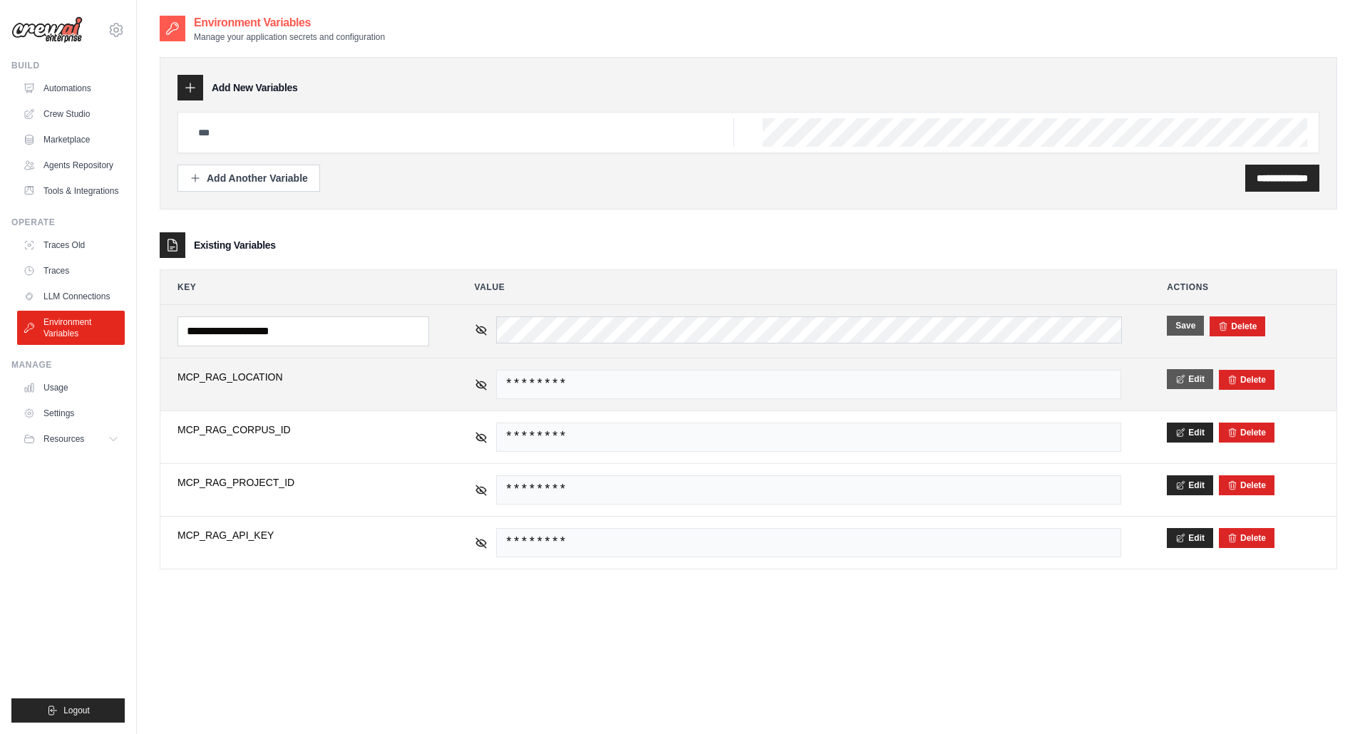
click at [1183, 381] on icon at bounding box center [1181, 379] width 7 height 8
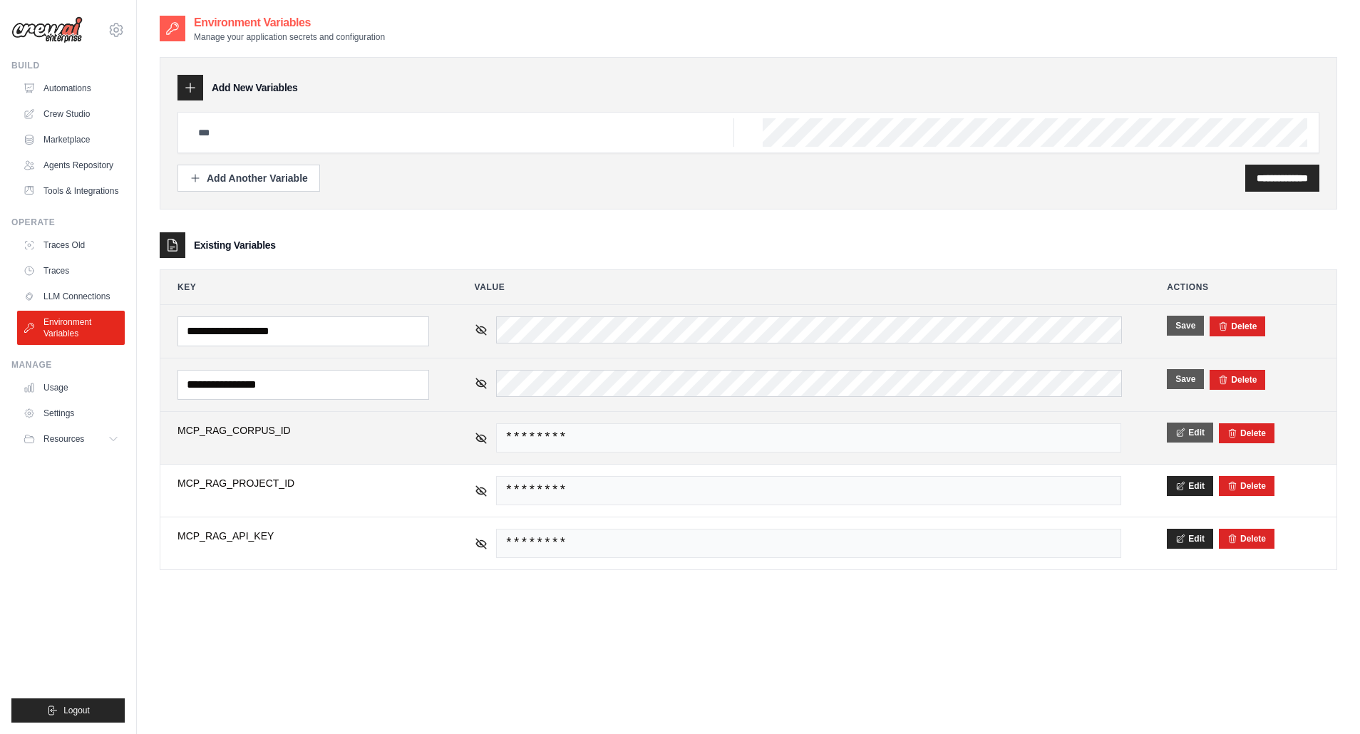
click at [1186, 428] on button "Edit" at bounding box center [1190, 433] width 46 height 20
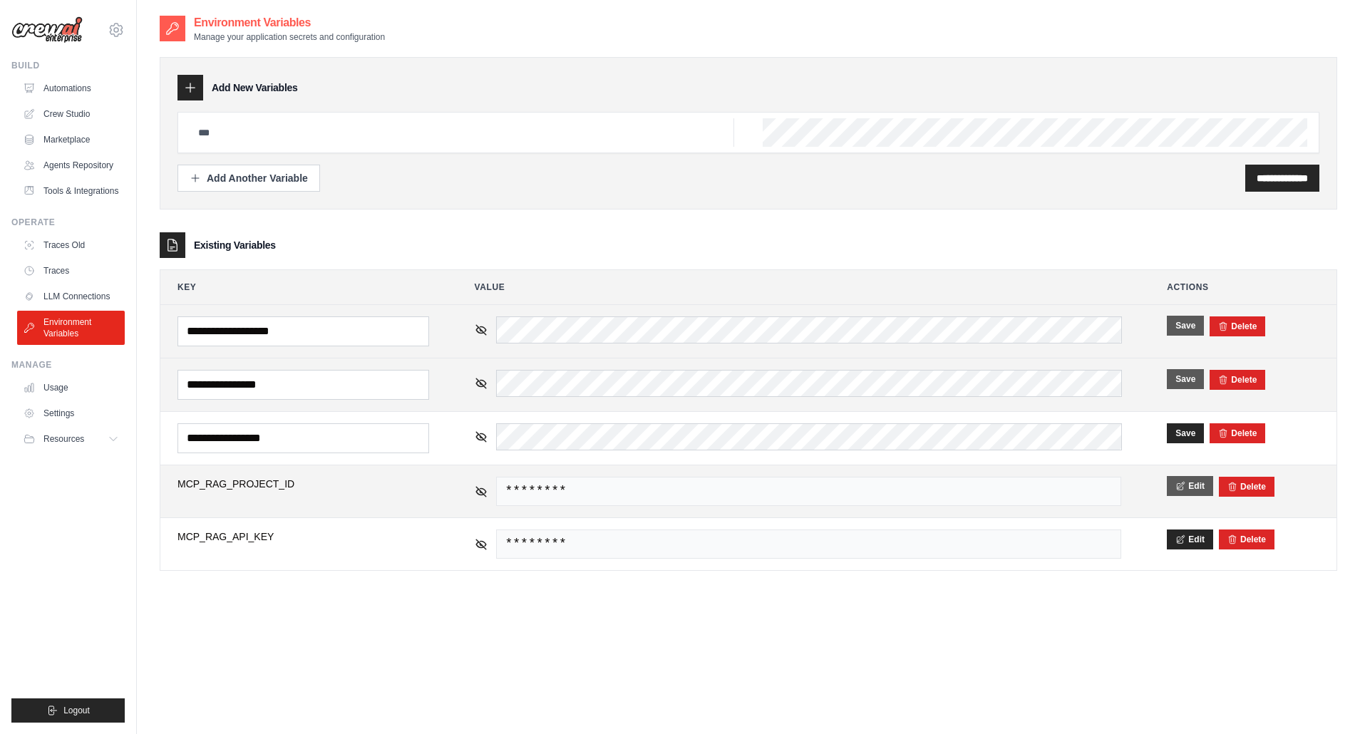
click at [1188, 493] on button "Edit" at bounding box center [1190, 486] width 46 height 20
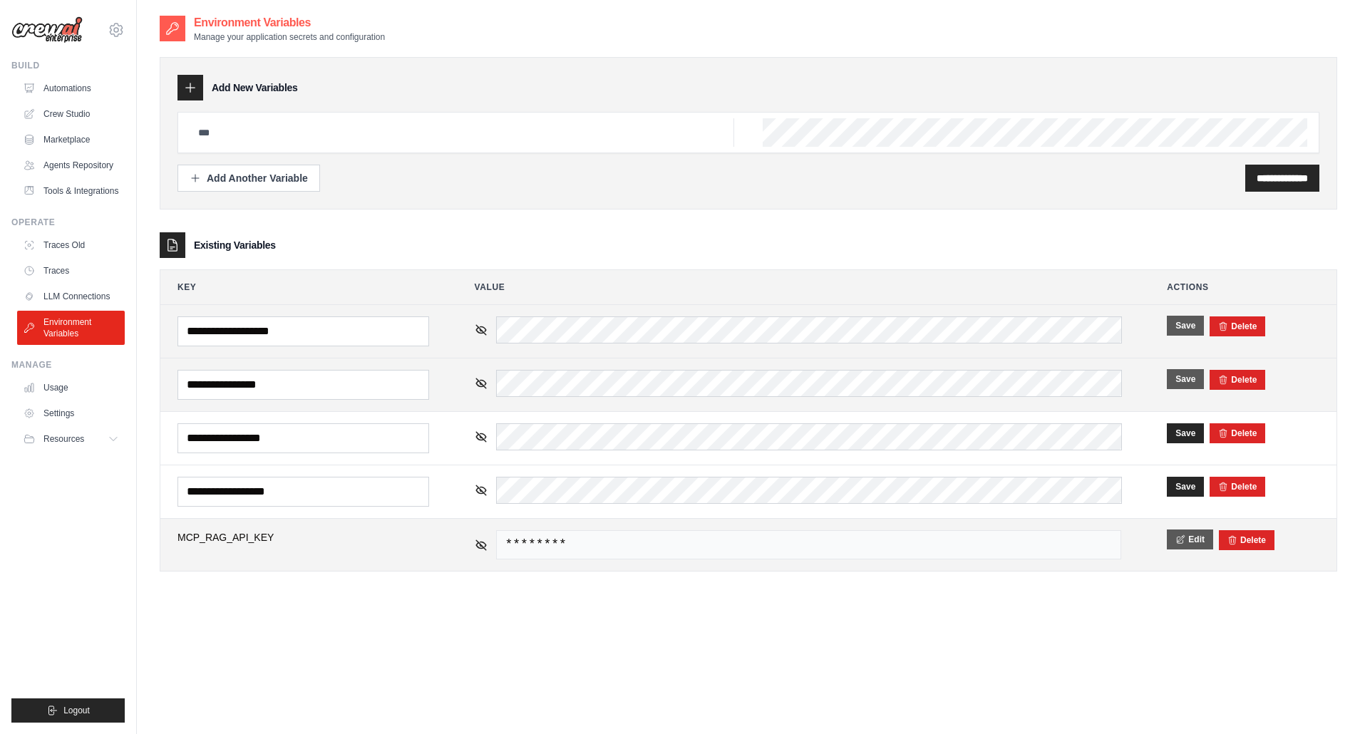
click at [1189, 537] on button "Edit" at bounding box center [1190, 540] width 46 height 20
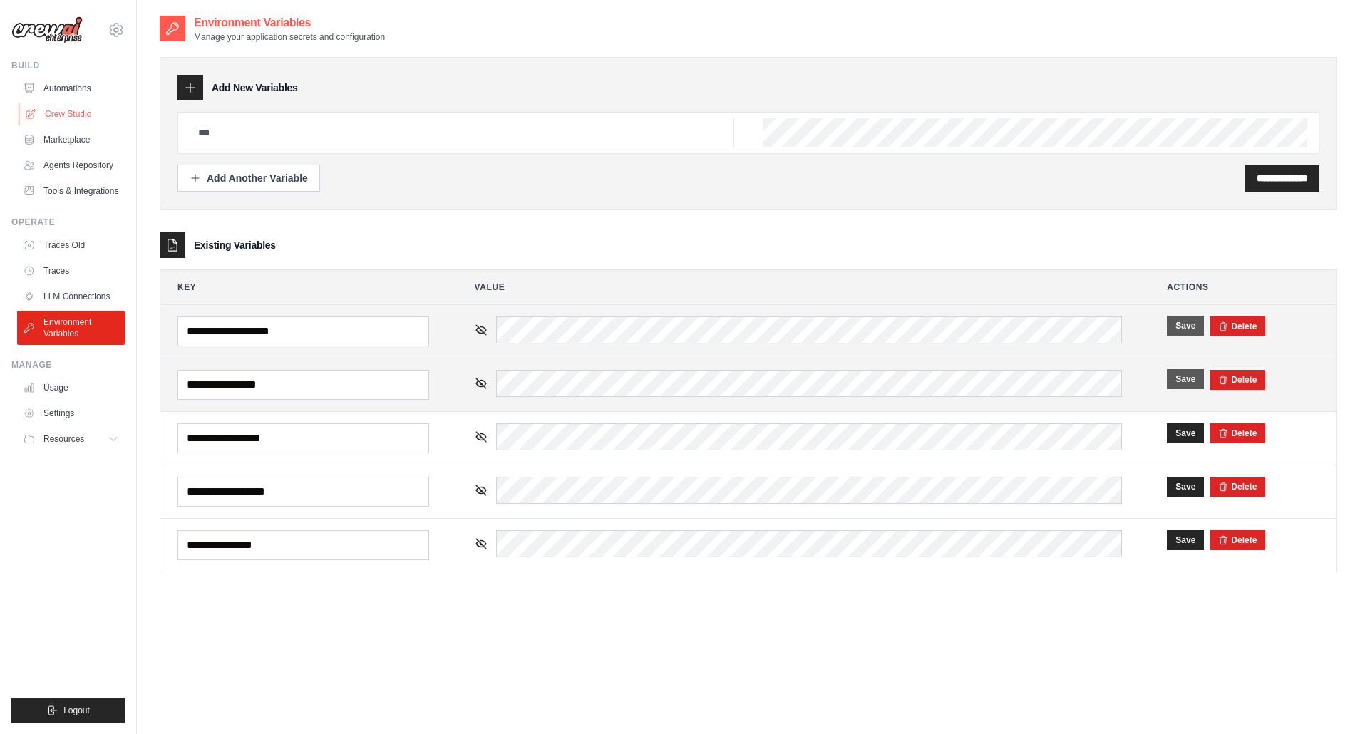
click at [70, 115] on link "Crew Studio" at bounding box center [73, 114] width 108 height 23
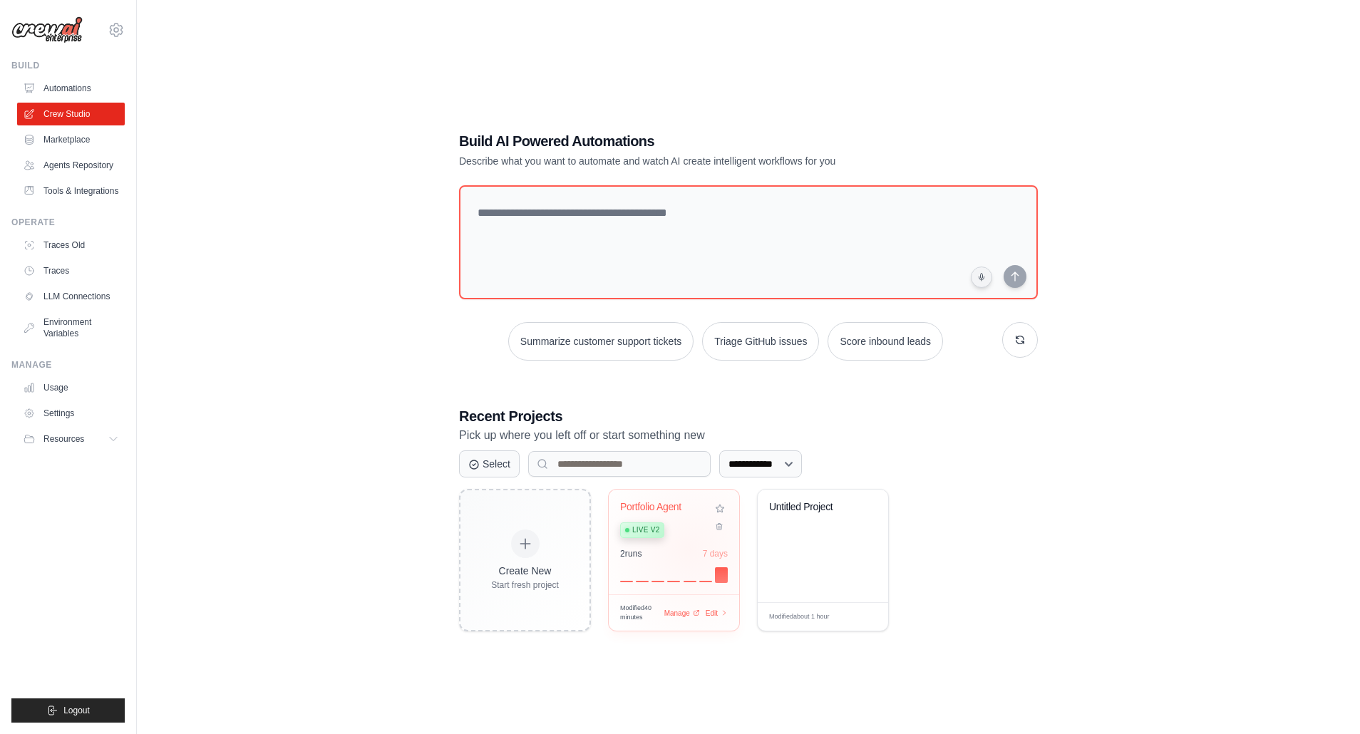
click at [694, 553] on div "2 run s 7 days" at bounding box center [674, 553] width 108 height 11
click at [64, 87] on link "Automations" at bounding box center [73, 88] width 108 height 23
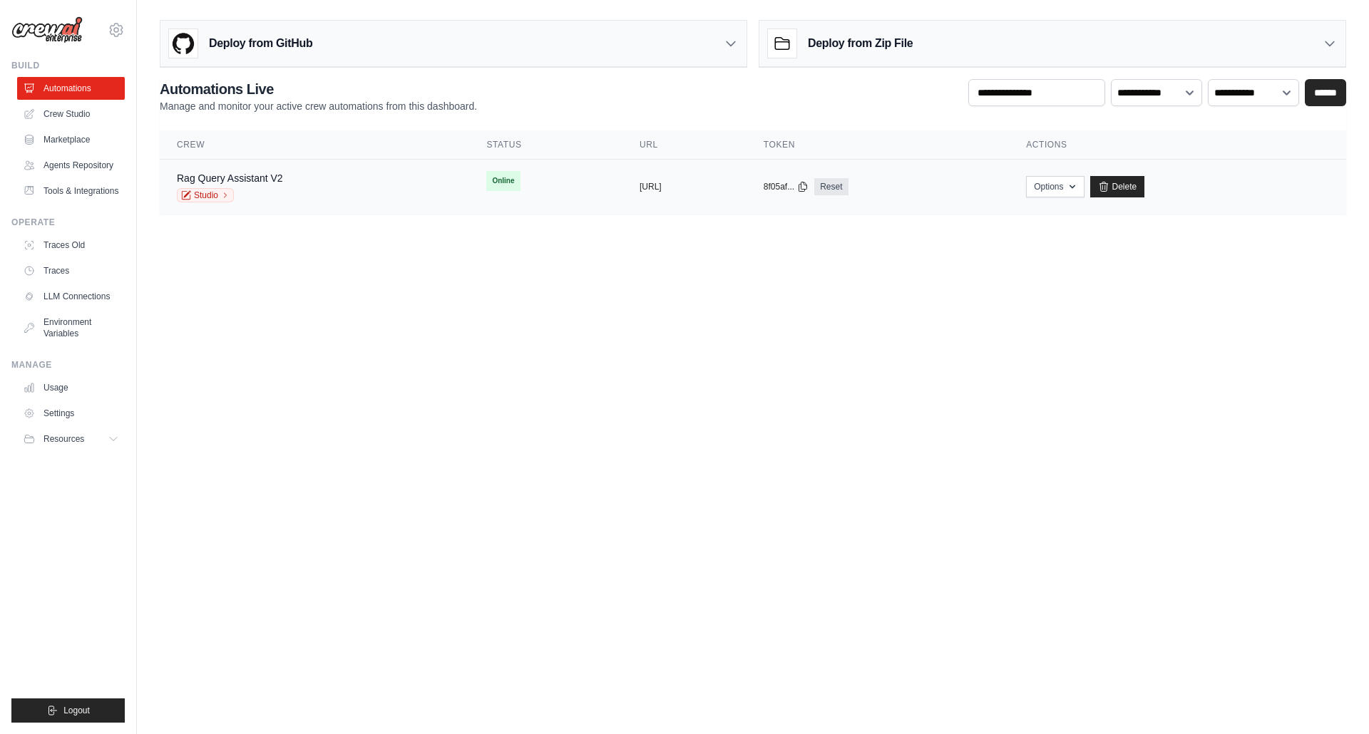
click at [295, 189] on div "Rag Query Assistant V2 Studio" at bounding box center [314, 186] width 275 height 31
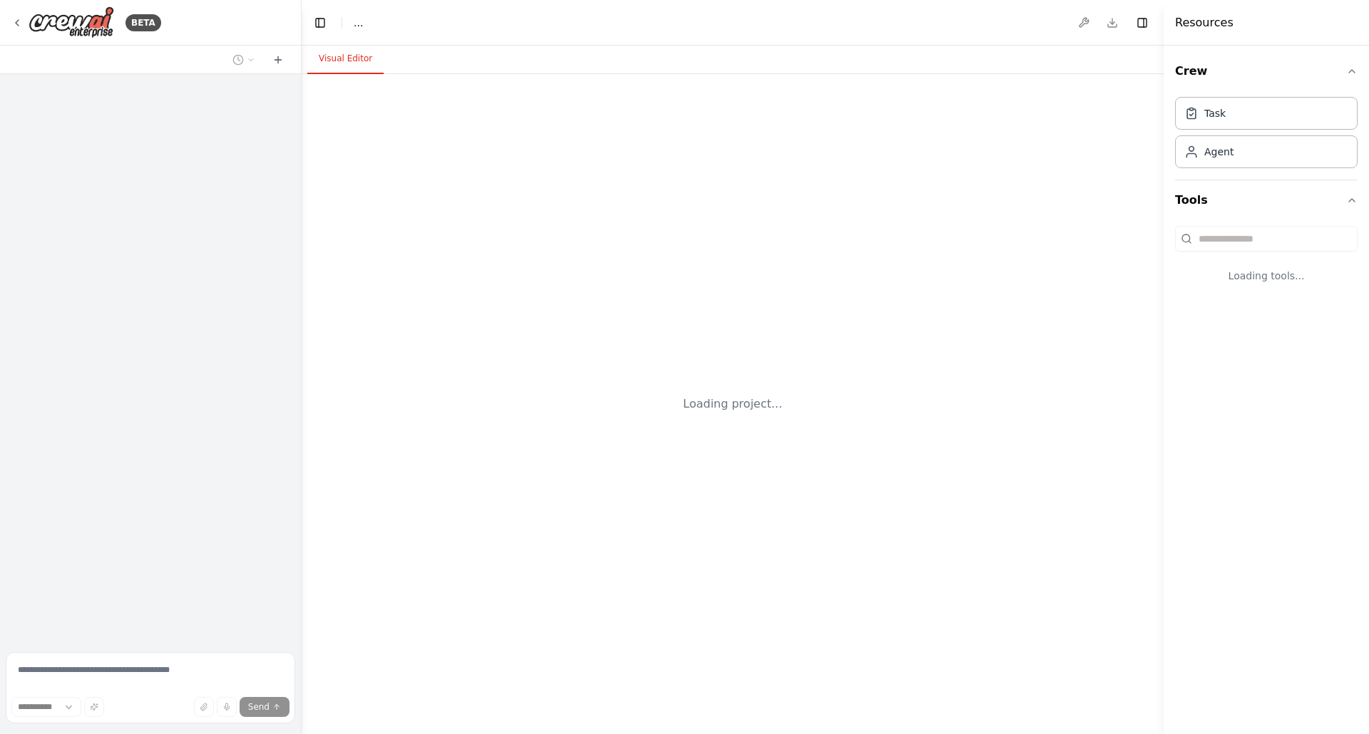
select select "****"
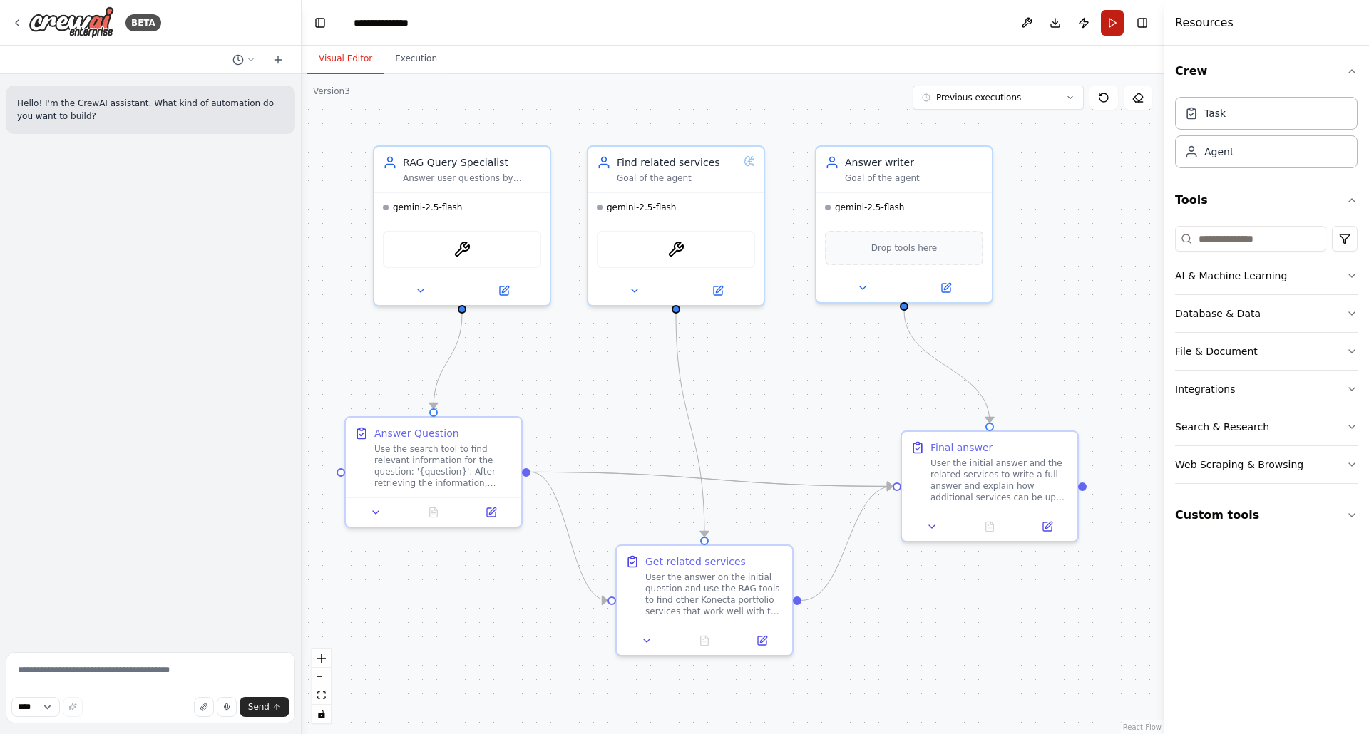
click at [1107, 26] on button "Run" at bounding box center [1112, 23] width 23 height 26
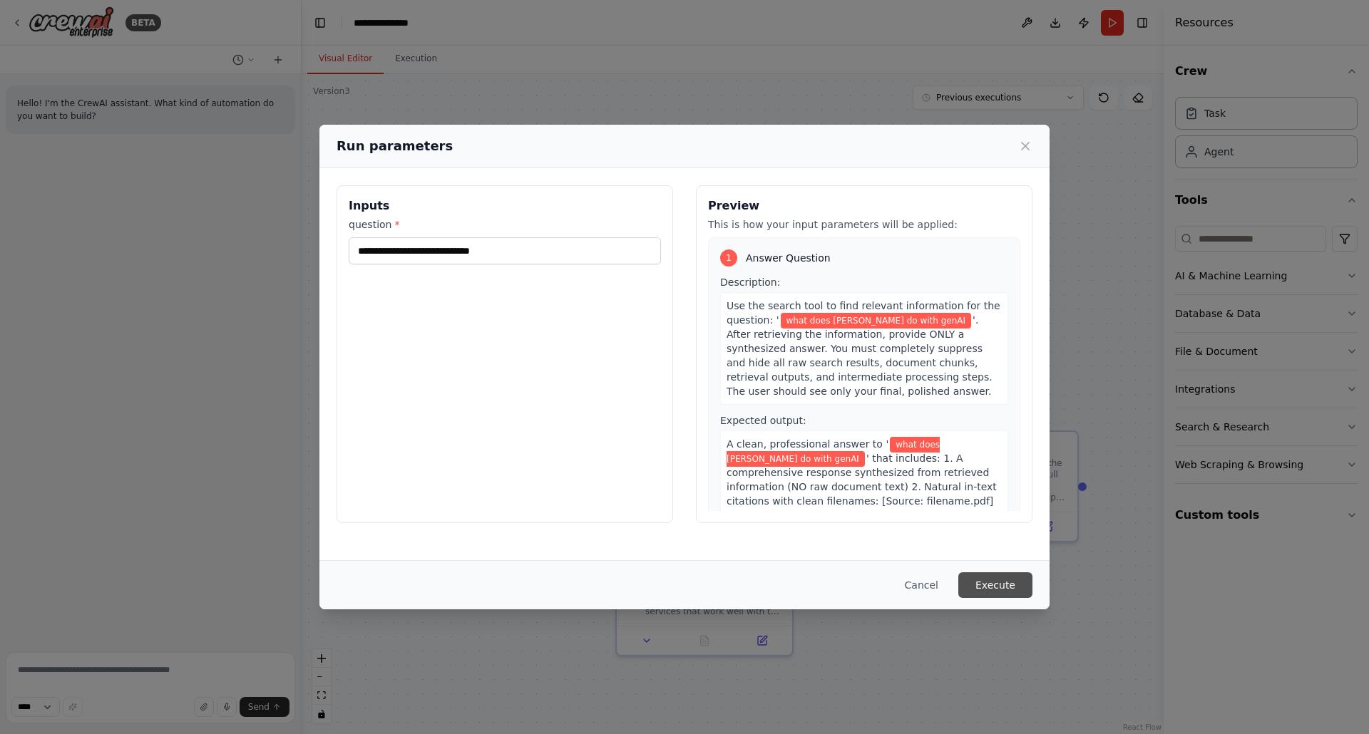
click at [995, 585] on button "Execute" at bounding box center [995, 585] width 74 height 26
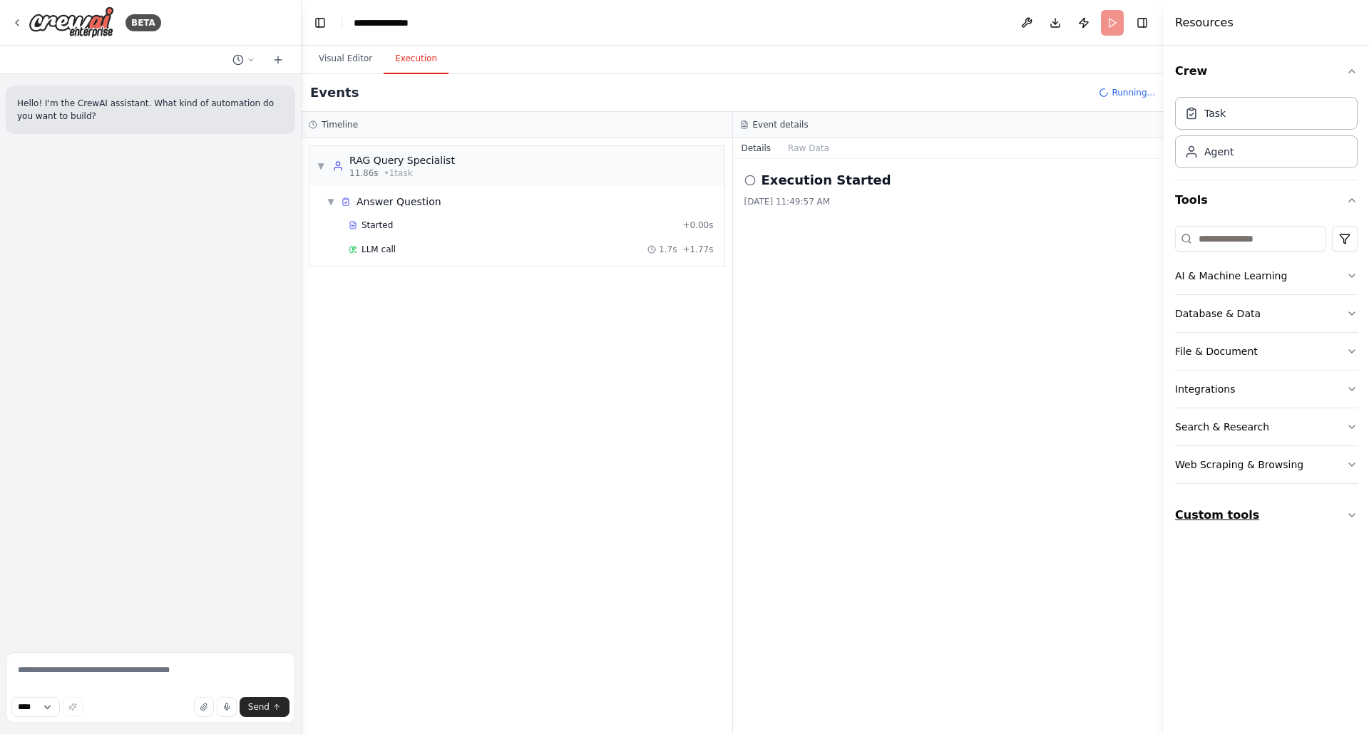
click at [1353, 517] on icon "button" at bounding box center [1351, 515] width 11 height 11
click at [371, 245] on span "LLM call" at bounding box center [378, 249] width 34 height 11
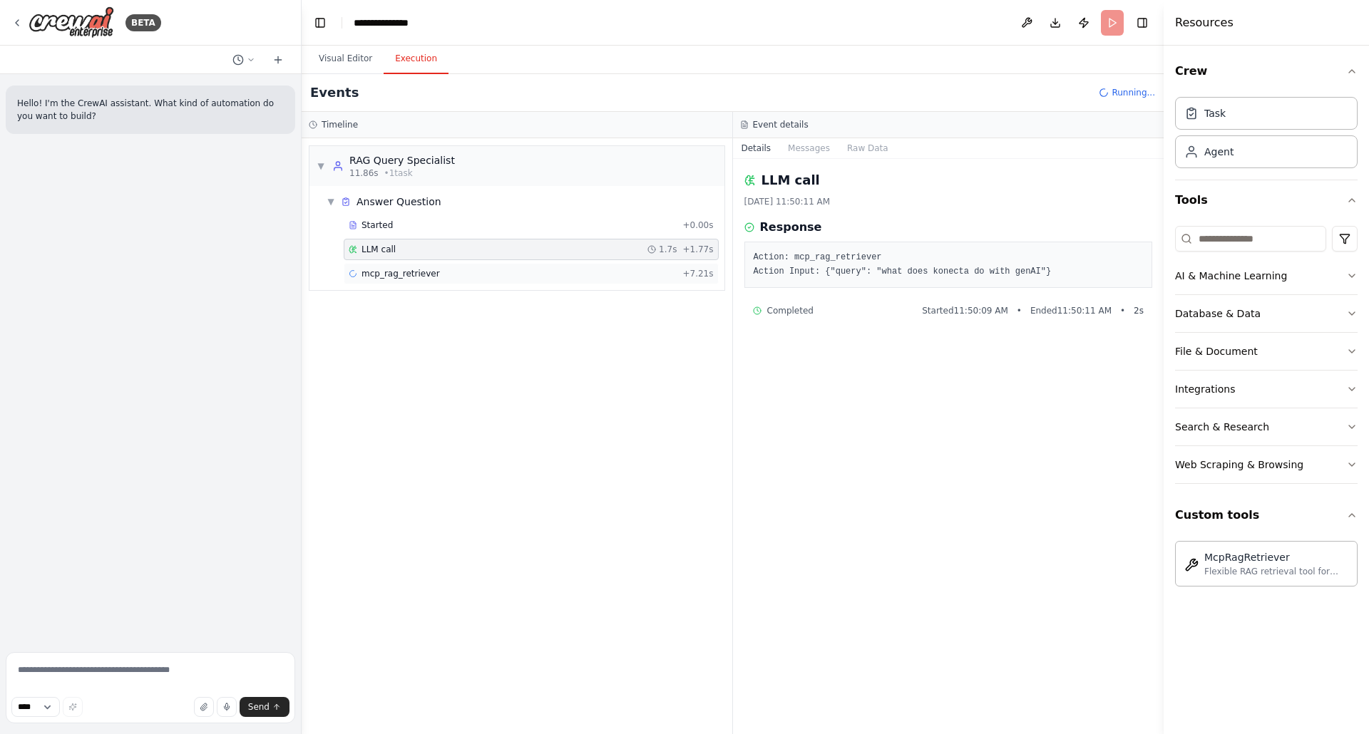
click at [409, 277] on span "mcp_rag_retriever" at bounding box center [400, 273] width 78 height 11
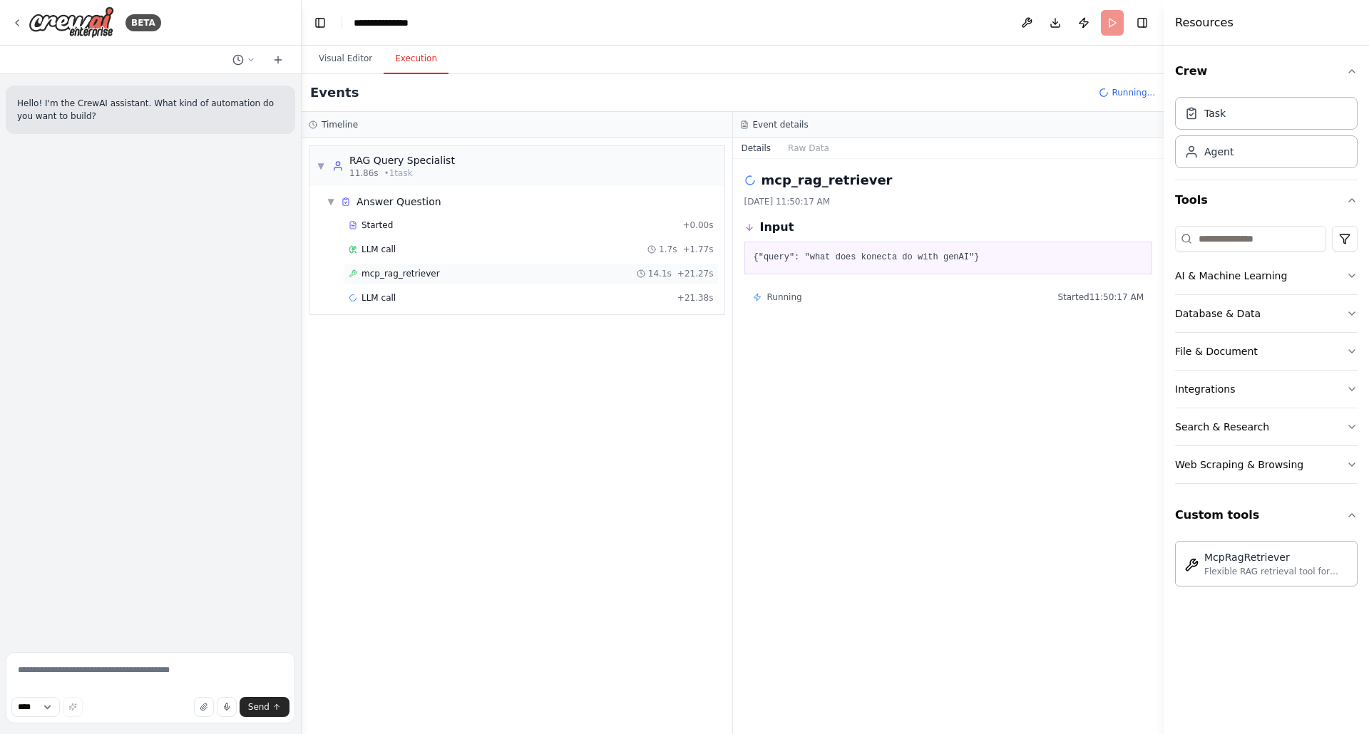
click at [443, 272] on div "mcp_rag_retriever 14.1s + 21.27s" at bounding box center [531, 273] width 365 height 11
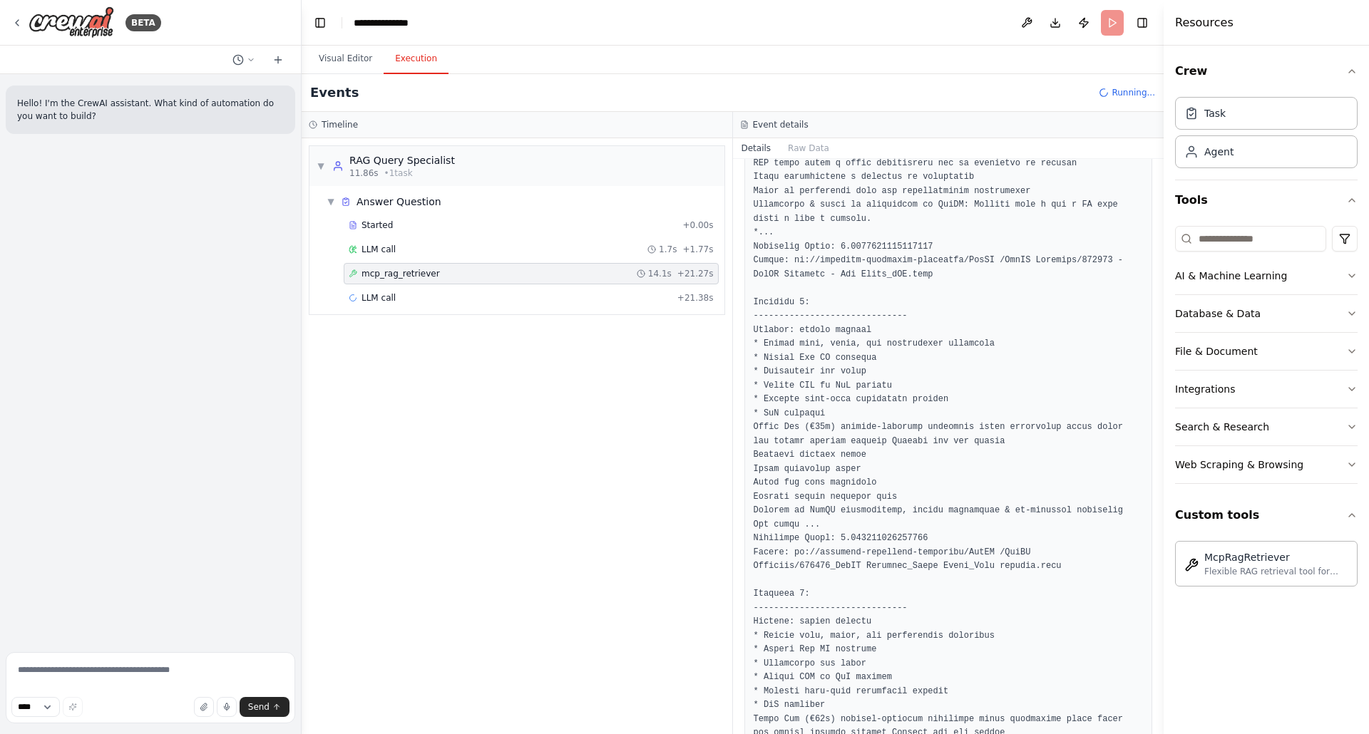
scroll to position [1035, 0]
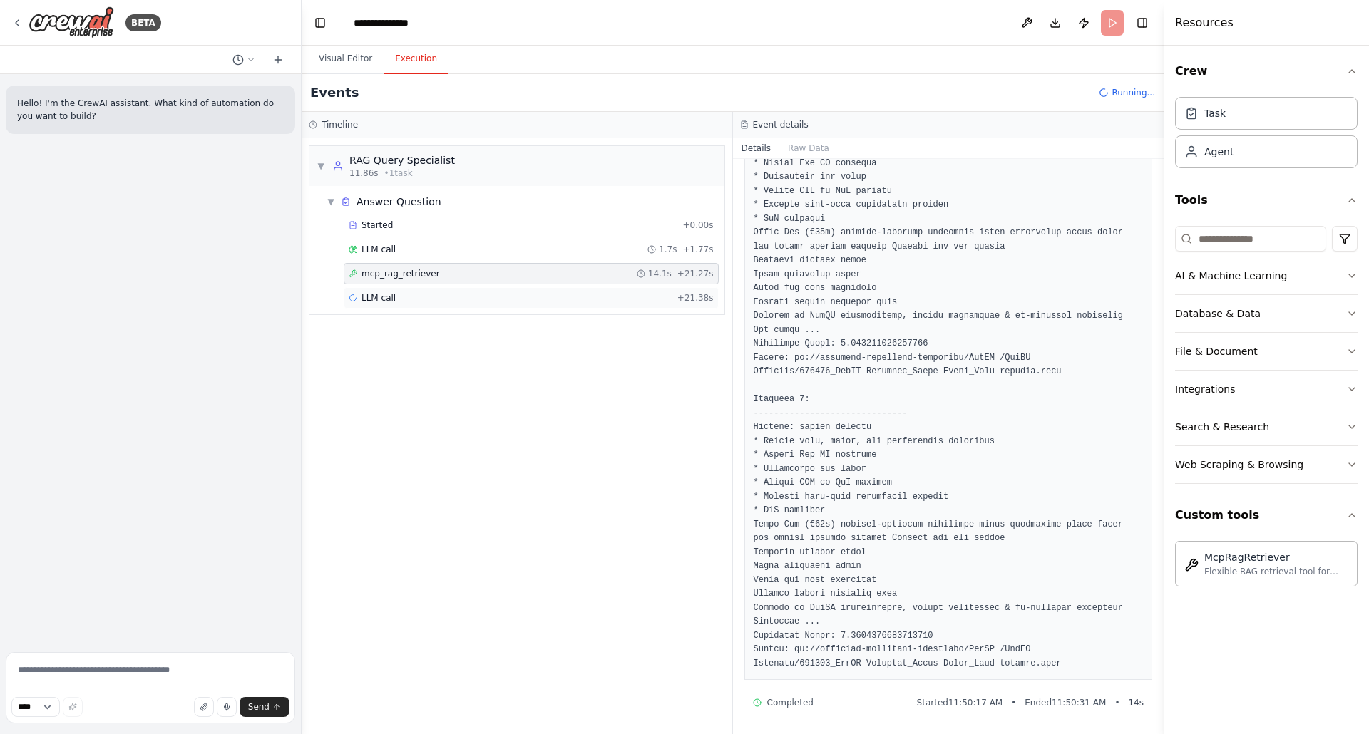
click at [364, 294] on span "LLM call" at bounding box center [378, 297] width 34 height 11
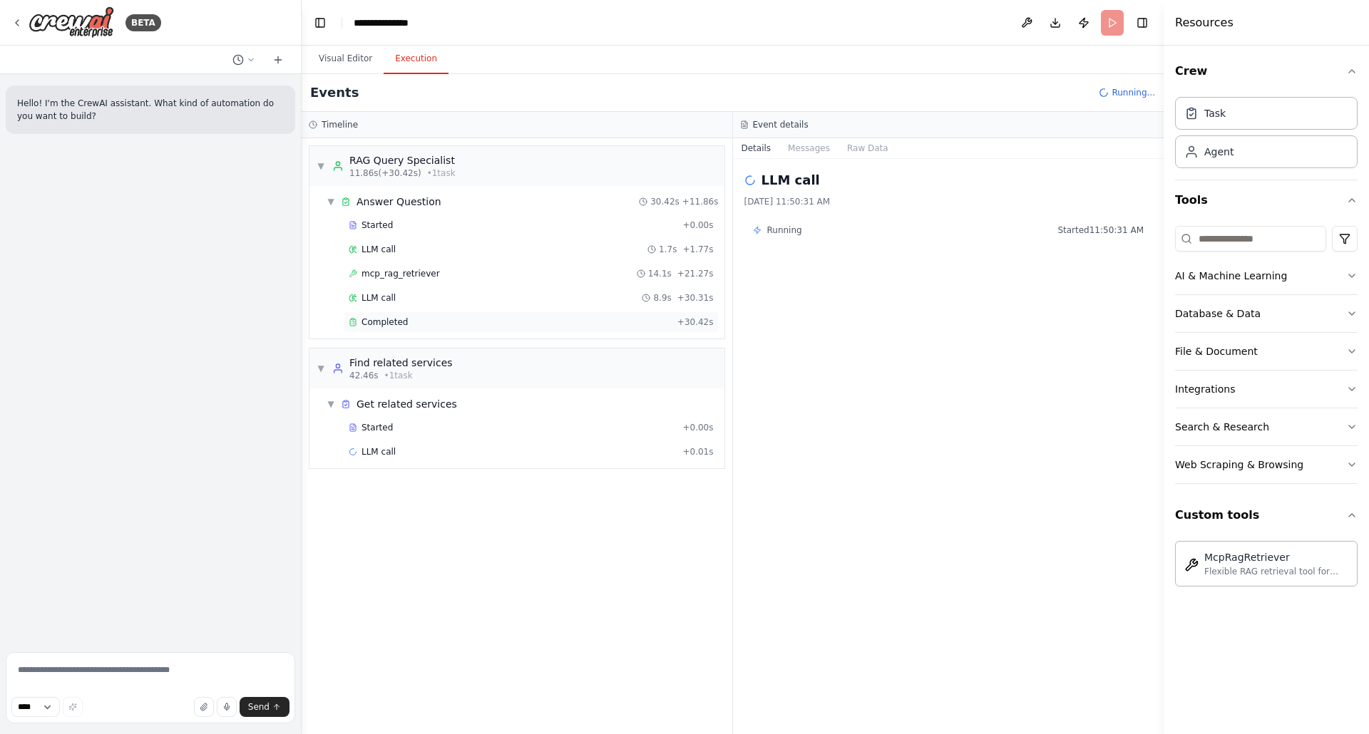
click at [418, 319] on div "Completed" at bounding box center [510, 322] width 323 height 11
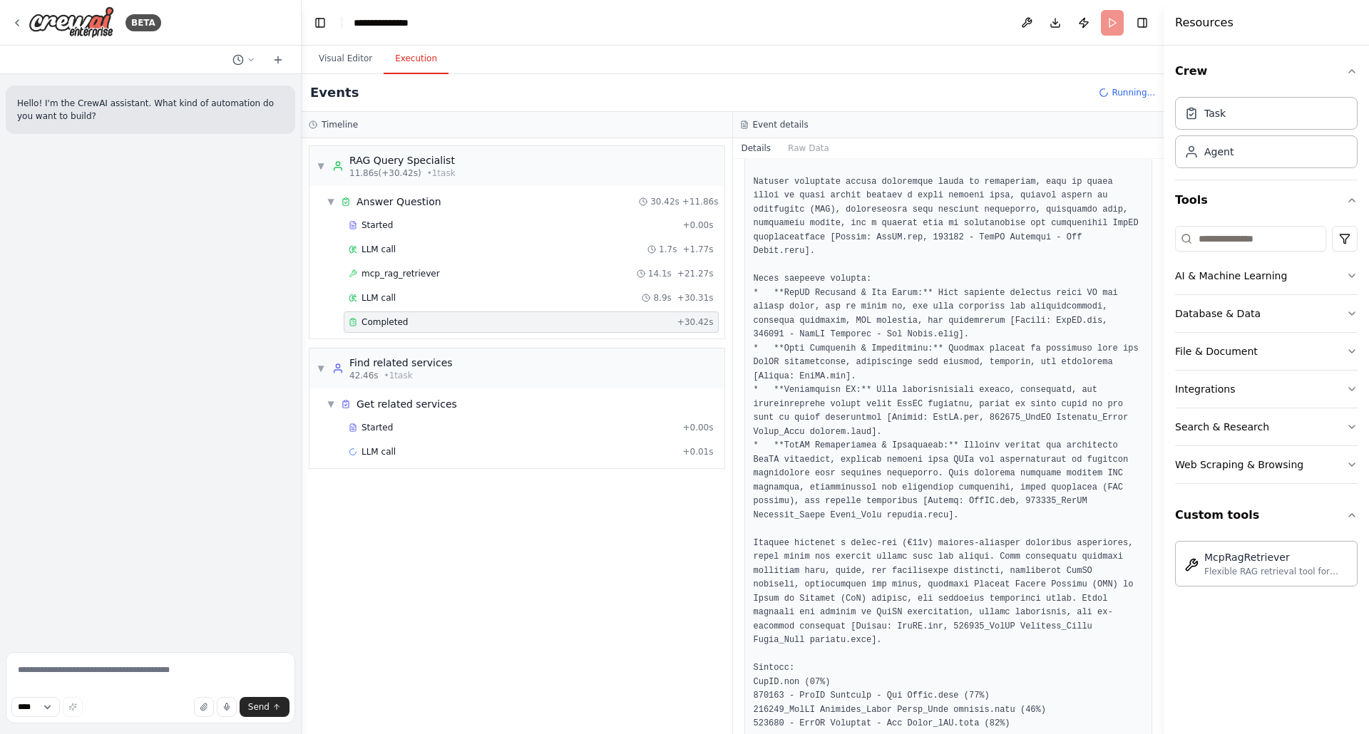
scroll to position [306, 0]
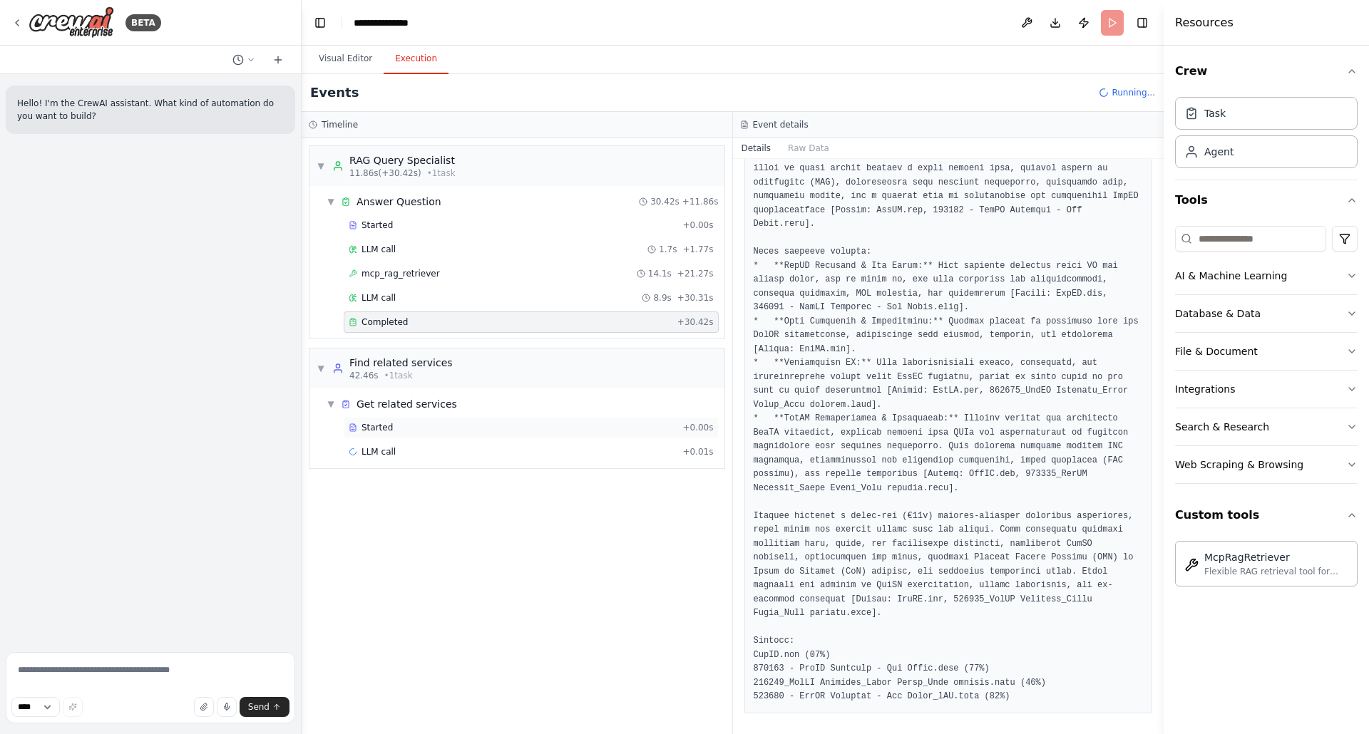
click at [379, 429] on span "Started" at bounding box center [376, 427] width 31 height 11
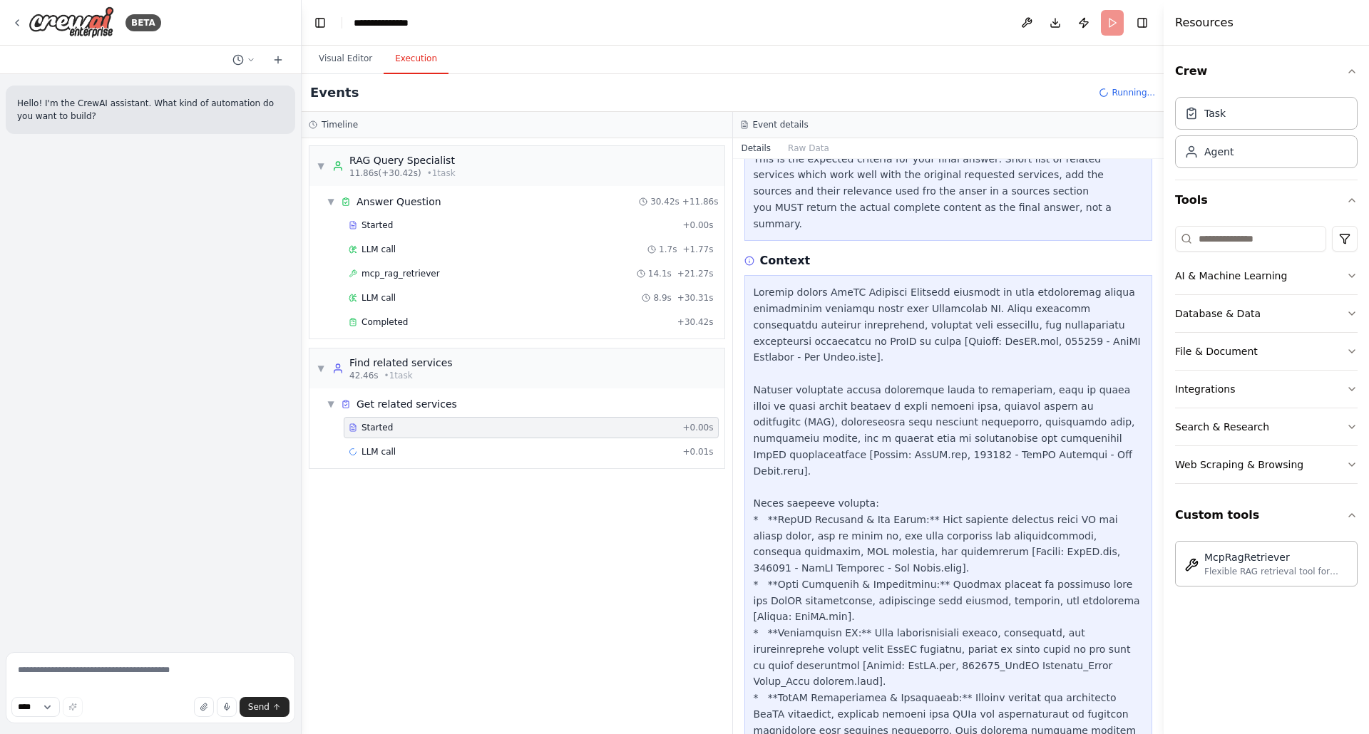
scroll to position [421, 0]
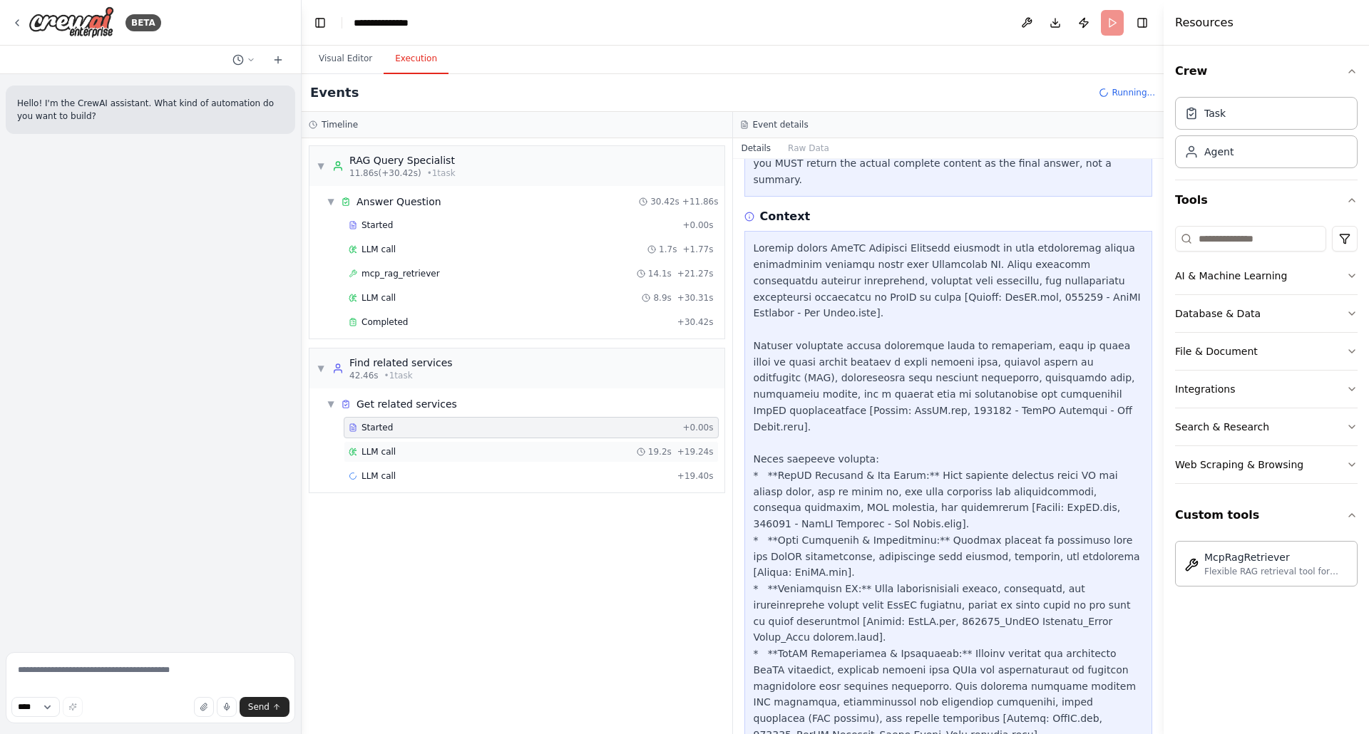
click at [374, 452] on span "LLM call" at bounding box center [378, 451] width 34 height 11
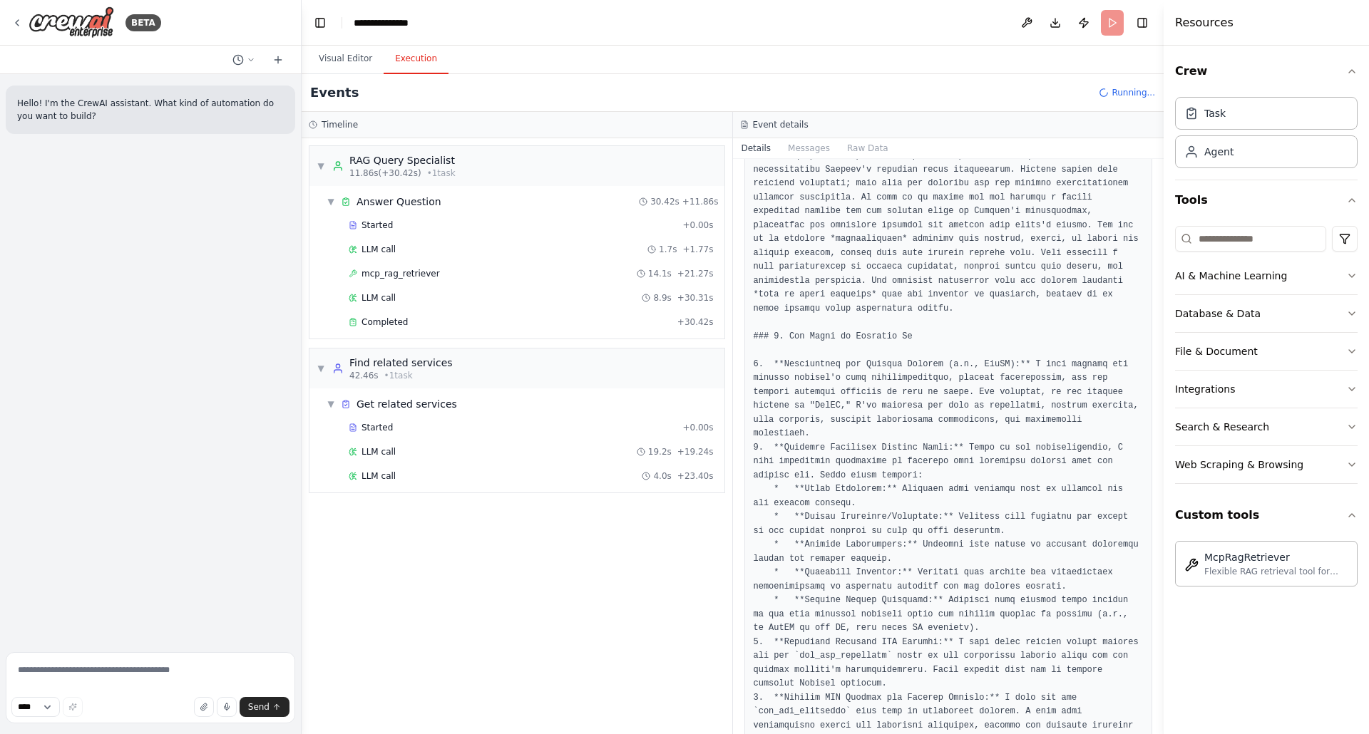
scroll to position [279, 0]
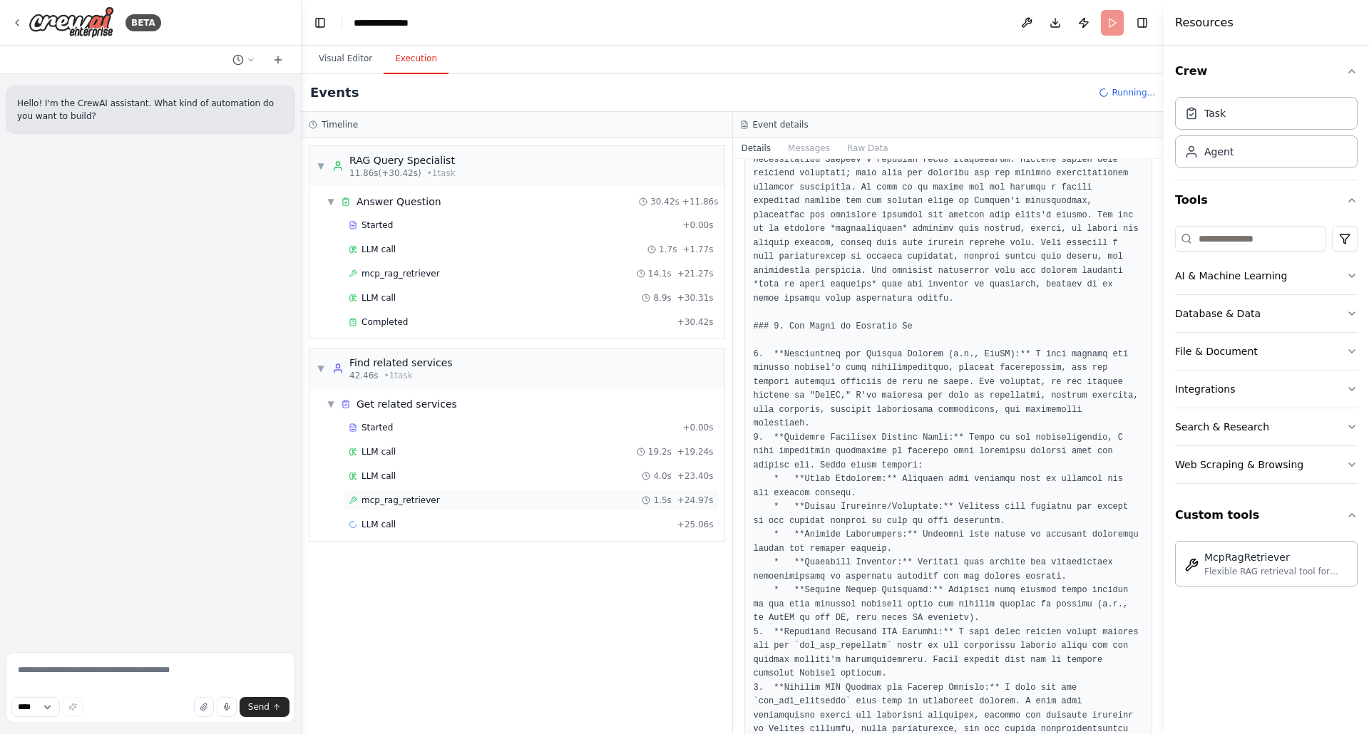
click at [403, 495] on span "mcp_rag_retriever" at bounding box center [400, 500] width 78 height 11
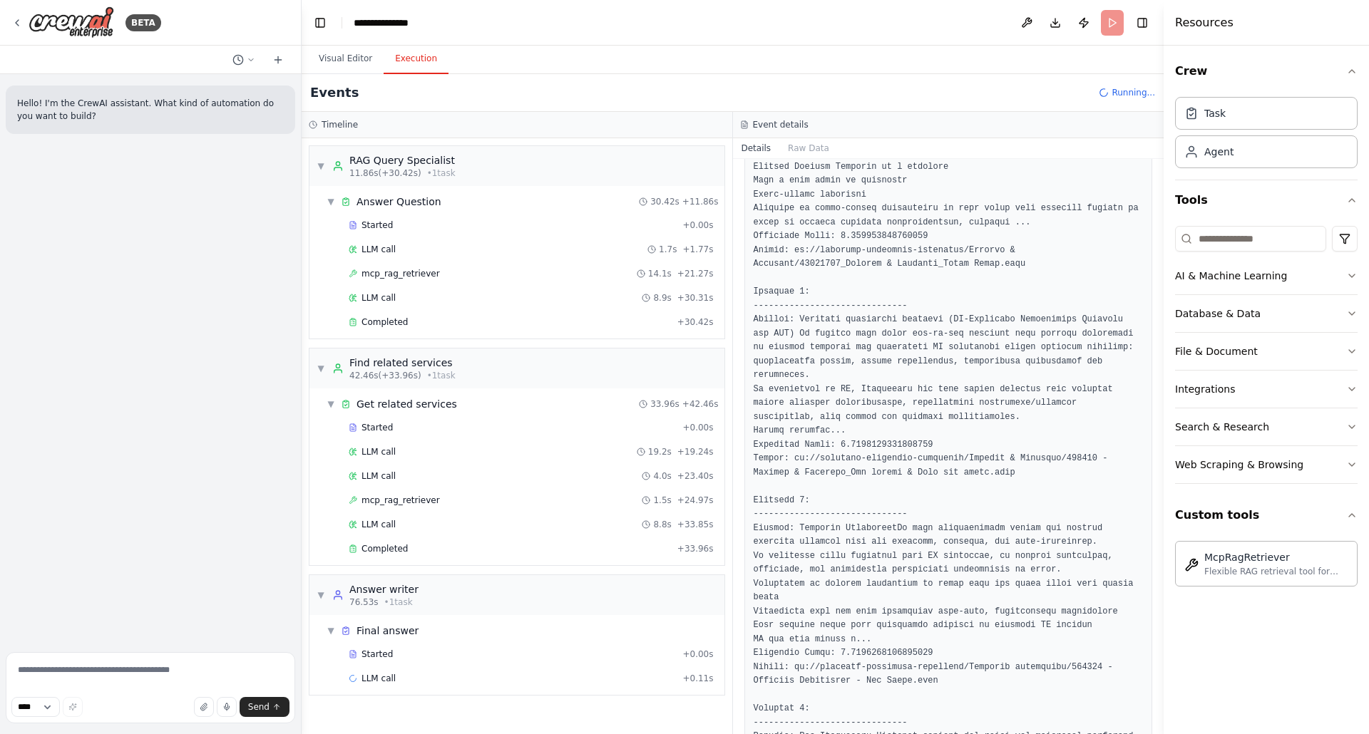
scroll to position [883, 0]
click at [376, 544] on span "Completed" at bounding box center [384, 548] width 46 height 11
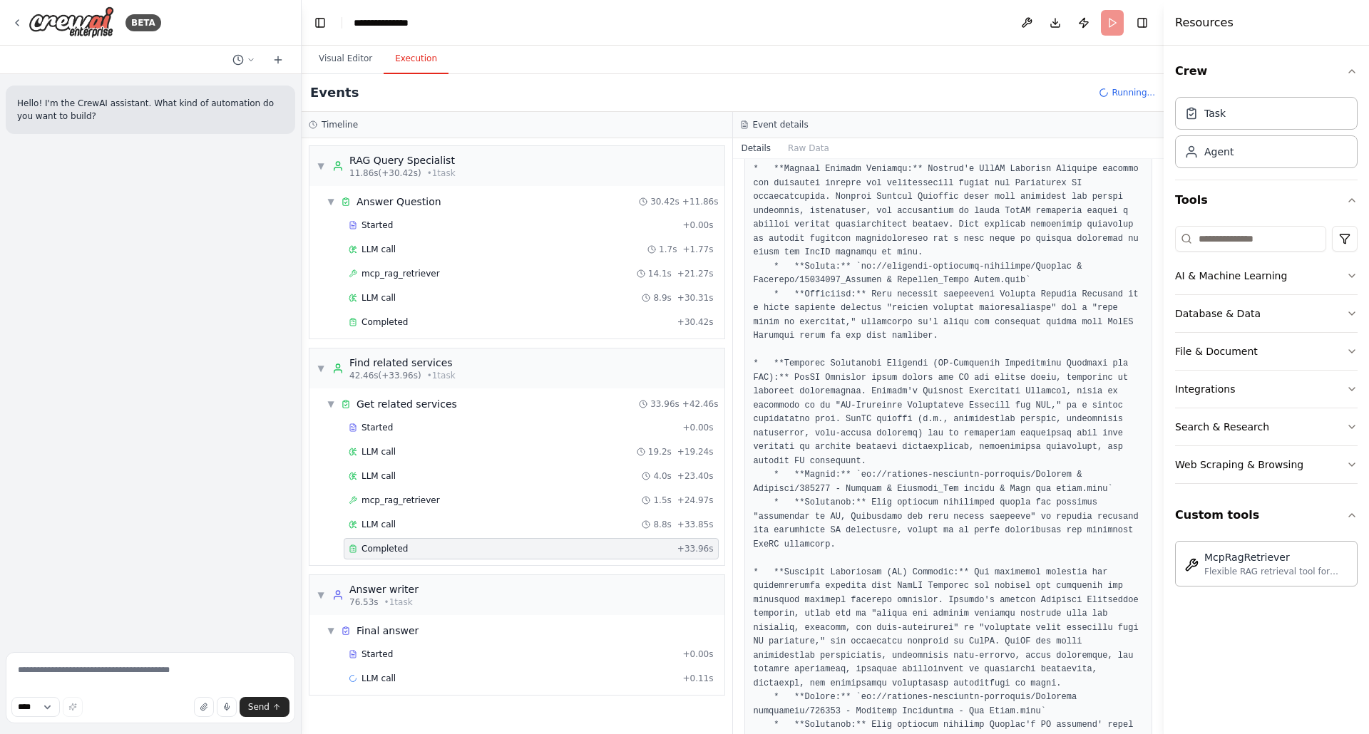
scroll to position [334, 0]
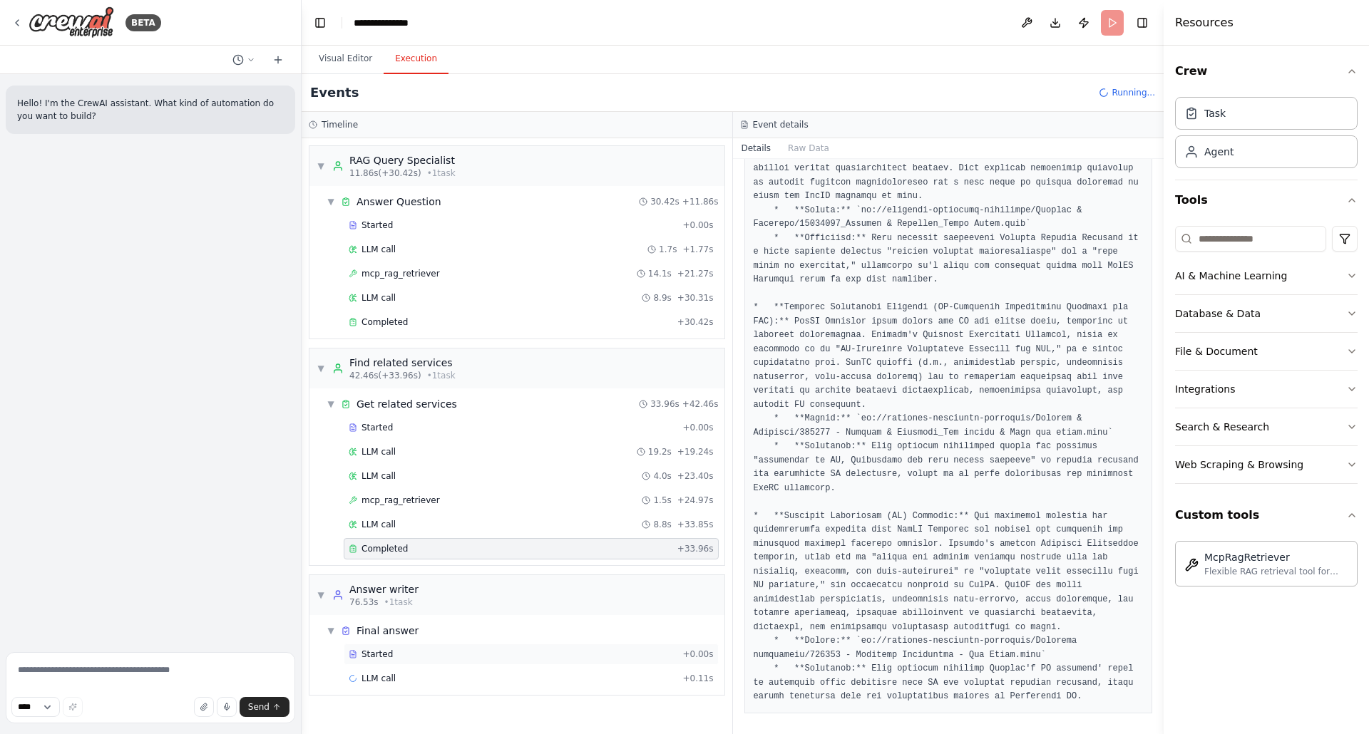
click at [378, 649] on span "Started" at bounding box center [376, 654] width 31 height 11
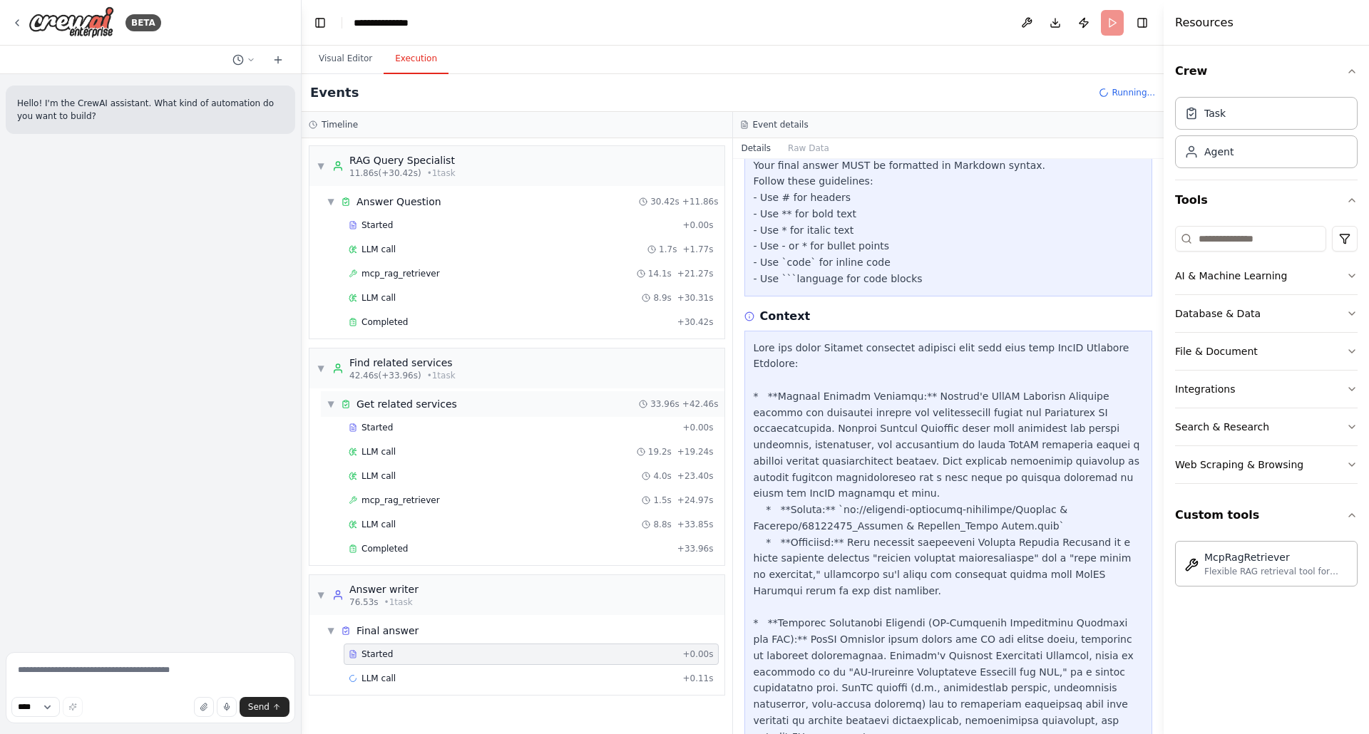
scroll to position [337, 0]
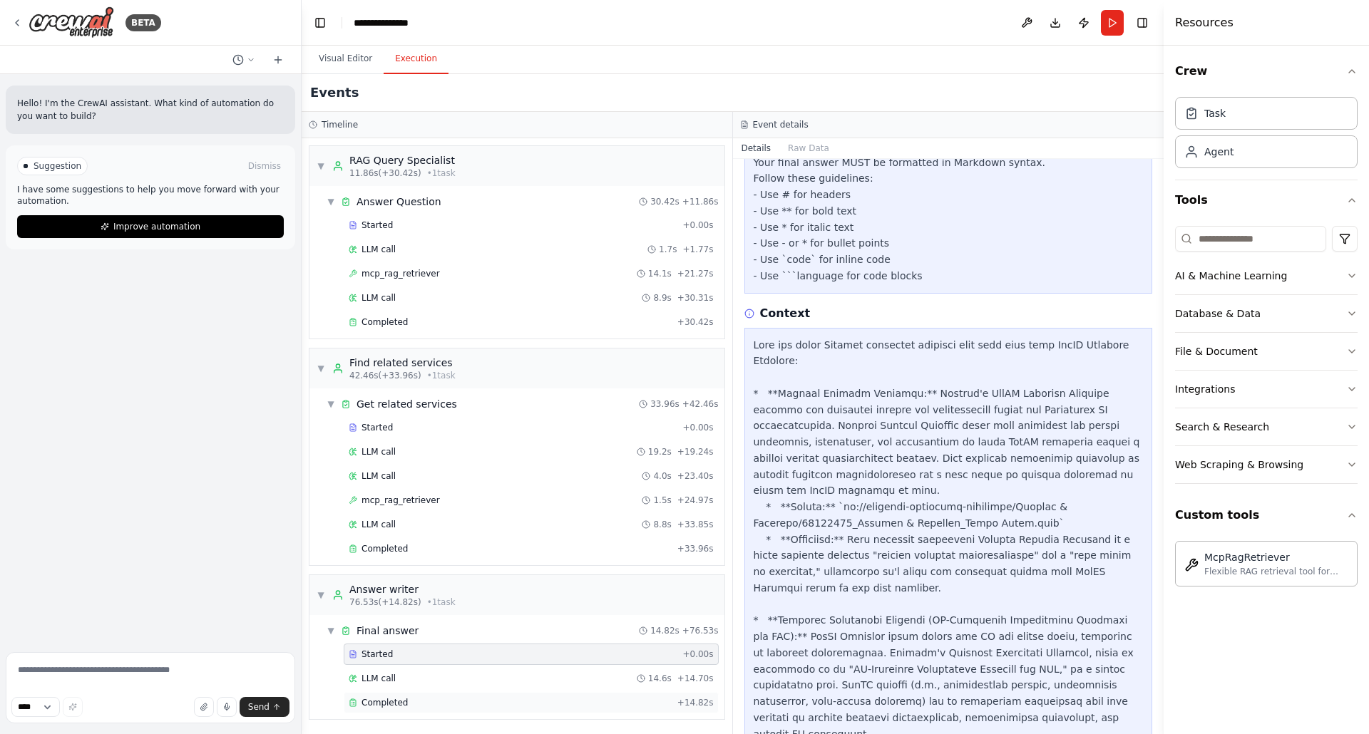
click at [409, 699] on div "Completed" at bounding box center [510, 702] width 323 height 11
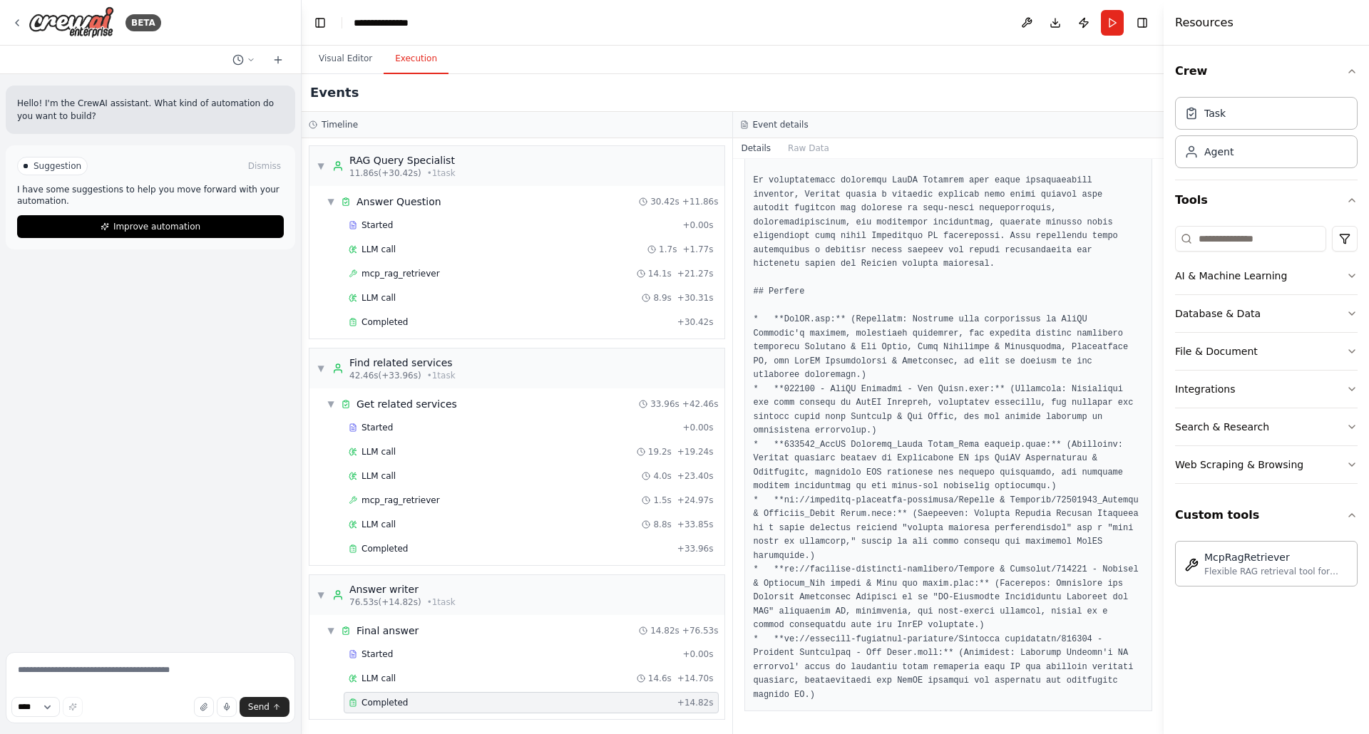
scroll to position [2530, 0]
click at [344, 58] on button "Visual Editor" at bounding box center [345, 59] width 76 height 30
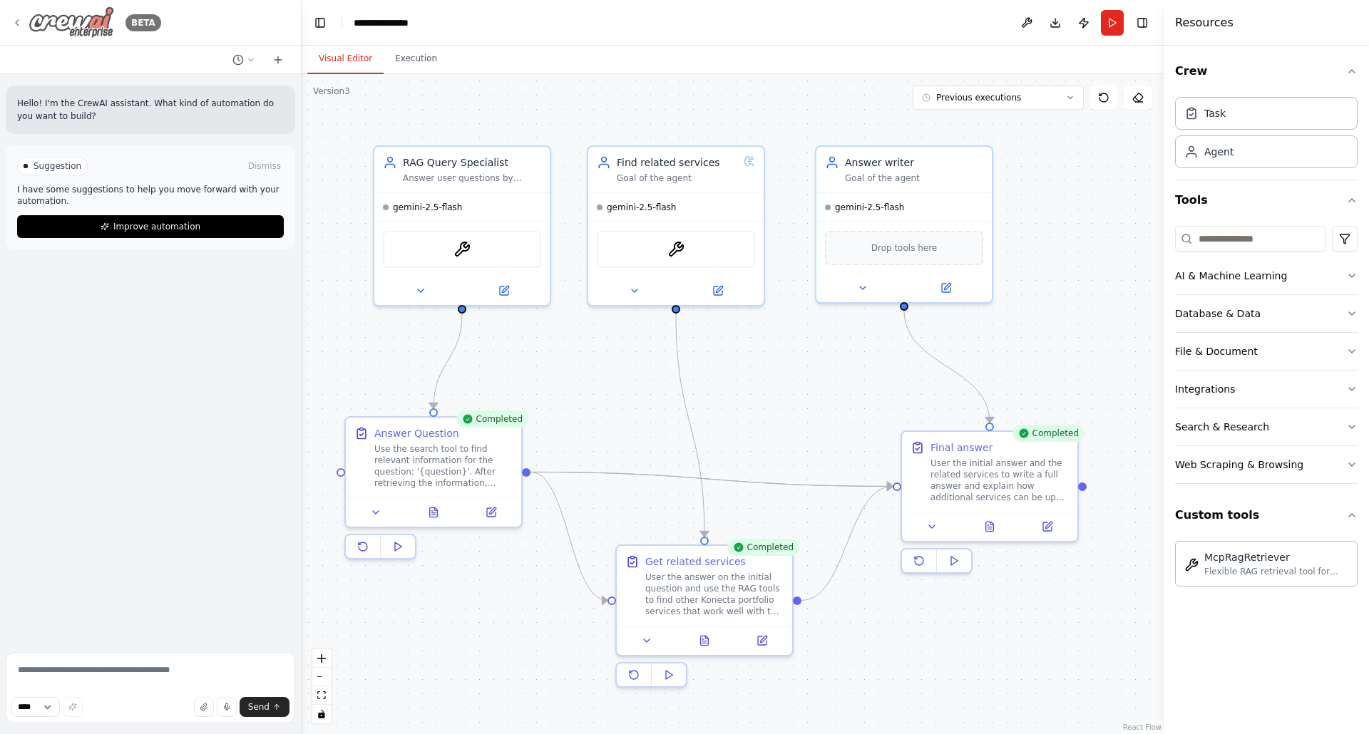
click at [17, 24] on icon at bounding box center [17, 23] width 3 height 6
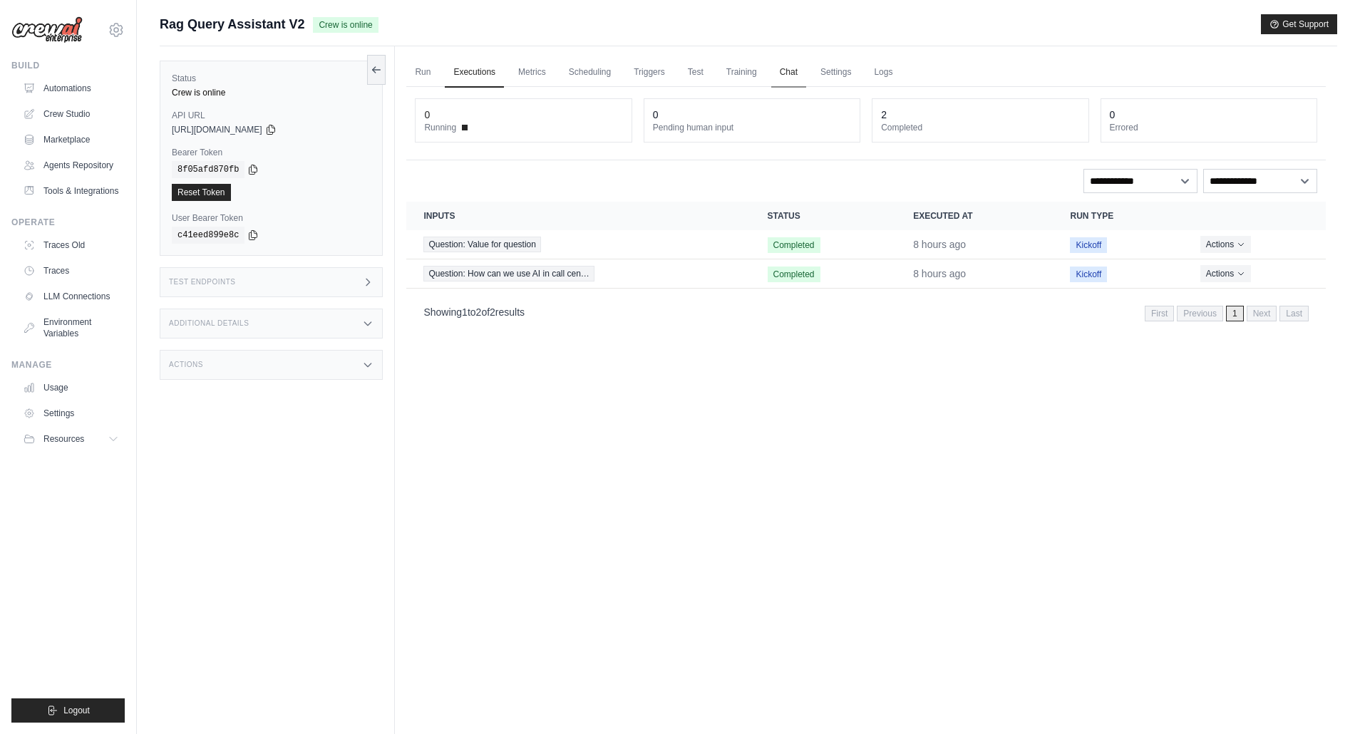
click at [781, 72] on link "Chat" at bounding box center [788, 73] width 35 height 30
click at [423, 71] on link "Run" at bounding box center [422, 73] width 33 height 30
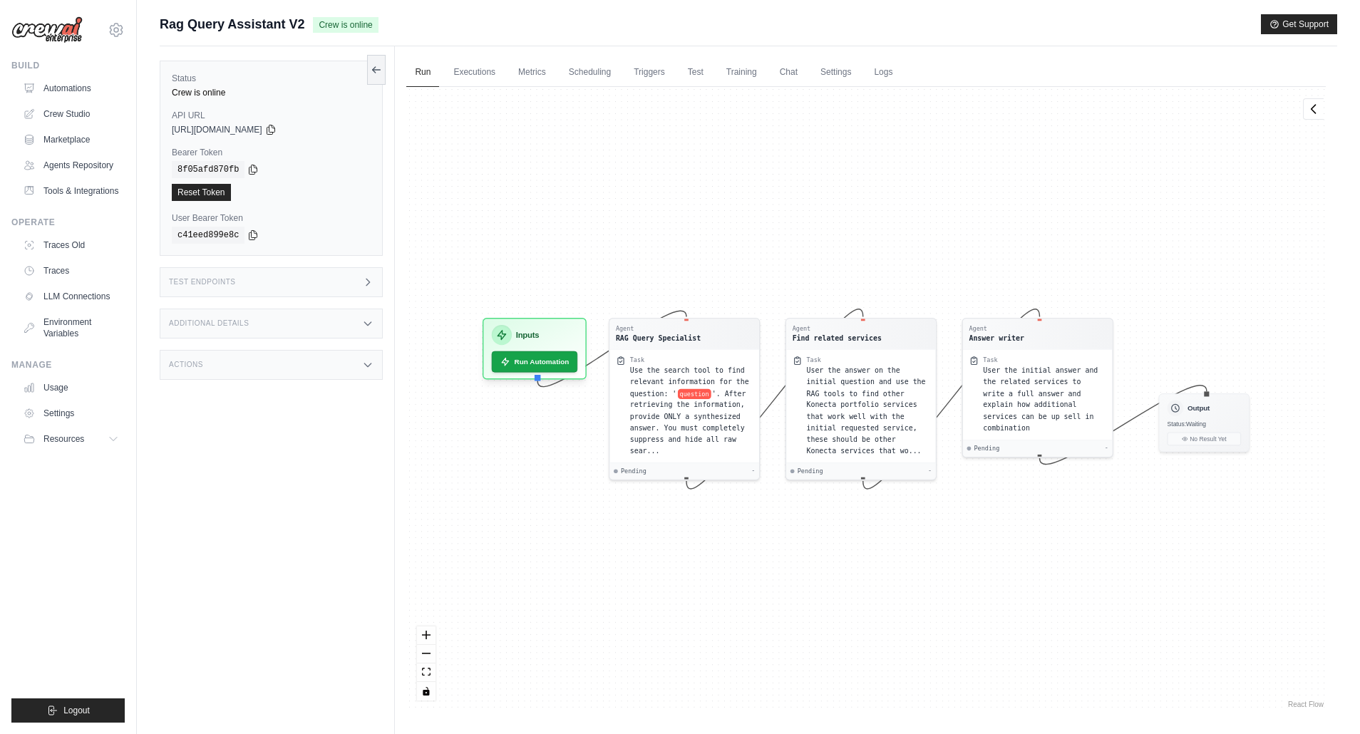
click at [367, 279] on icon at bounding box center [368, 282] width 4 height 6
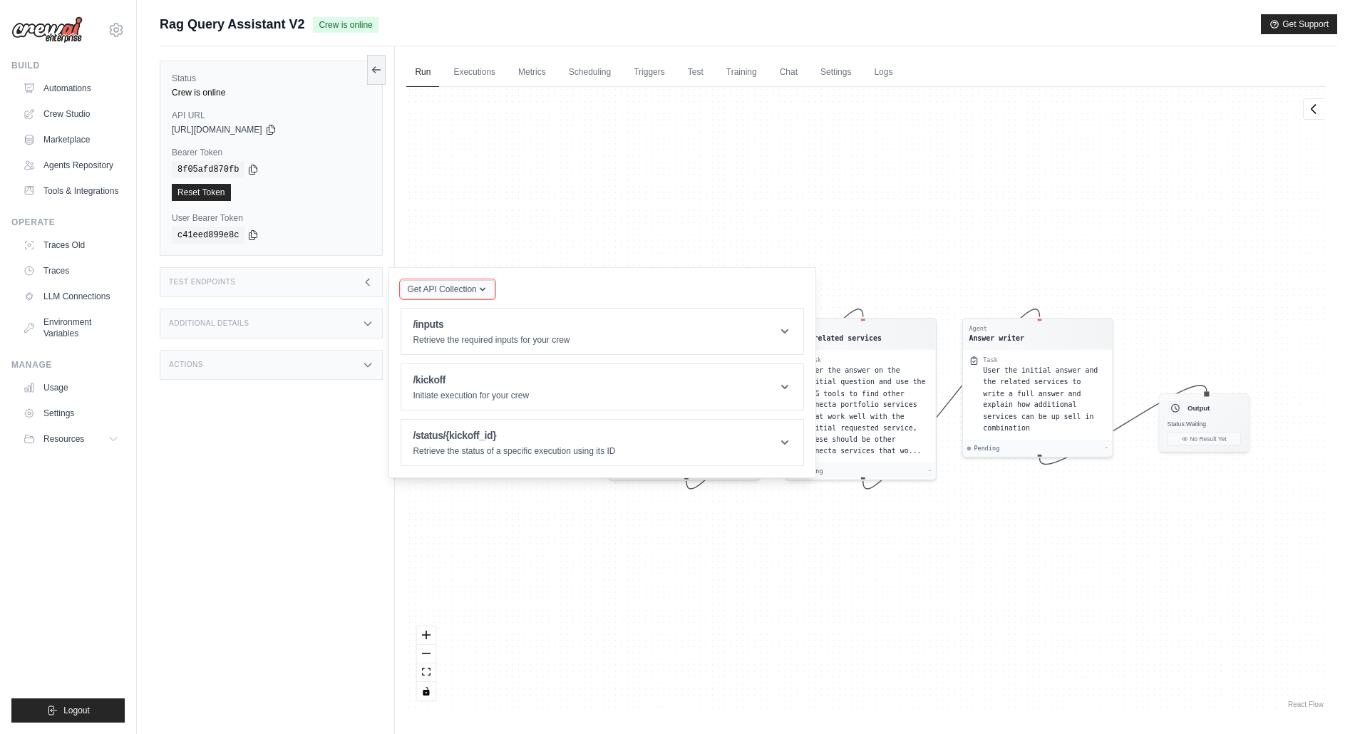
click at [475, 287] on span "Get API Collection" at bounding box center [441, 289] width 69 height 11
click at [551, 290] on div "Get API Collection Postman API Collection /inputs Retrieve the required inputs …" at bounding box center [603, 372] width 404 height 187
click at [611, 240] on div "Agent RAG Query Specialist Task Use the search tool to find relevant informatio…" at bounding box center [866, 399] width 920 height 625
click at [748, 207] on div "Agent RAG Query Specialist Task Use the search tool to find relevant informatio…" at bounding box center [866, 399] width 920 height 625
click at [351, 274] on div "Test Endpoints" at bounding box center [271, 282] width 223 height 30
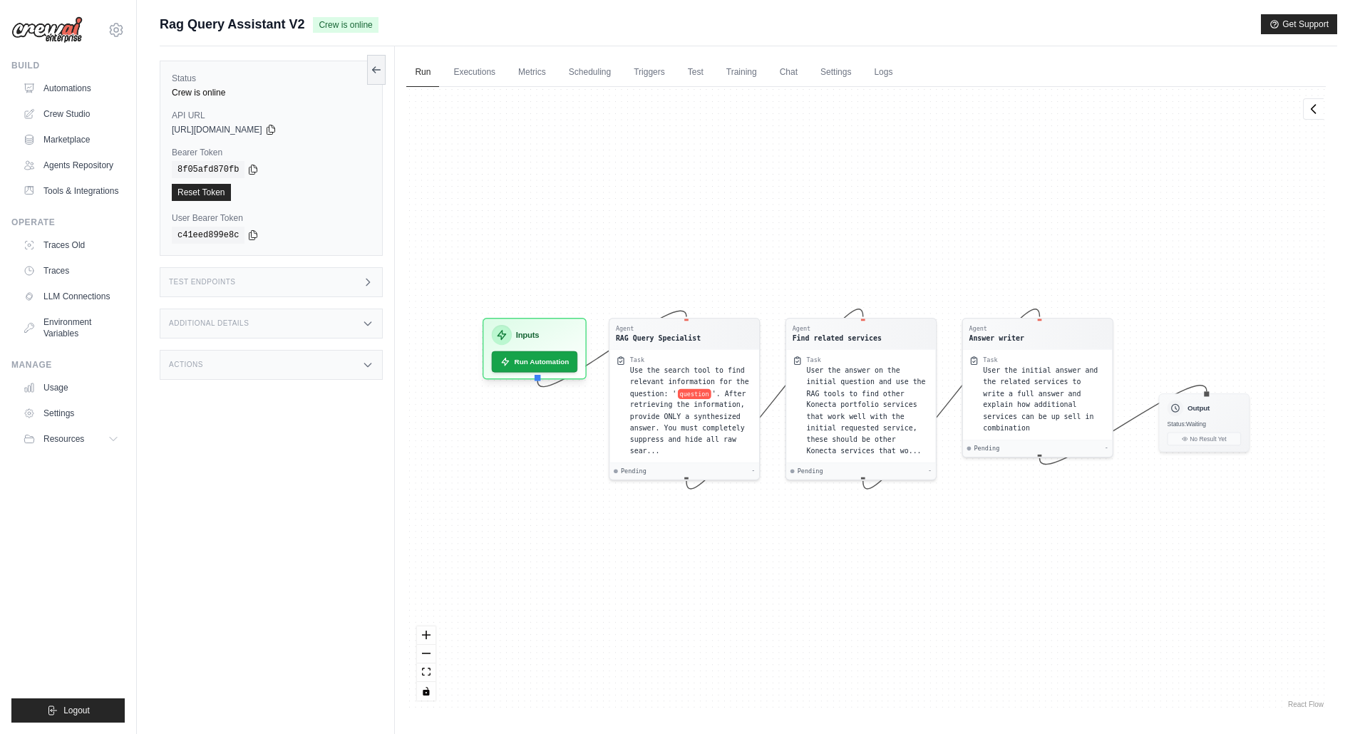
click at [334, 364] on div "Actions" at bounding box center [271, 365] width 223 height 30
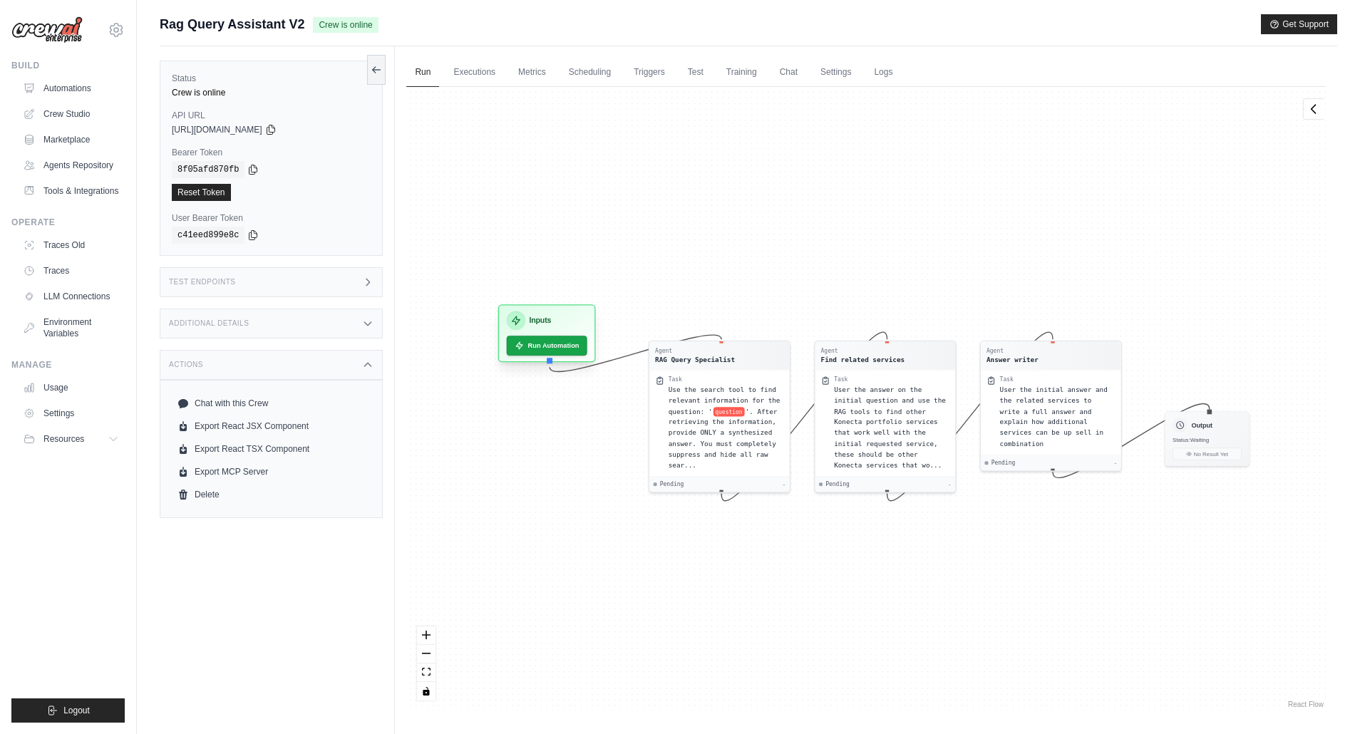
drag, startPoint x: 563, startPoint y: 329, endPoint x: 578, endPoint y: 318, distance: 18.8
click at [578, 318] on div "Inputs" at bounding box center [547, 321] width 81 height 19
click at [69, 117] on link "Crew Studio" at bounding box center [73, 114] width 108 height 23
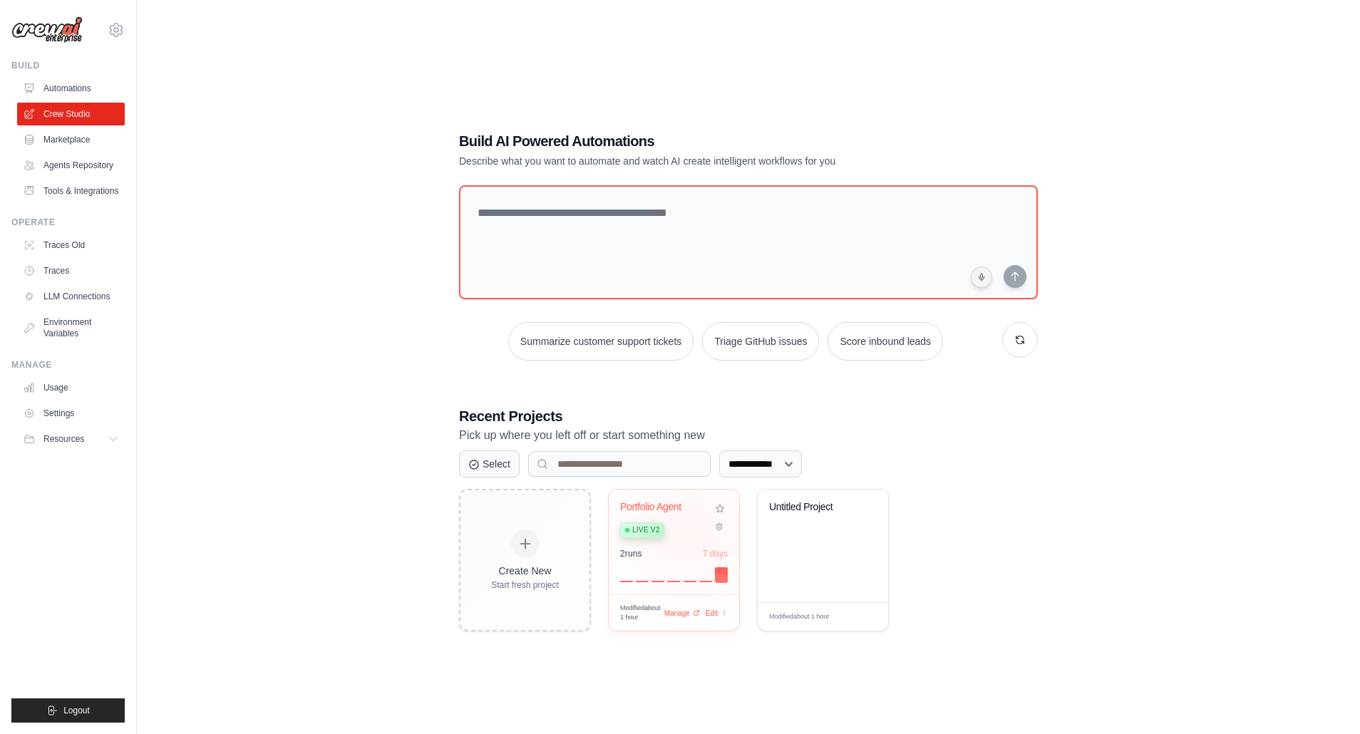
click at [690, 531] on div "Live v2" at bounding box center [663, 529] width 86 height 19
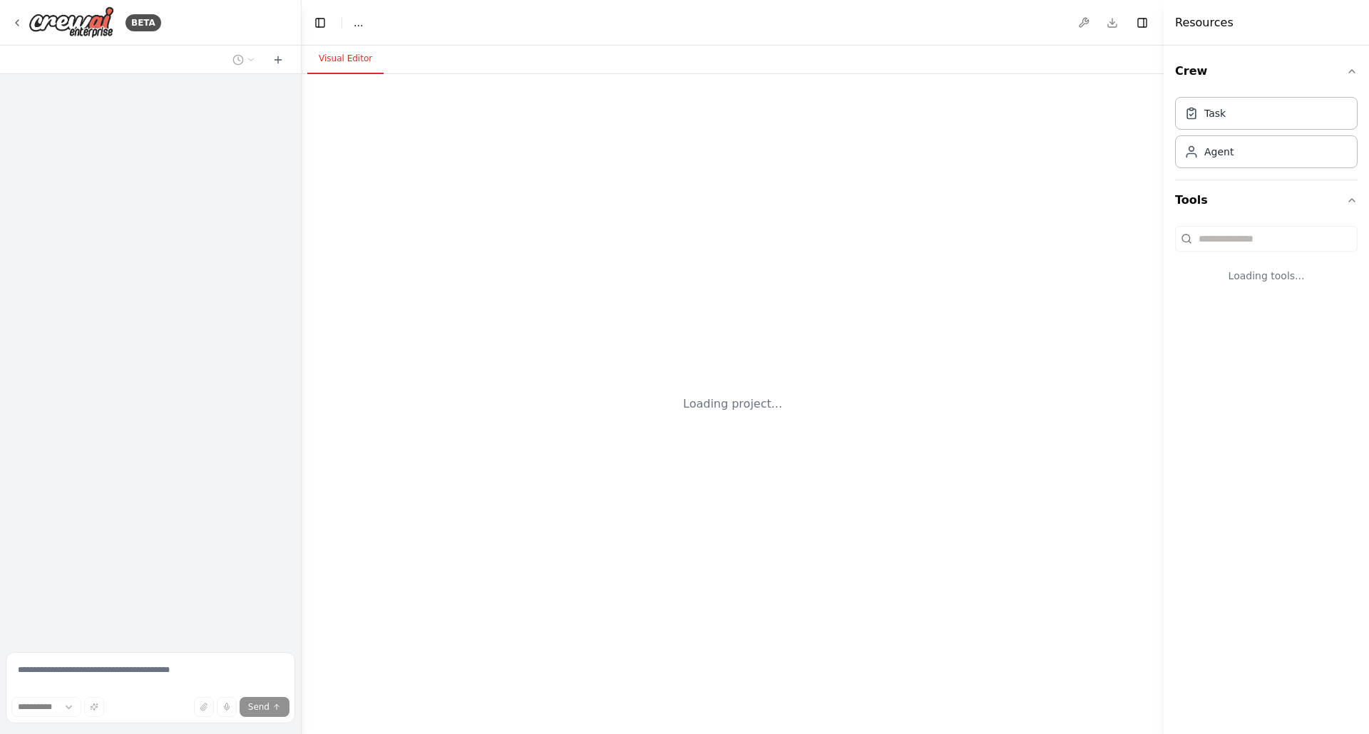
select select "****"
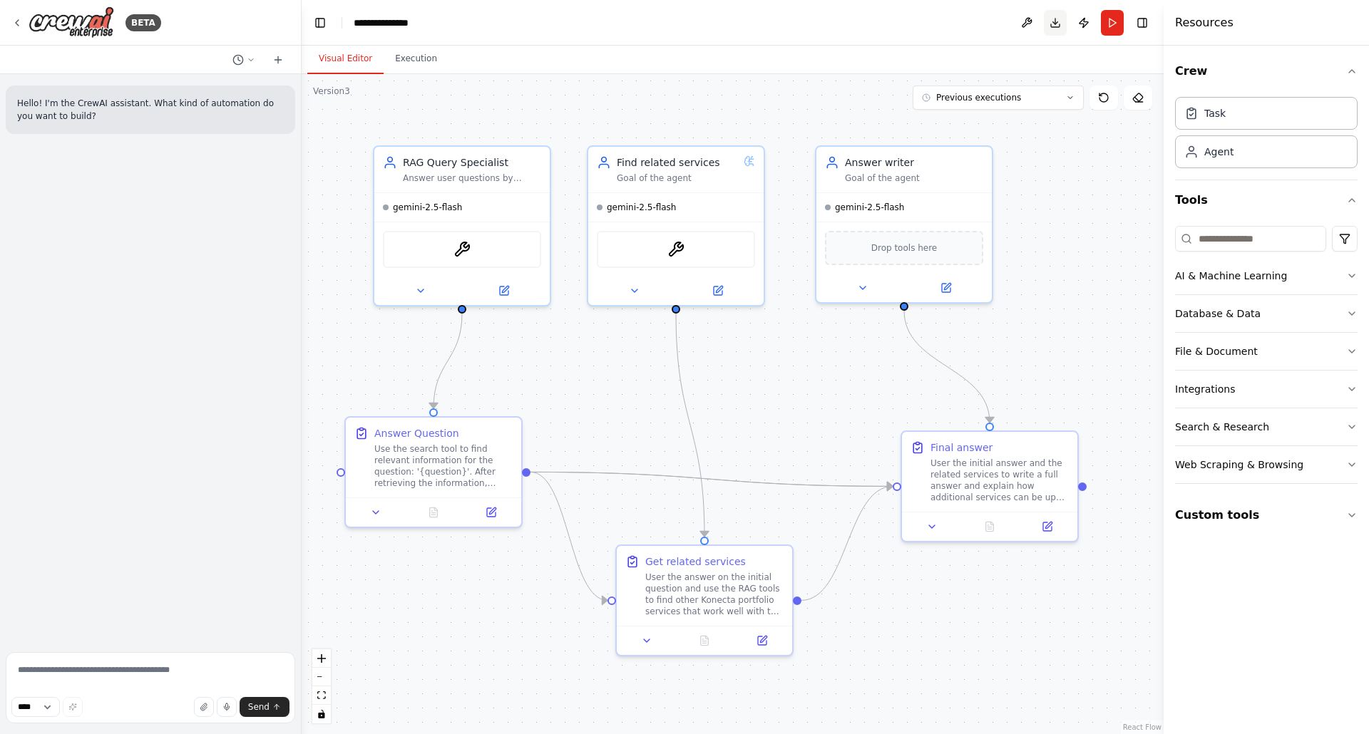
click at [1052, 24] on button "Download" at bounding box center [1055, 23] width 23 height 26
drag, startPoint x: 884, startPoint y: 420, endPoint x: 773, endPoint y: 338, distance: 138.2
click at [773, 338] on div "Role of the agent Goal of the agent" at bounding box center [800, 338] width 138 height 29
click at [1245, 520] on button "Custom tools" at bounding box center [1266, 515] width 183 height 40
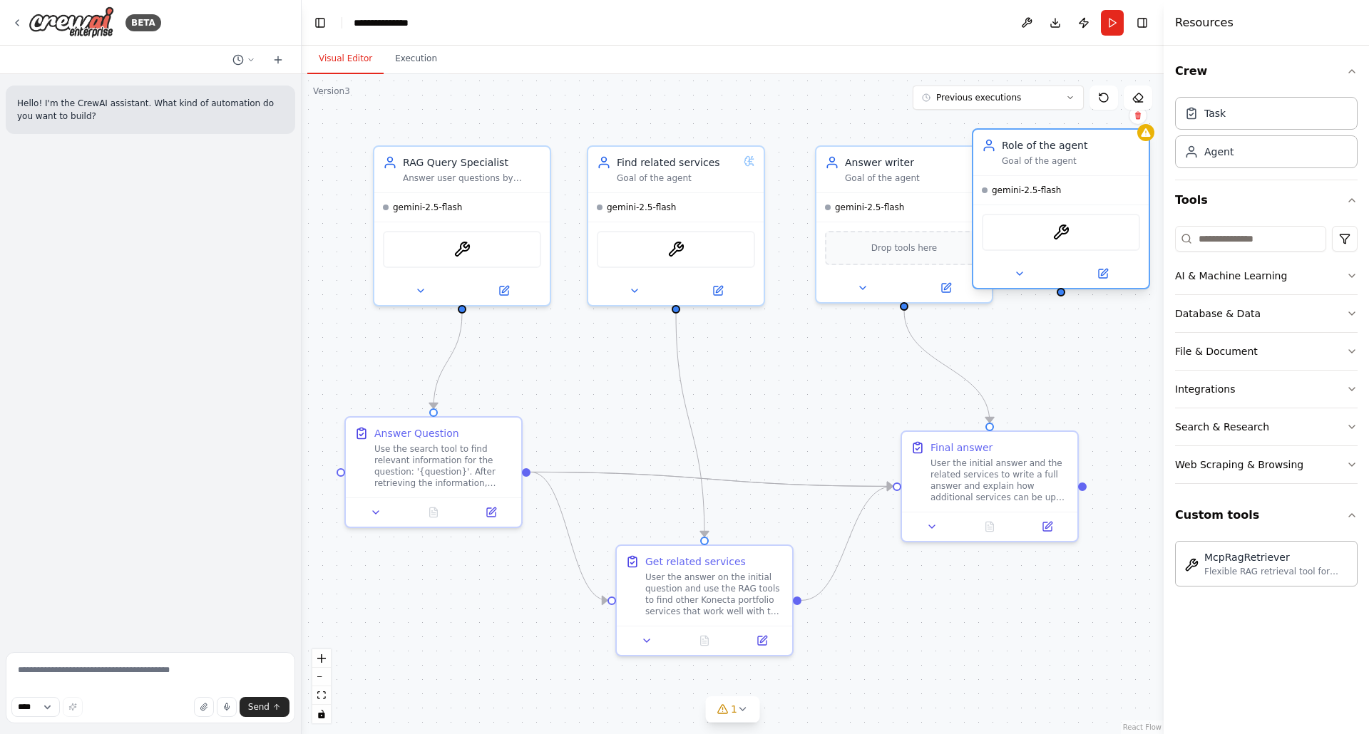
drag, startPoint x: 821, startPoint y: 339, endPoint x: 1096, endPoint y: 168, distance: 324.4
click at [1096, 167] on div "Role of the agent Goal of the agent" at bounding box center [1071, 152] width 138 height 29
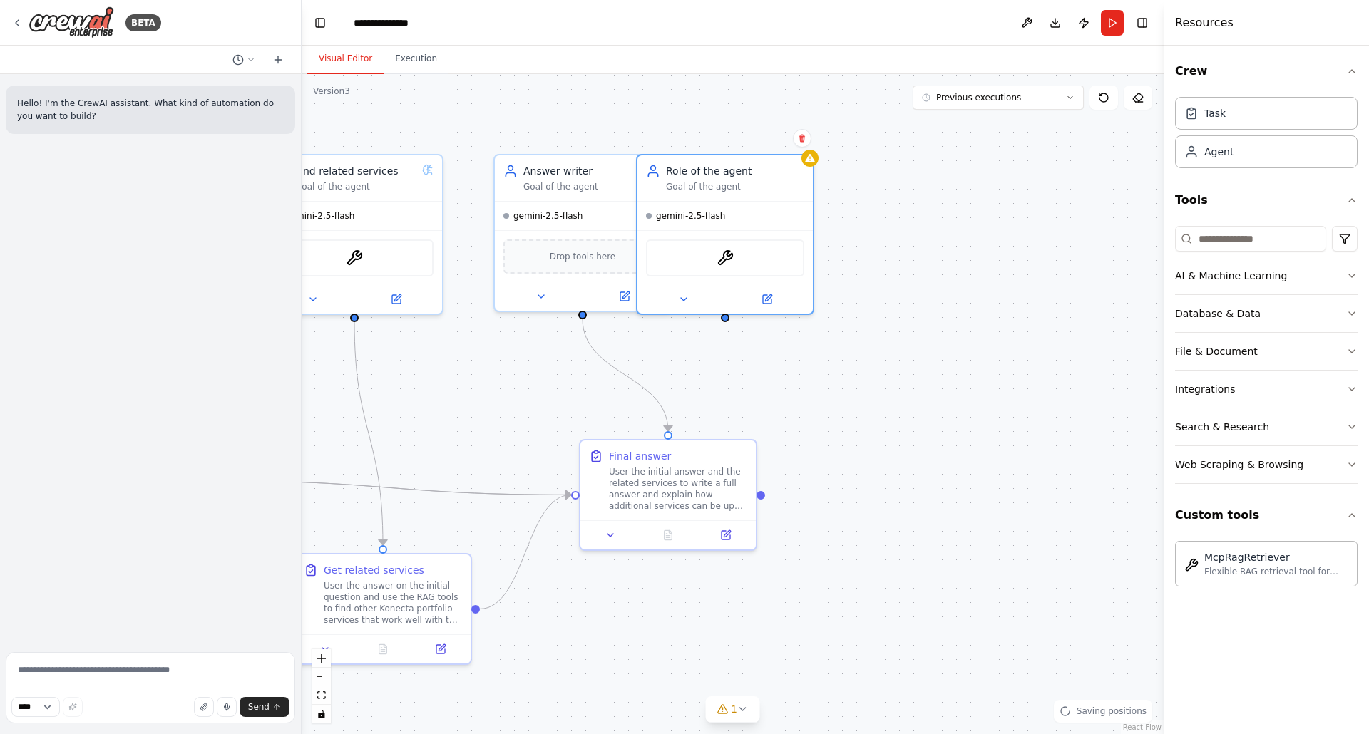
drag, startPoint x: 1052, startPoint y: 380, endPoint x: 681, endPoint y: 387, distance: 370.8
click at [681, 387] on div ".deletable-edge-delete-btn { width: 20px; height: 20px; border: 0px solid #ffff…" at bounding box center [733, 404] width 862 height 660
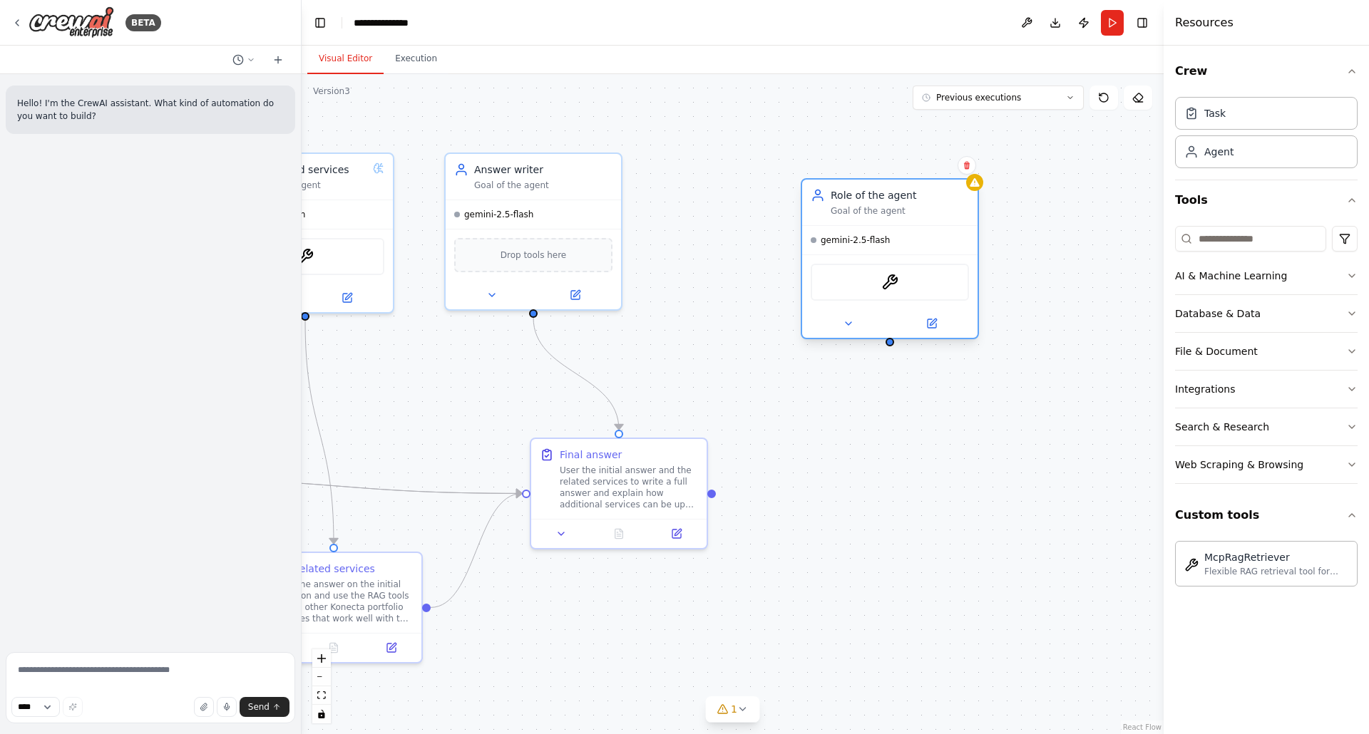
drag, startPoint x: 796, startPoint y: 176, endPoint x: 909, endPoint y: 195, distance: 114.2
click at [909, 195] on div "Role of the agent" at bounding box center [900, 195] width 138 height 14
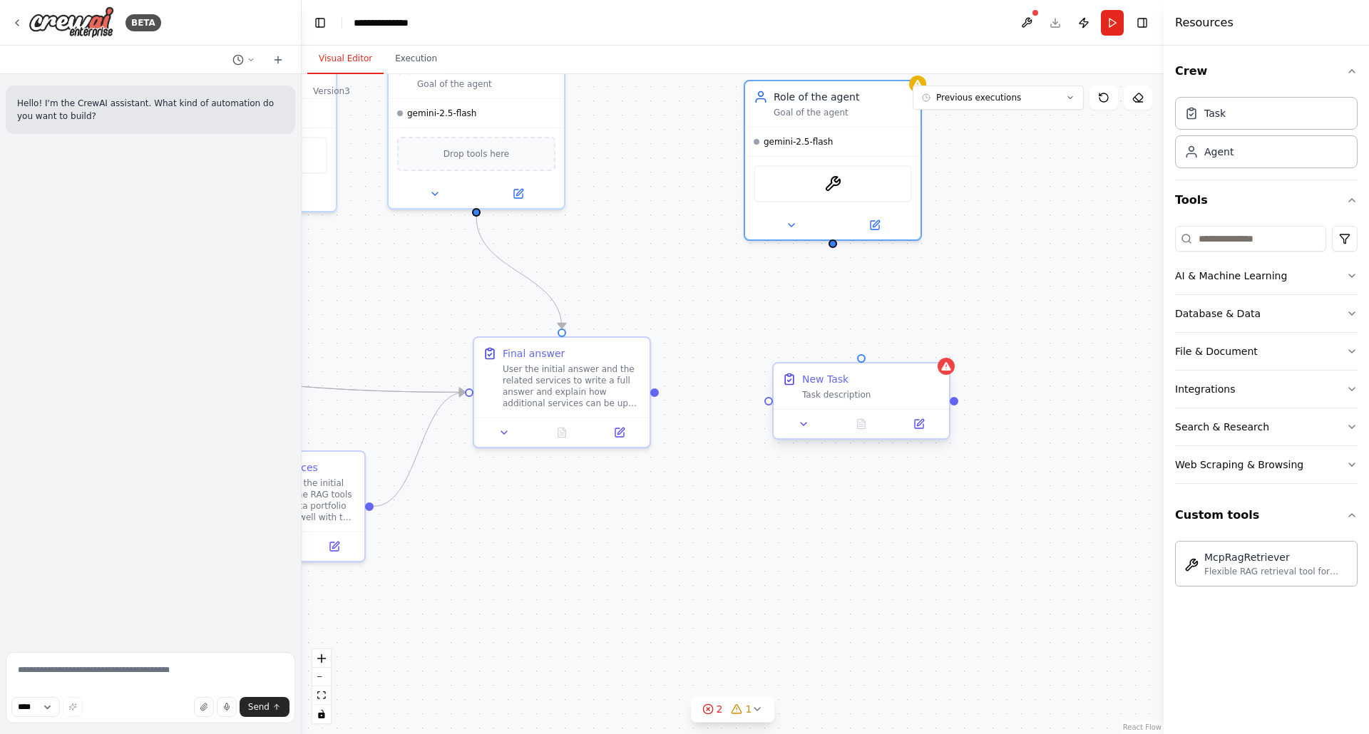
drag, startPoint x: 921, startPoint y: 461, endPoint x: 863, endPoint y: 366, distance: 110.8
click at [864, 364] on div ".deletable-edge-delete-btn { width: 20px; height: 20px; border: 0px solid #ffff…" at bounding box center [733, 404] width 862 height 660
drag, startPoint x: 857, startPoint y: 349, endPoint x: 828, endPoint y: 242, distance: 110.9
click at [734, 242] on div "RAG Query Specialist Answer user questions by retrieving relevant information f…" at bounding box center [303, 312] width 862 height 660
click at [756, 310] on div ".deletable-edge-delete-btn { width: 20px; height: 20px; border: 0px solid #ffff…" at bounding box center [733, 404] width 862 height 660
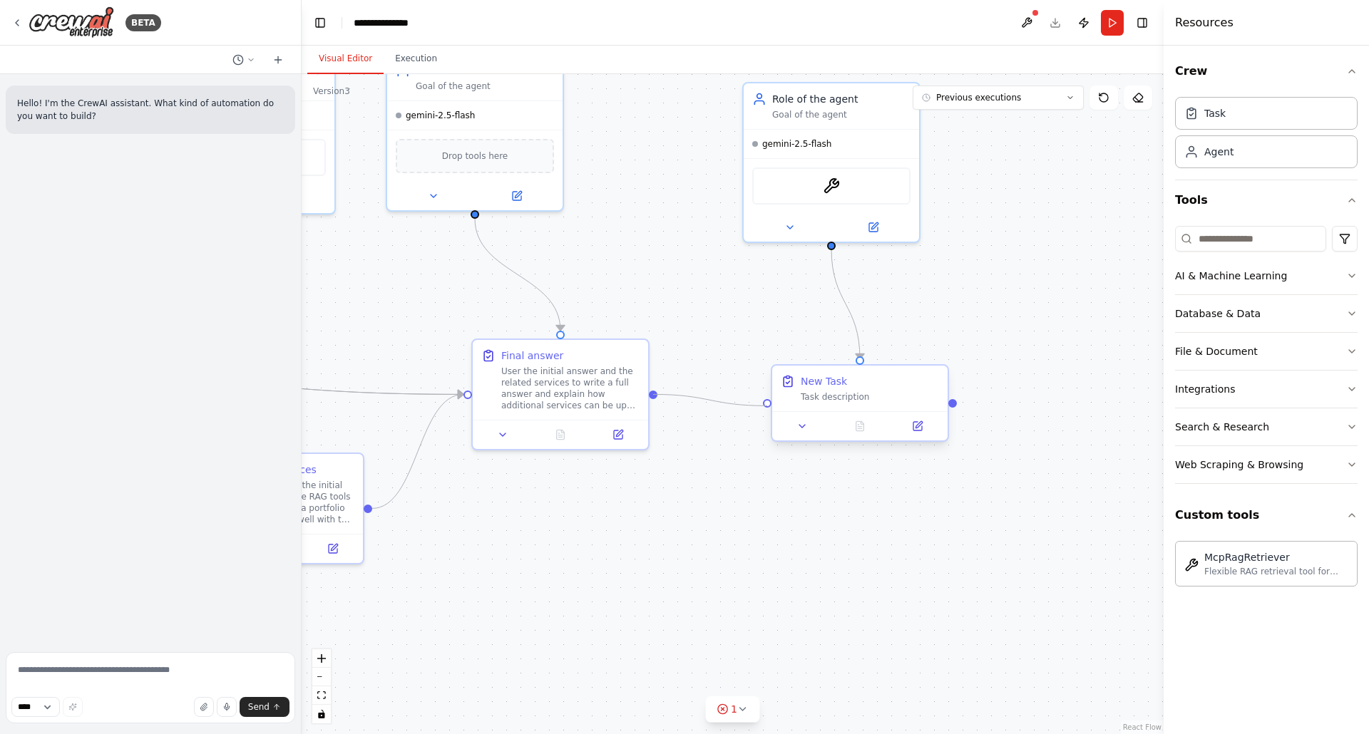
drag, startPoint x: 657, startPoint y: 393, endPoint x: 767, endPoint y: 409, distance: 111.0
click at [734, 409] on div "RAG Query Specialist Answer user questions by retrieving relevant information f…" at bounding box center [303, 312] width 862 height 660
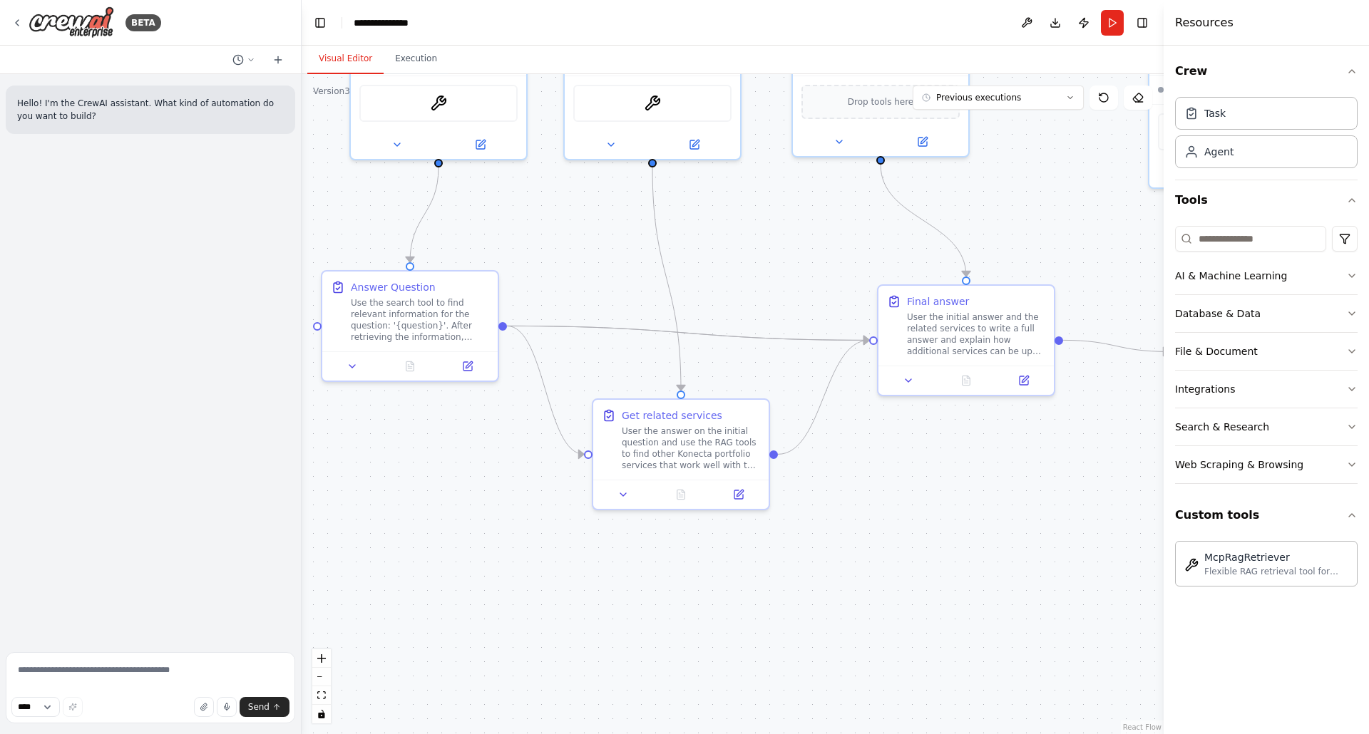
drag, startPoint x: 771, startPoint y: 302, endPoint x: 1146, endPoint y: 250, distance: 378.6
click at [1146, 250] on div ".deletable-edge-delete-btn { width: 20px; height: 20px; border: 0px solid #ffff…" at bounding box center [733, 404] width 862 height 660
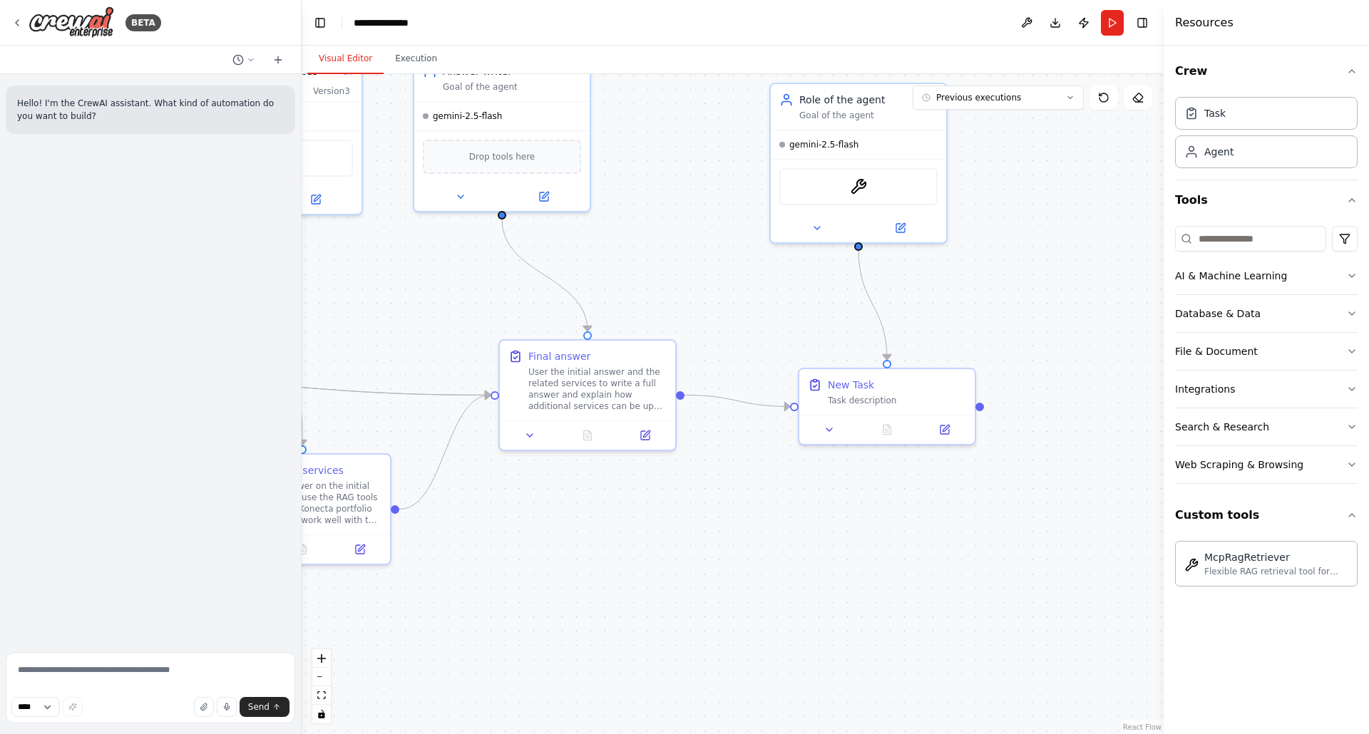
drag, startPoint x: 1032, startPoint y: 238, endPoint x: 657, endPoint y: 294, distance: 379.2
click at [657, 294] on div ".deletable-edge-delete-btn { width: 20px; height: 20px; border: 0px solid #ffff…" at bounding box center [733, 404] width 862 height 660
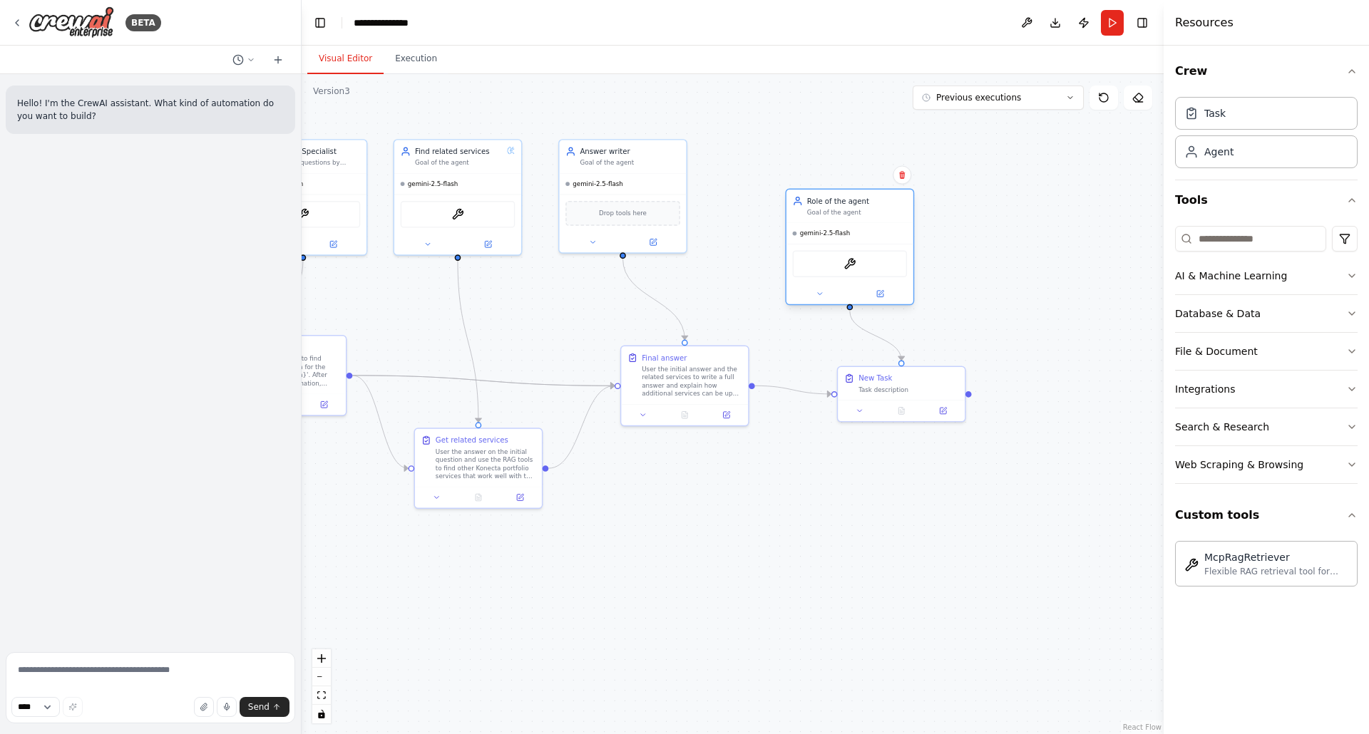
drag, startPoint x: 907, startPoint y: 175, endPoint x: 874, endPoint y: 203, distance: 43.0
click at [874, 203] on div "Role of the agent Goal of the agent" at bounding box center [857, 206] width 100 height 21
click at [901, 172] on icon at bounding box center [902, 175] width 6 height 8
click at [876, 182] on button "Confirm" at bounding box center [861, 175] width 51 height 17
click at [942, 379] on div "New Task" at bounding box center [908, 376] width 100 height 10
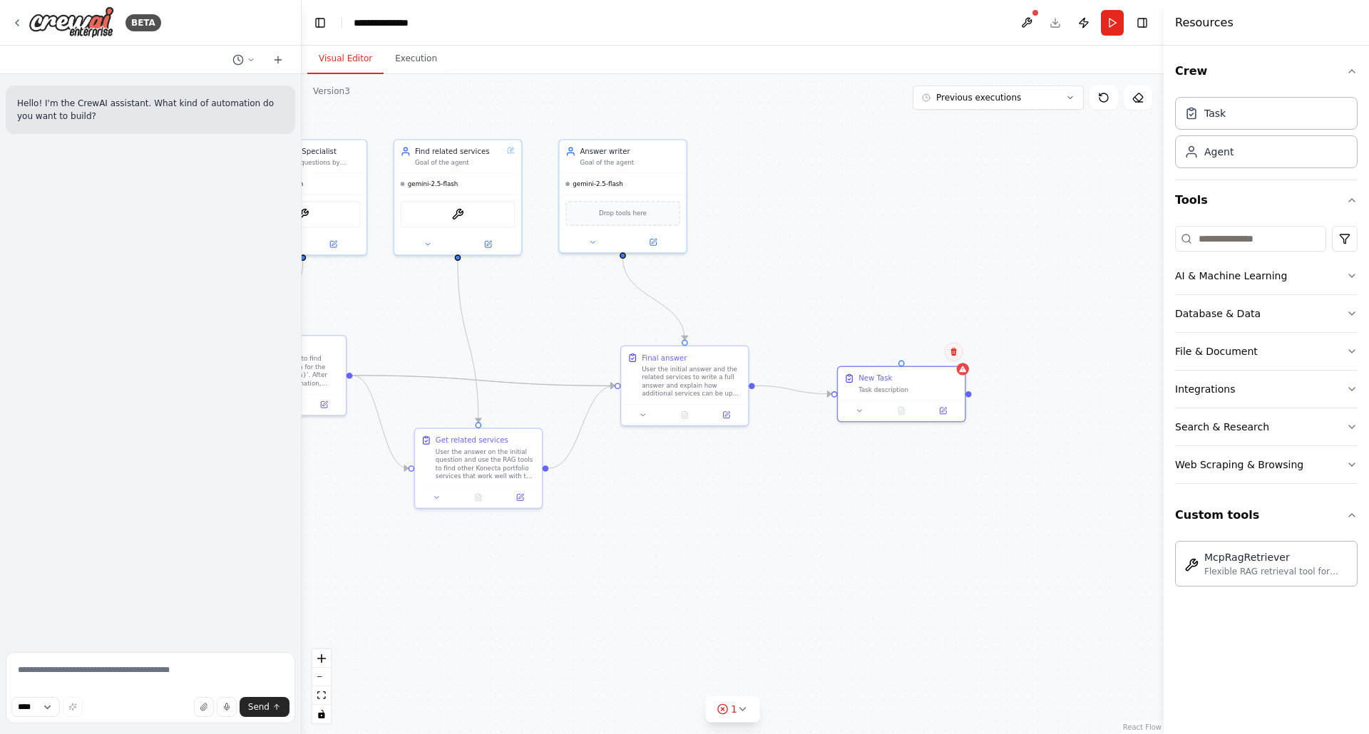
click at [956, 355] on icon at bounding box center [954, 352] width 9 height 9
click at [955, 351] on icon at bounding box center [953, 351] width 6 height 8
click at [919, 350] on button "Confirm" at bounding box center [913, 351] width 51 height 17
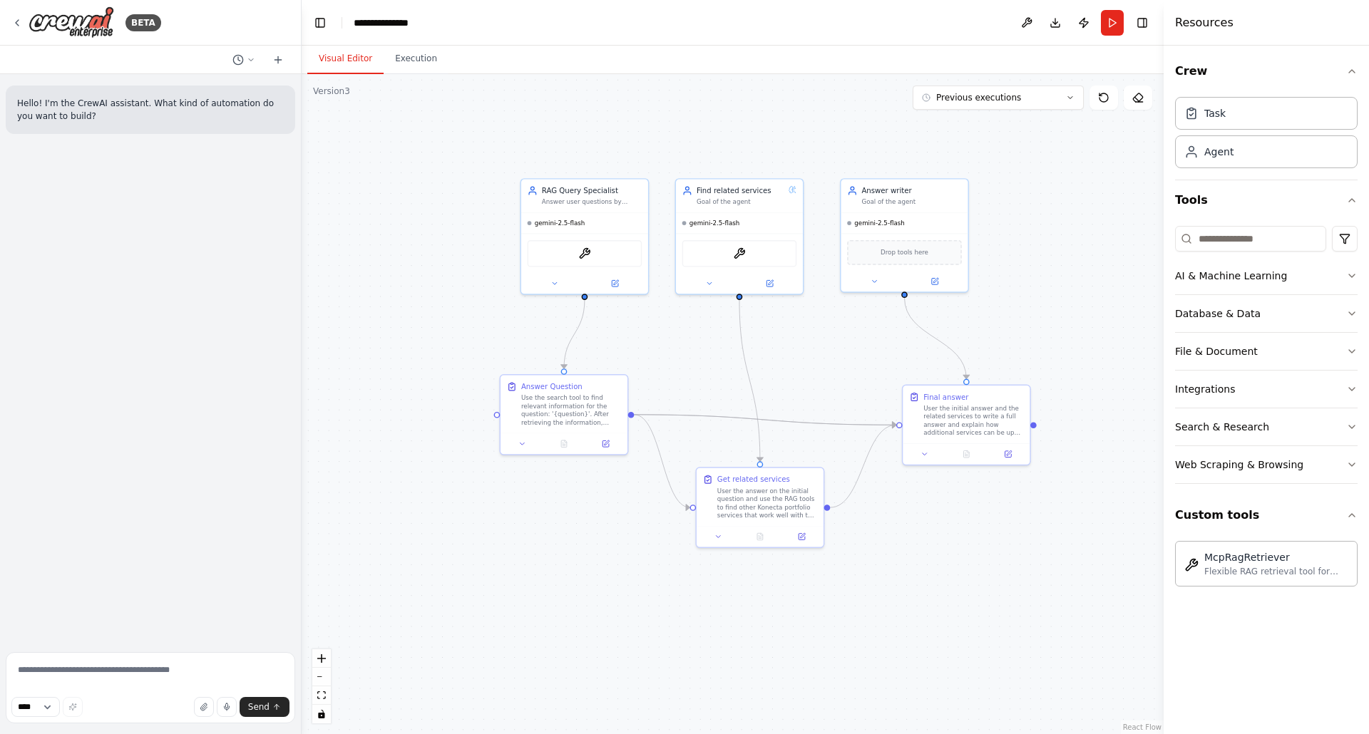
drag, startPoint x: 507, startPoint y: 314, endPoint x: 789, endPoint y: 354, distance: 284.4
click at [789, 354] on div ".deletable-edge-delete-btn { width: 20px; height: 20px; border: 0px solid #ffff…" at bounding box center [733, 404] width 862 height 660
drag, startPoint x: 626, startPoint y: 205, endPoint x: 530, endPoint y: 235, distance: 101.0
click at [530, 235] on div "RAG Query Specialist Answer user questions by retrieving relevant information f…" at bounding box center [491, 224] width 127 height 33
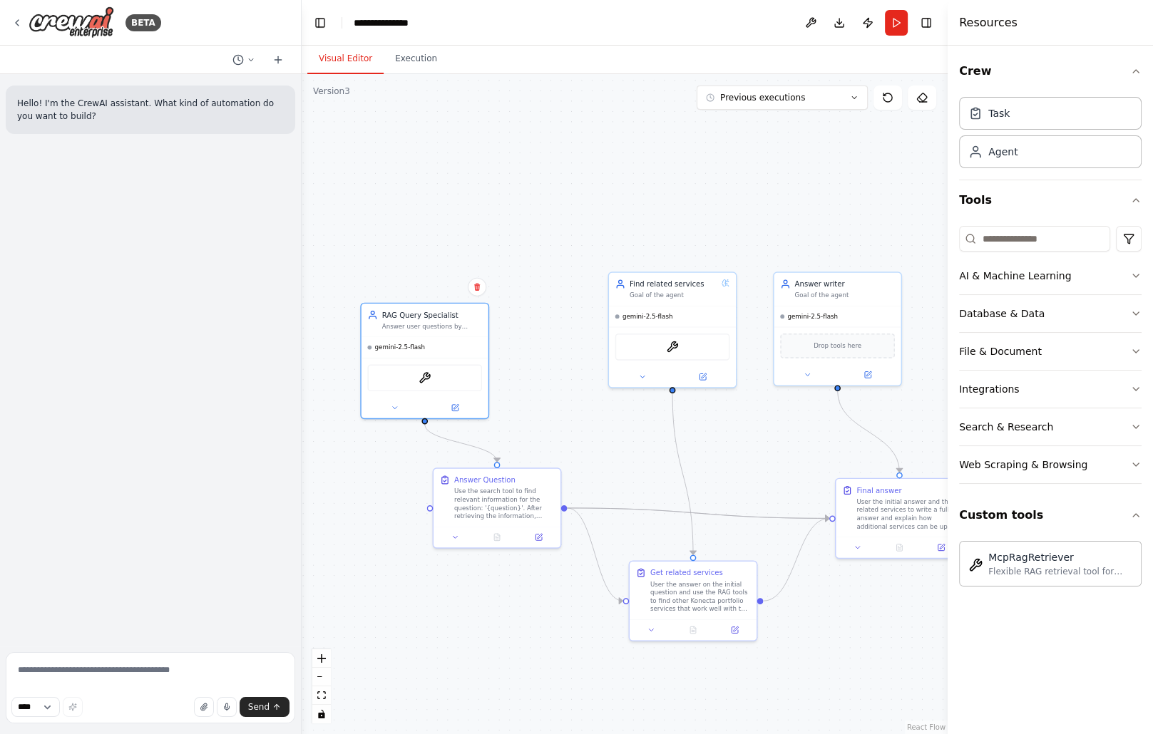
drag, startPoint x: 588, startPoint y: 170, endPoint x: 535, endPoint y: 267, distance: 110.7
click at [535, 267] on div ".deletable-edge-delete-btn { width: 20px; height: 20px; border: 0px solid #ffff…" at bounding box center [625, 404] width 646 height 660
click at [701, 374] on icon at bounding box center [703, 373] width 5 height 5
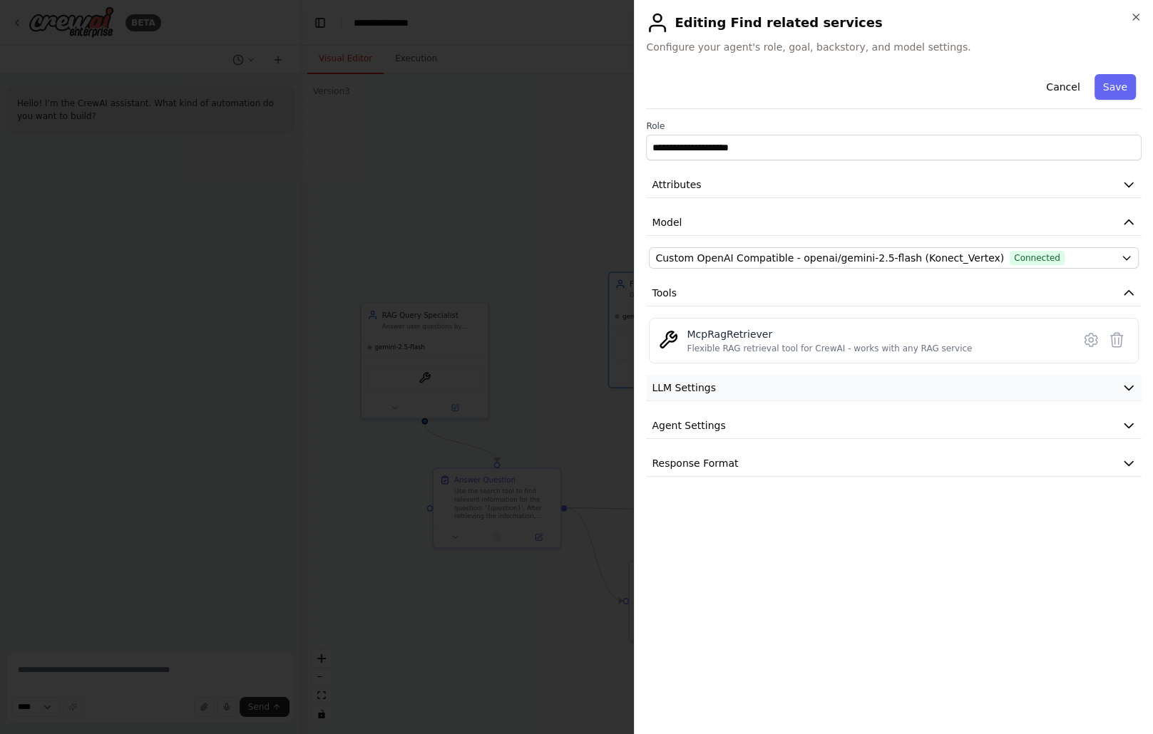
click at [713, 389] on button "LLM Settings" at bounding box center [893, 388] width 495 height 26
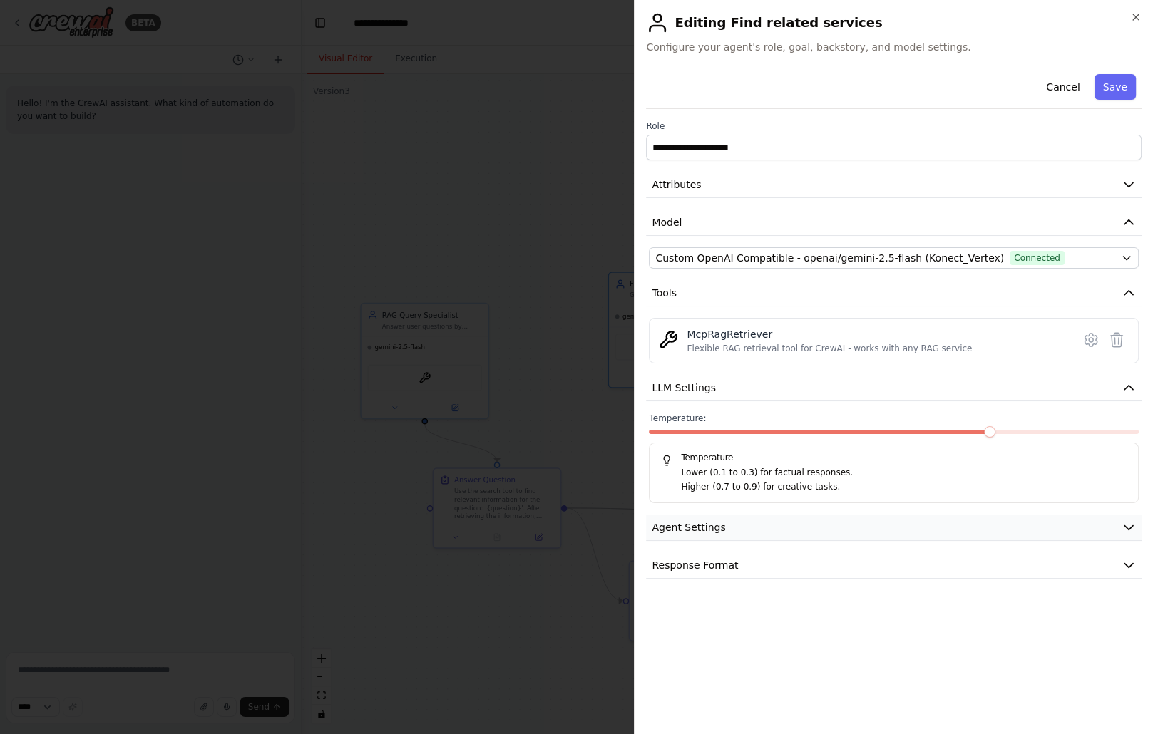
click at [700, 525] on span "Agent Settings" at bounding box center [688, 527] width 73 height 14
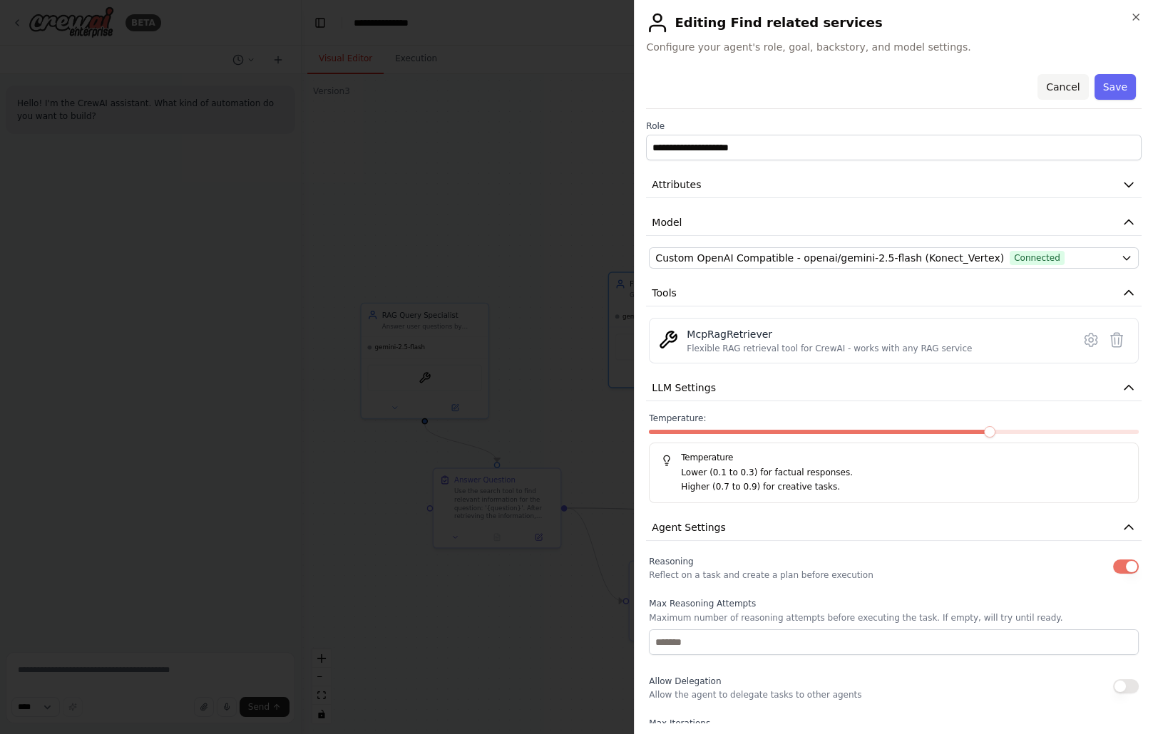
click at [1060, 87] on button "Cancel" at bounding box center [1062, 87] width 51 height 26
